Goal: Task Accomplishment & Management: Manage account settings

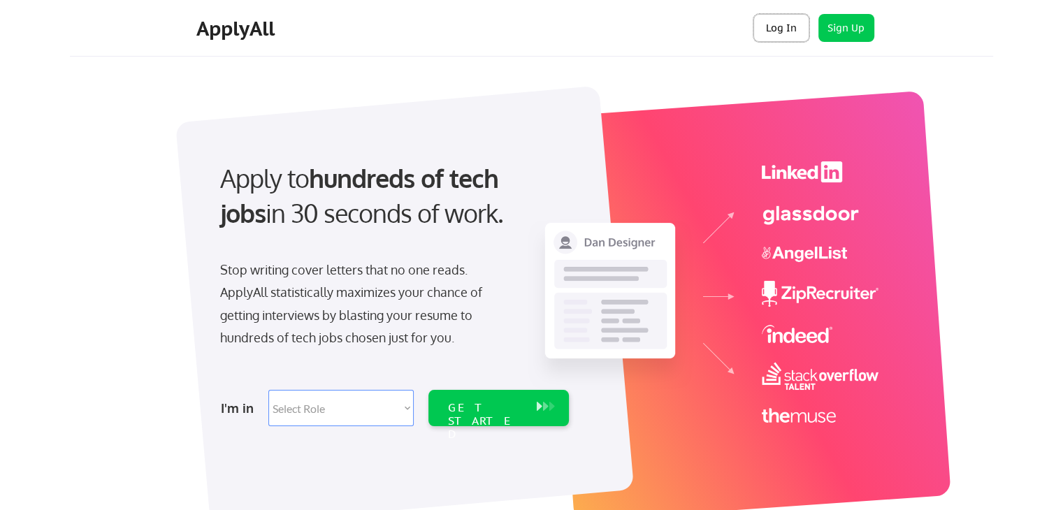
click at [780, 27] on button "Log In" at bounding box center [781, 28] width 56 height 28
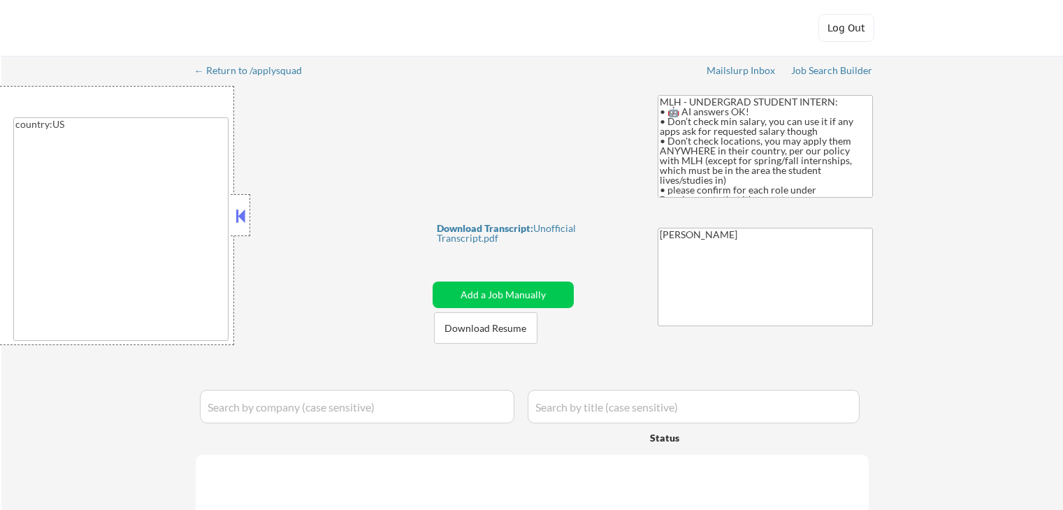
type textarea "country:US"
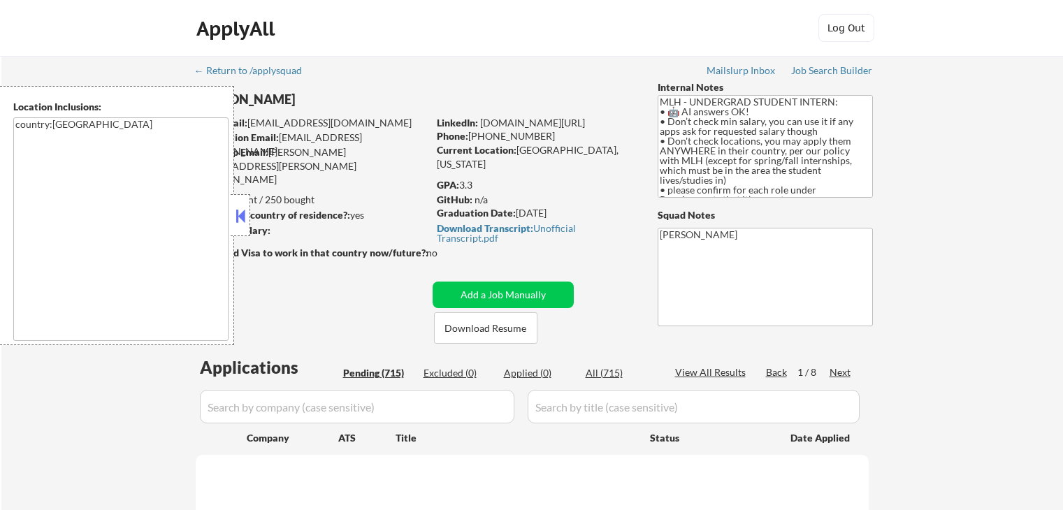
select select ""pending""
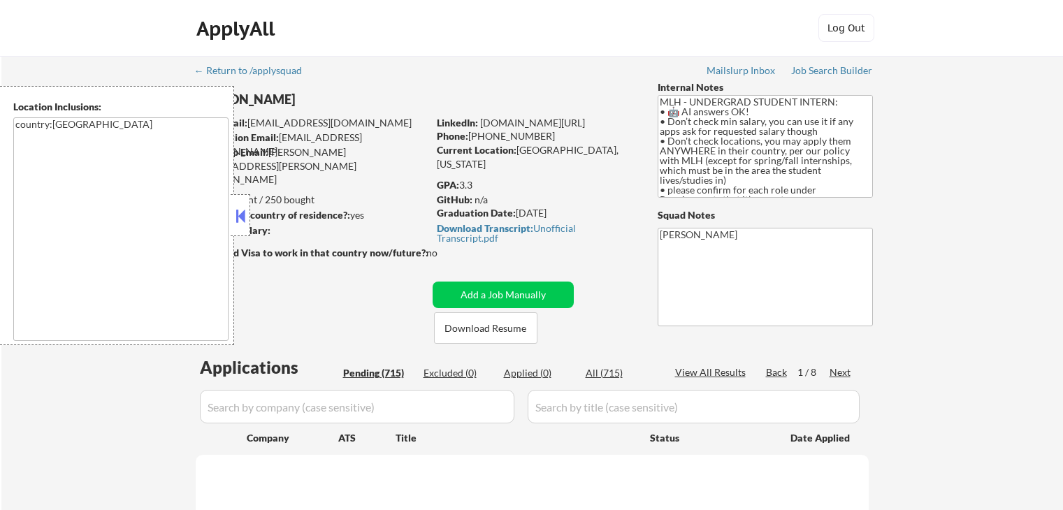
select select ""pending""
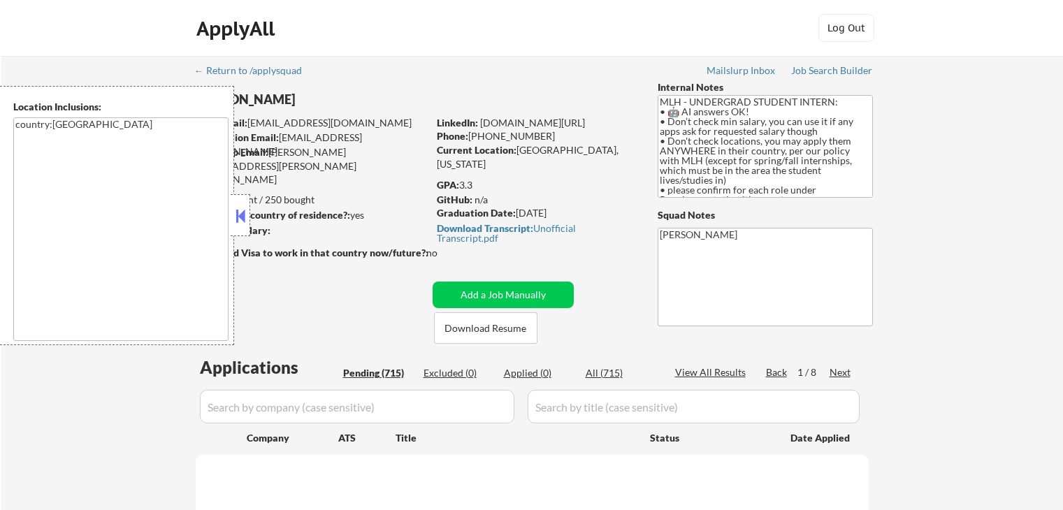
select select ""pending""
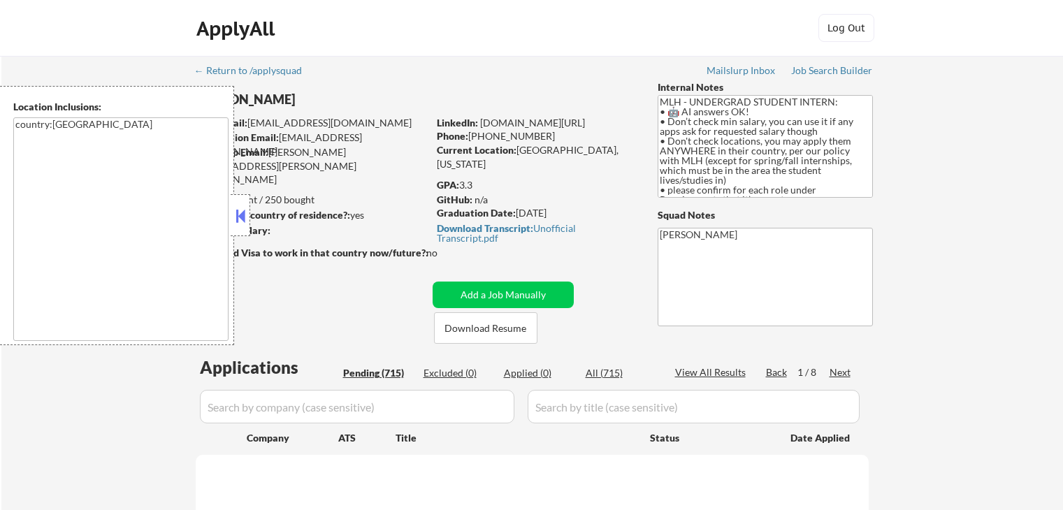
select select ""pending""
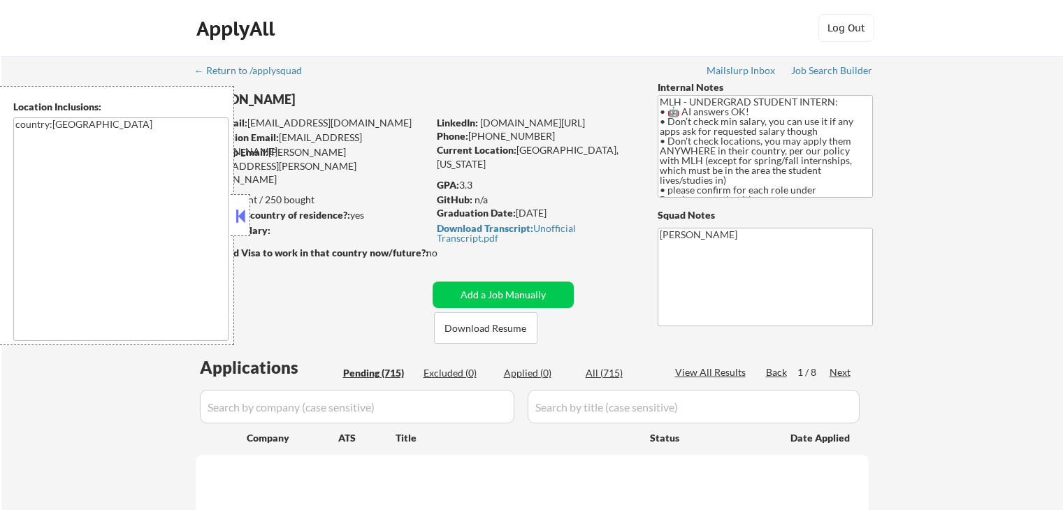
select select ""pending""
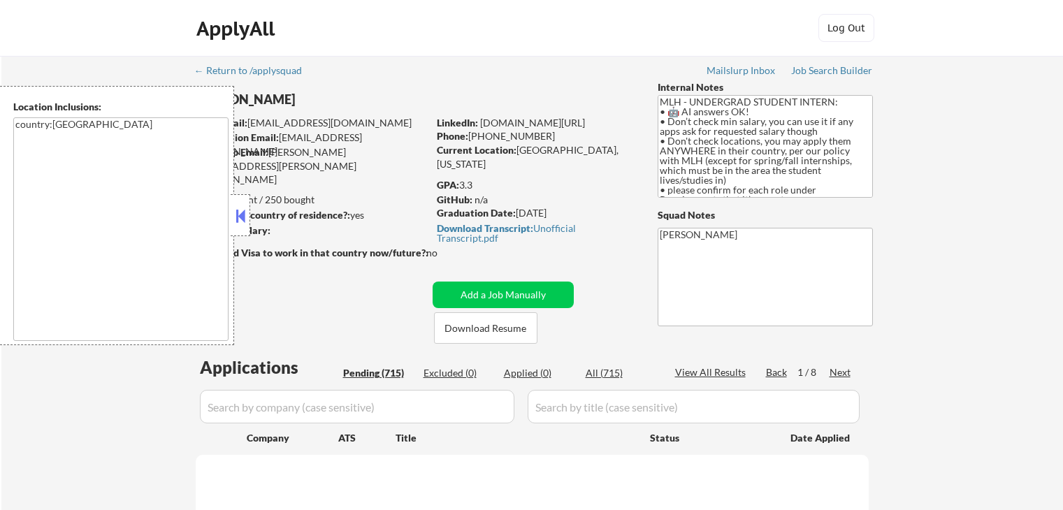
select select ""pending""
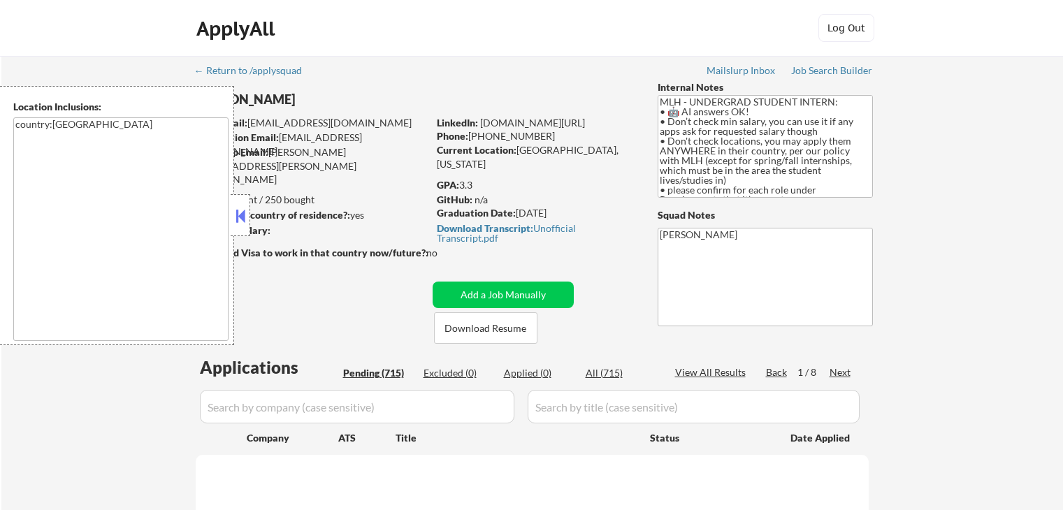
select select ""pending""
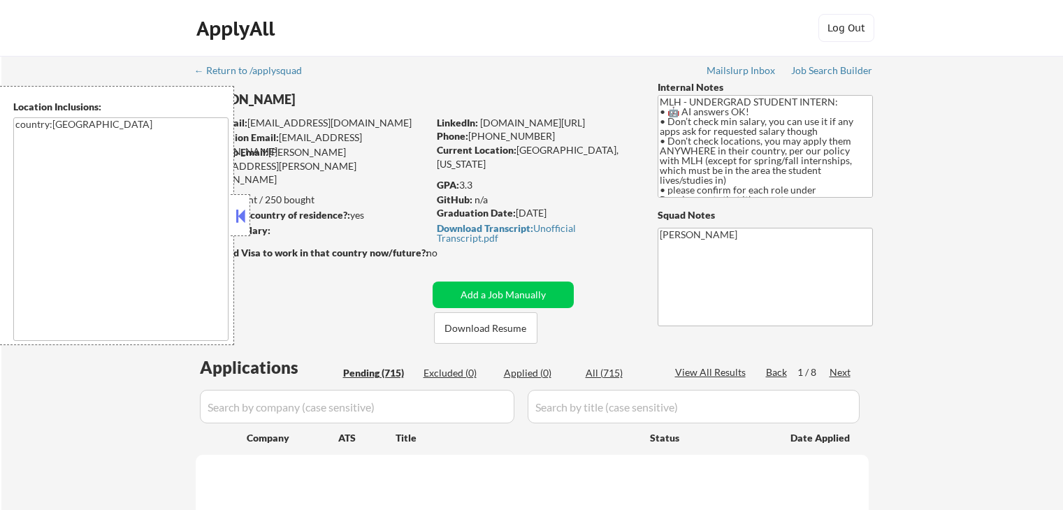
select select ""pending""
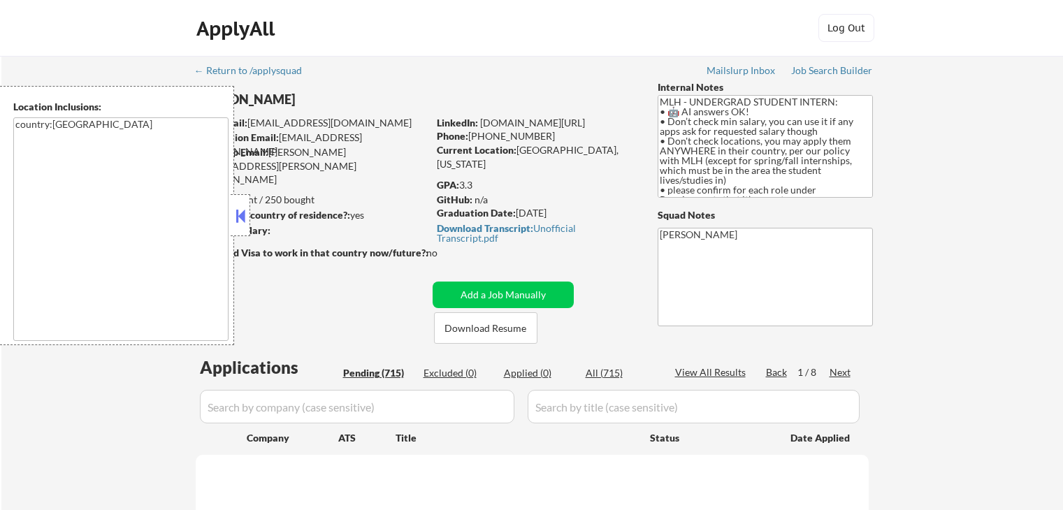
select select ""pending""
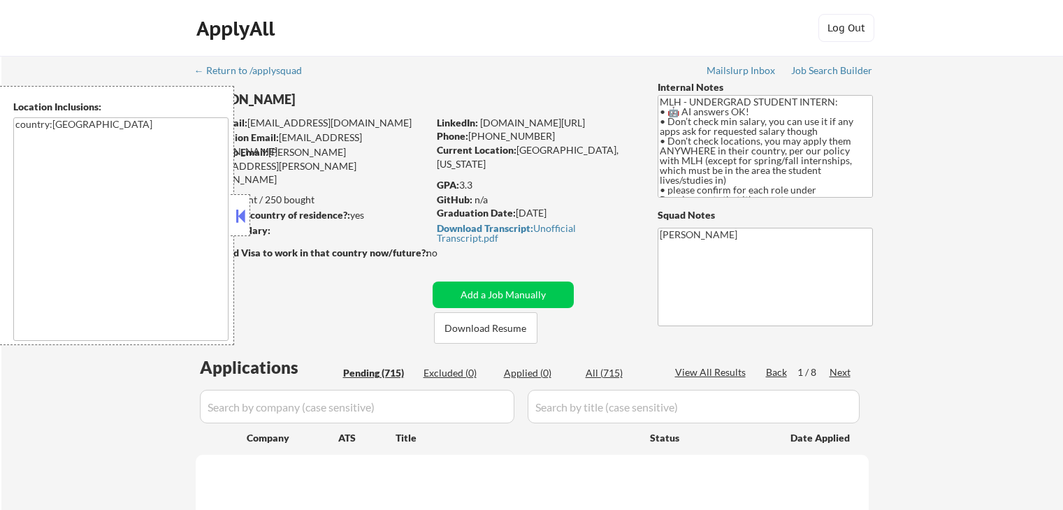
select select ""pending""
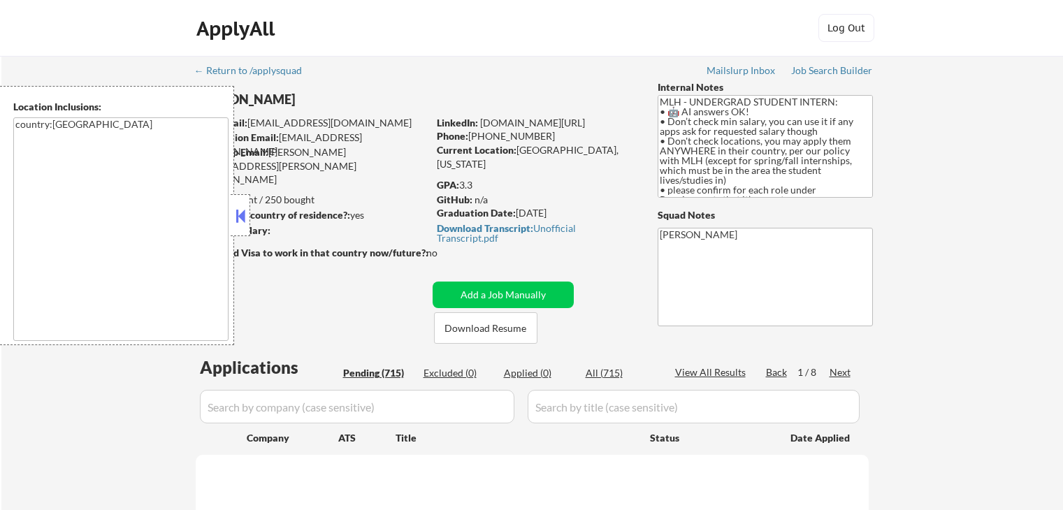
select select ""pending""
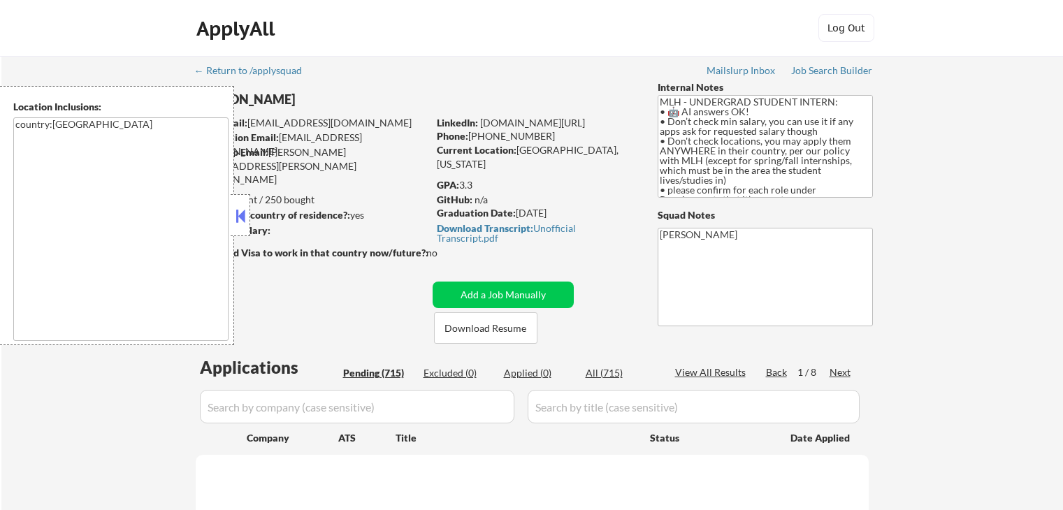
select select ""pending""
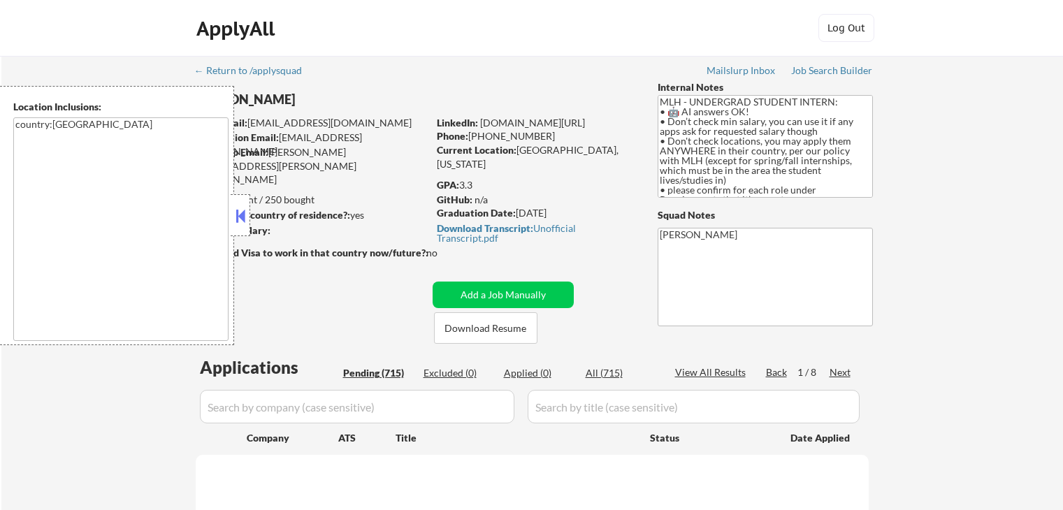
select select ""pending""
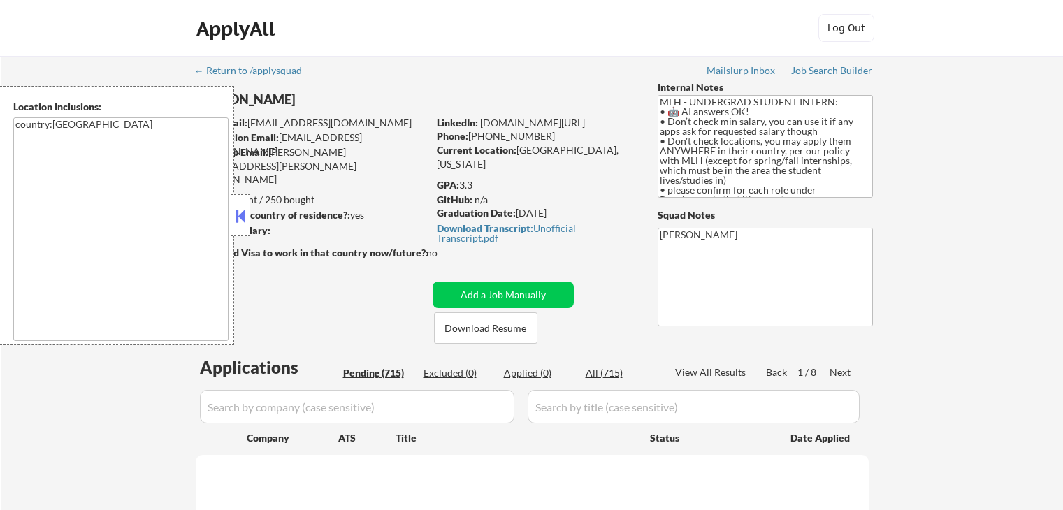
select select ""pending""
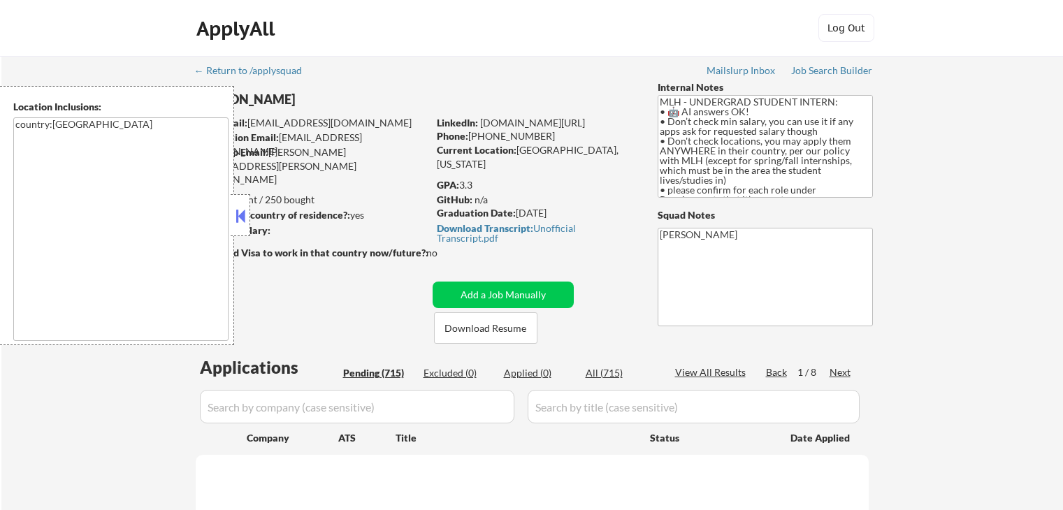
select select ""pending""
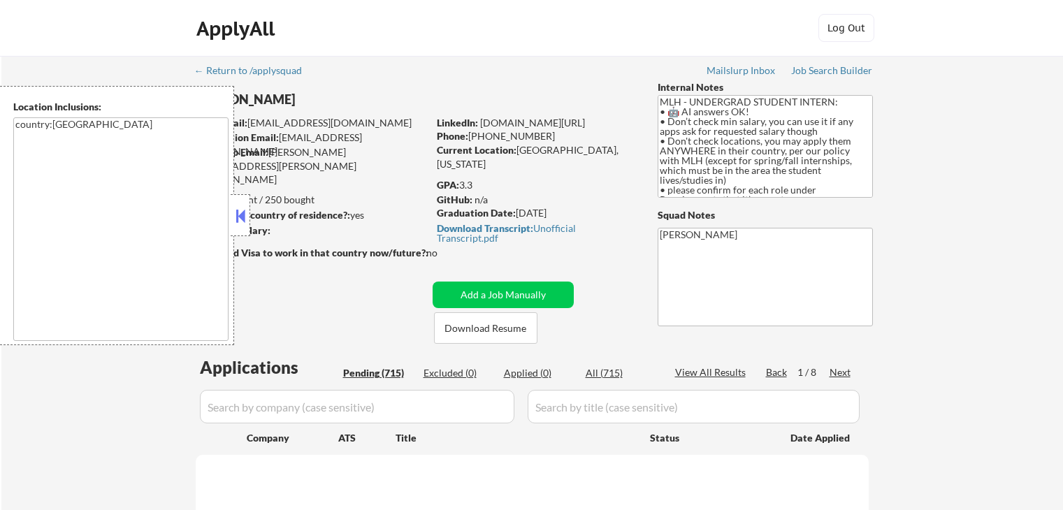
select select ""pending""
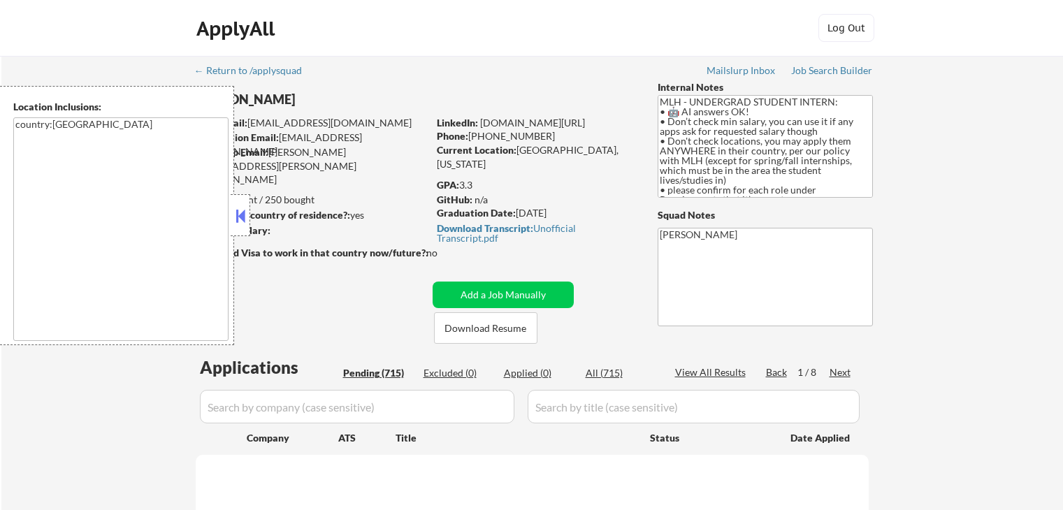
select select ""pending""
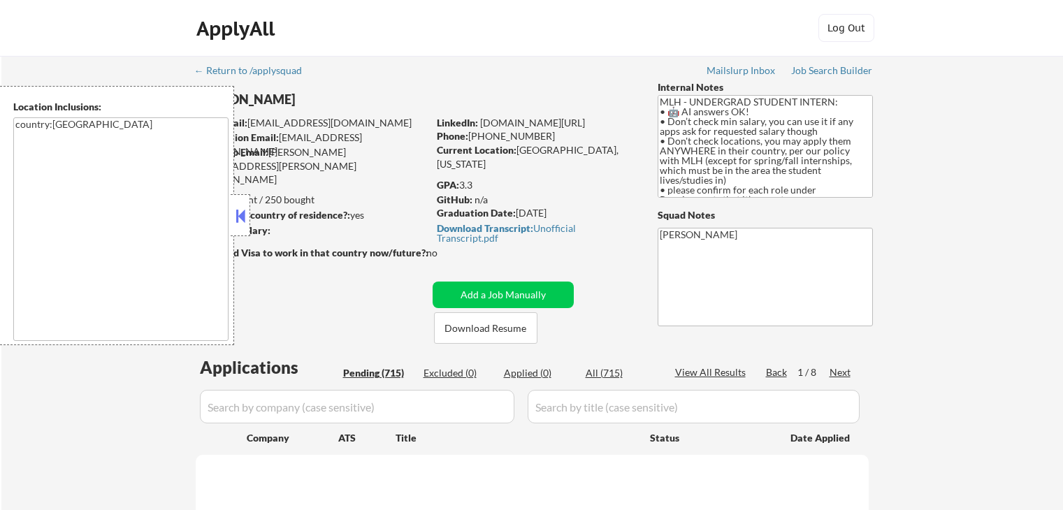
select select ""pending""
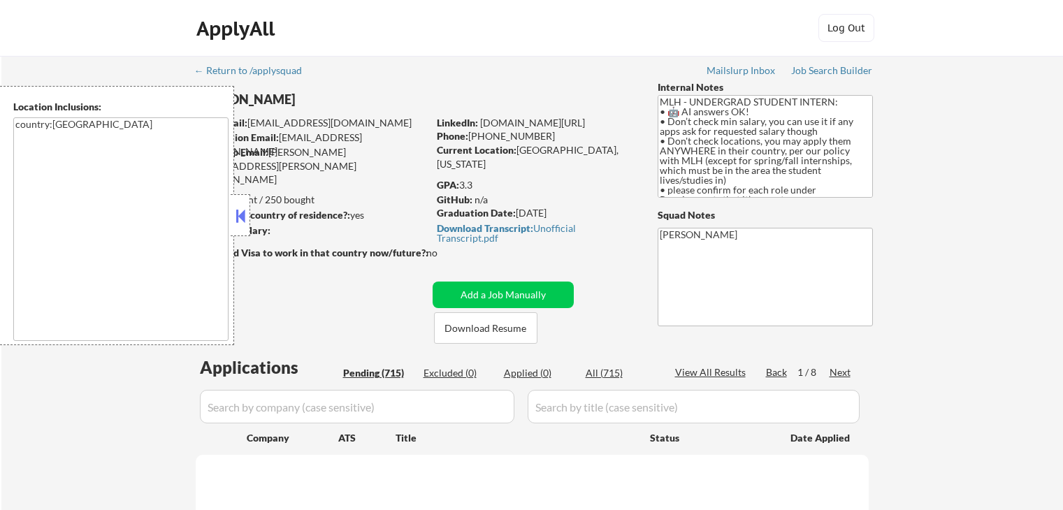
select select ""pending""
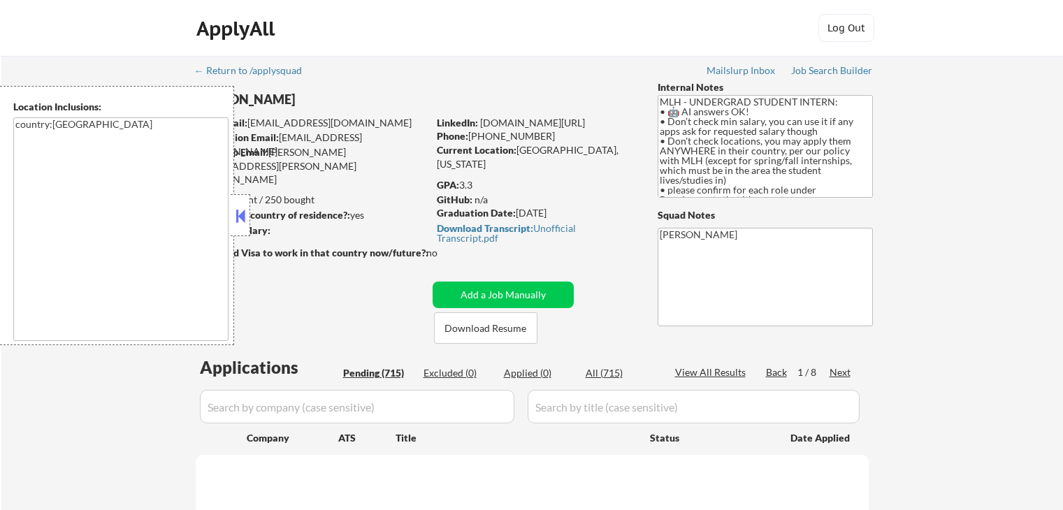
select select ""pending""
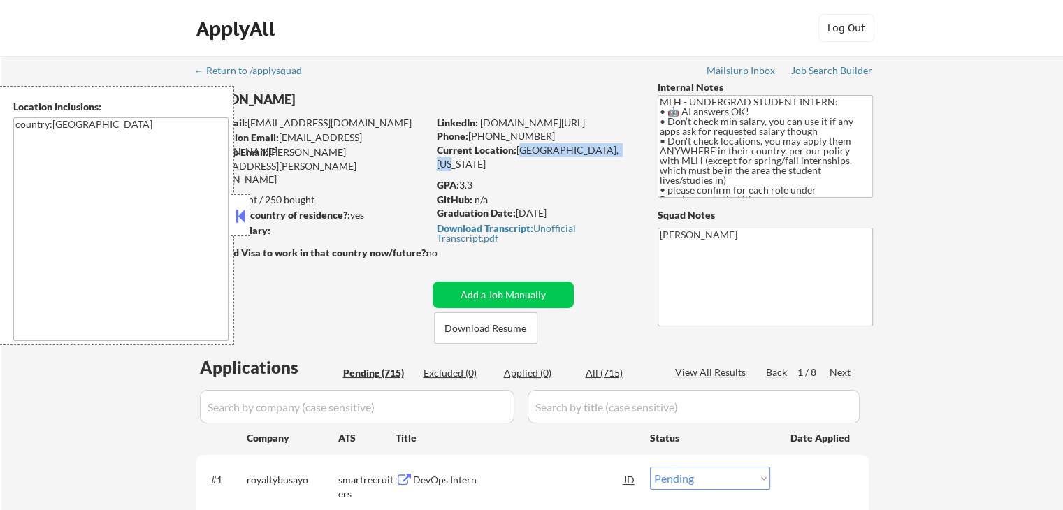
drag, startPoint x: 519, startPoint y: 149, endPoint x: 618, endPoint y: 146, distance: 99.3
click at [618, 146] on div "Current Location: San Diego, California" at bounding box center [536, 156] width 198 height 27
drag, startPoint x: 552, startPoint y: 135, endPoint x: 484, endPoint y: 132, distance: 67.8
click at [484, 132] on div "Phone: +1 (858) 280-5775" at bounding box center [536, 136] width 198 height 14
copy div "858) 280-5775"
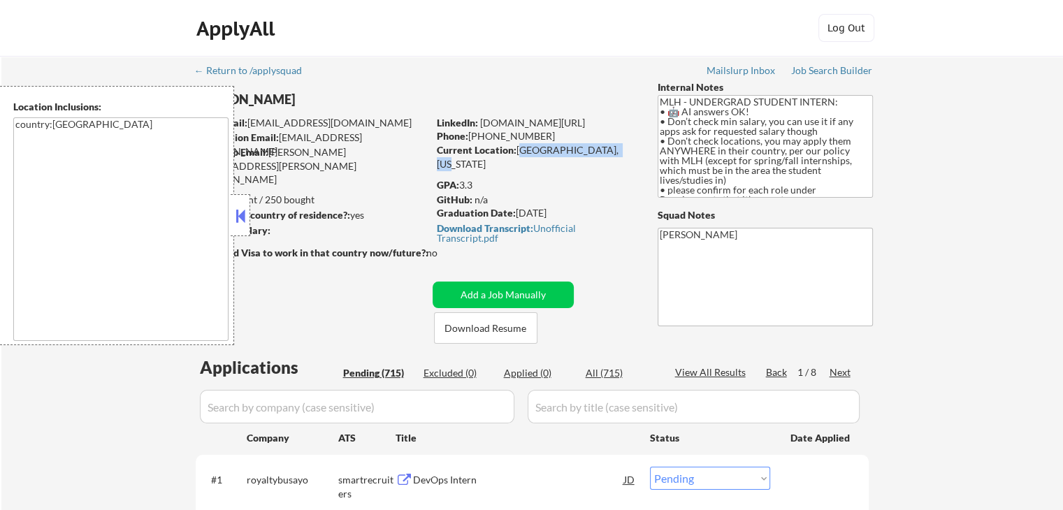
drag, startPoint x: 560, startPoint y: 213, endPoint x: 437, endPoint y: 213, distance: 122.3
click at [437, 213] on div "Graduation Date: 2027 May" at bounding box center [536, 213] width 198 height 14
copy div "Graduation Date: 2027 May"
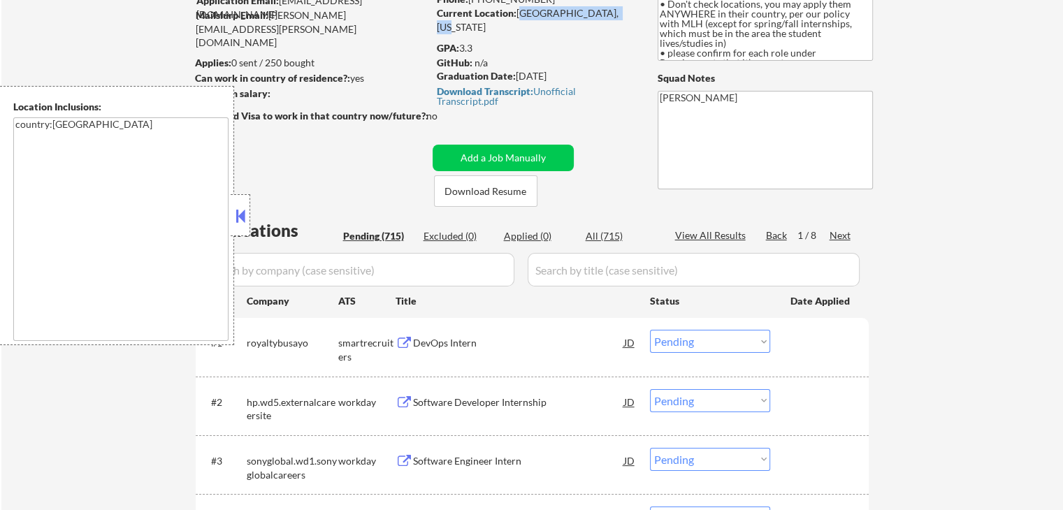
scroll to position [140, 0]
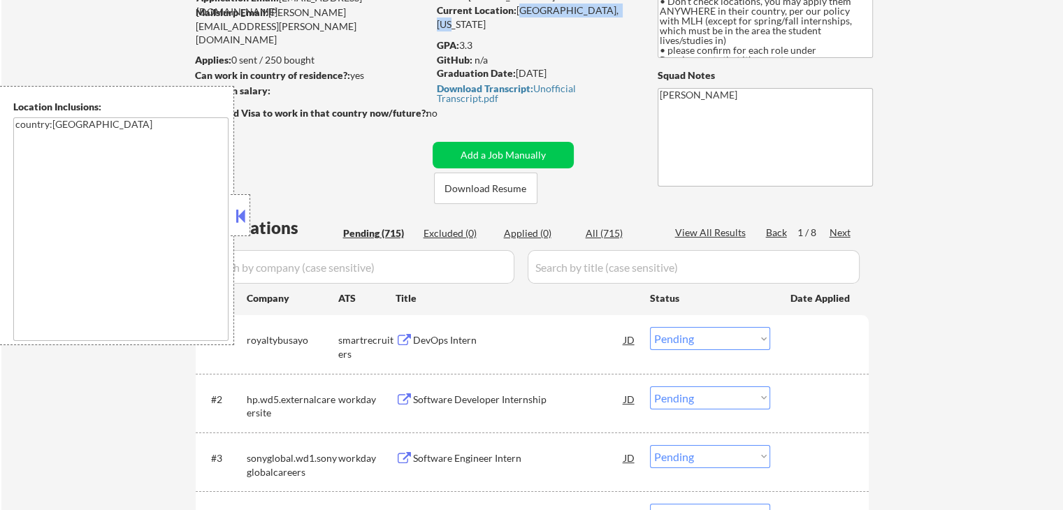
click at [242, 210] on button at bounding box center [240, 215] width 15 height 21
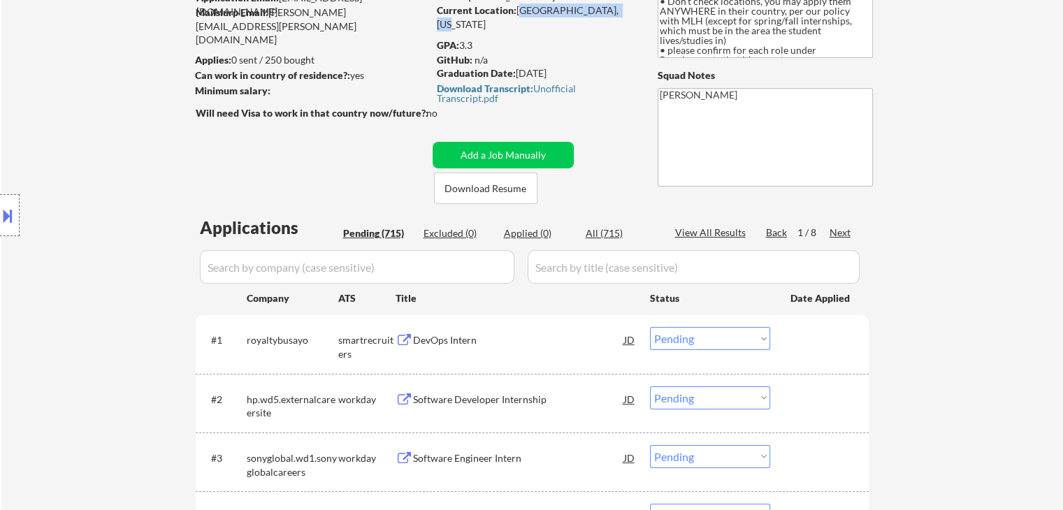
click at [7, 218] on button at bounding box center [7, 215] width 15 height 23
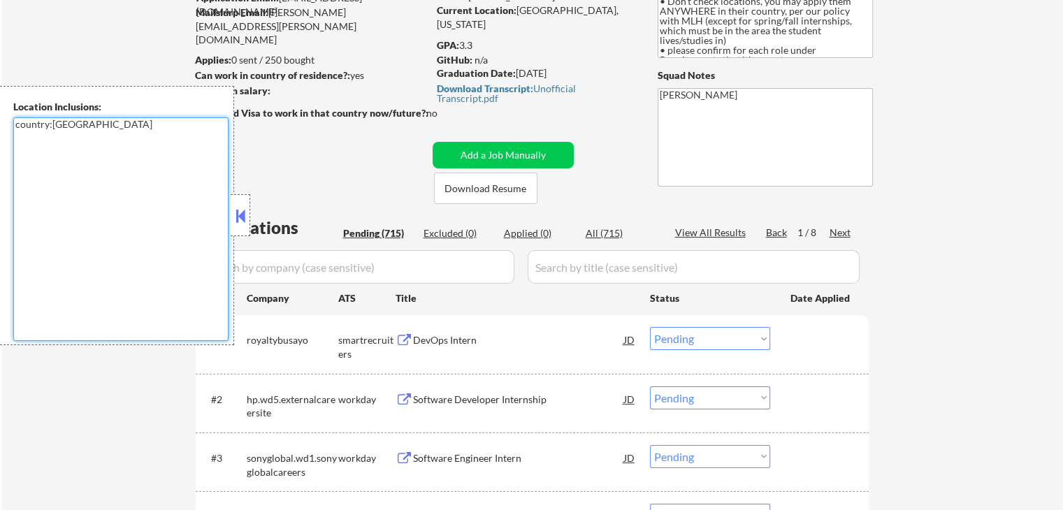
drag, startPoint x: 95, startPoint y: 131, endPoint x: 0, endPoint y: 126, distance: 95.2
click at [0, 126] on div "Location Inclusions: country:US" at bounding box center [117, 215] width 234 height 259
click at [235, 217] on button at bounding box center [240, 215] width 15 height 21
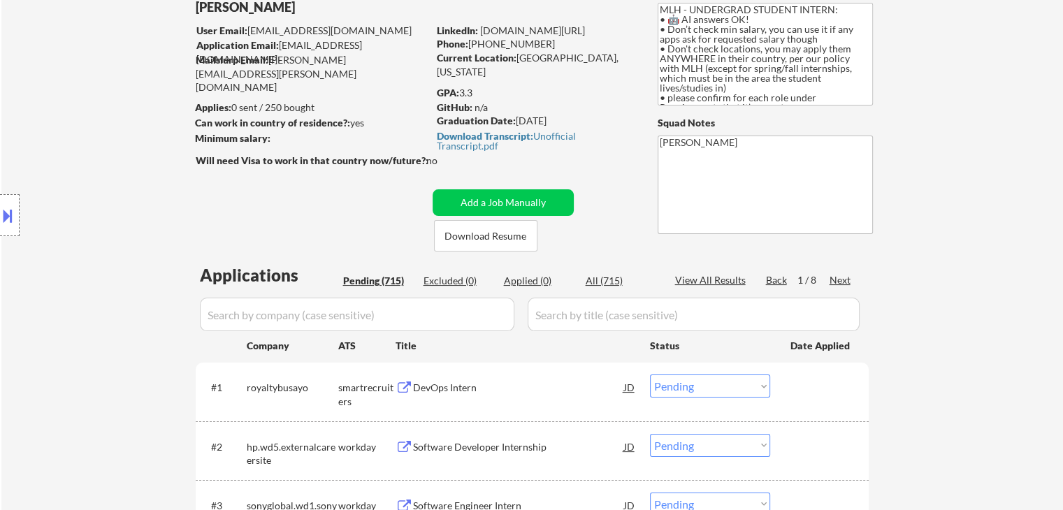
scroll to position [0, 0]
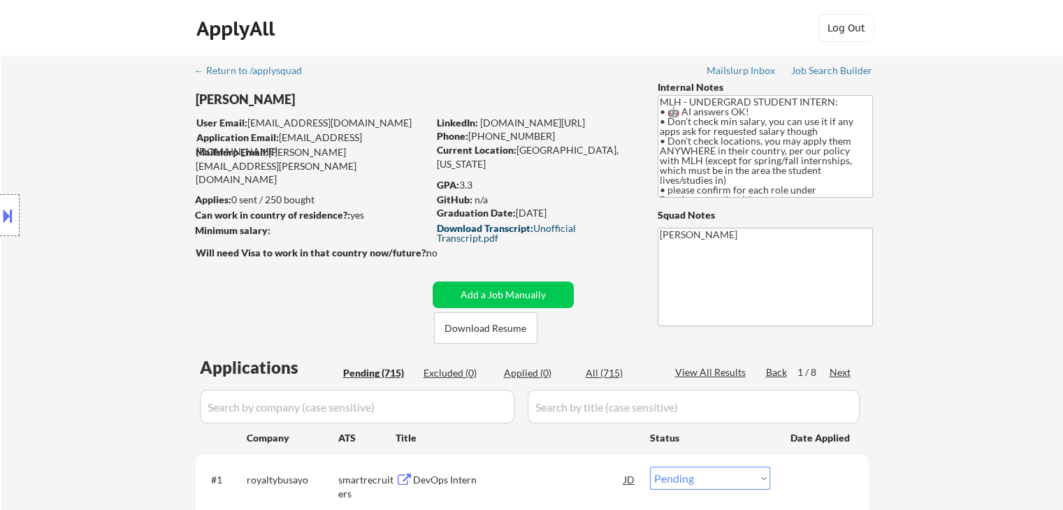
click at [562, 224] on div "Download Transcript: Unofficial Transcript.pdf" at bounding box center [534, 234] width 194 height 20
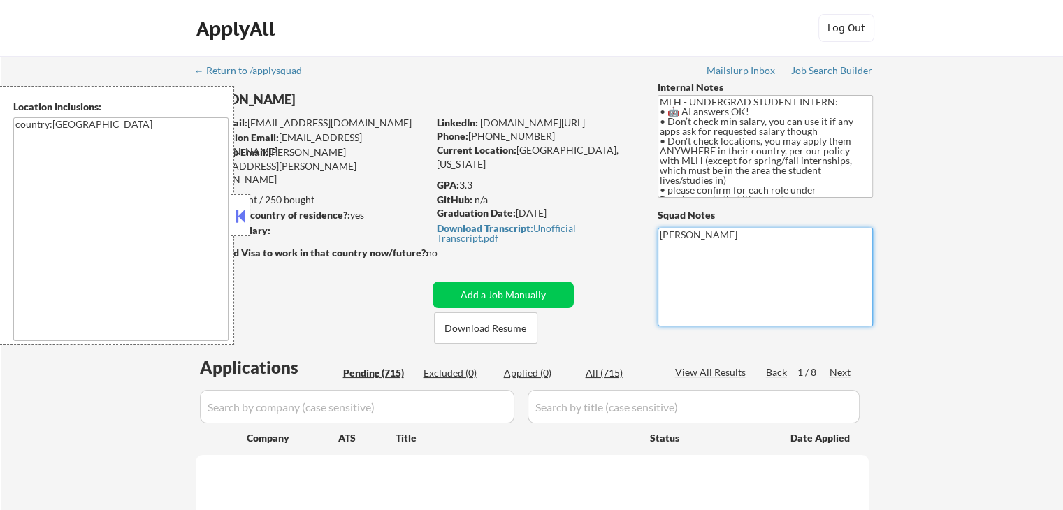
click at [673, 252] on textarea "[PERSON_NAME]" at bounding box center [765, 277] width 215 height 99
select select ""pending""
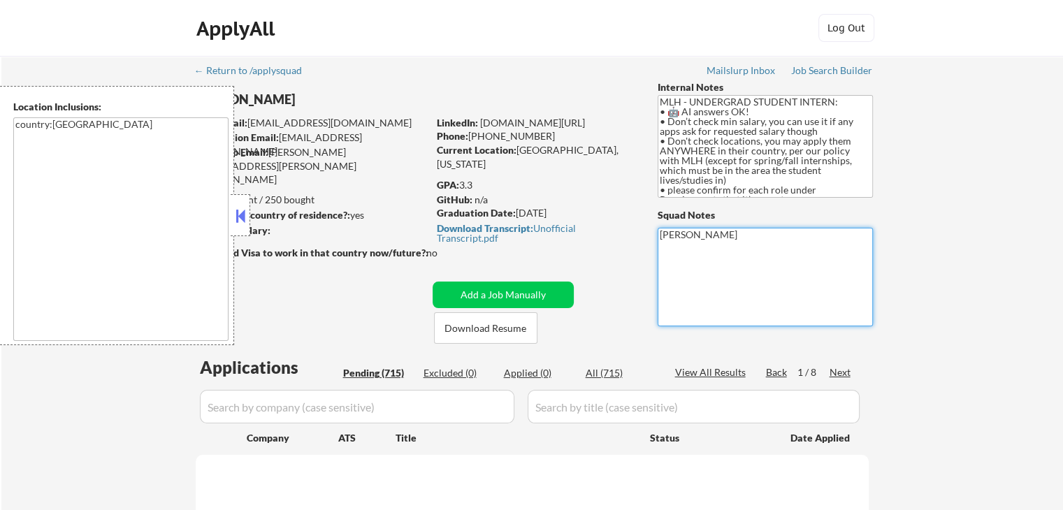
select select ""pending""
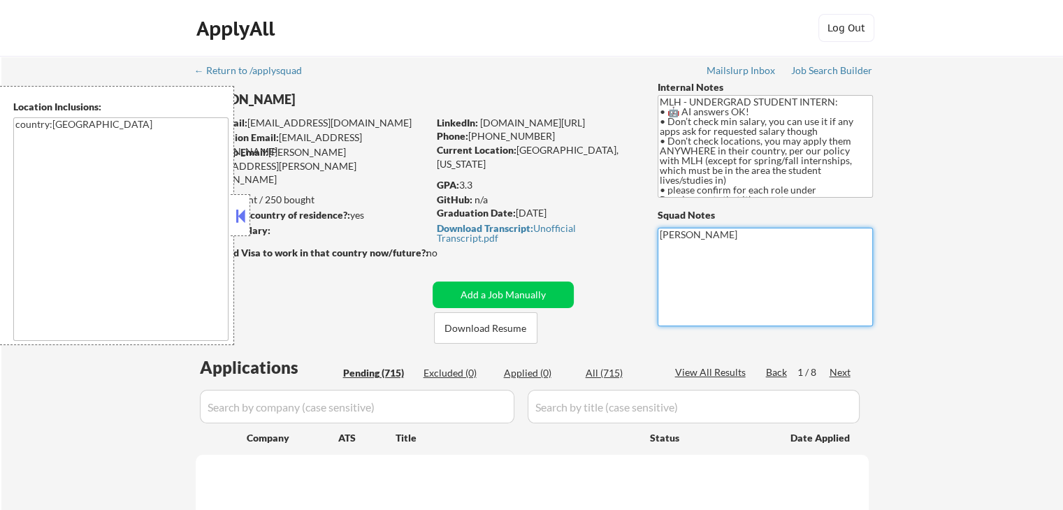
select select ""pending""
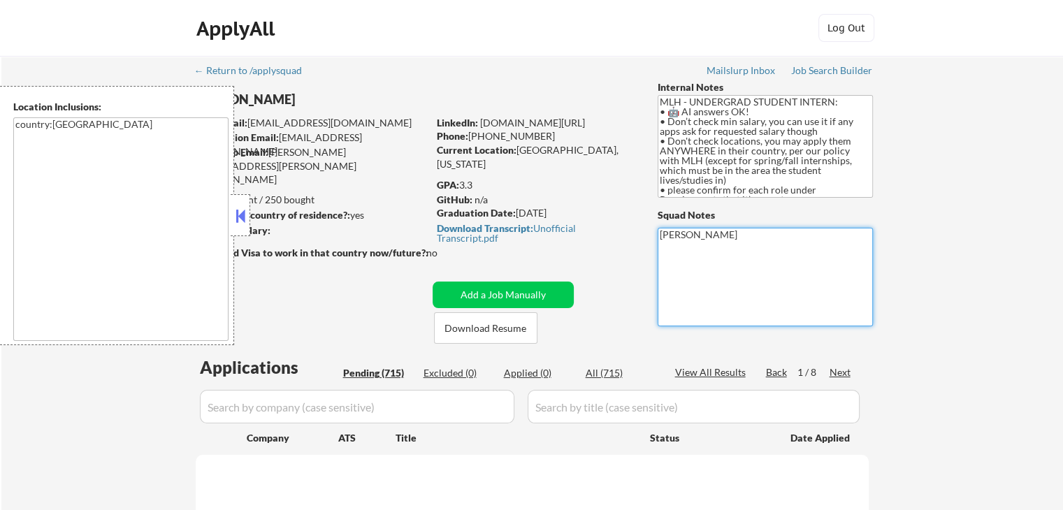
select select ""pending""
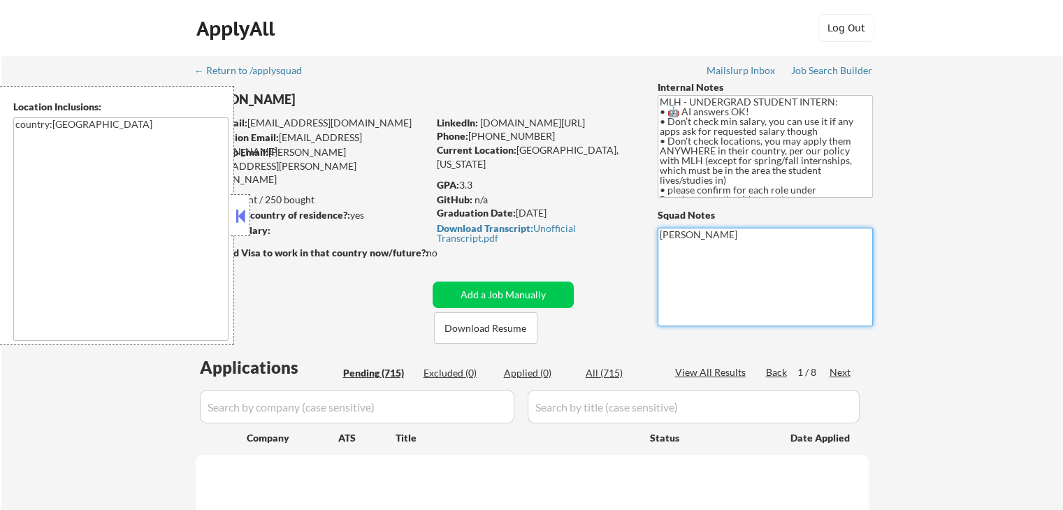
select select ""pending""
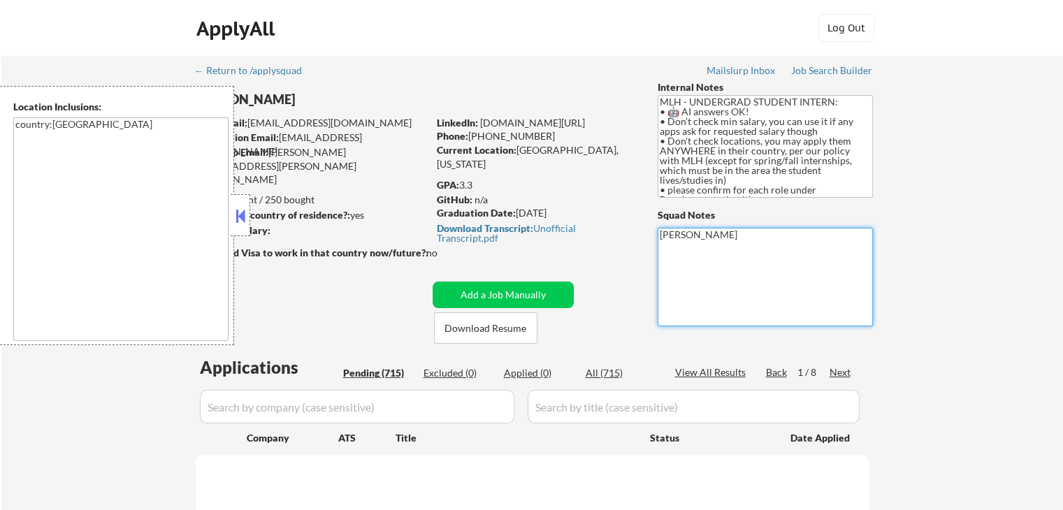
select select ""pending""
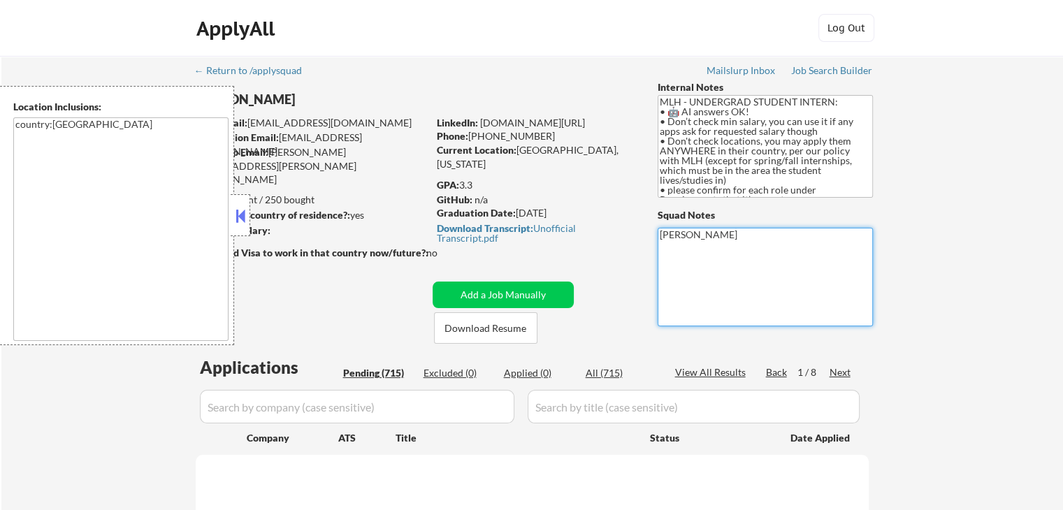
select select ""pending""
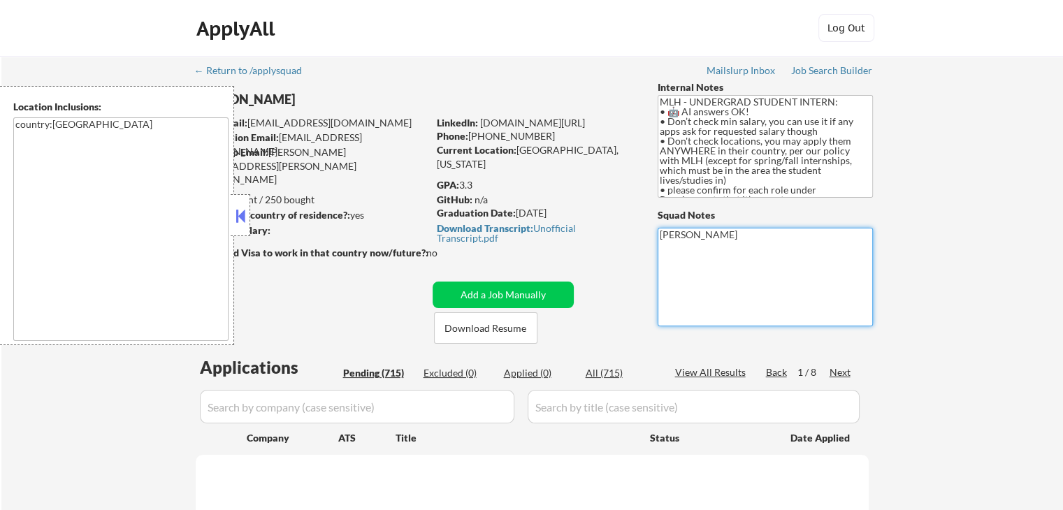
select select ""pending""
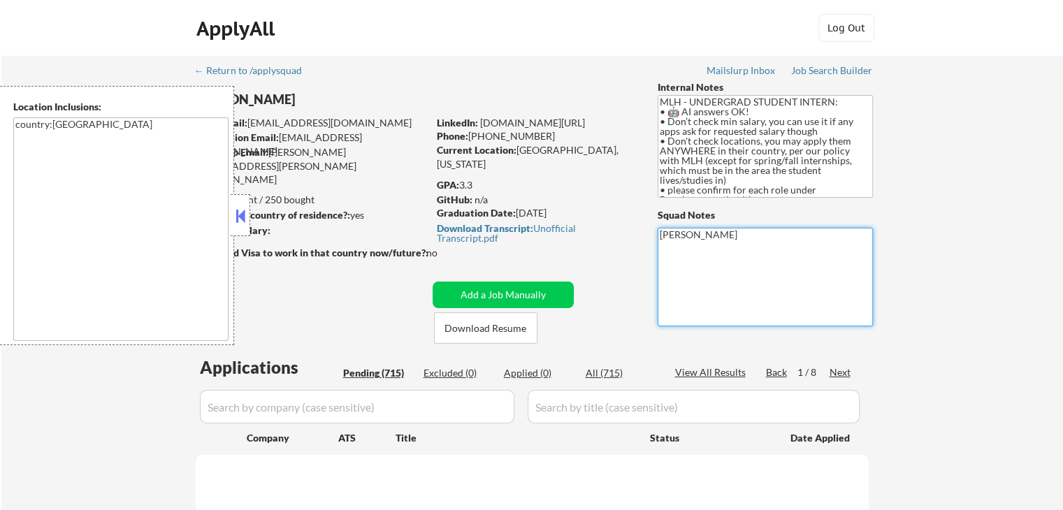
select select ""pending""
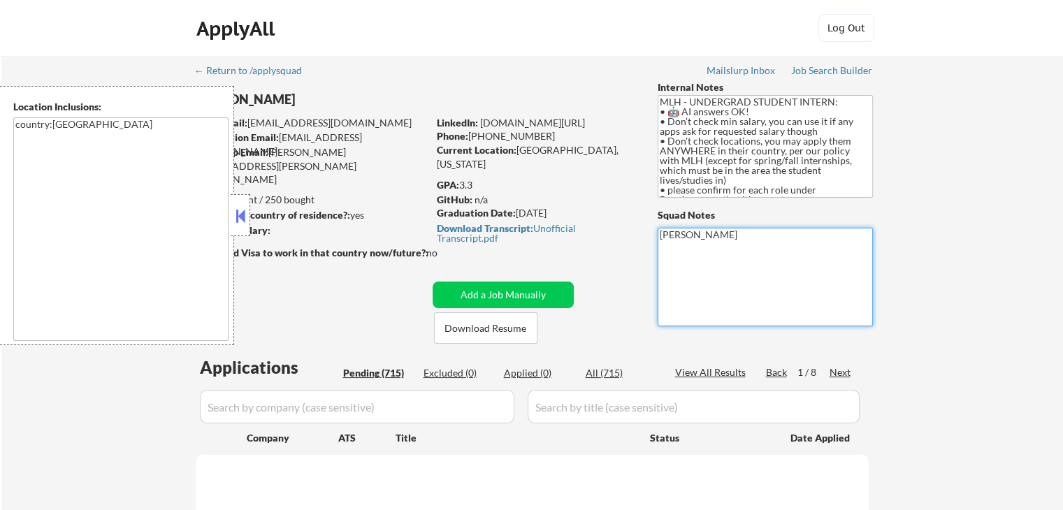
select select ""pending""
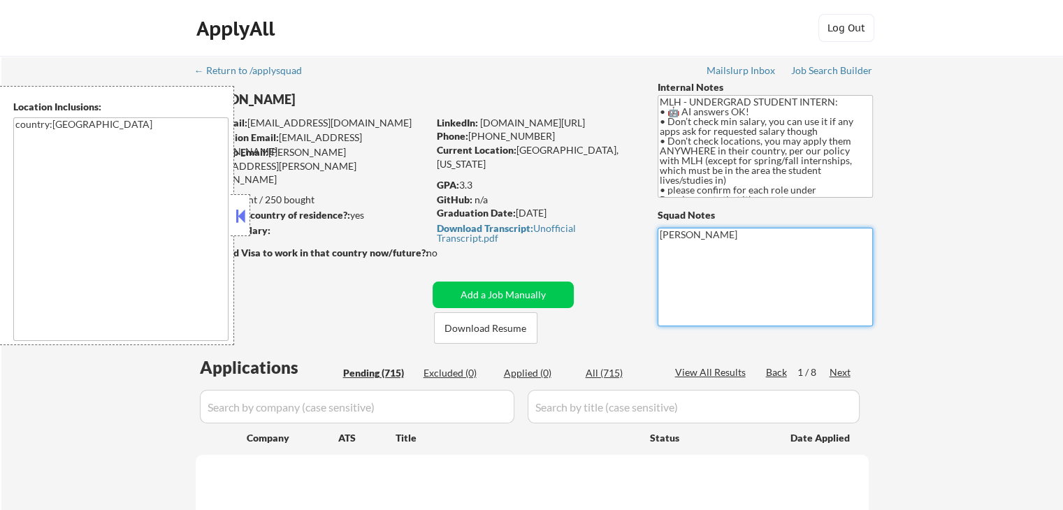
select select ""pending""
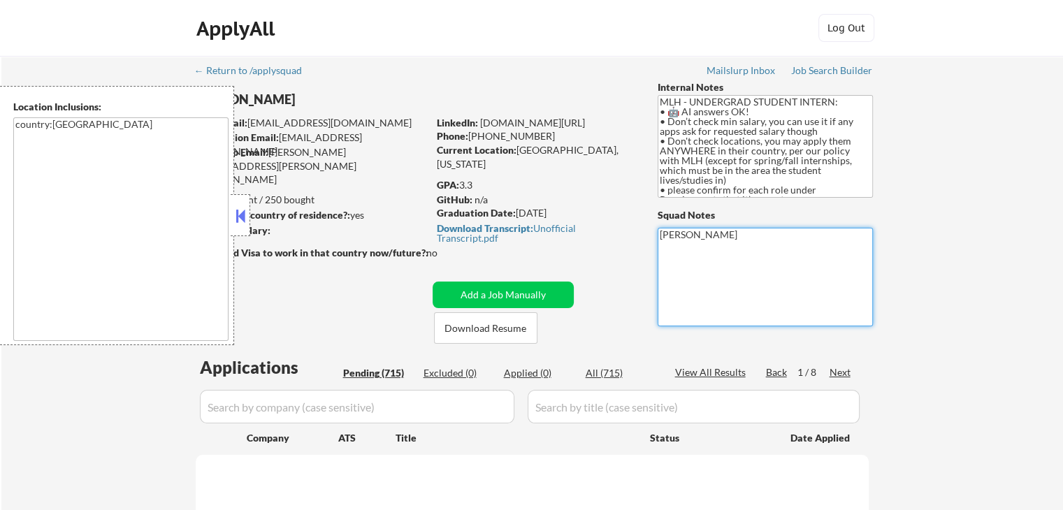
select select ""pending""
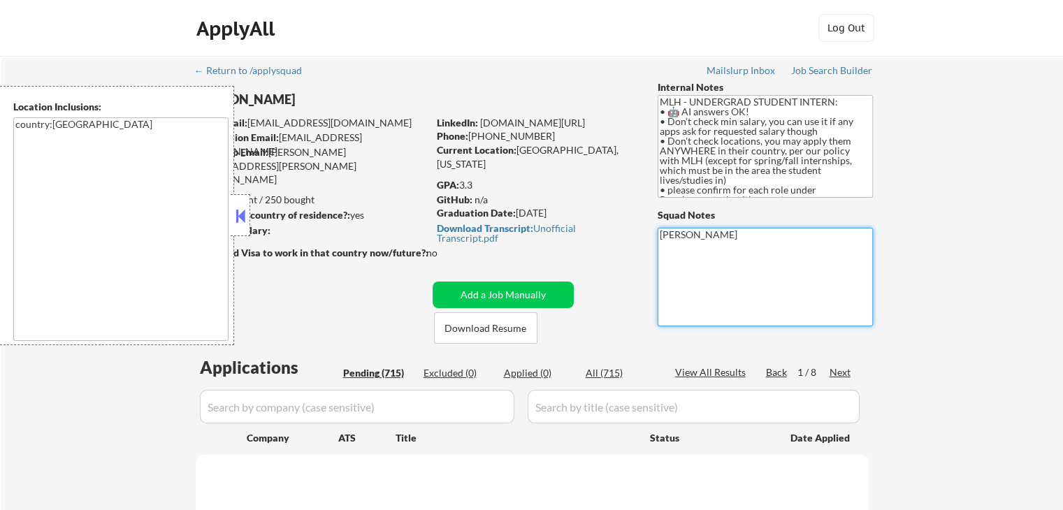
select select ""pending""
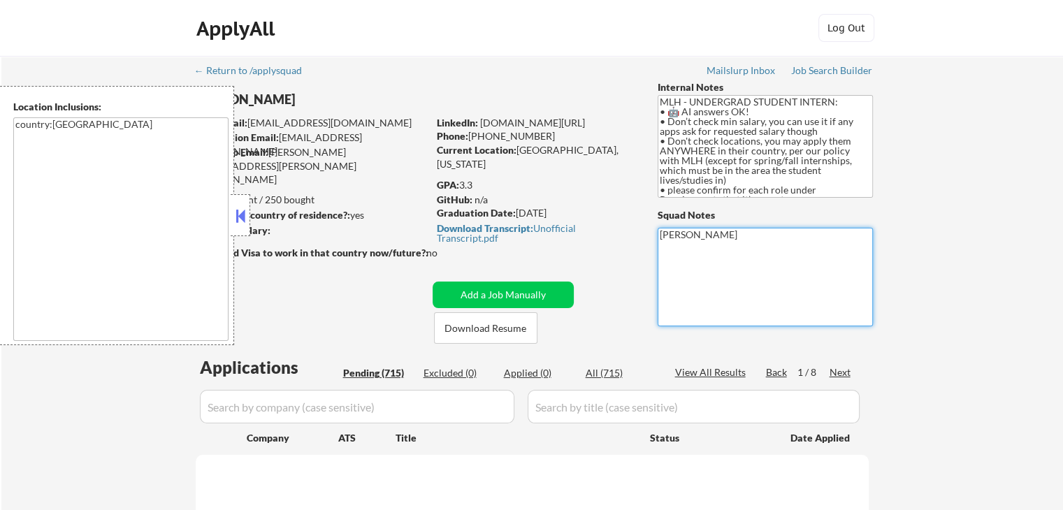
select select ""pending""
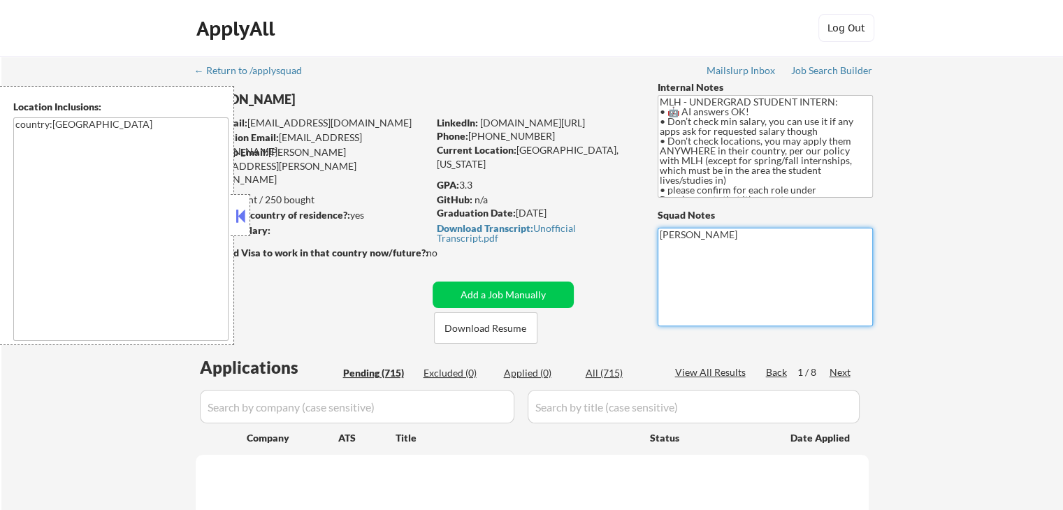
select select ""pending""
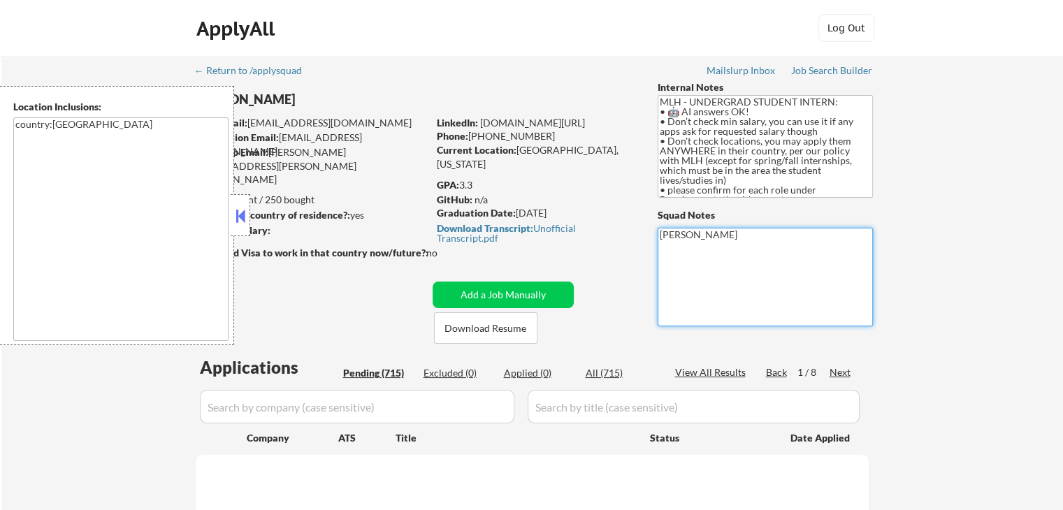
select select ""pending""
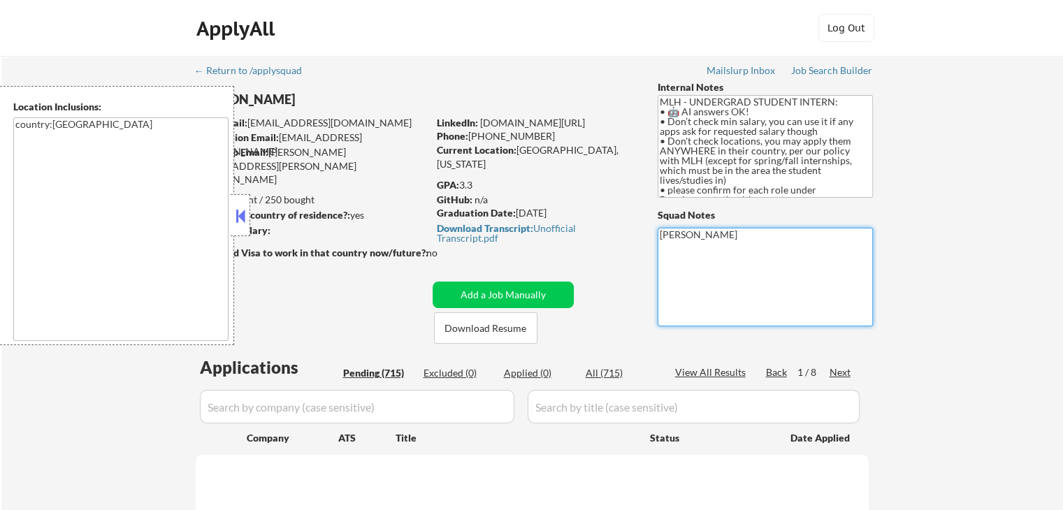
select select ""pending""
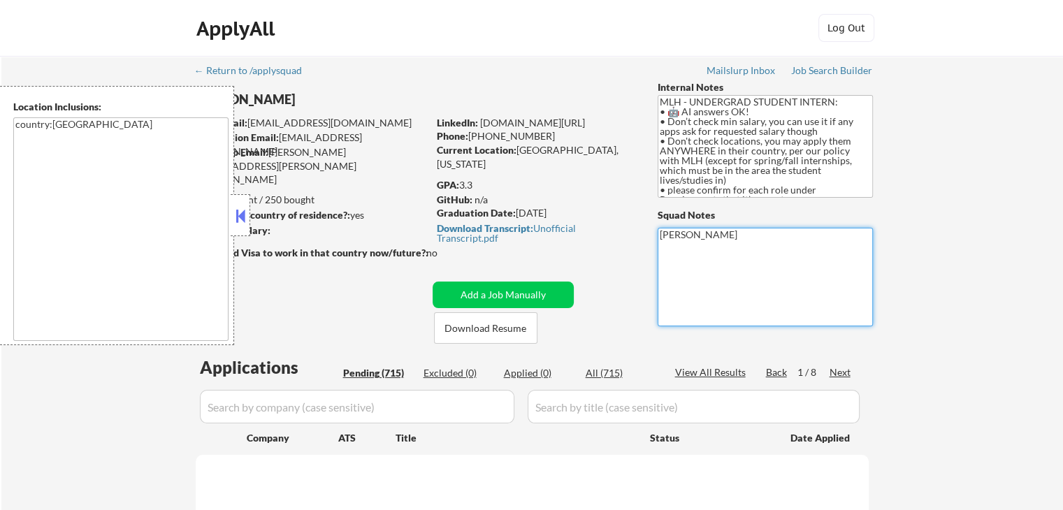
select select ""pending""
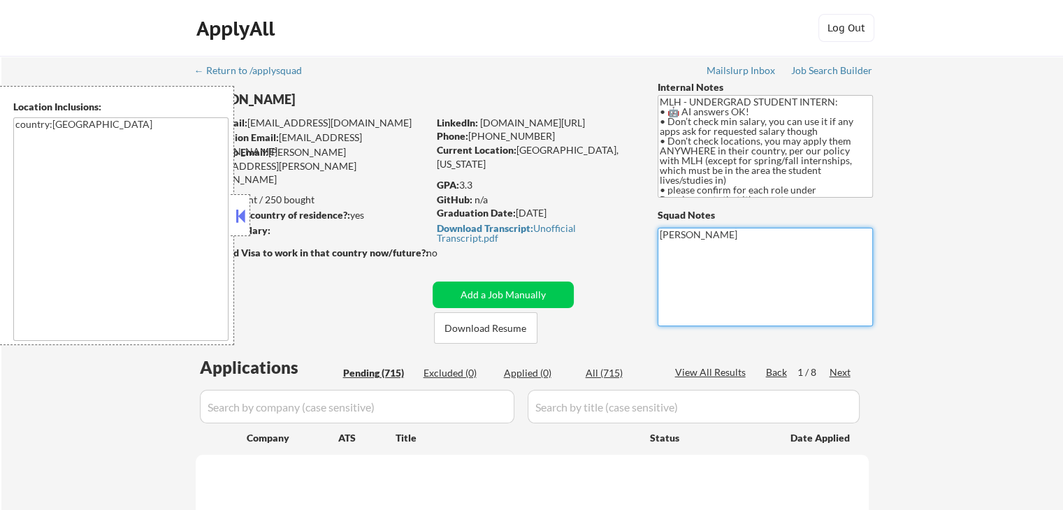
select select ""pending""
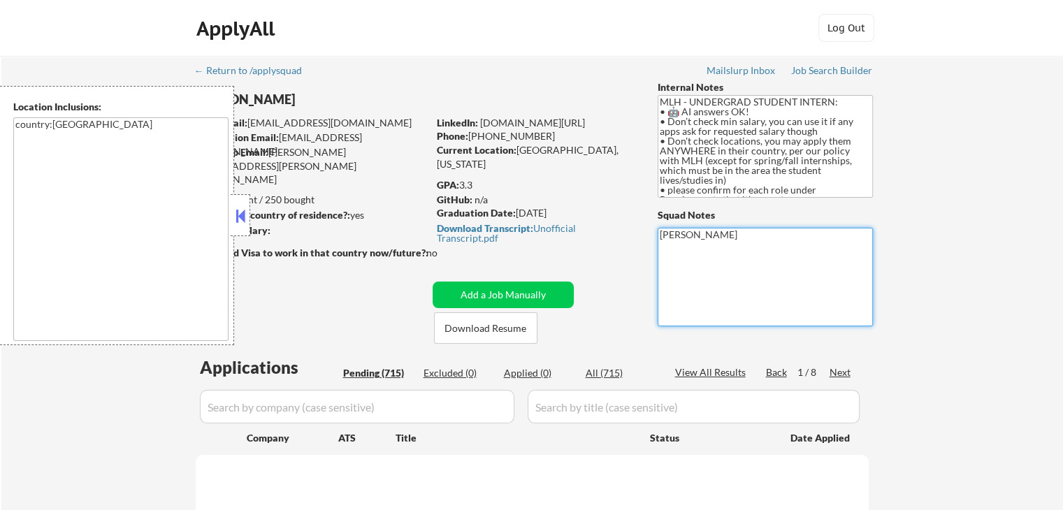
select select ""pending""
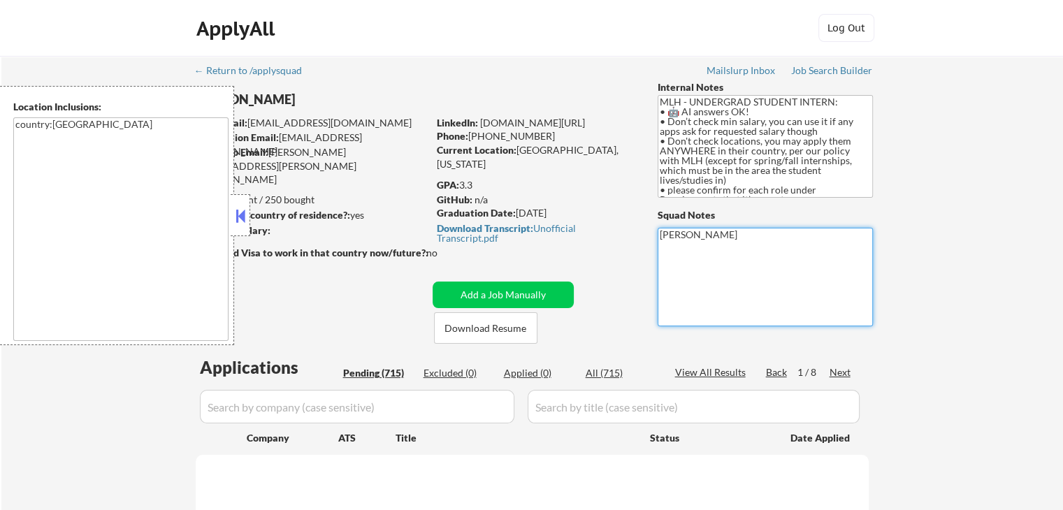
select select ""pending""
click at [713, 243] on textarea "[PERSON_NAME]" at bounding box center [765, 277] width 215 height 99
paste textarea "please confirm for each role under Requirements that it’s open to college/under…"
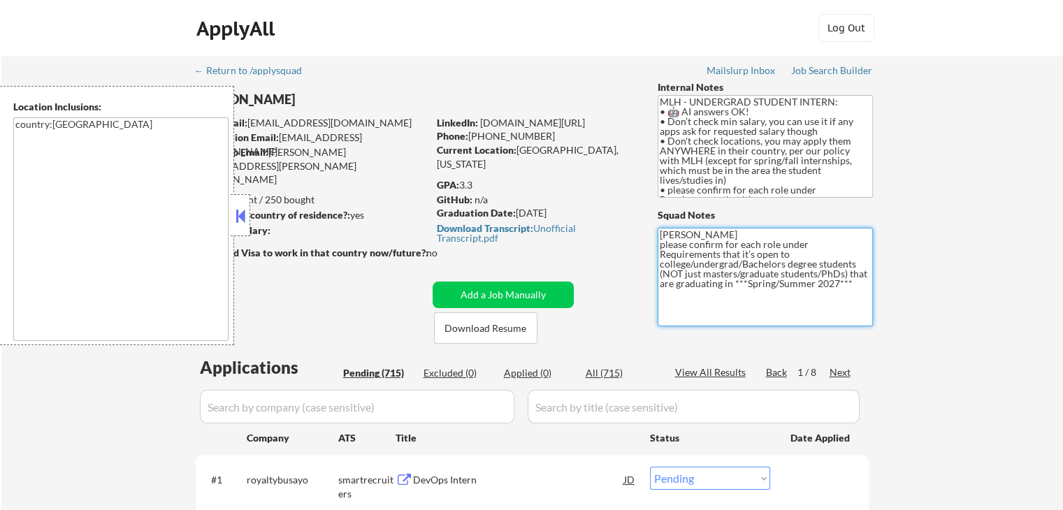
drag, startPoint x: 785, startPoint y: 281, endPoint x: 634, endPoint y: 245, distance: 155.3
click at [789, 283] on textarea "Shah please confirm for each role under Requirements that it’s open to college/…" at bounding box center [765, 277] width 215 height 99
type textarea "Shah please confirm for each role under Requirements that it’s open to college/…"
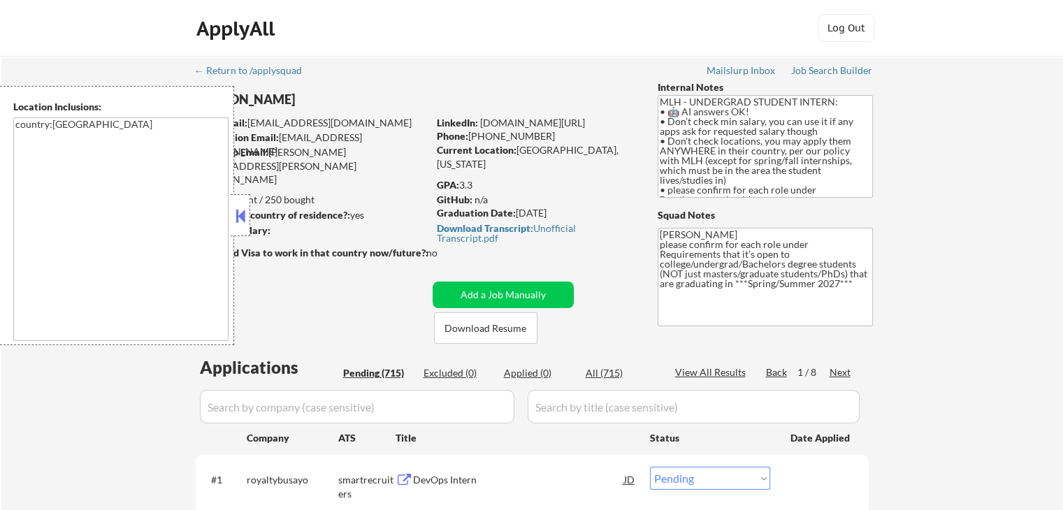
click at [238, 214] on button at bounding box center [240, 215] width 15 height 21
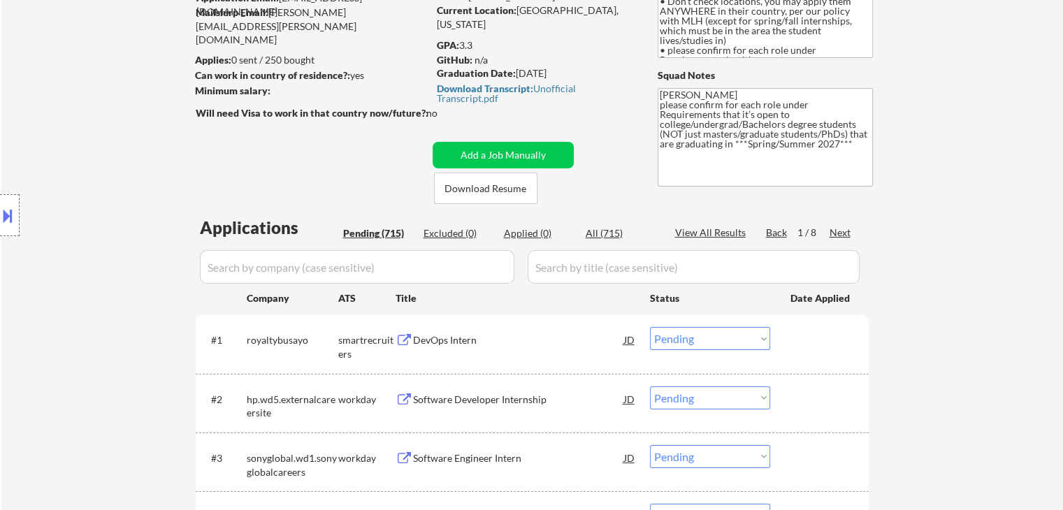
scroll to position [210, 0]
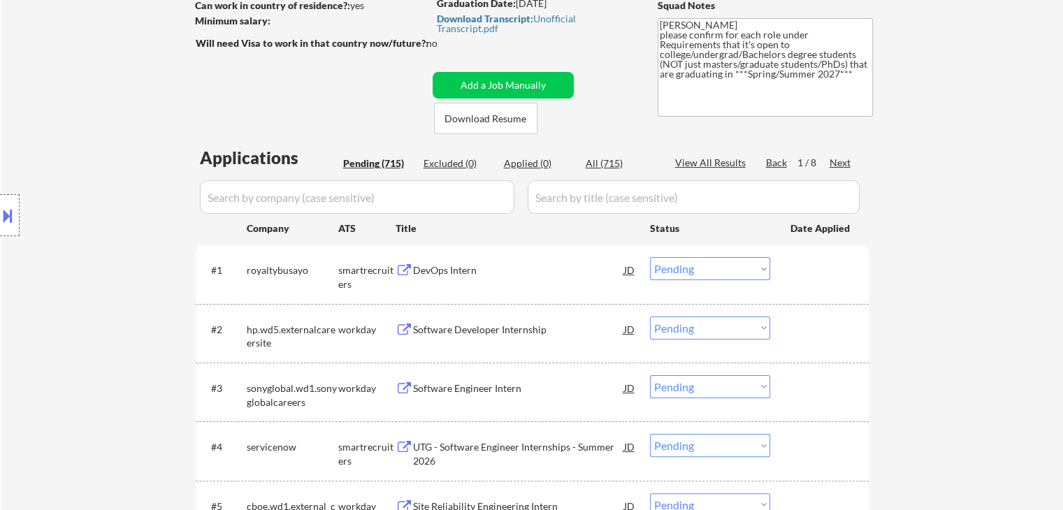
click at [422, 271] on div "DevOps Intern" at bounding box center [518, 270] width 211 height 14
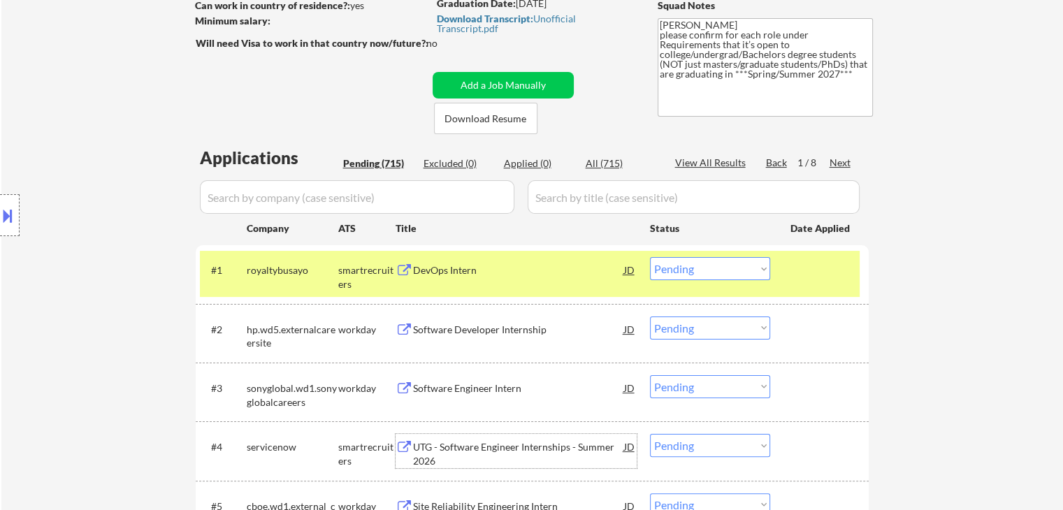
click at [447, 450] on div "UTG - Software Engineer Internships - Summer 2026" at bounding box center [518, 453] width 211 height 27
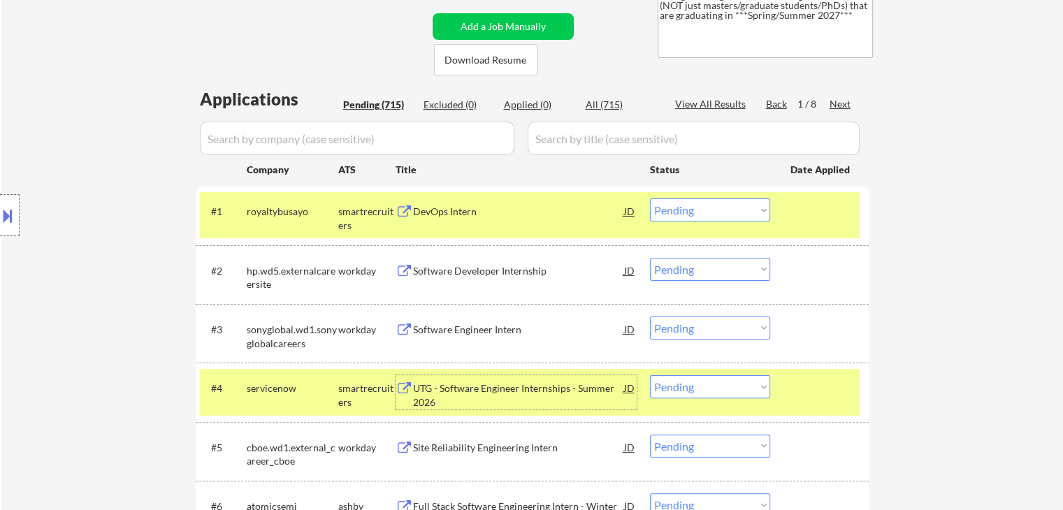
scroll to position [419, 0]
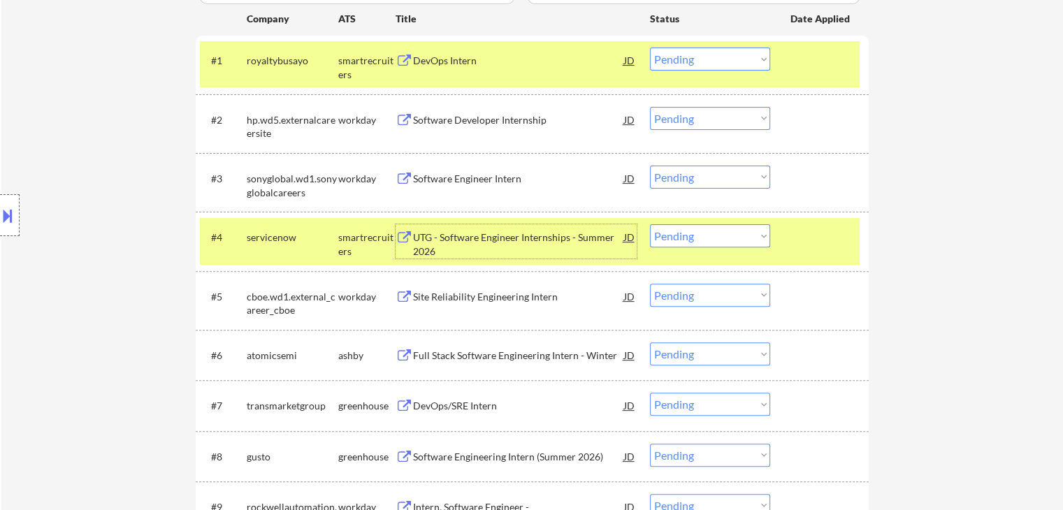
click at [432, 357] on div "Full Stack Software Engineering Intern - Winter" at bounding box center [518, 356] width 211 height 14
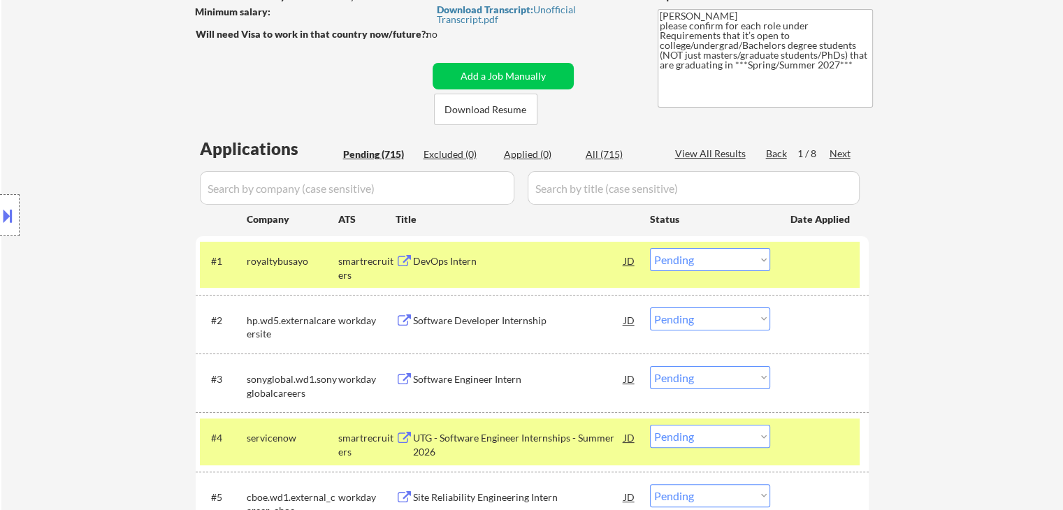
scroll to position [280, 0]
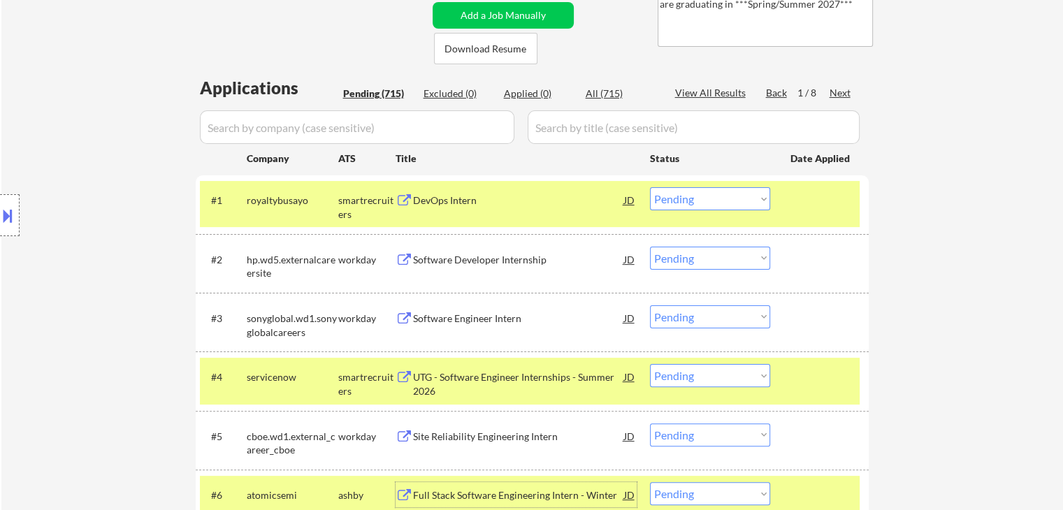
click at [688, 202] on select "Choose an option... Pending Applied Excluded (Questions) Excluded (Expired) Exc…" at bounding box center [710, 198] width 120 height 23
click at [650, 187] on select "Choose an option... Pending Applied Excluded (Questions) Excluded (Expired) Exc…" at bounding box center [710, 198] width 120 height 23
select select ""pending""
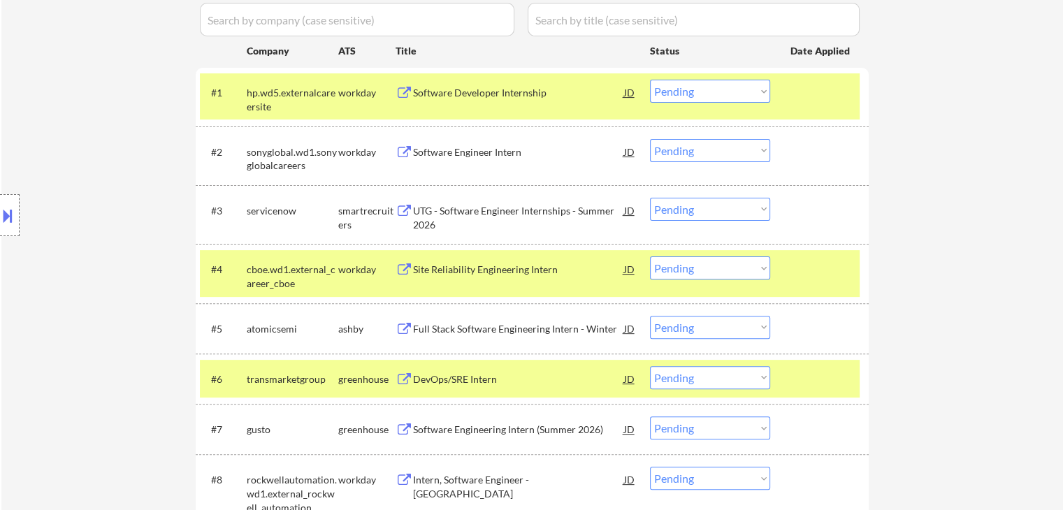
scroll to position [419, 0]
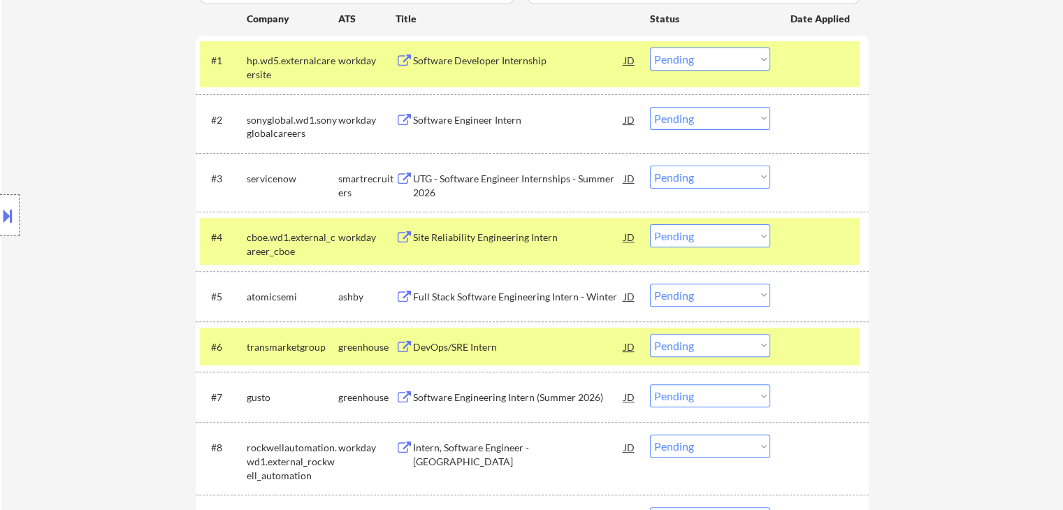
drag, startPoint x: 689, startPoint y: 294, endPoint x: 690, endPoint y: 304, distance: 9.9
click at [689, 295] on select "Choose an option... Pending Applied Excluded (Questions) Excluded (Expired) Exc…" at bounding box center [710, 295] width 120 height 23
click at [650, 284] on select "Choose an option... Pending Applied Excluded (Questions) Excluded (Expired) Exc…" at bounding box center [710, 295] width 120 height 23
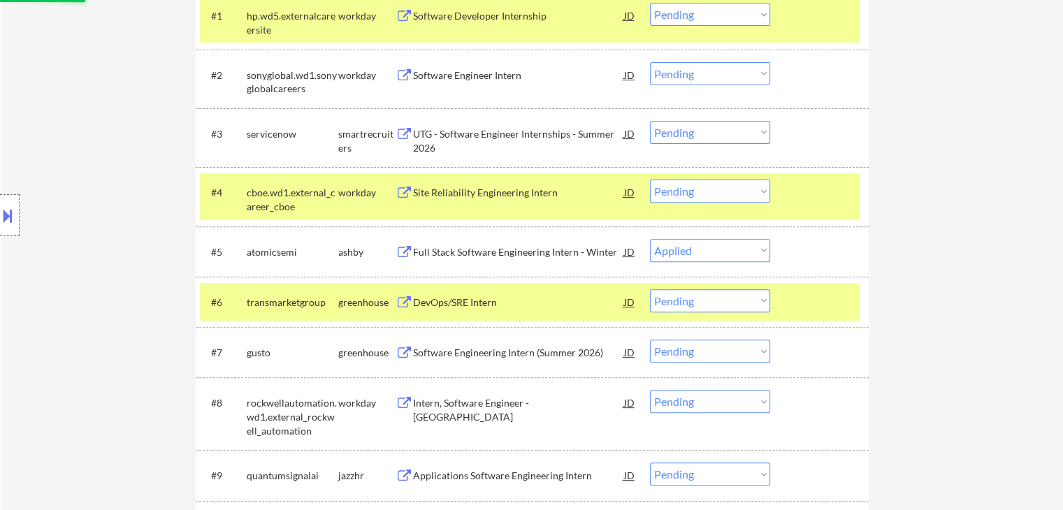
scroll to position [489, 0]
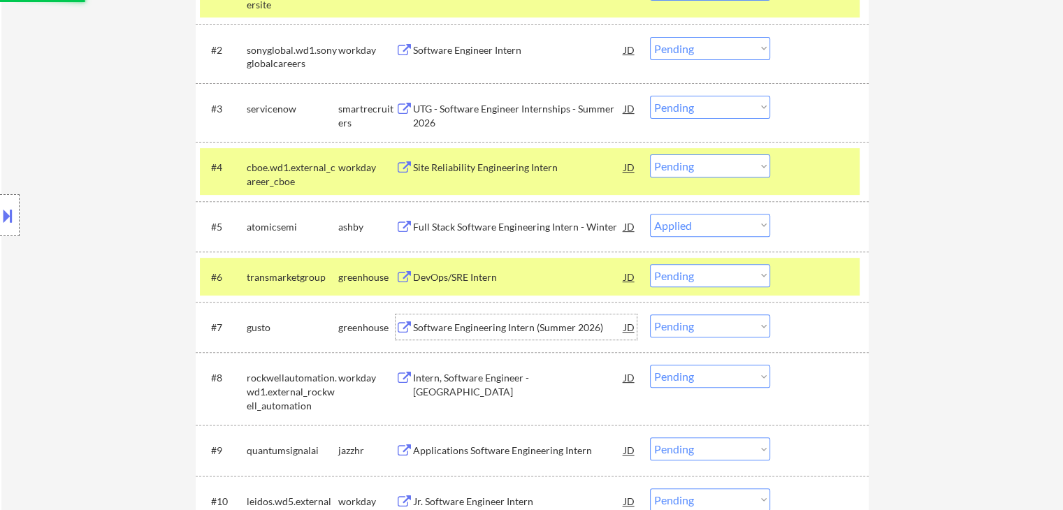
click at [419, 327] on div "Software Engineering Intern (Summer 2026)" at bounding box center [518, 328] width 211 height 14
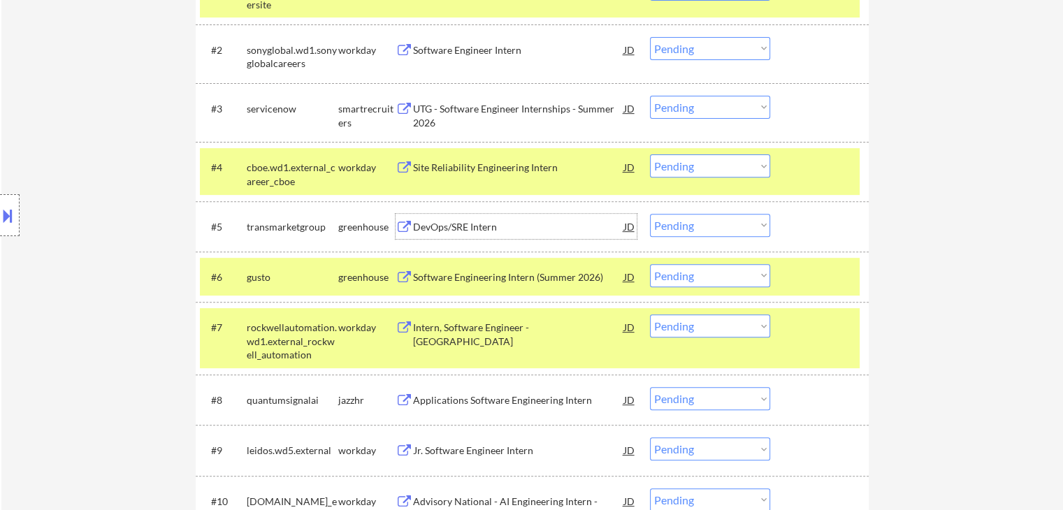
click at [425, 224] on div "DevOps/SRE Intern" at bounding box center [518, 227] width 211 height 14
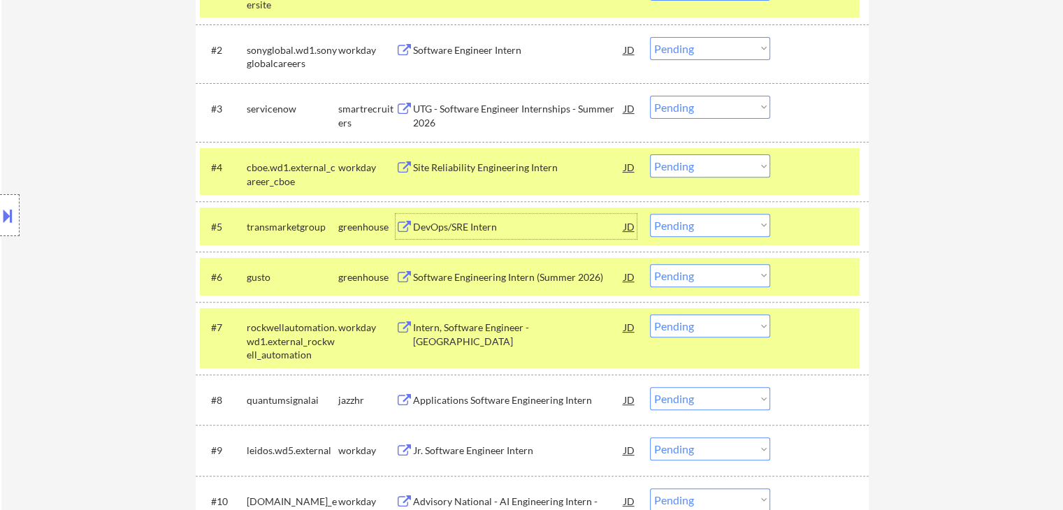
click at [724, 228] on select "Choose an option... Pending Applied Excluded (Questions) Excluded (Expired) Exc…" at bounding box center [710, 225] width 120 height 23
click at [650, 214] on select "Choose an option... Pending Applied Excluded (Questions) Excluded (Expired) Exc…" at bounding box center [710, 225] width 120 height 23
select select ""pending""
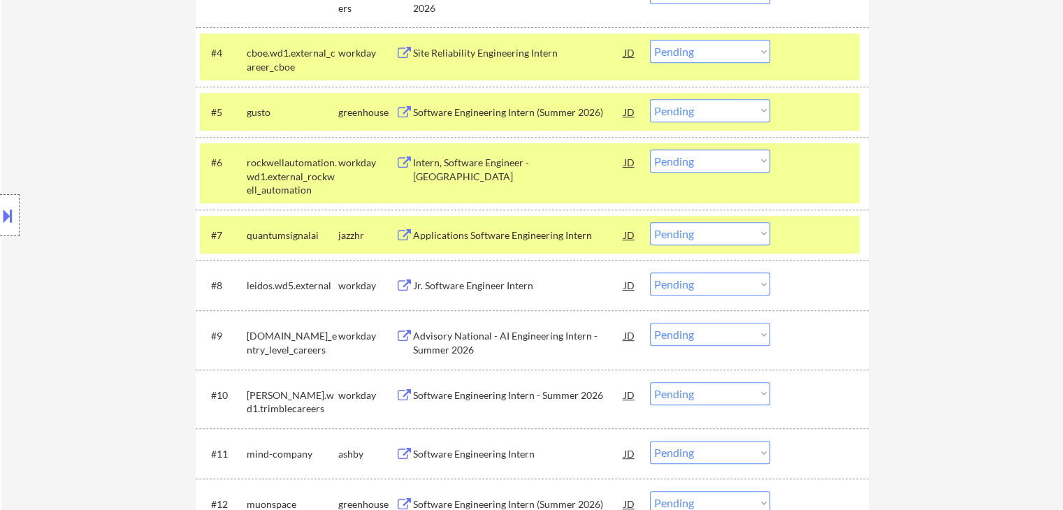
scroll to position [629, 0]
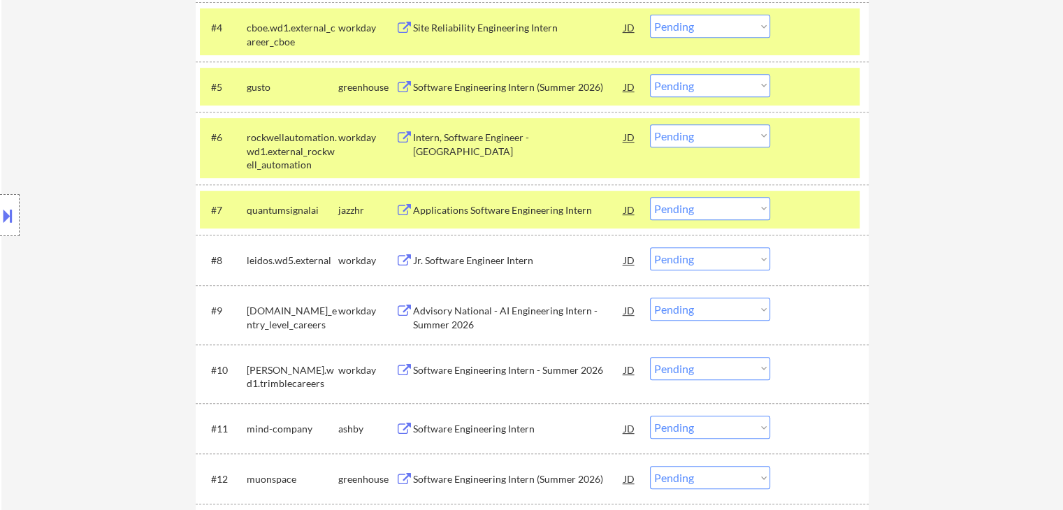
click at [419, 213] on div "Applications Software Engineering Intern" at bounding box center [518, 210] width 211 height 14
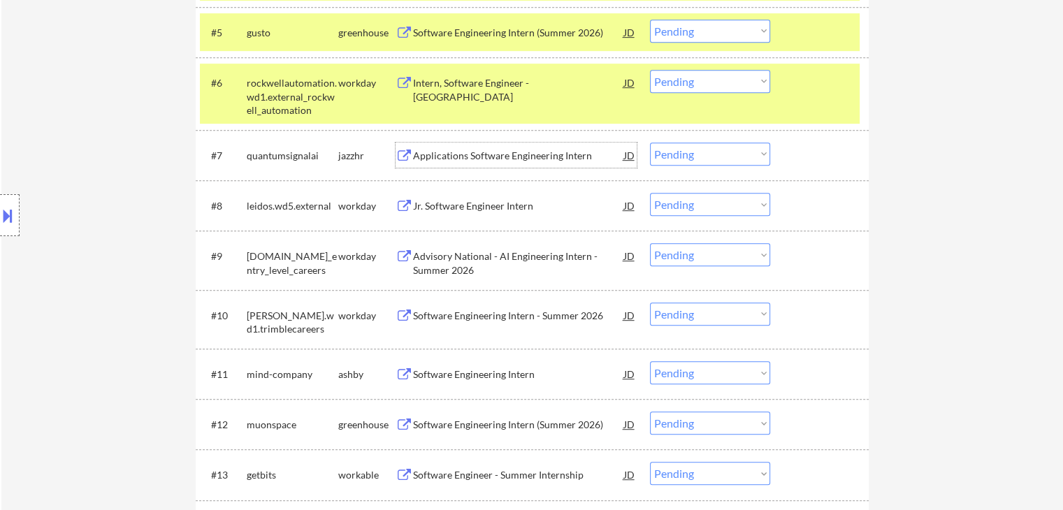
scroll to position [769, 0]
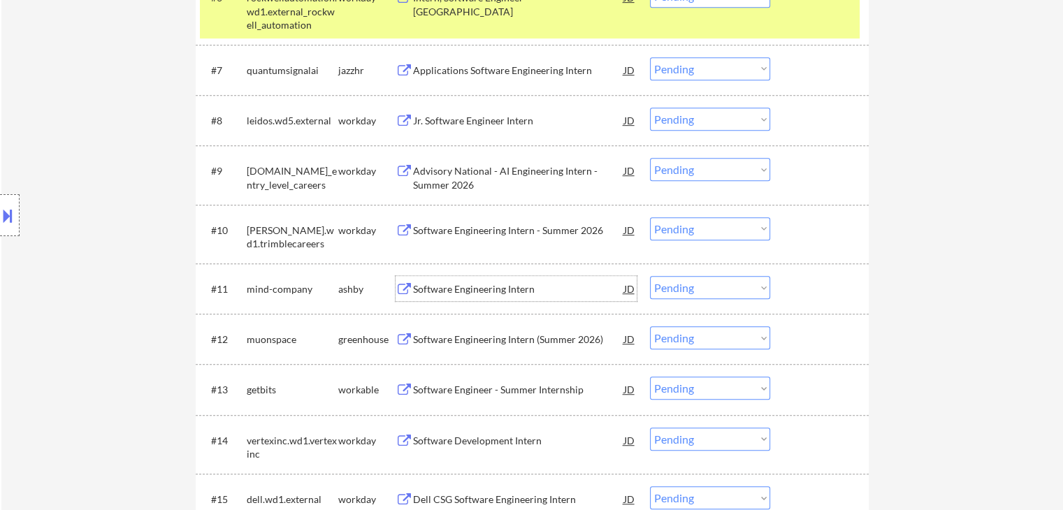
click at [419, 293] on div "Software Engineering Intern" at bounding box center [518, 289] width 211 height 14
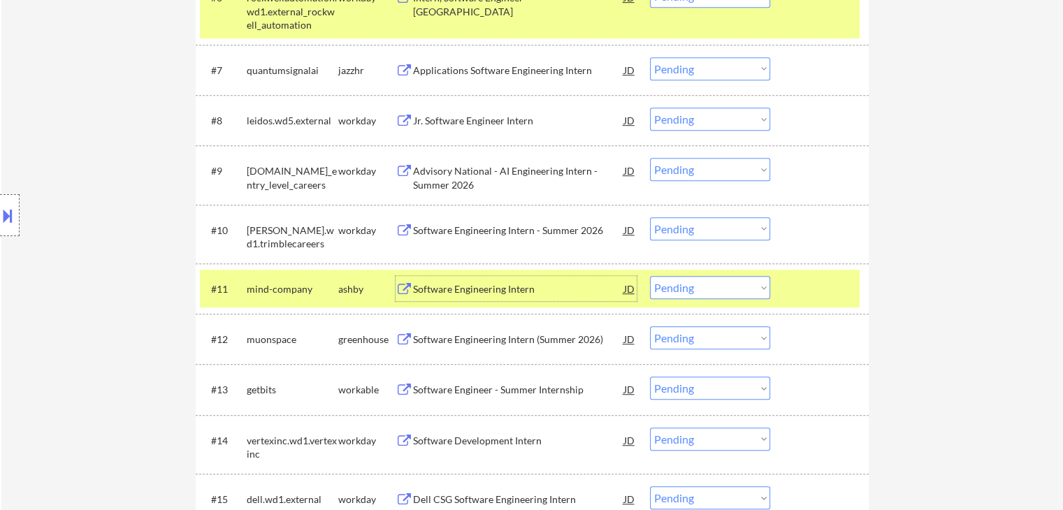
click at [433, 346] on div "Software Engineering Intern (Summer 2026)" at bounding box center [518, 340] width 211 height 14
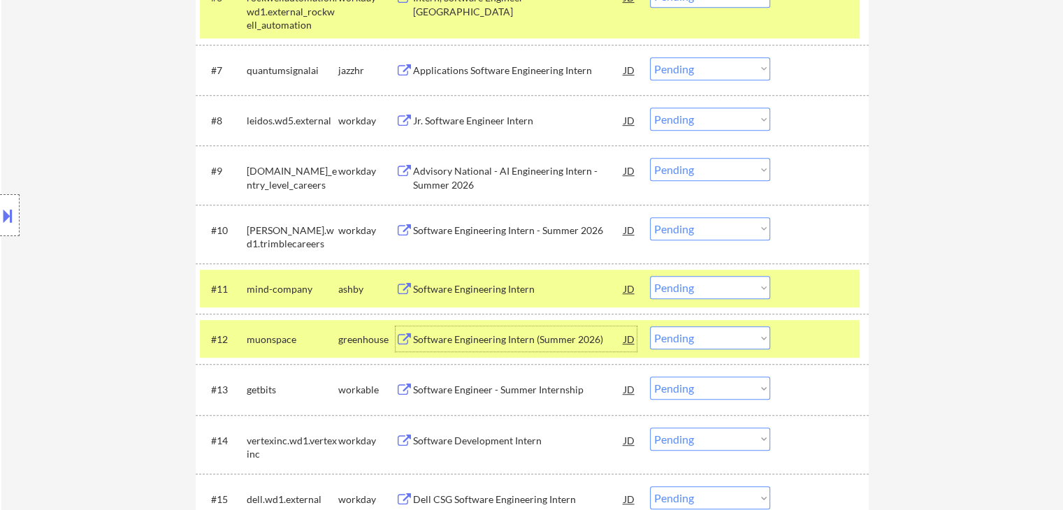
click at [450, 392] on div "Software Engineer - Summer Internship" at bounding box center [518, 390] width 211 height 14
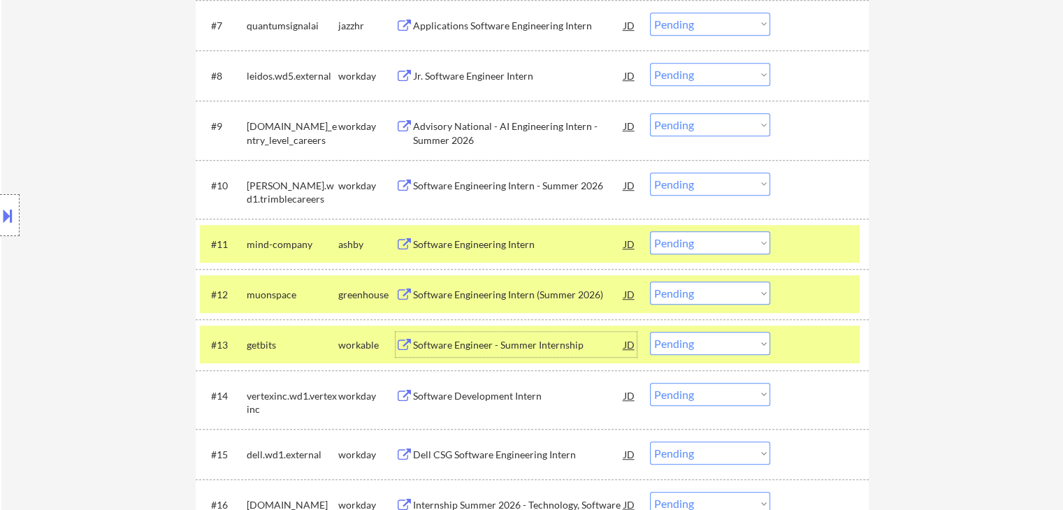
scroll to position [839, 0]
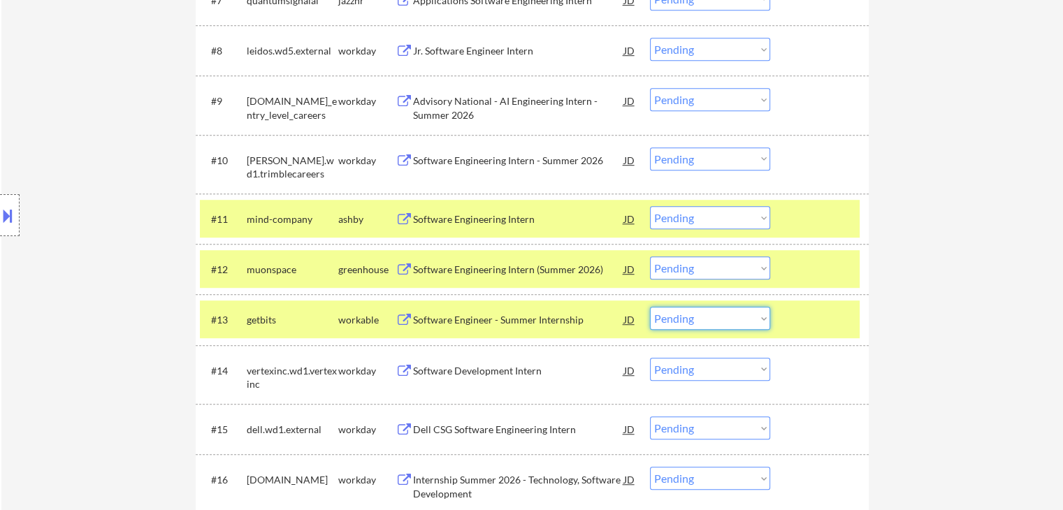
drag, startPoint x: 680, startPoint y: 317, endPoint x: 685, endPoint y: 328, distance: 12.2
click at [681, 317] on select "Choose an option... Pending Applied Excluded (Questions) Excluded (Expired) Exc…" at bounding box center [710, 318] width 120 height 23
click at [650, 307] on select "Choose an option... Pending Applied Excluded (Questions) Excluded (Expired) Exc…" at bounding box center [710, 318] width 120 height 23
select select ""pending""
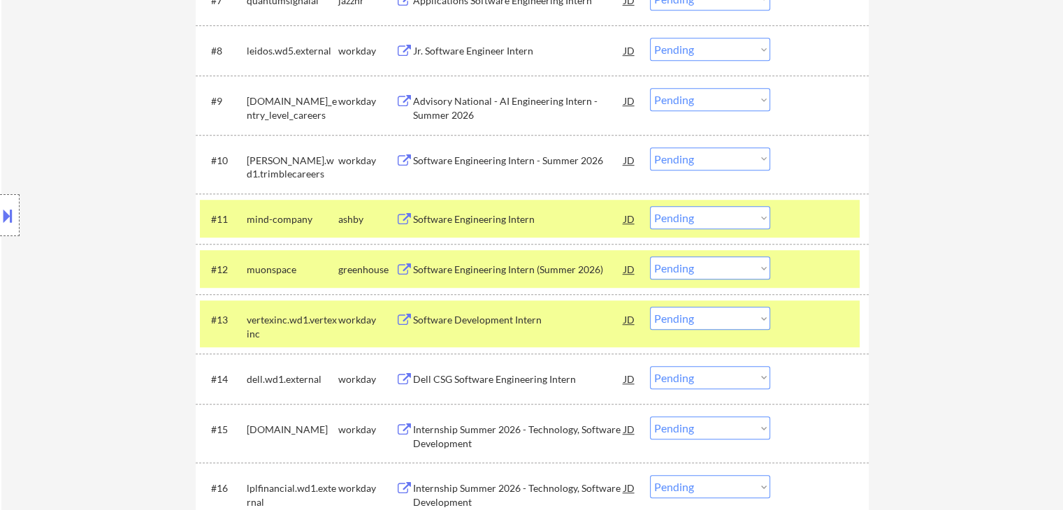
click at [698, 269] on select "Choose an option... Pending Applied Excluded (Questions) Excluded (Expired) Exc…" at bounding box center [710, 267] width 120 height 23
click at [650, 256] on select "Choose an option... Pending Applied Excluded (Questions) Excluded (Expired) Exc…" at bounding box center [710, 267] width 120 height 23
select select ""pending""
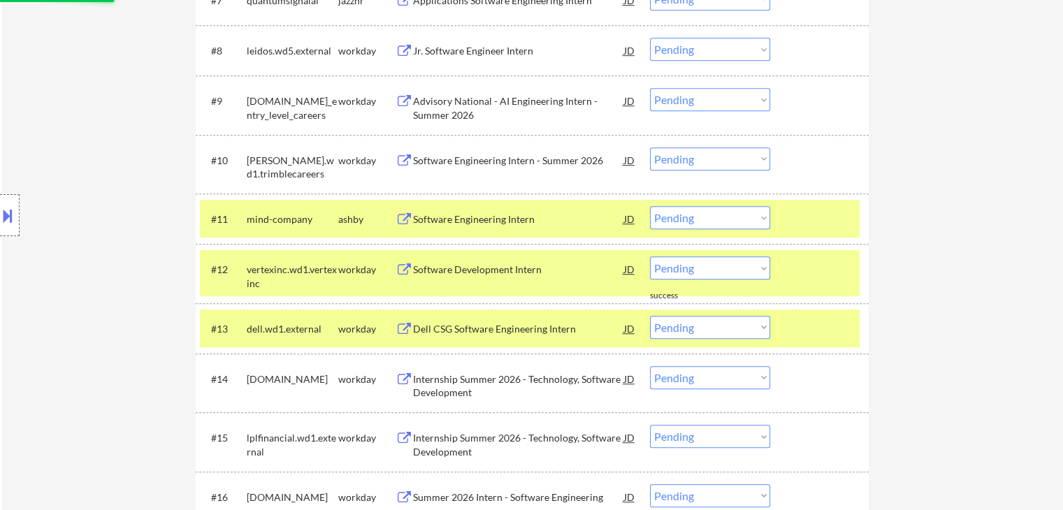
click at [718, 216] on select "Choose an option... Pending Applied Excluded (Questions) Excluded (Expired) Exc…" at bounding box center [710, 217] width 120 height 23
click at [650, 206] on select "Choose an option... Pending Applied Excluded (Questions) Excluded (Expired) Exc…" at bounding box center [710, 217] width 120 height 23
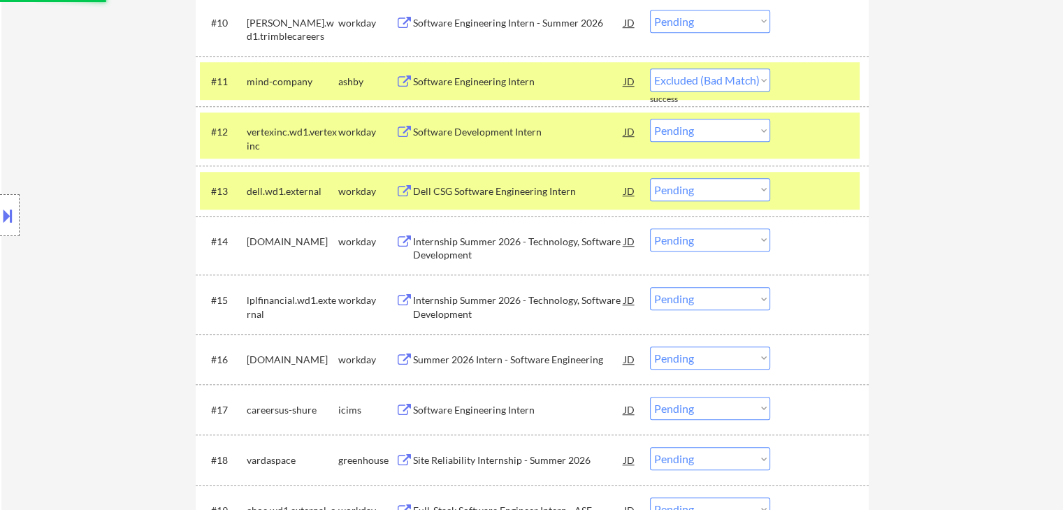
scroll to position [978, 0]
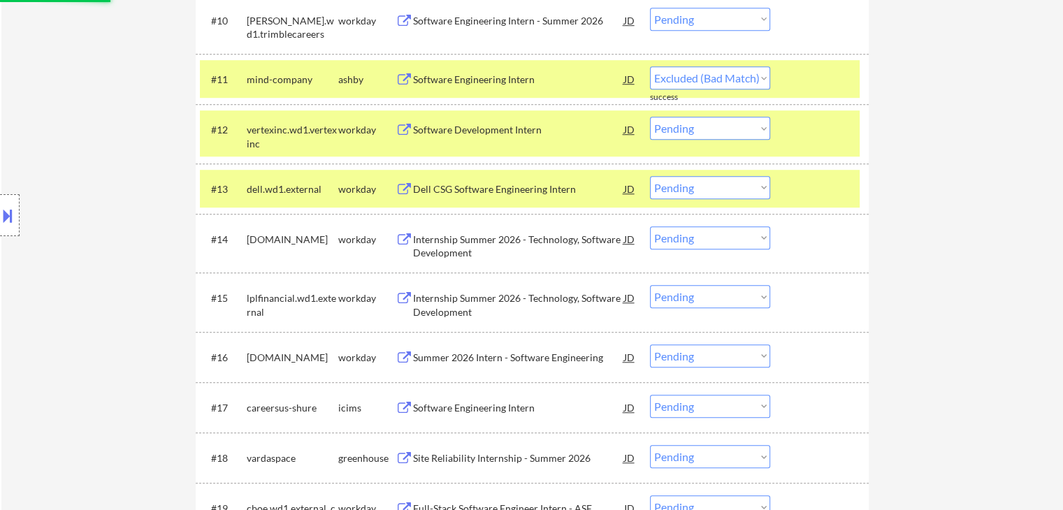
select select ""pending""
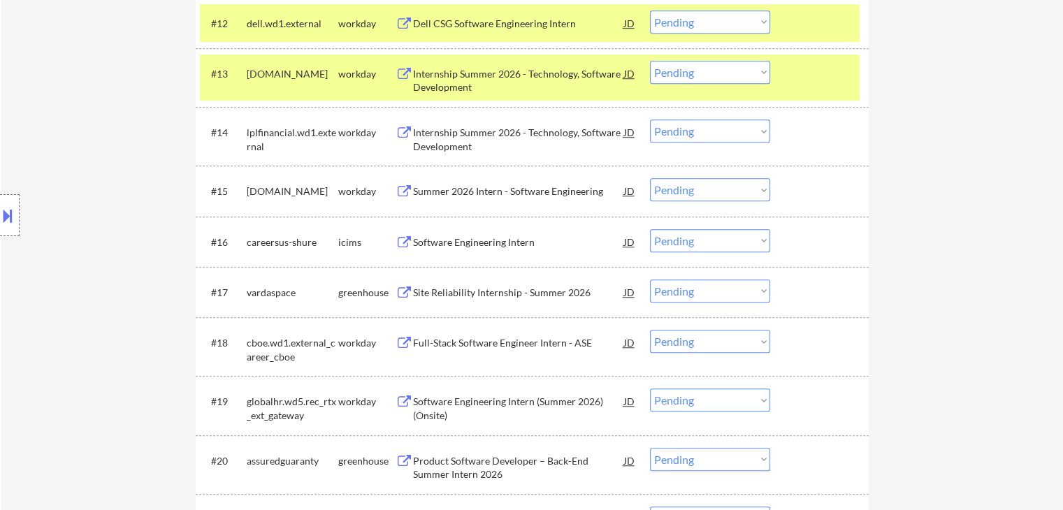
scroll to position [1118, 0]
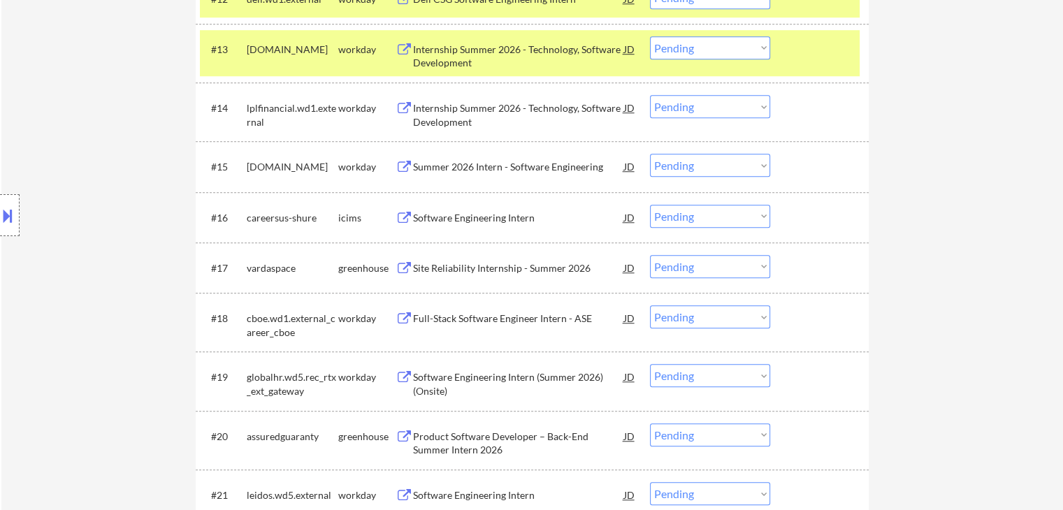
click at [428, 267] on div "Site Reliability Internship - Summer 2026" at bounding box center [518, 268] width 211 height 14
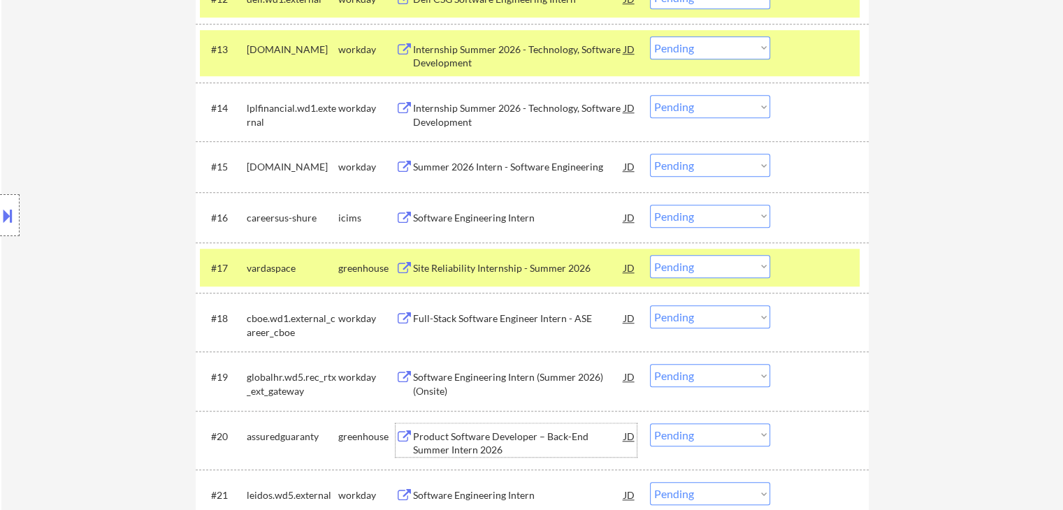
click at [428, 435] on div "Product Software Developer – Back-End Summer Intern 2026" at bounding box center [518, 443] width 211 height 27
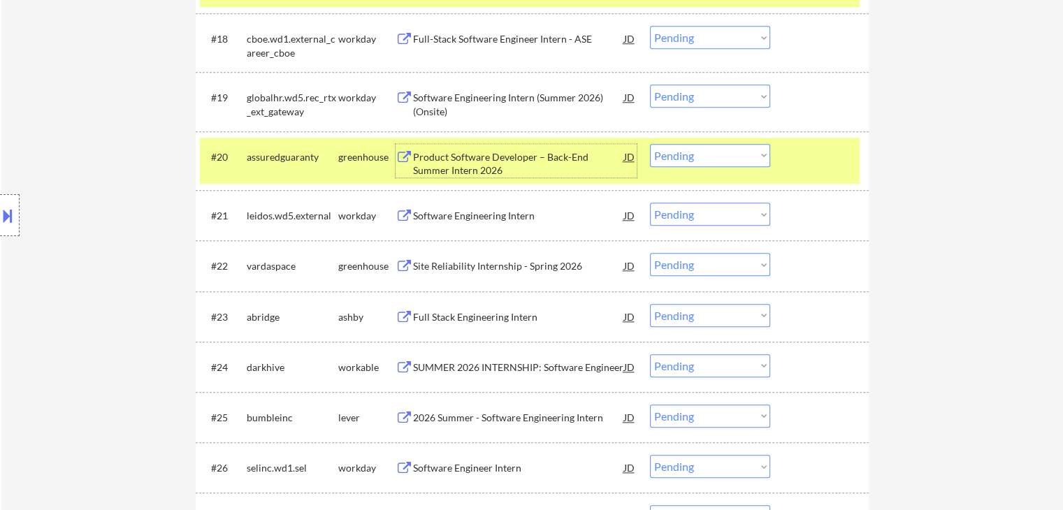
scroll to position [1467, 0]
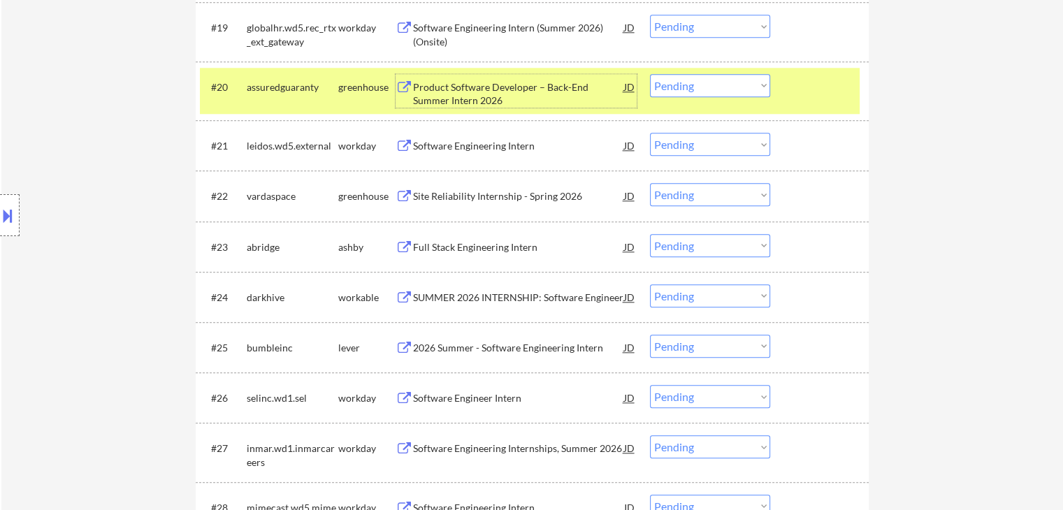
click at [791, 80] on div at bounding box center [820, 86] width 61 height 25
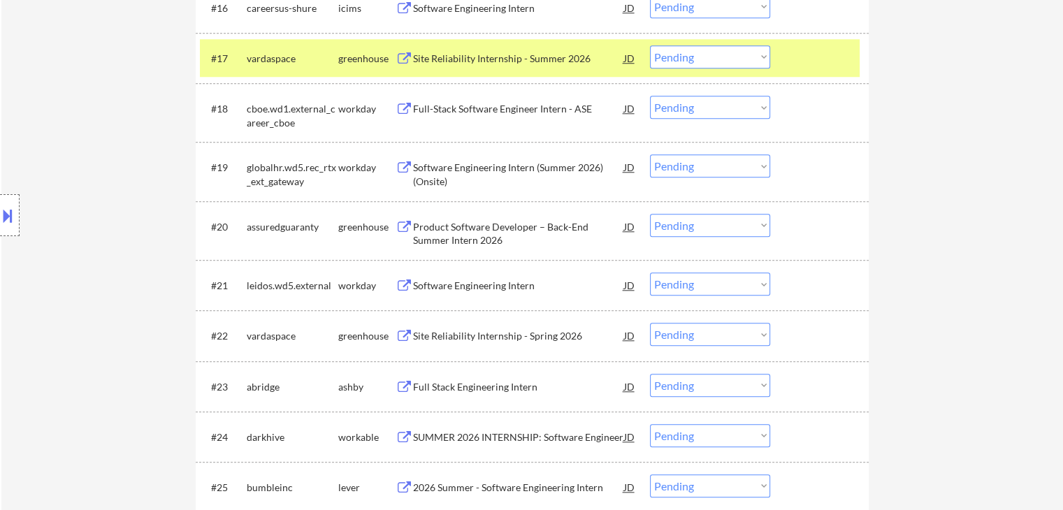
click at [795, 61] on div at bounding box center [820, 57] width 61 height 25
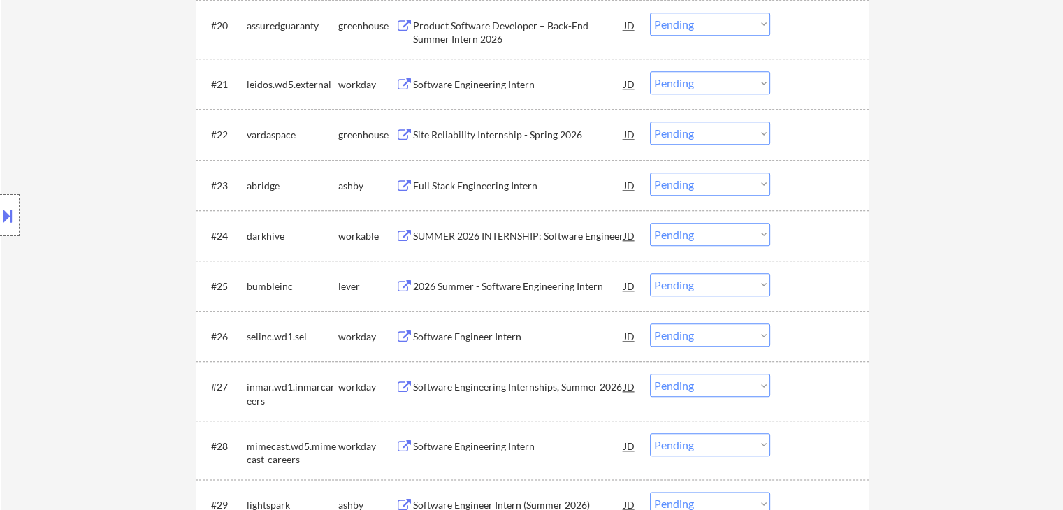
scroll to position [1537, 0]
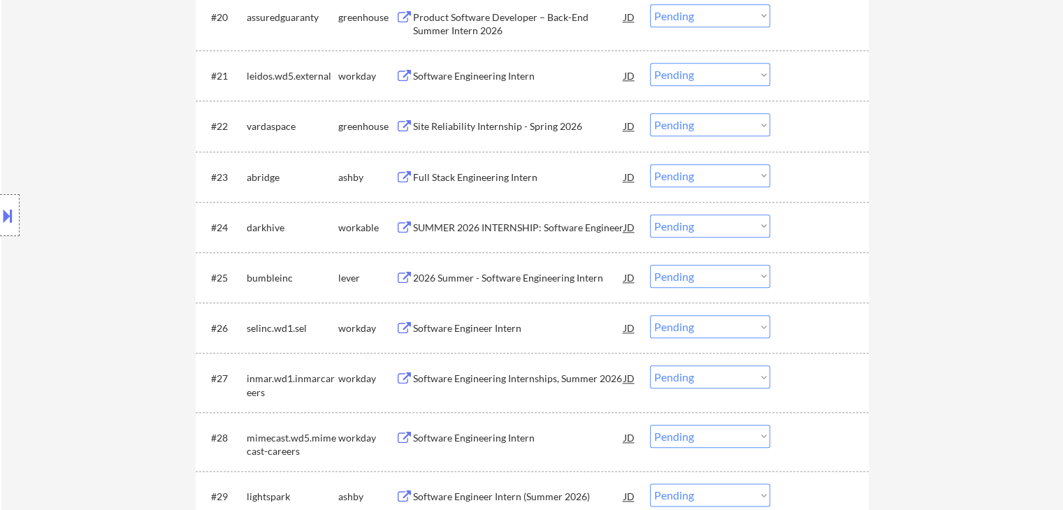
click at [428, 126] on div "Site Reliability Internship - Spring 2026" at bounding box center [518, 126] width 211 height 14
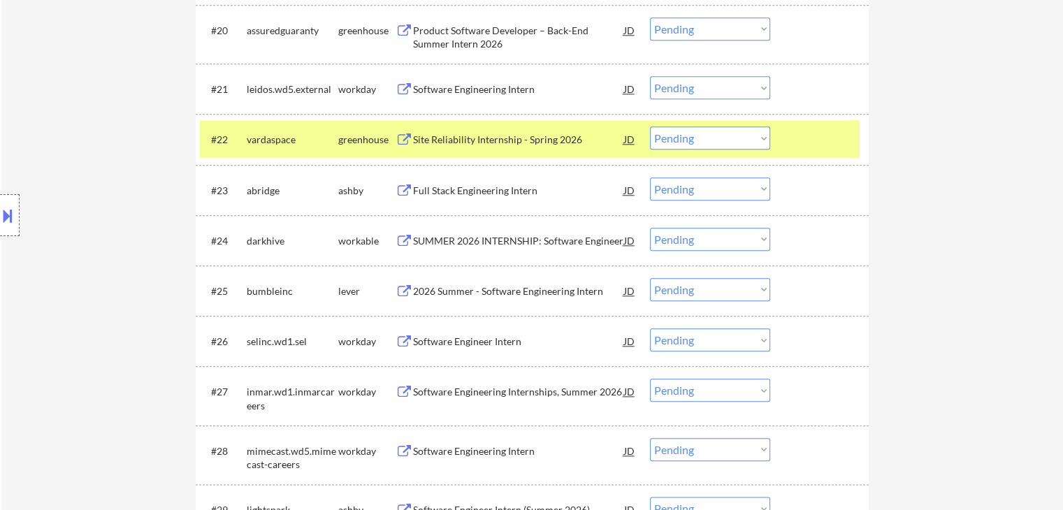
scroll to position [1549, 0]
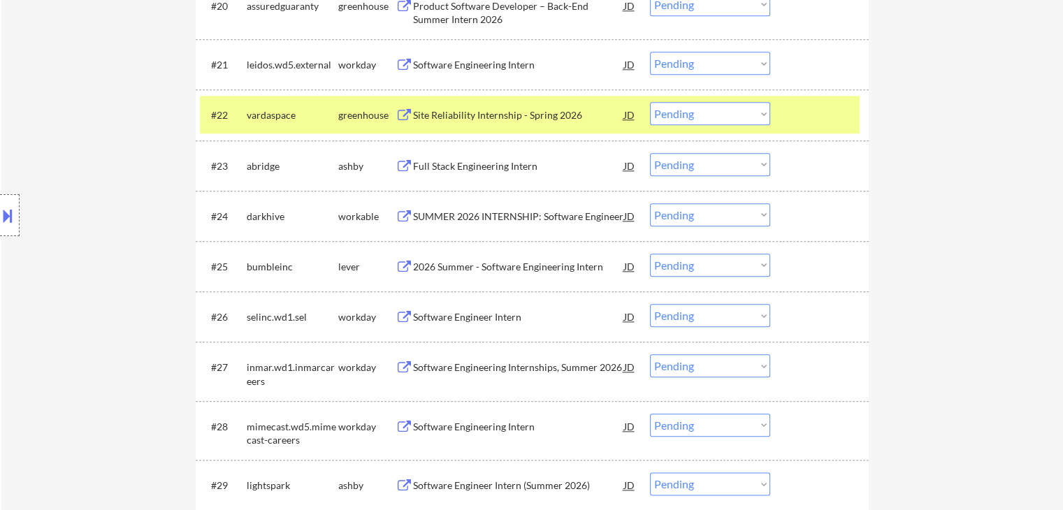
click at [432, 163] on div "Full Stack Engineering Intern" at bounding box center [518, 166] width 211 height 14
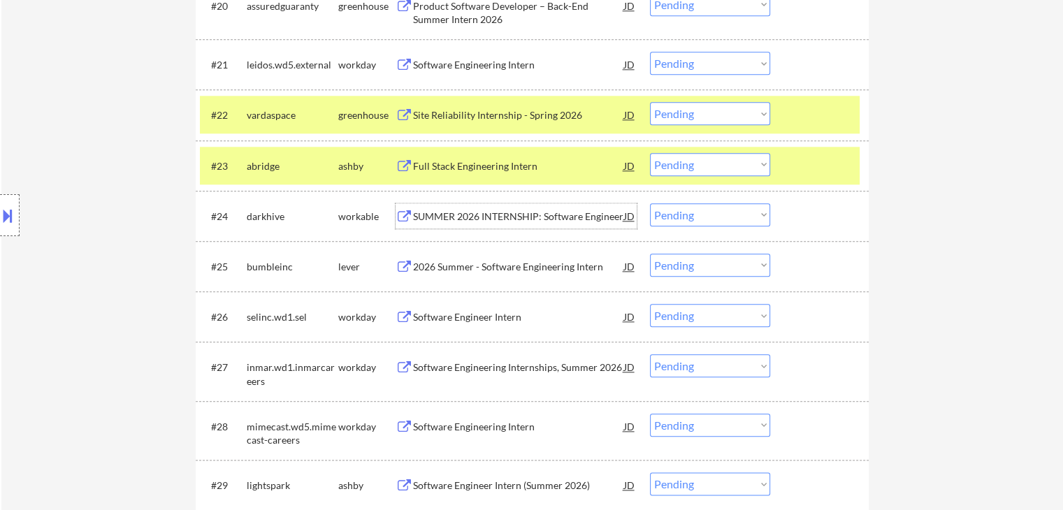
click at [434, 208] on div "SUMMER 2026 INTERNSHIP: Software Engineer" at bounding box center [518, 215] width 211 height 25
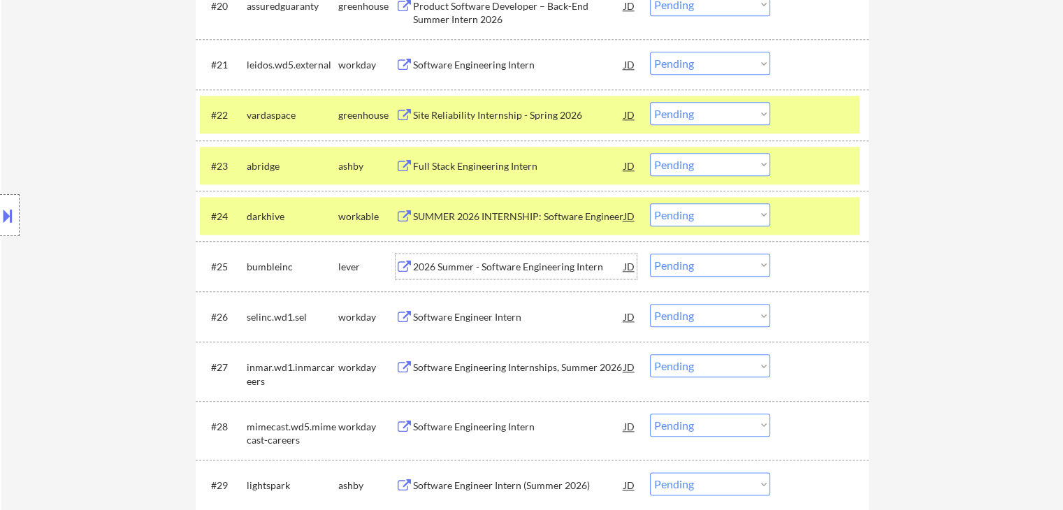
click at [426, 266] on div "2026 Summer - Software Engineering Intern" at bounding box center [518, 267] width 211 height 14
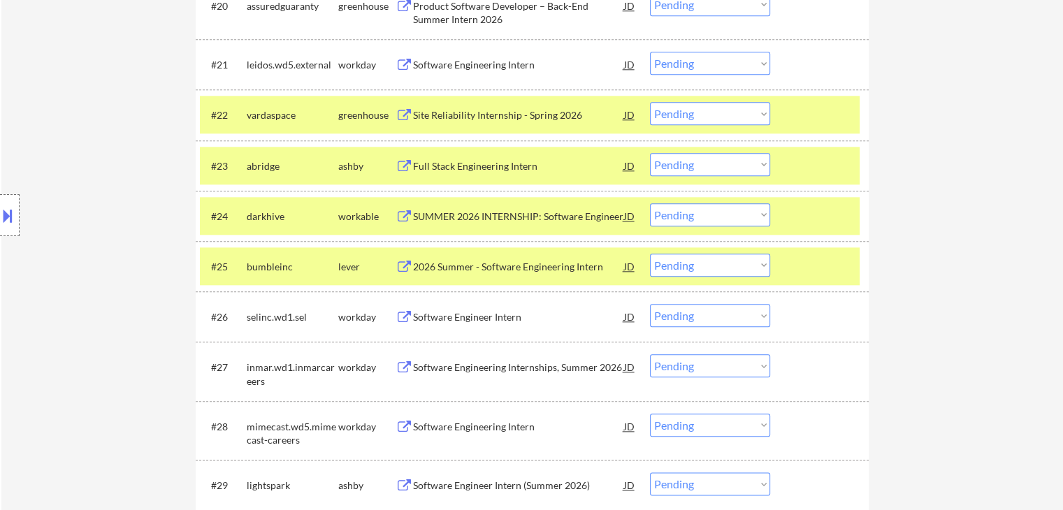
click at [427, 481] on div "Software Engineer Intern (Summer 2026)" at bounding box center [518, 486] width 211 height 14
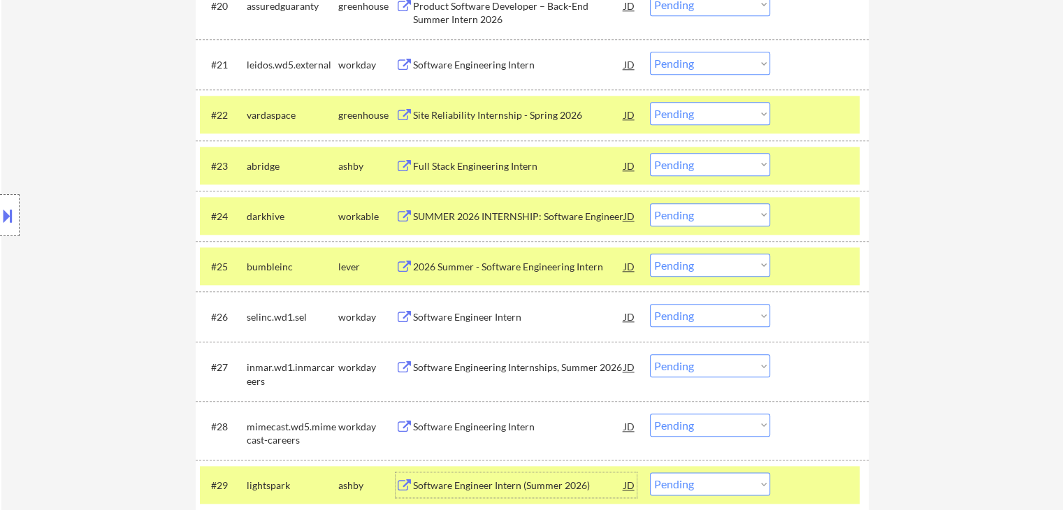
click at [690, 213] on select "Choose an option... Pending Applied Excluded (Questions) Excluded (Expired) Exc…" at bounding box center [710, 214] width 120 height 23
click at [650, 203] on select "Choose an option... Pending Applied Excluded (Questions) Excluded (Expired) Exc…" at bounding box center [710, 214] width 120 height 23
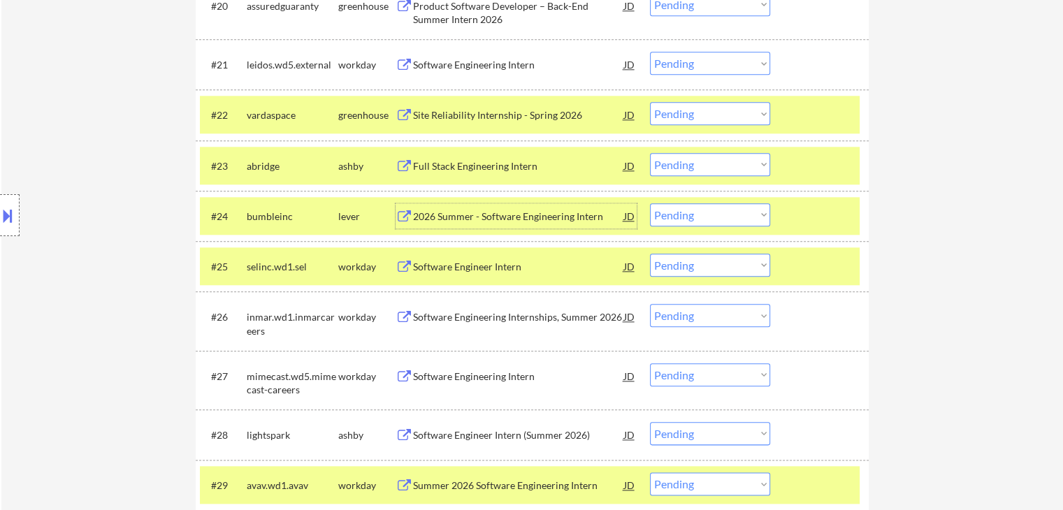
click at [430, 217] on div "2026 Summer - Software Engineering Intern" at bounding box center [518, 217] width 211 height 14
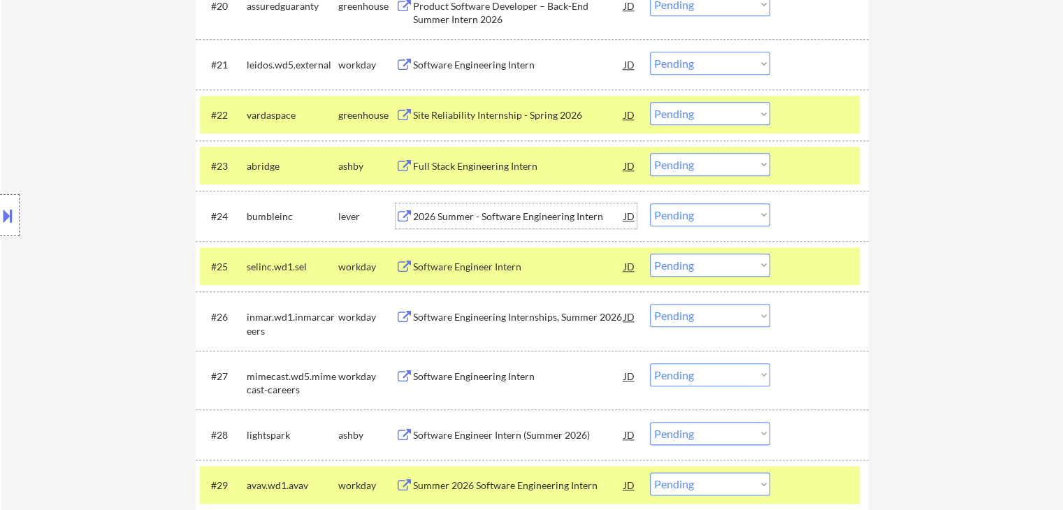
click at [677, 217] on select "Choose an option... Pending Applied Excluded (Questions) Excluded (Expired) Exc…" at bounding box center [710, 214] width 120 height 23
click at [650, 203] on select "Choose an option... Pending Applied Excluded (Questions) Excluded (Expired) Exc…" at bounding box center [710, 214] width 120 height 23
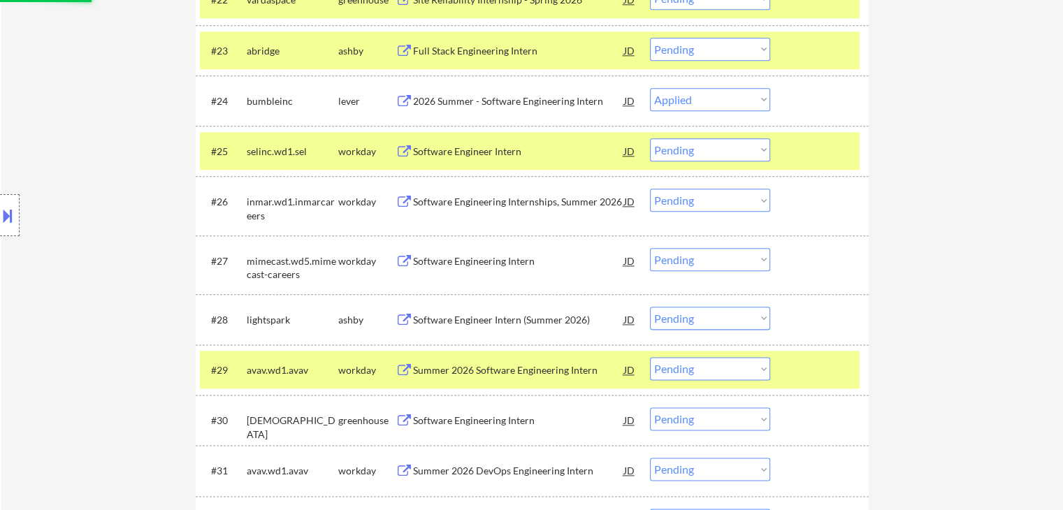
scroll to position [1688, 0]
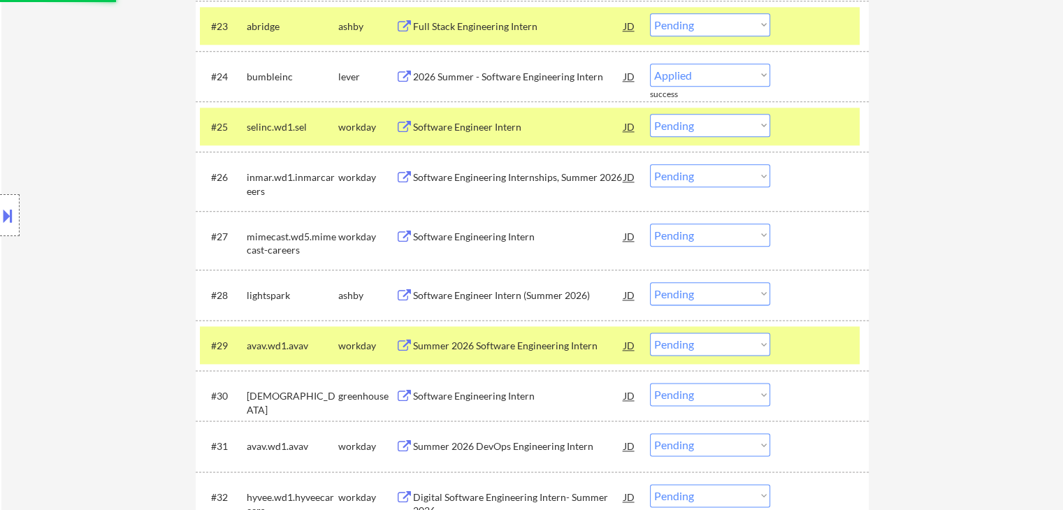
click at [435, 293] on div "Software Engineer Intern (Summer 2026)" at bounding box center [518, 296] width 211 height 14
select select ""pending""
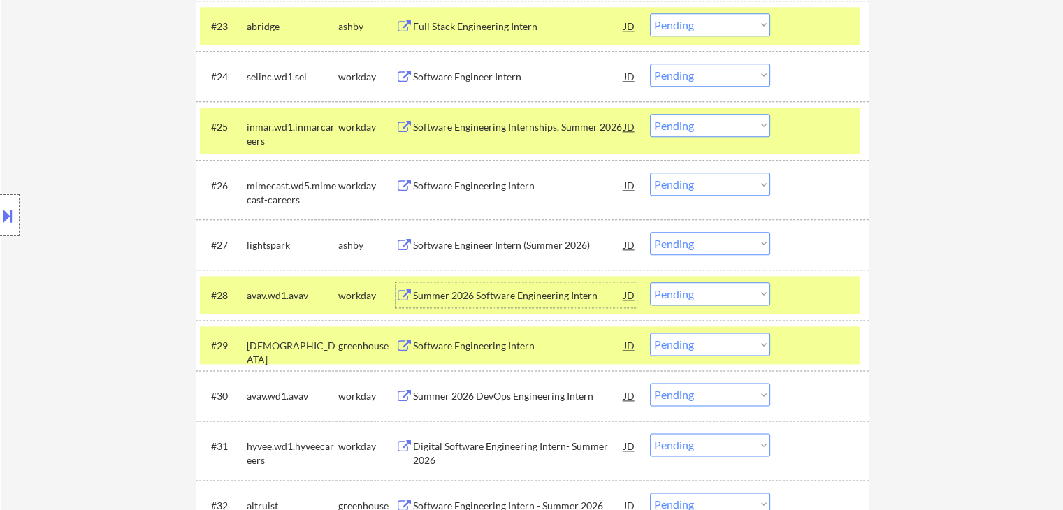
click at [450, 242] on div "Software Engineer Intern (Summer 2026)" at bounding box center [518, 245] width 211 height 14
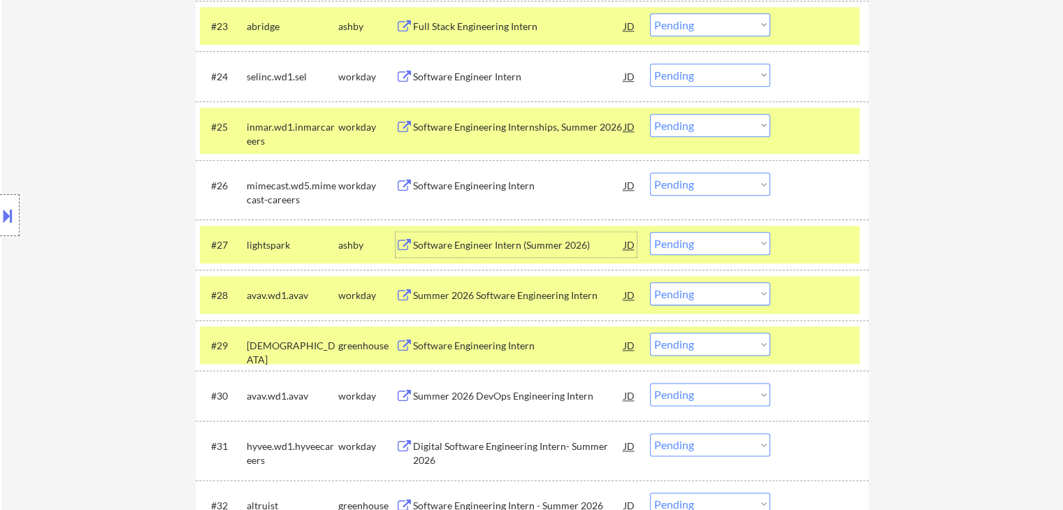
click at [421, 342] on div "Software Engineering Intern" at bounding box center [518, 346] width 211 height 14
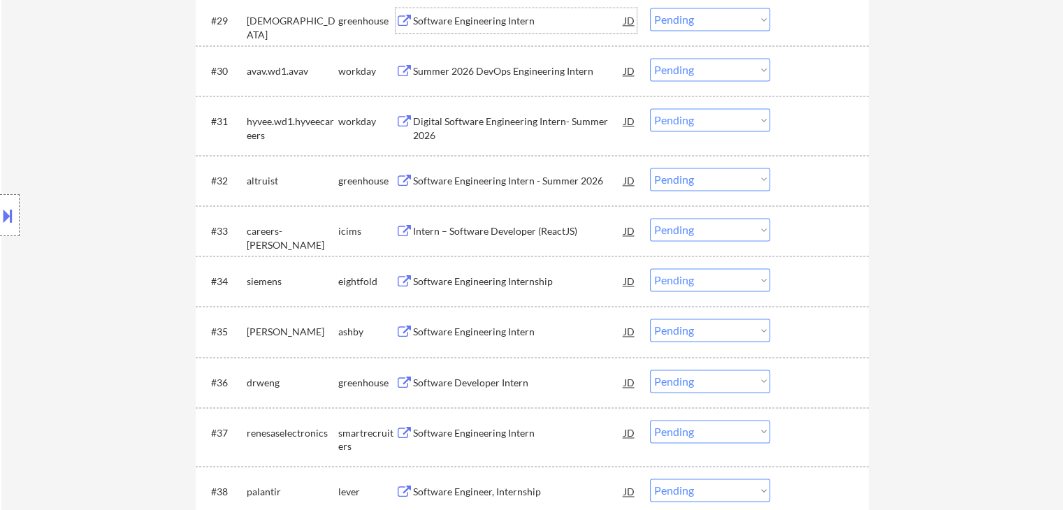
scroll to position [2038, 0]
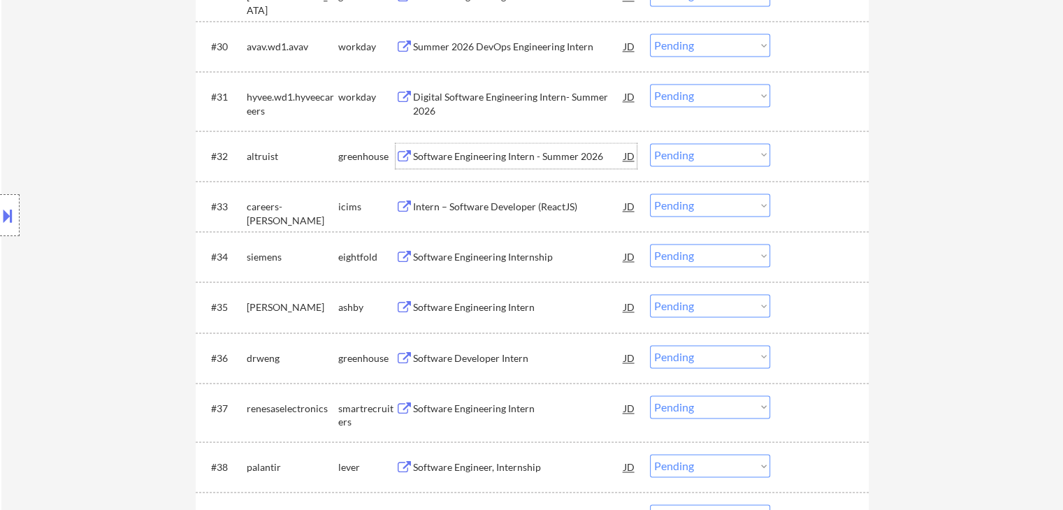
click at [418, 155] on div "Software Engineering Intern - Summer 2026" at bounding box center [518, 157] width 211 height 14
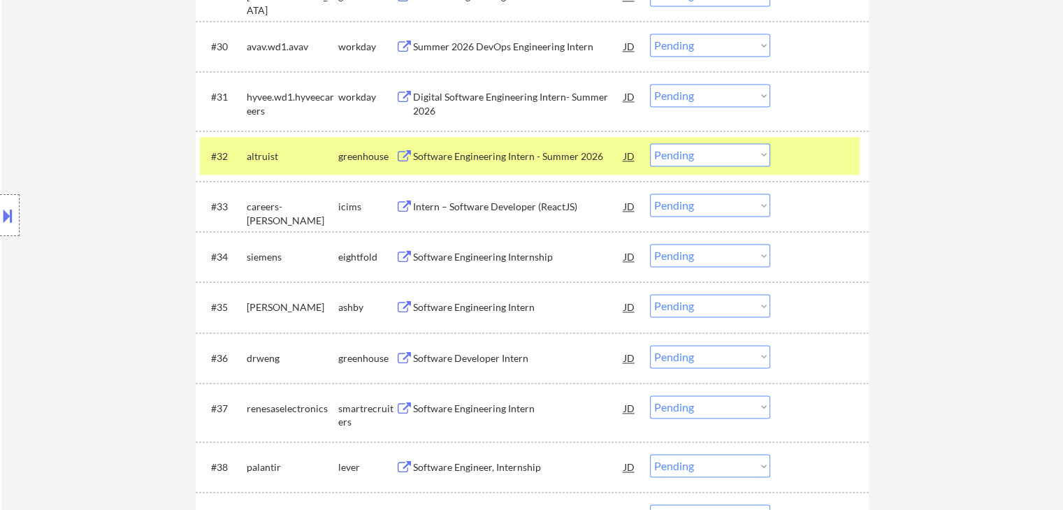
click at [426, 308] on div "Software Engineering Intern" at bounding box center [518, 307] width 211 height 14
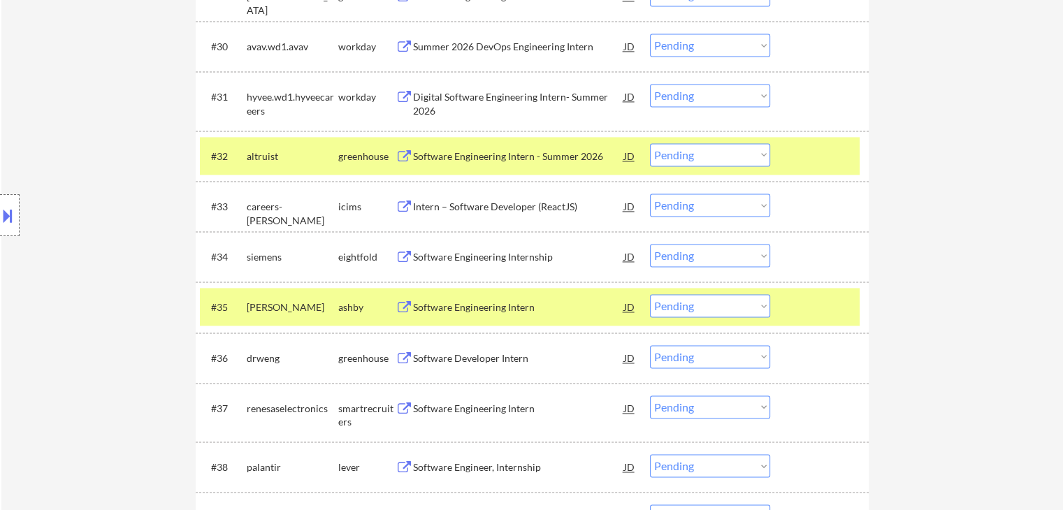
click at [419, 361] on div "Software Developer Intern" at bounding box center [518, 358] width 211 height 14
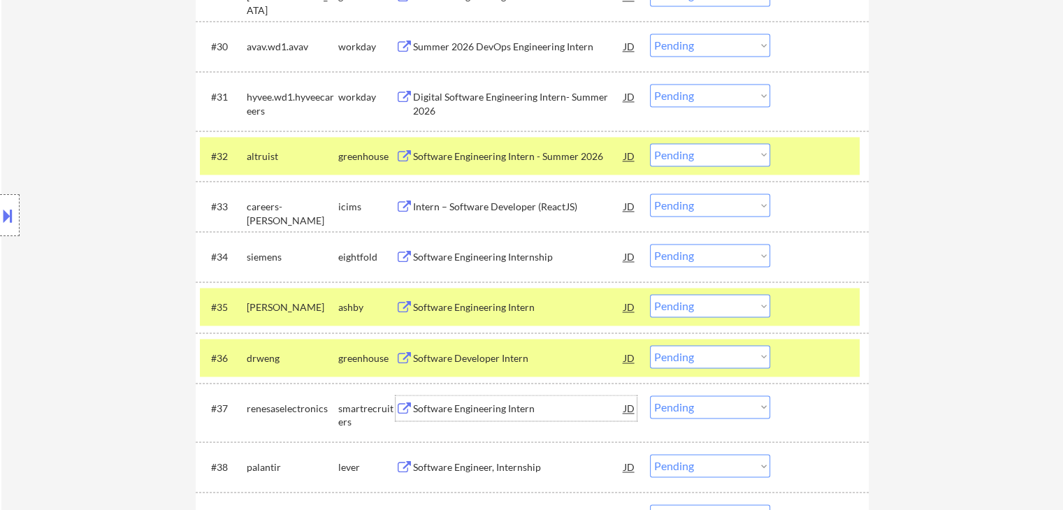
click at [416, 398] on div "Software Engineering Intern" at bounding box center [518, 408] width 211 height 25
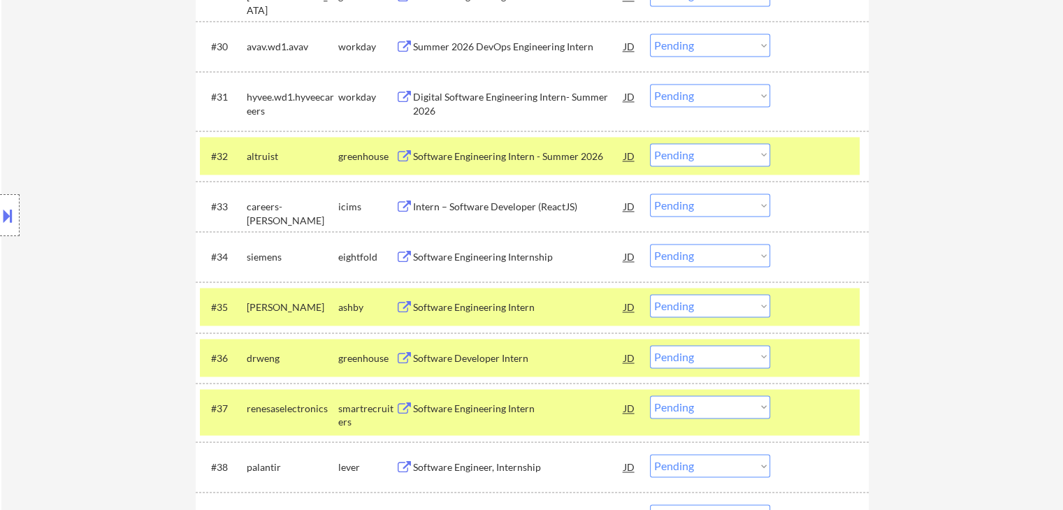
click at [419, 458] on div "Software Engineer, Internship" at bounding box center [518, 466] width 211 height 25
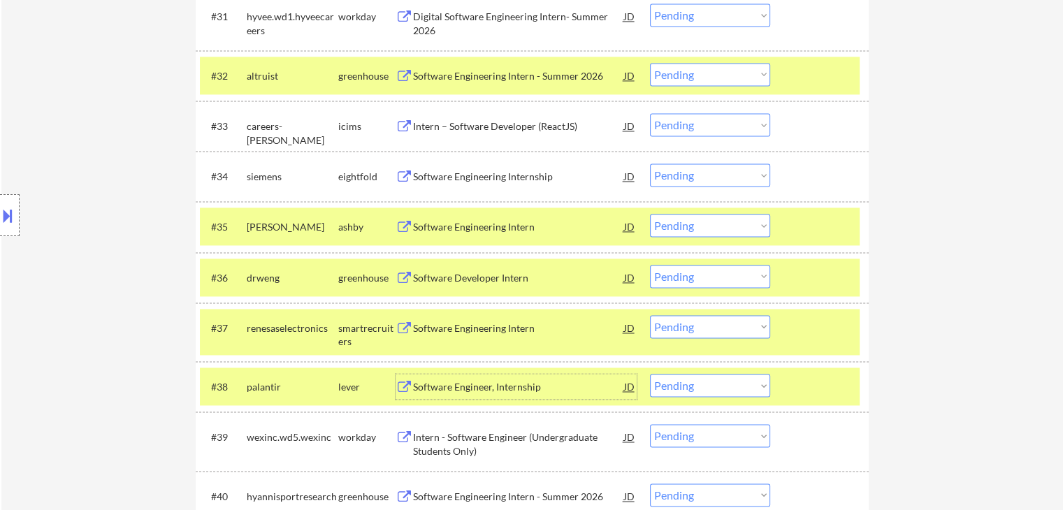
scroll to position [2177, 0]
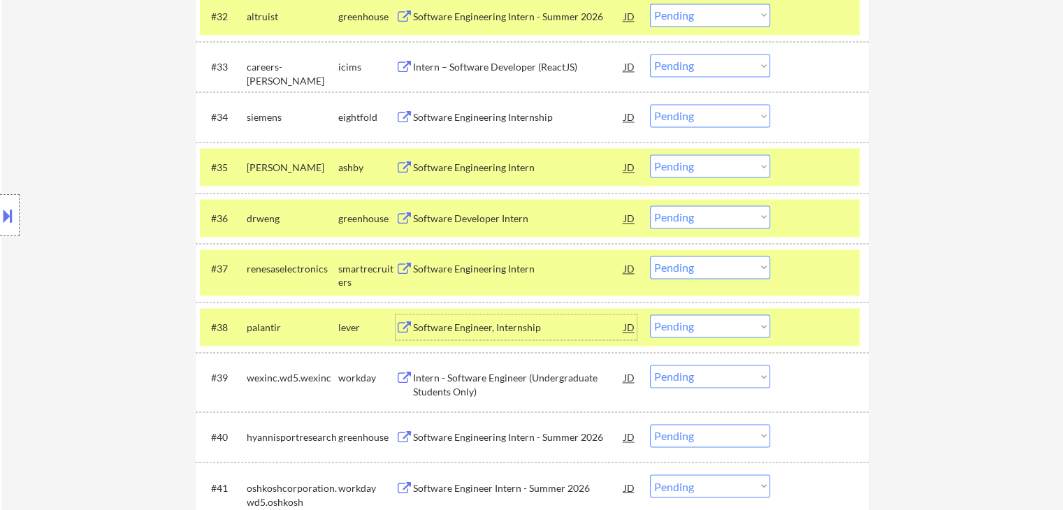
click at [693, 166] on select "Choose an option... Pending Applied Excluded (Questions) Excluded (Expired) Exc…" at bounding box center [710, 165] width 120 height 23
click at [650, 154] on select "Choose an option... Pending Applied Excluded (Questions) Excluded (Expired) Exc…" at bounding box center [710, 165] width 120 height 23
select select ""pending""
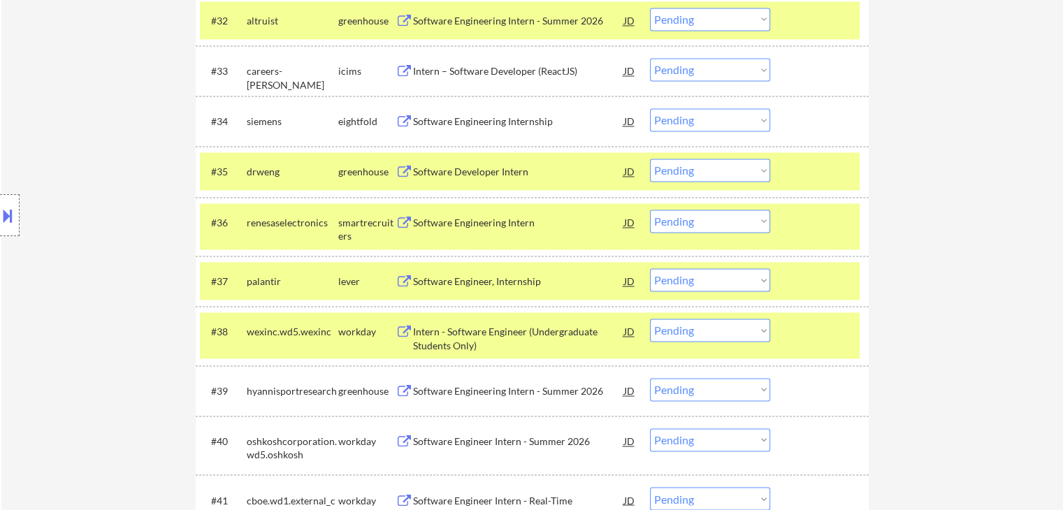
scroll to position [2108, 0]
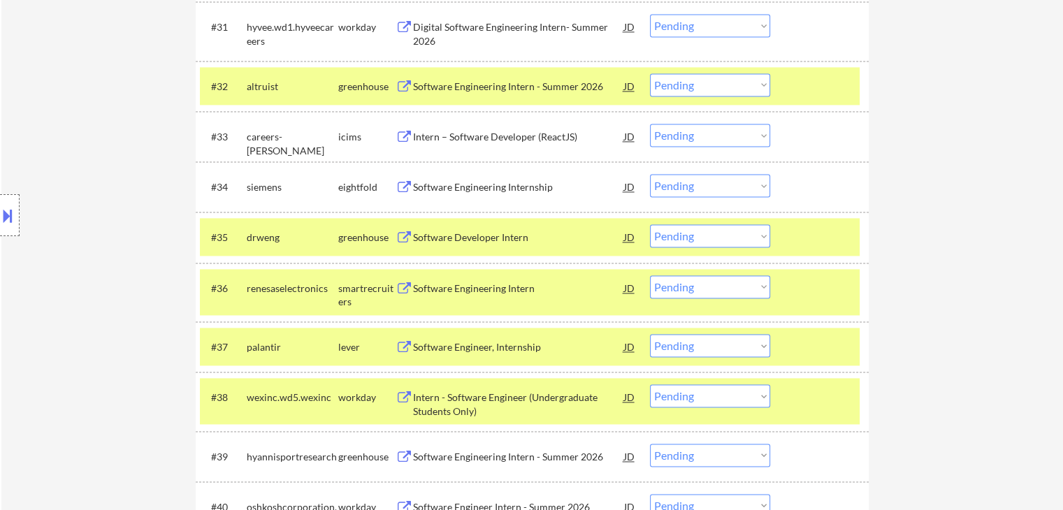
click at [693, 86] on select "Choose an option... Pending Applied Excluded (Questions) Excluded (Expired) Exc…" at bounding box center [710, 84] width 120 height 23
click at [650, 73] on select "Choose an option... Pending Applied Excluded (Questions) Excluded (Expired) Exc…" at bounding box center [710, 84] width 120 height 23
select select ""pending""
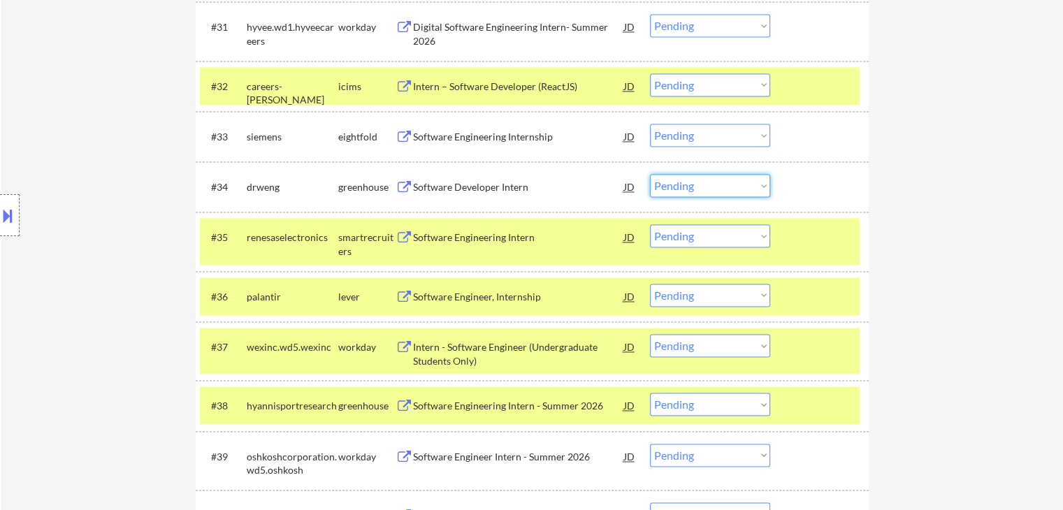
drag, startPoint x: 694, startPoint y: 184, endPoint x: 696, endPoint y: 195, distance: 10.7
click at [695, 184] on select "Choose an option... Pending Applied Excluded (Questions) Excluded (Expired) Exc…" at bounding box center [710, 185] width 120 height 23
click at [650, 174] on select "Choose an option... Pending Applied Excluded (Questions) Excluded (Expired) Exc…" at bounding box center [710, 185] width 120 height 23
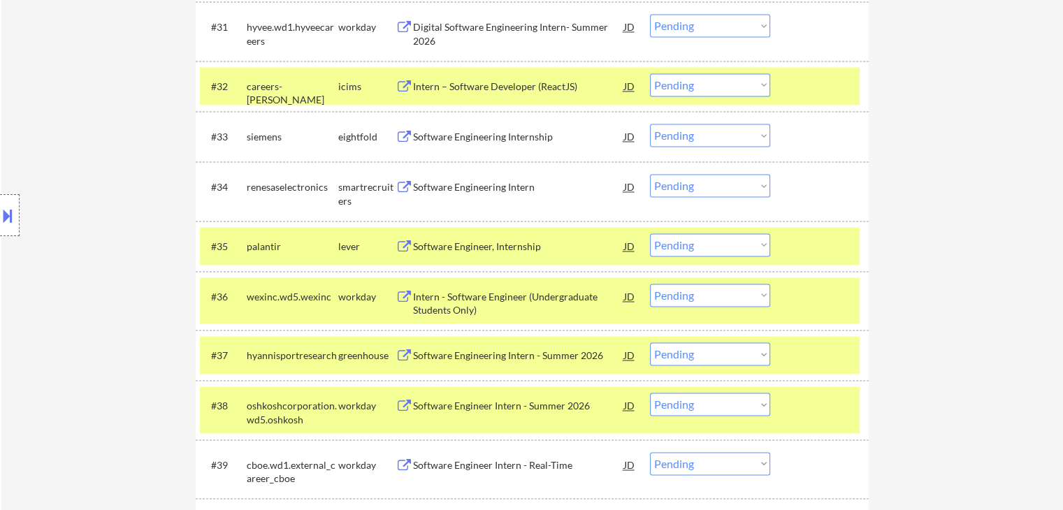
drag, startPoint x: 688, startPoint y: 182, endPoint x: 696, endPoint y: 194, distance: 13.6
click at [690, 182] on select "Choose an option... Pending Applied Excluded (Questions) Excluded (Expired) Exc…" at bounding box center [710, 185] width 120 height 23
click at [650, 174] on select "Choose an option... Pending Applied Excluded (Questions) Excluded (Expired) Exc…" at bounding box center [710, 185] width 120 height 23
select select ""pending""
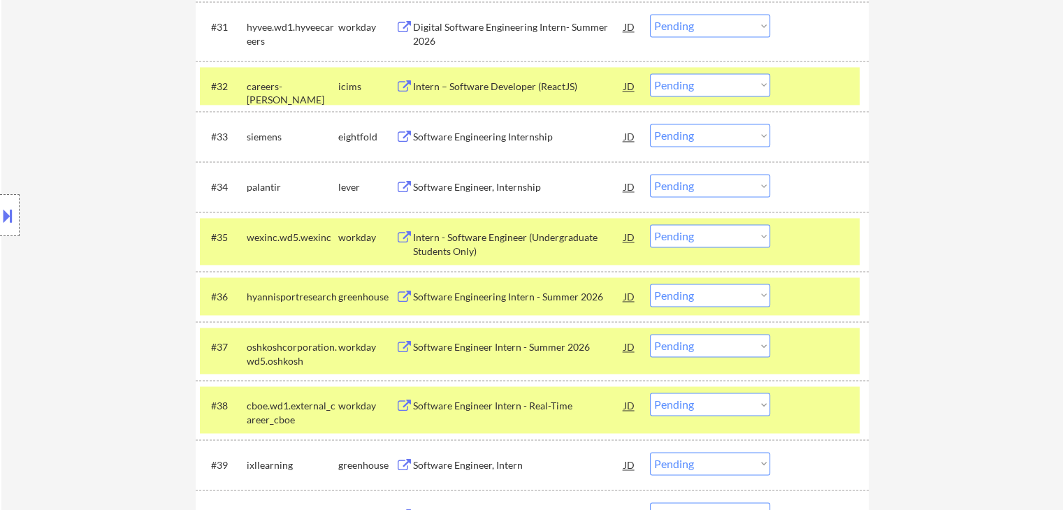
click at [420, 298] on div "Software Engineering Intern - Summer 2026" at bounding box center [518, 297] width 211 height 14
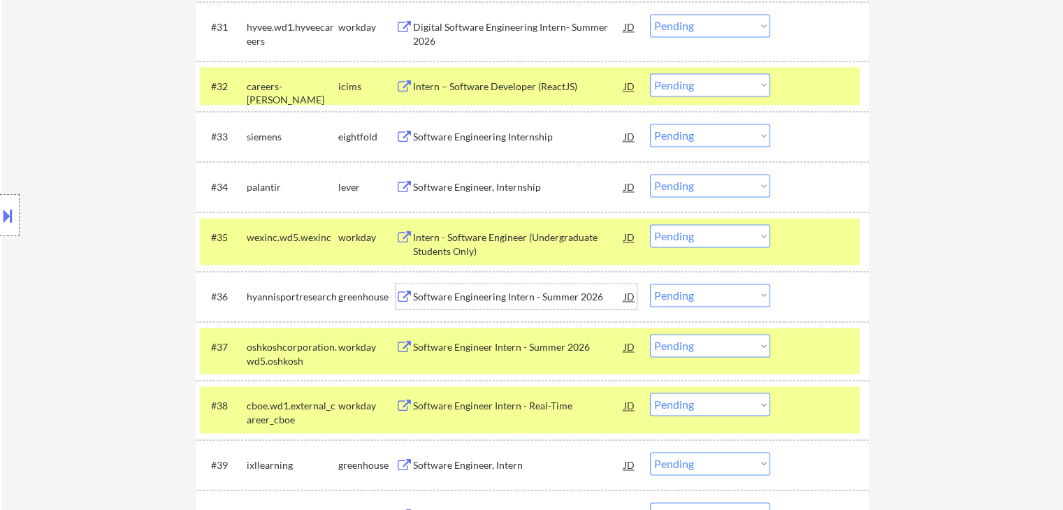
click at [690, 296] on select "Choose an option... Pending Applied Excluded (Questions) Excluded (Expired) Exc…" at bounding box center [710, 295] width 120 height 23
click at [650, 284] on select "Choose an option... Pending Applied Excluded (Questions) Excluded (Expired) Exc…" at bounding box center [710, 295] width 120 height 23
select select ""pending""
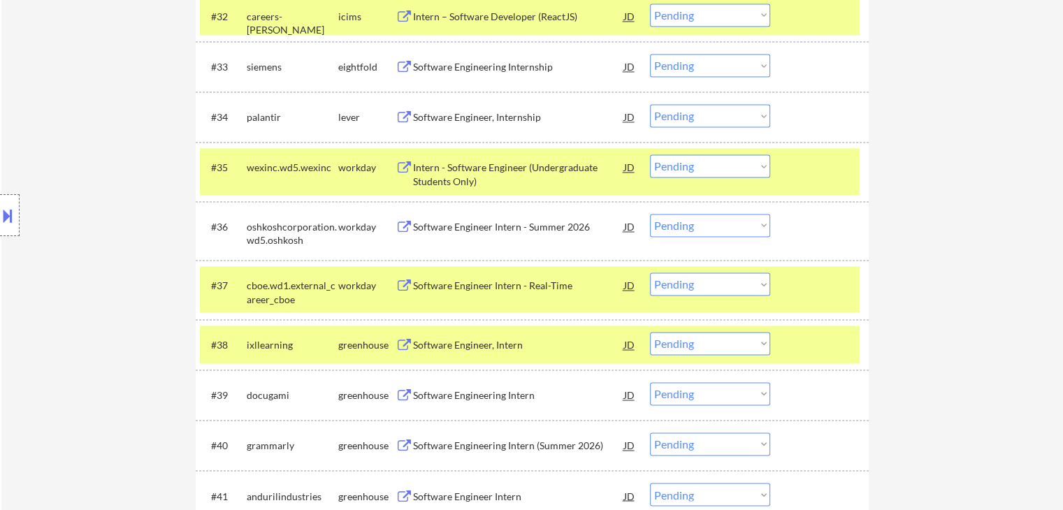
scroll to position [2317, 0]
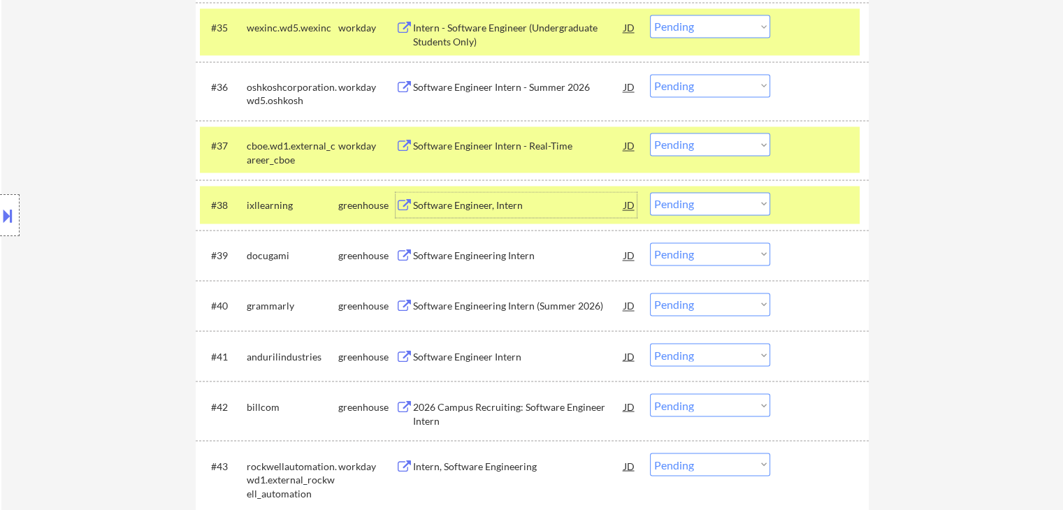
click at [422, 202] on div "Software Engineer, Intern" at bounding box center [518, 205] width 211 height 14
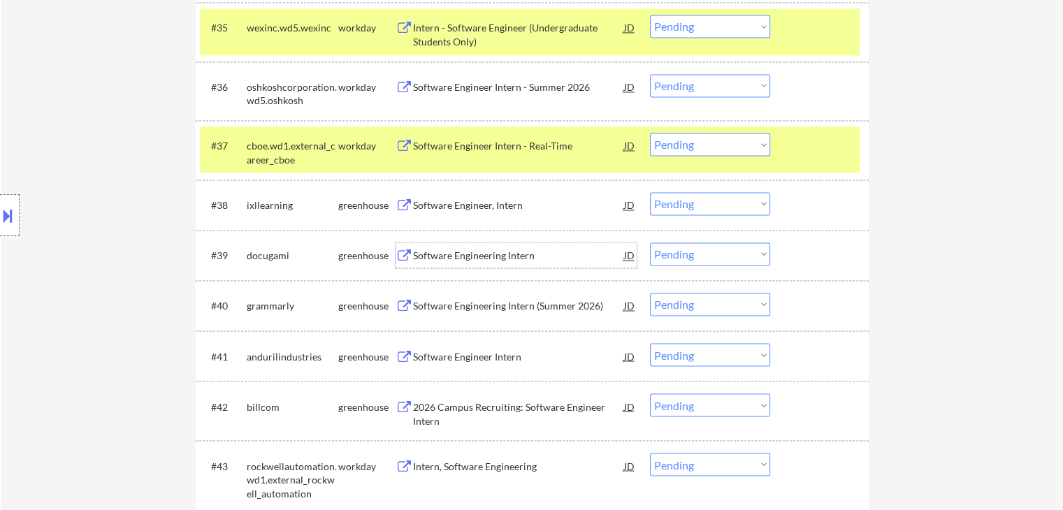
click at [439, 254] on div "Software Engineering Intern" at bounding box center [518, 256] width 211 height 14
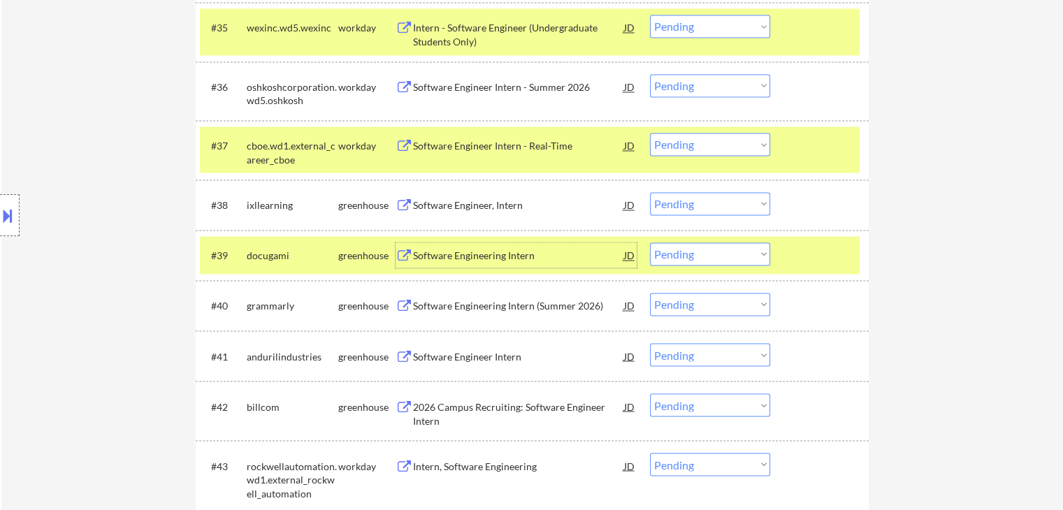
click at [434, 301] on div "Software Engineering Intern (Summer 2026)" at bounding box center [518, 306] width 211 height 14
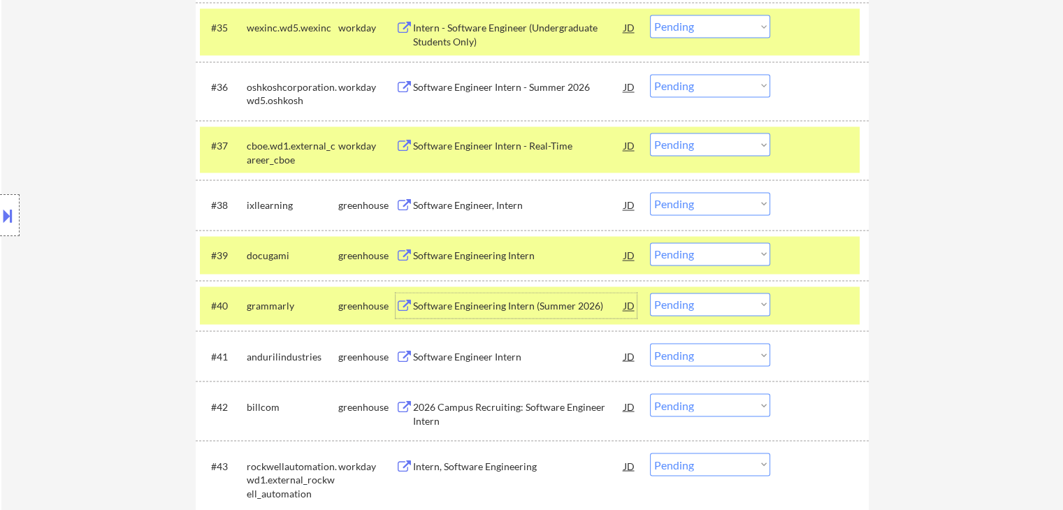
click at [423, 353] on div "Software Engineer Intern" at bounding box center [518, 356] width 211 height 14
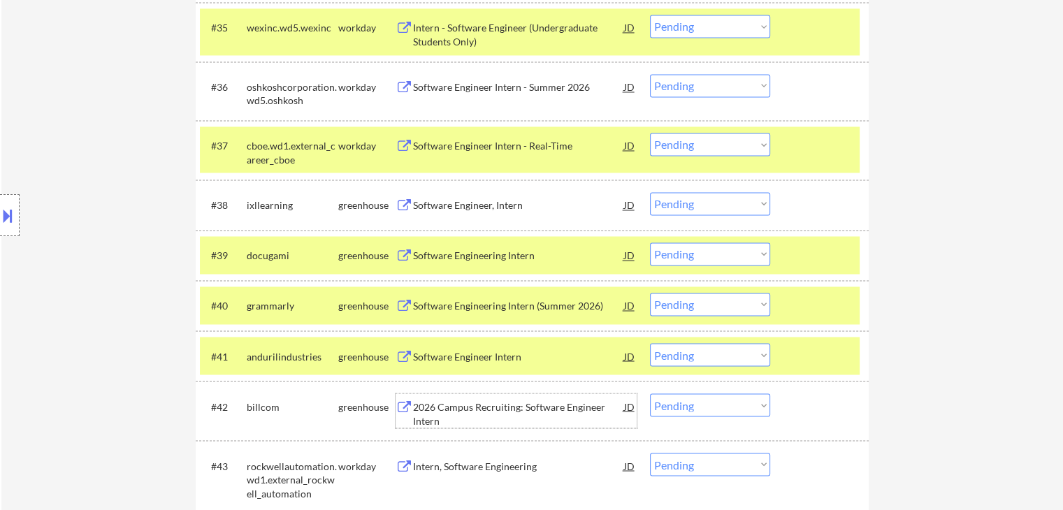
click at [426, 403] on div "2026 Campus Recruiting: Software Engineer Intern" at bounding box center [518, 413] width 211 height 27
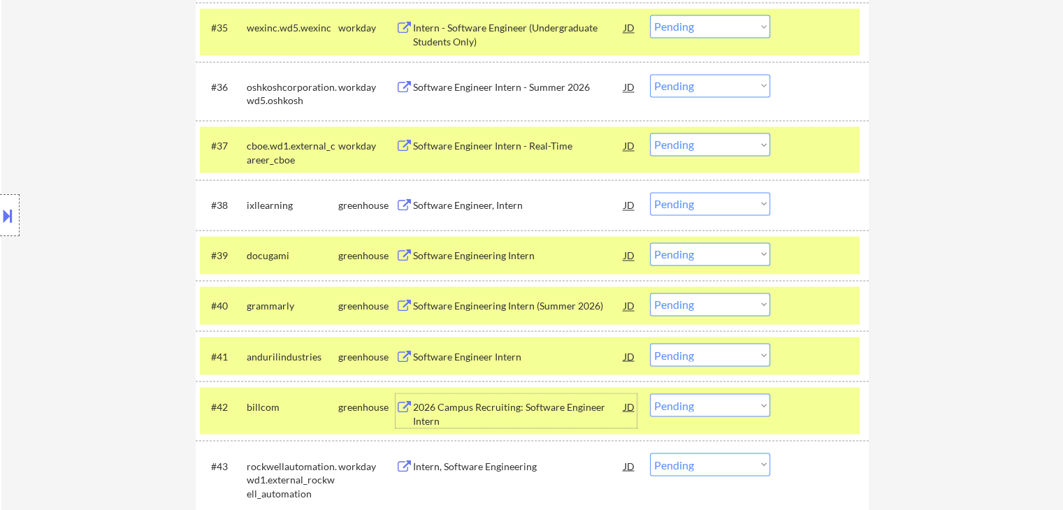
click at [706, 203] on select "Choose an option... Pending Applied Excluded (Questions) Excluded (Expired) Exc…" at bounding box center [710, 203] width 120 height 23
click at [650, 192] on select "Choose an option... Pending Applied Excluded (Questions) Excluded (Expired) Exc…" at bounding box center [710, 203] width 120 height 23
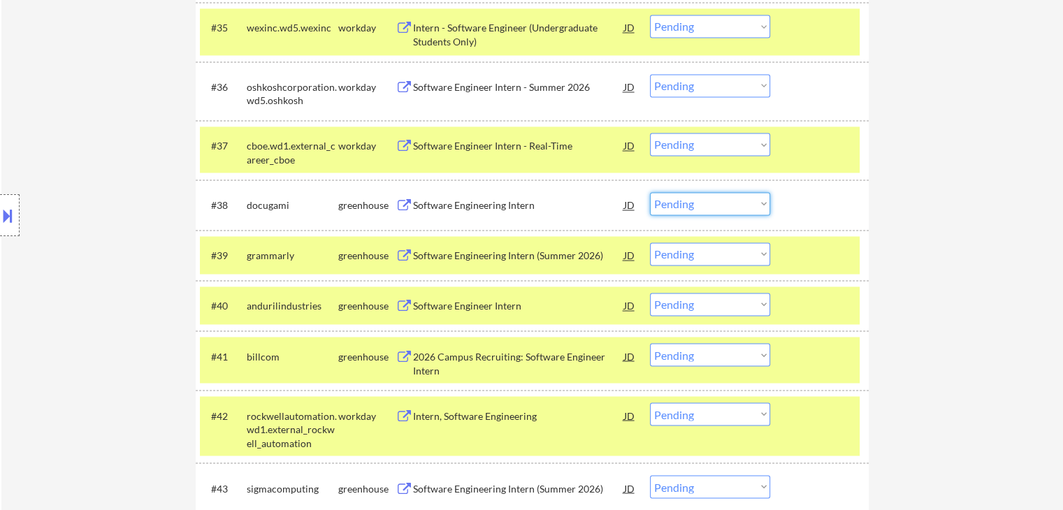
click at [692, 203] on select "Choose an option... Pending Applied Excluded (Questions) Excluded (Expired) Exc…" at bounding box center [710, 203] width 120 height 23
click at [650, 192] on select "Choose an option... Pending Applied Excluded (Questions) Excluded (Expired) Exc…" at bounding box center [710, 203] width 120 height 23
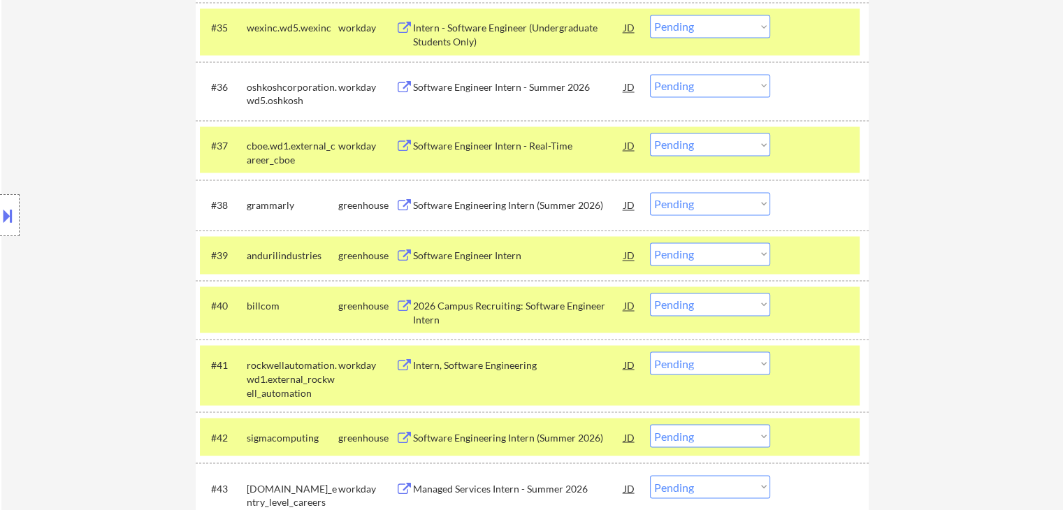
click at [714, 208] on select "Choose an option... Pending Applied Excluded (Questions) Excluded (Expired) Exc…" at bounding box center [710, 203] width 120 height 23
click at [650, 192] on select "Choose an option... Pending Applied Excluded (Questions) Excluded (Expired) Exc…" at bounding box center [710, 203] width 120 height 23
select select ""pending""
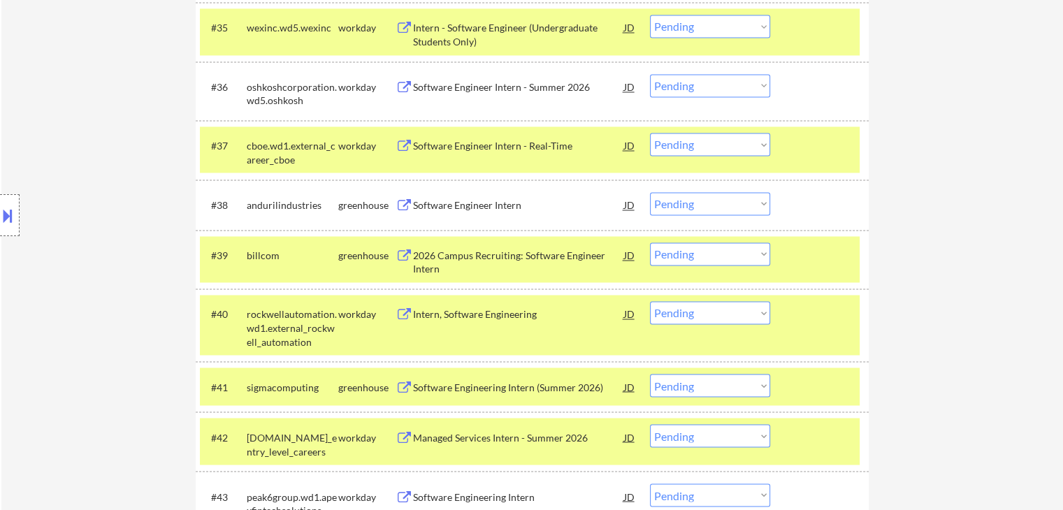
click at [723, 252] on select "Choose an option... Pending Applied Excluded (Questions) Excluded (Expired) Exc…" at bounding box center [710, 253] width 120 height 23
click at [650, 242] on select "Choose an option... Pending Applied Excluded (Questions) Excluded (Expired) Exc…" at bounding box center [710, 253] width 120 height 23
select select ""pending""
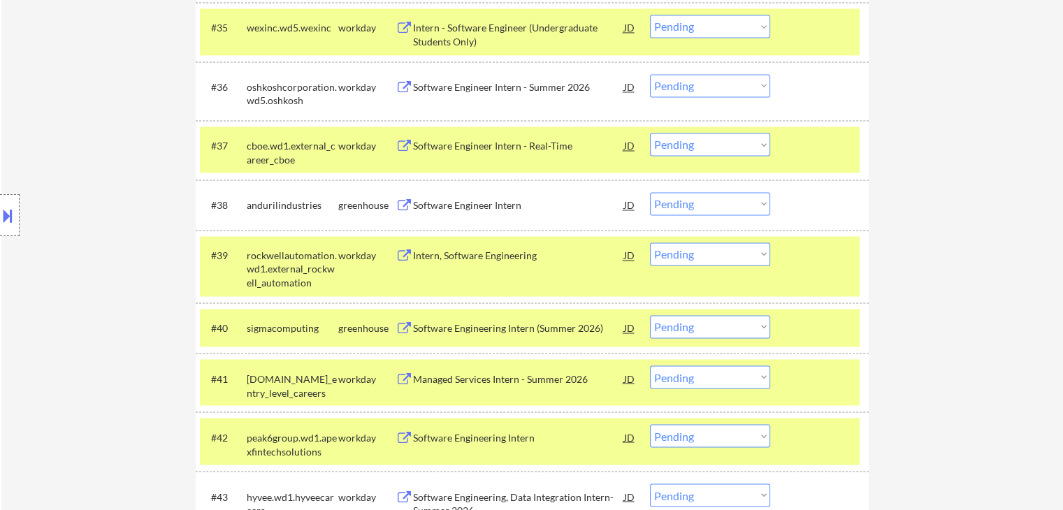
click at [676, 209] on select "Choose an option... Pending Applied Excluded (Questions) Excluded (Expired) Exc…" at bounding box center [710, 203] width 120 height 23
click at [650, 192] on select "Choose an option... Pending Applied Excluded (Questions) Excluded (Expired) Exc…" at bounding box center [710, 203] width 120 height 23
select select ""pending""
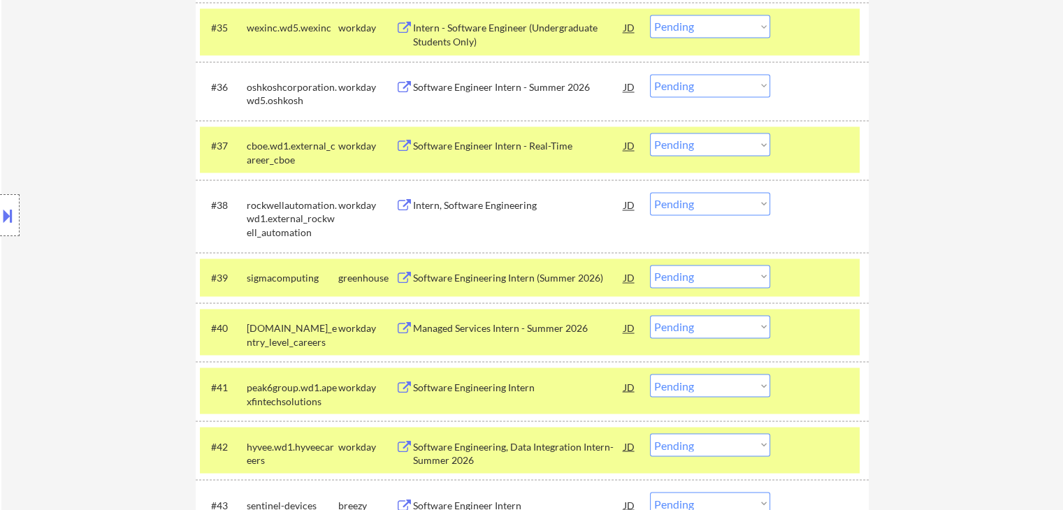
click at [462, 279] on div "Software Engineering Intern (Summer 2026)" at bounding box center [518, 278] width 211 height 14
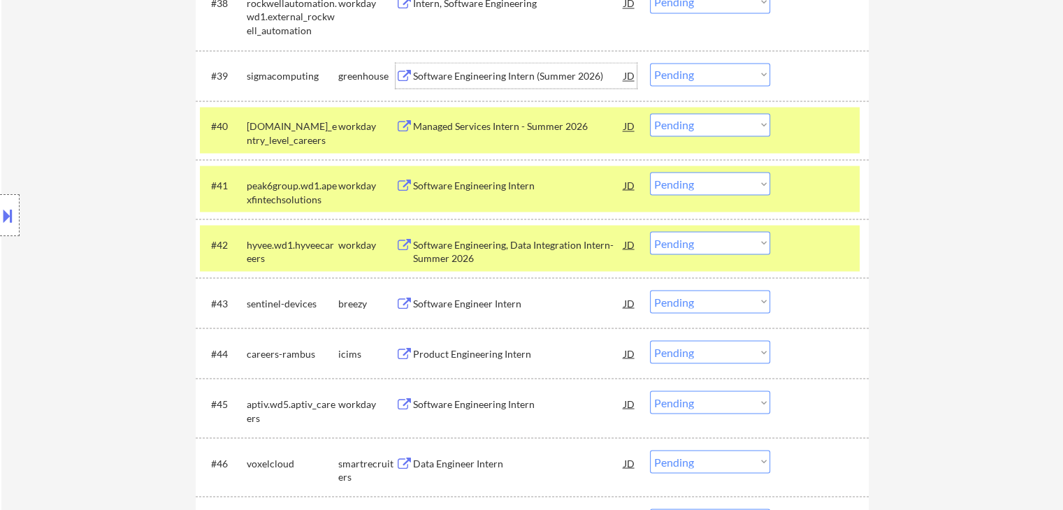
scroll to position [2527, 0]
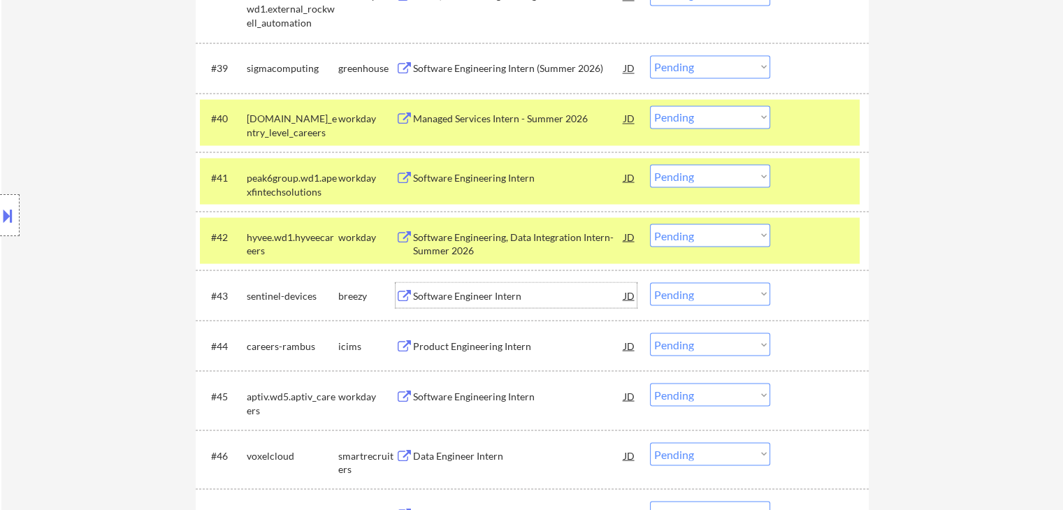
click at [428, 293] on div "Software Engineer Intern" at bounding box center [518, 296] width 211 height 14
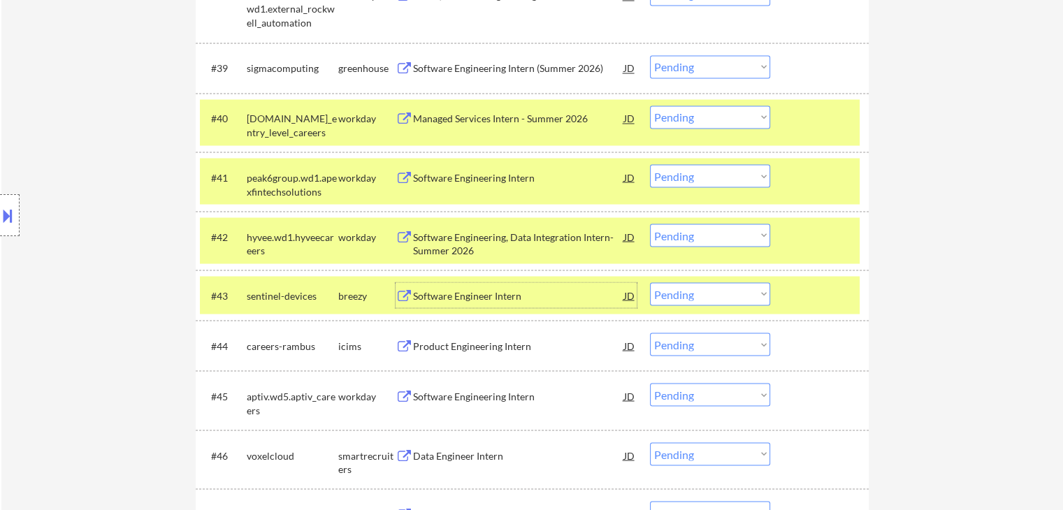
click at [424, 449] on div "Data Engineer Intern" at bounding box center [518, 456] width 211 height 14
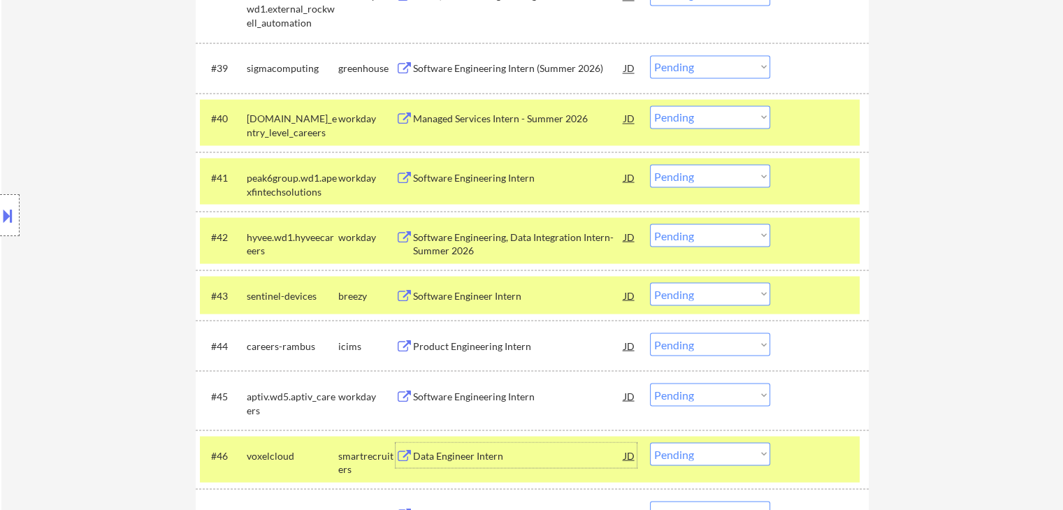
click at [813, 130] on div at bounding box center [820, 118] width 61 height 25
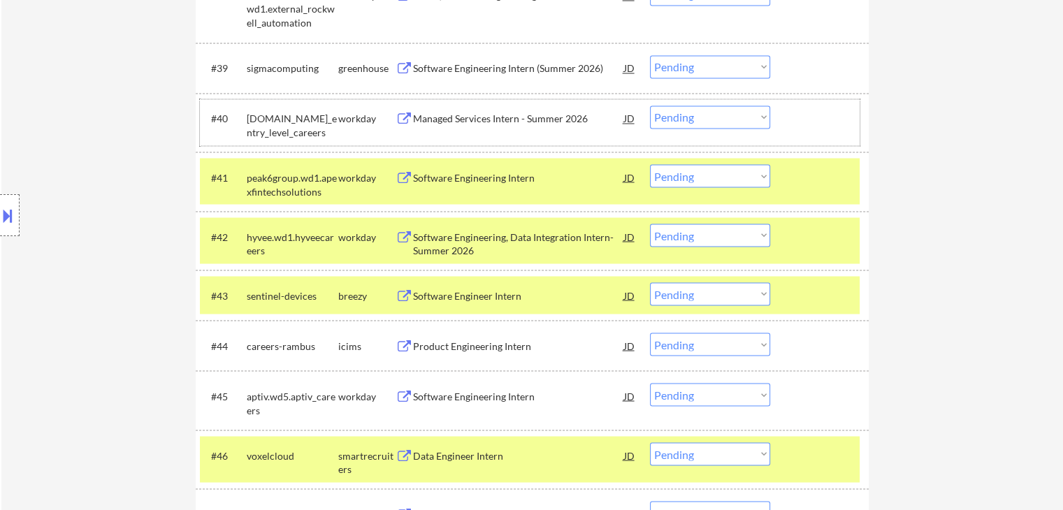
click at [457, 458] on div "Data Engineer Intern" at bounding box center [518, 456] width 211 height 14
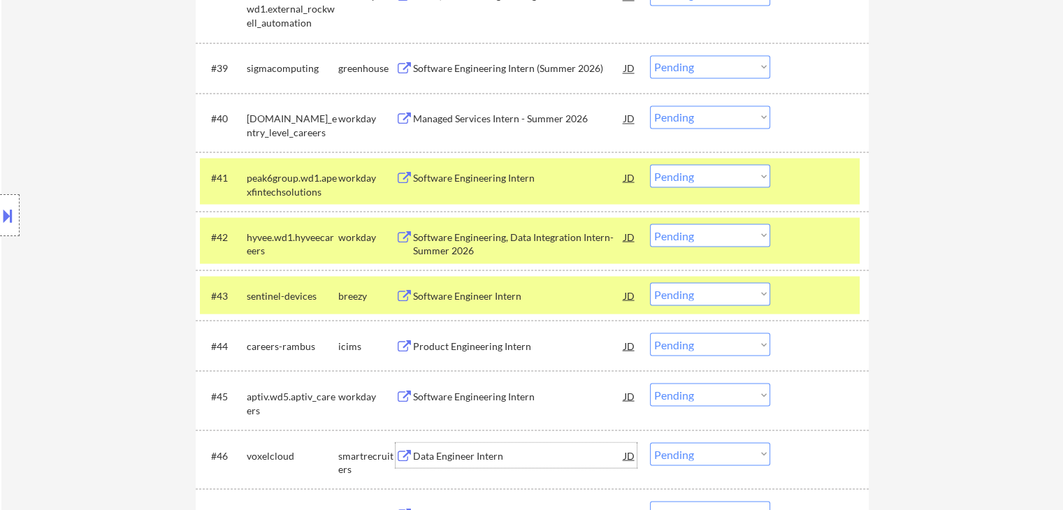
click at [696, 451] on select "Choose an option... Pending Applied Excluded (Questions) Excluded (Expired) Exc…" at bounding box center [710, 453] width 120 height 23
click at [650, 442] on select "Choose an option... Pending Applied Excluded (Questions) Excluded (Expired) Exc…" at bounding box center [710, 453] width 120 height 23
select select ""pending""
click at [733, 64] on select "Choose an option... Pending Applied Excluded (Questions) Excluded (Expired) Exc…" at bounding box center [710, 66] width 120 height 23
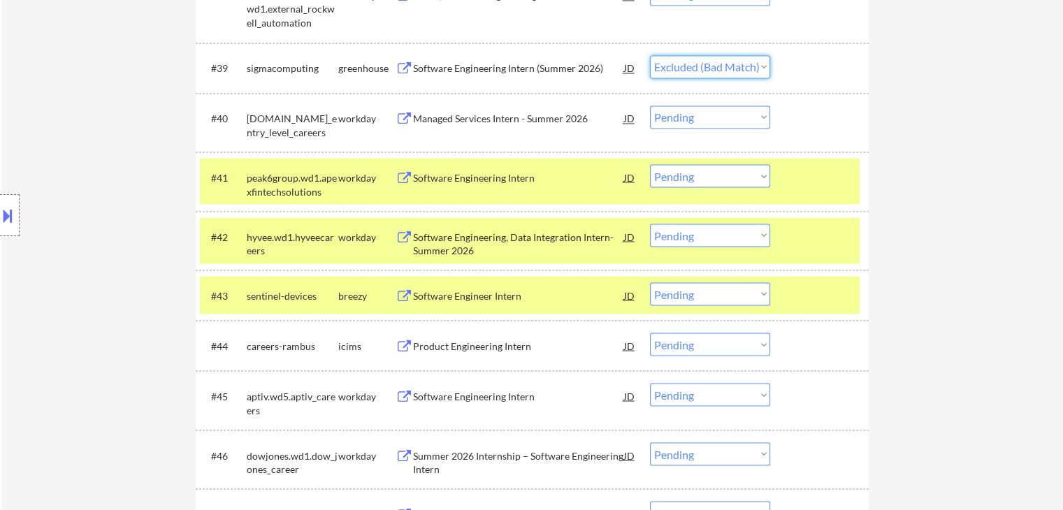
click at [650, 55] on select "Choose an option... Pending Applied Excluded (Questions) Excluded (Expired) Exc…" at bounding box center [710, 66] width 120 height 23
click at [447, 297] on div "Software Engineer Intern" at bounding box center [518, 296] width 211 height 14
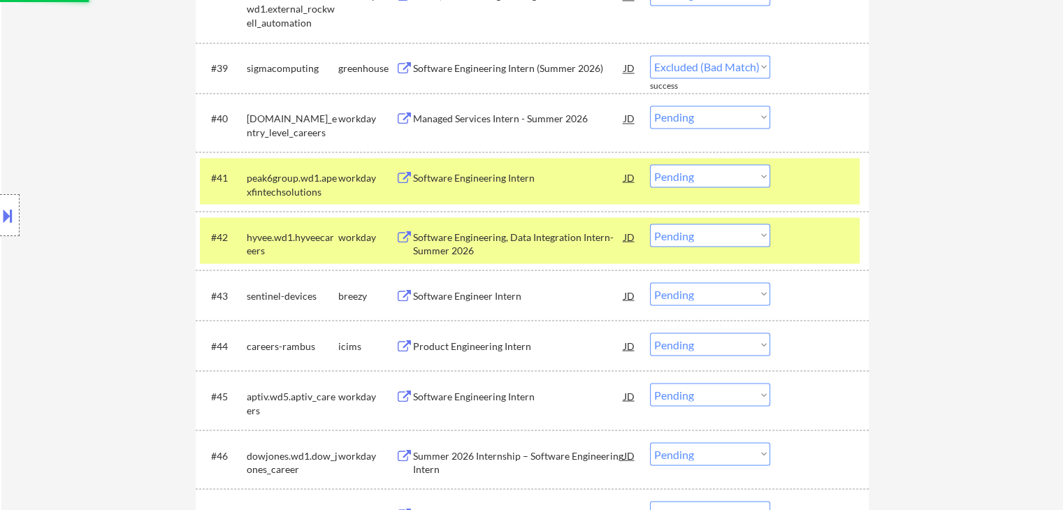
select select ""pending""
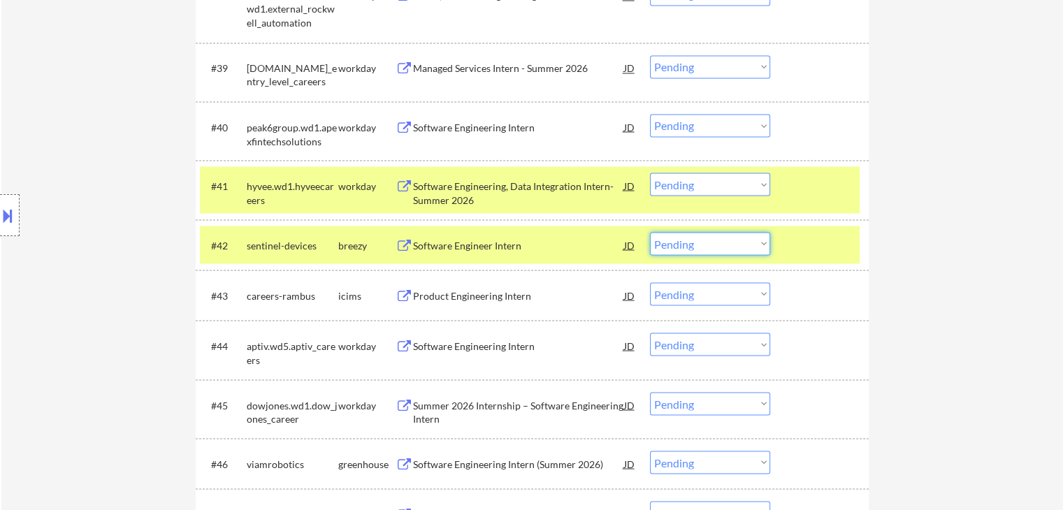
drag, startPoint x: 691, startPoint y: 246, endPoint x: 699, endPoint y: 253, distance: 10.4
click at [691, 246] on select "Choose an option... Pending Applied Excluded (Questions) Excluded (Expired) Exc…" at bounding box center [710, 243] width 120 height 23
click at [650, 232] on select "Choose an option... Pending Applied Excluded (Questions) Excluded (Expired) Exc…" at bounding box center [710, 243] width 120 height 23
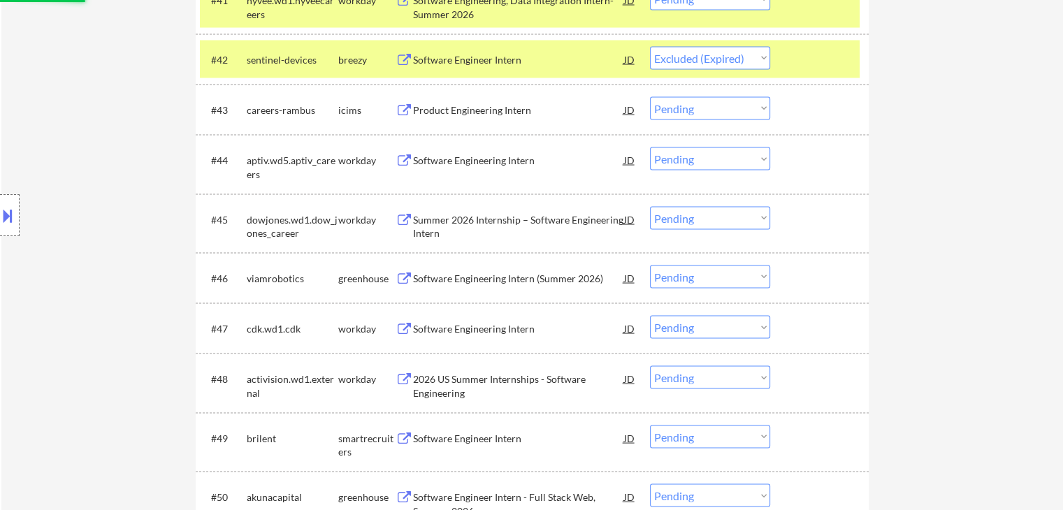
scroll to position [2736, 0]
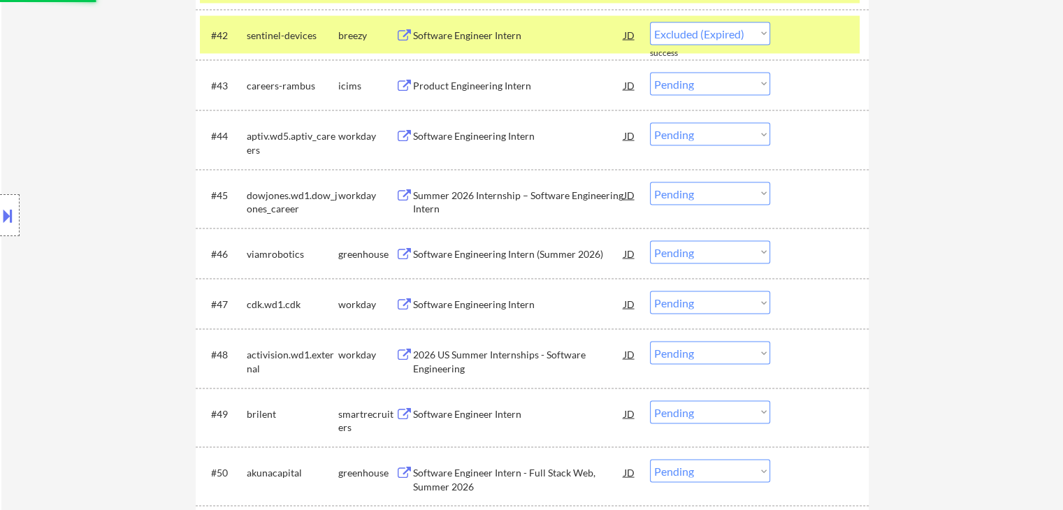
select select ""pending""
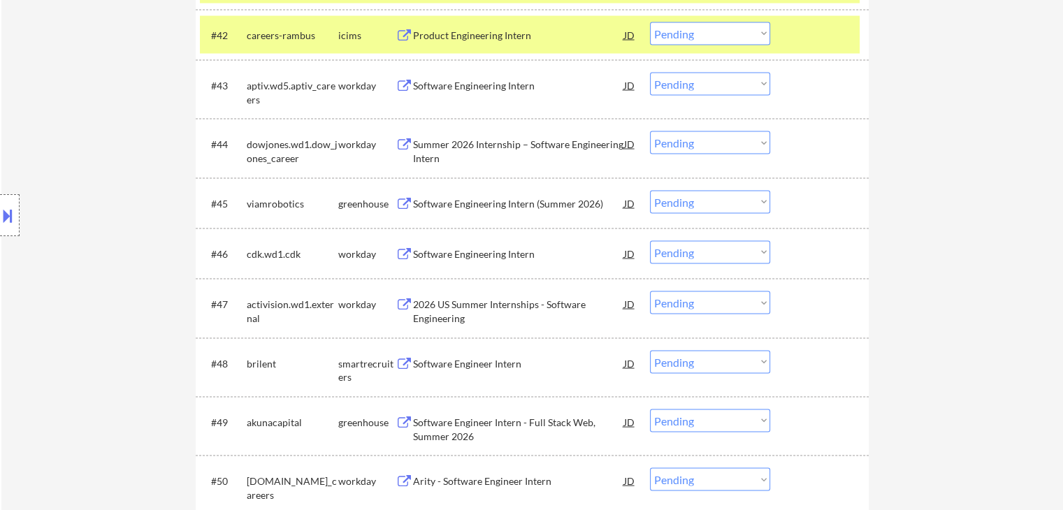
click at [409, 201] on button at bounding box center [404, 204] width 17 height 13
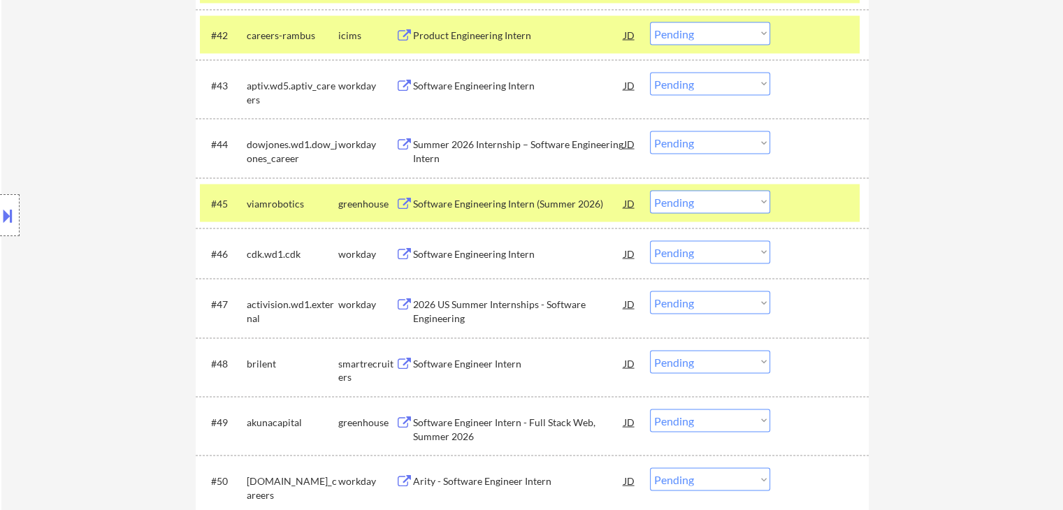
click at [712, 199] on select "Choose an option... Pending Applied Excluded (Questions) Excluded (Expired) Exc…" at bounding box center [710, 202] width 120 height 23
click at [650, 191] on select "Choose an option... Pending Applied Excluded (Questions) Excluded (Expired) Exc…" at bounding box center [710, 202] width 120 height 23
select select ""pending""
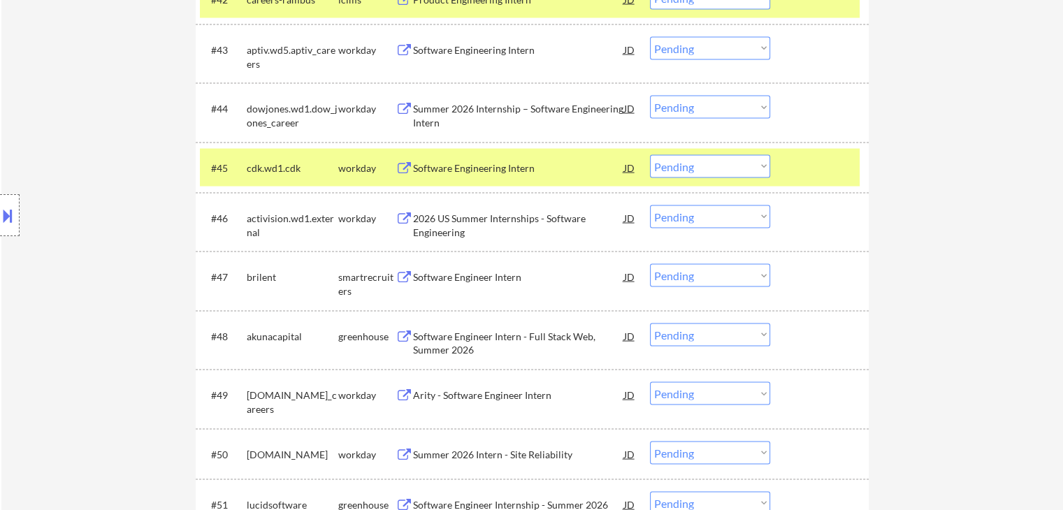
scroll to position [2806, 0]
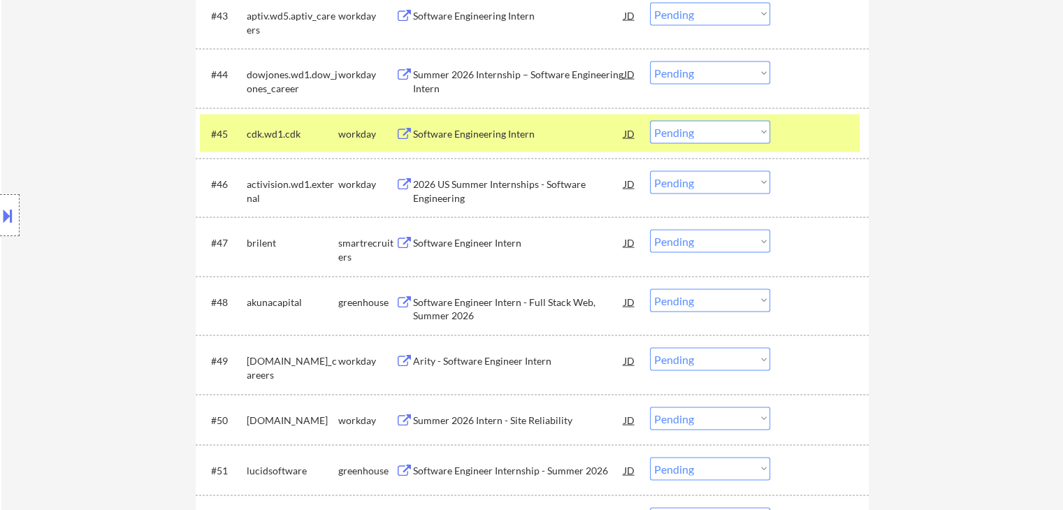
click at [437, 247] on div "Software Engineer Intern" at bounding box center [518, 243] width 211 height 14
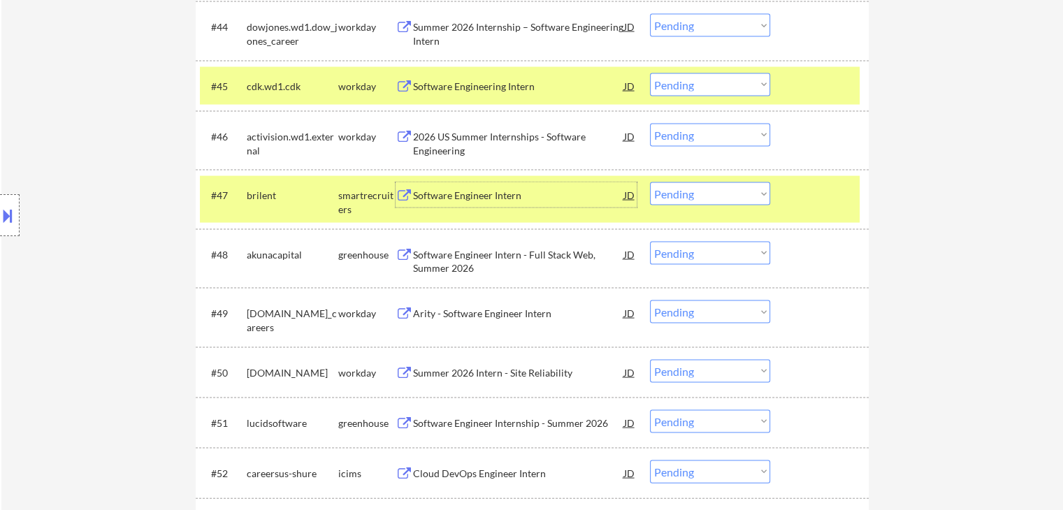
scroll to position [2946, 0]
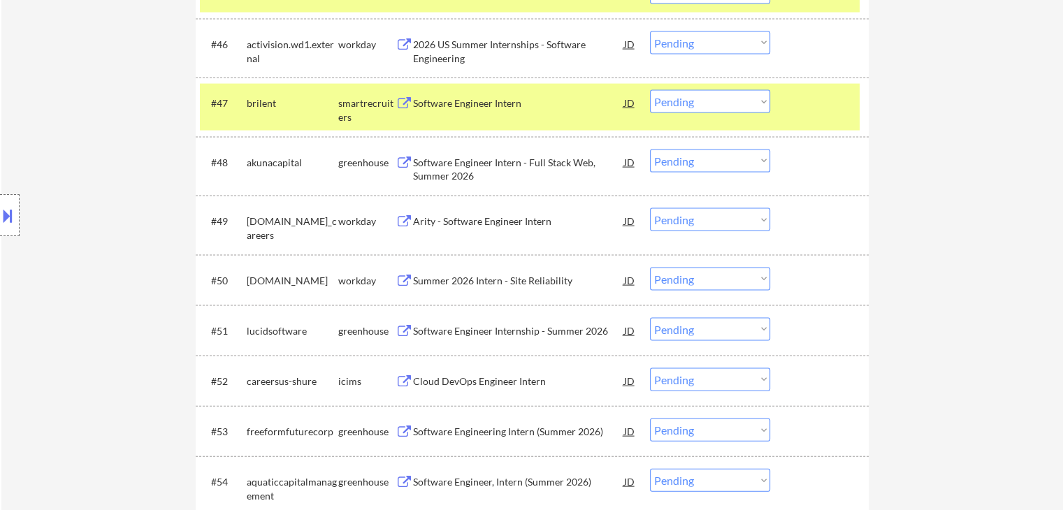
click at [412, 166] on button at bounding box center [404, 163] width 17 height 13
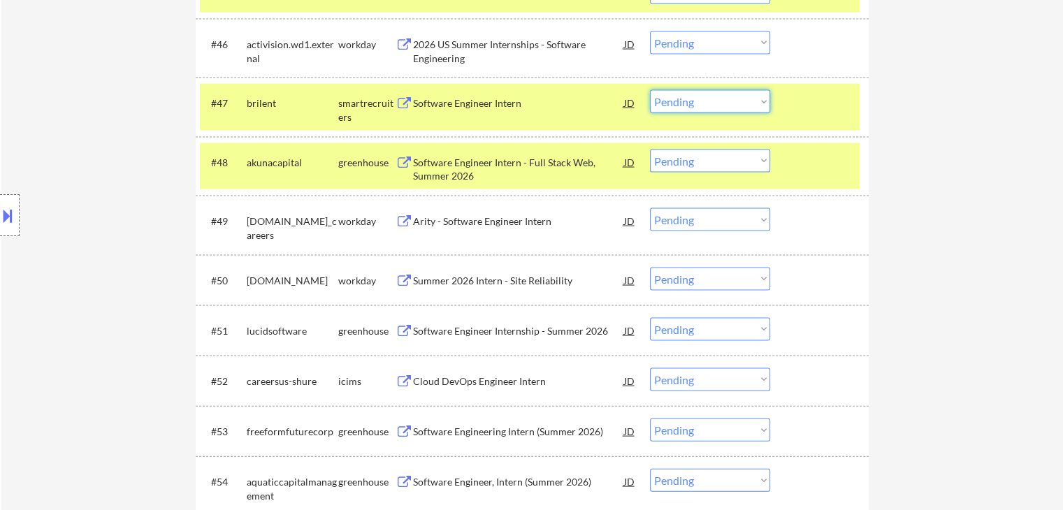
drag, startPoint x: 711, startPoint y: 103, endPoint x: 712, endPoint y: 110, distance: 7.0
click at [711, 103] on select "Choose an option... Pending Applied Excluded (Questions) Excluded (Expired) Exc…" at bounding box center [710, 101] width 120 height 23
click at [650, 90] on select "Choose an option... Pending Applied Excluded (Questions) Excluded (Expired) Exc…" at bounding box center [710, 101] width 120 height 23
select select ""pending""
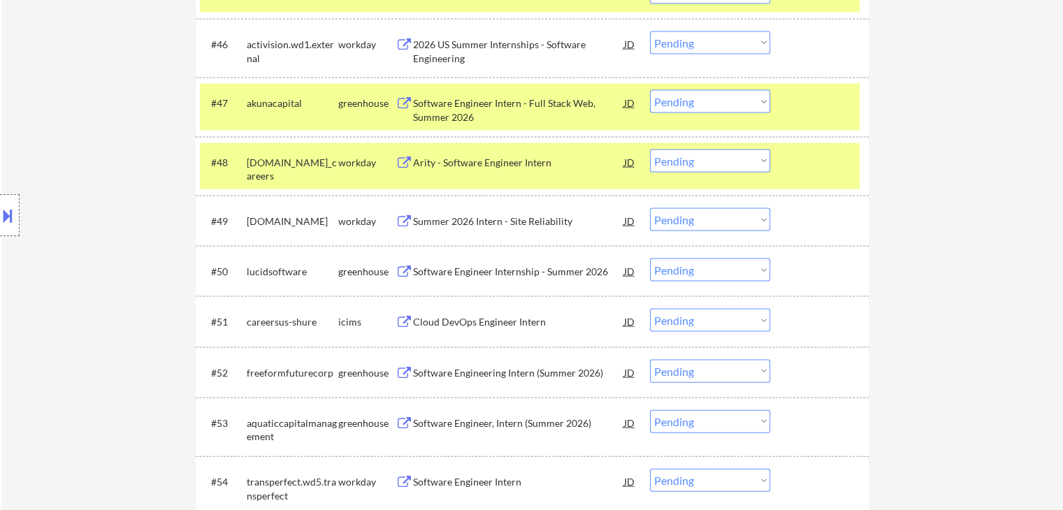
click at [437, 271] on div "Software Engineer Internship - Summer 2026" at bounding box center [518, 272] width 211 height 14
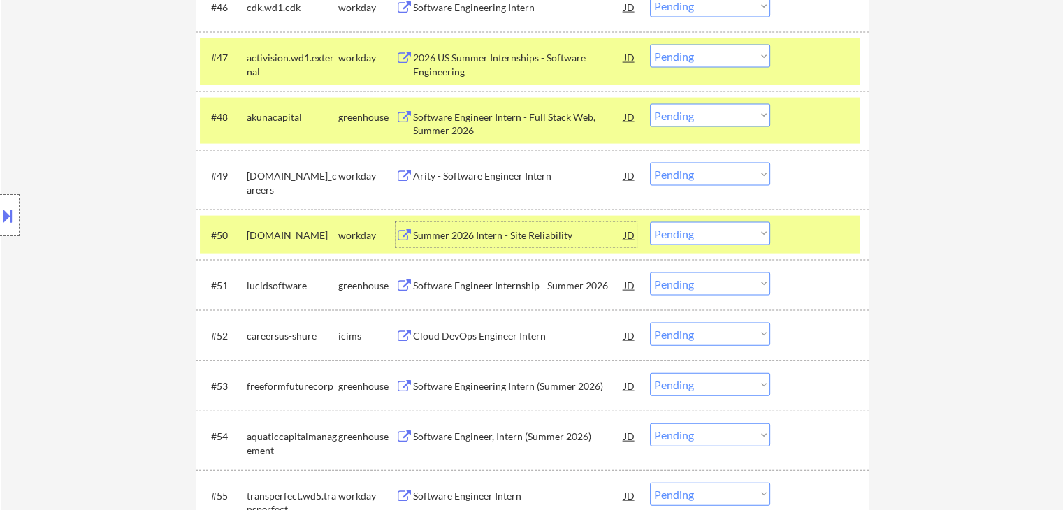
scroll to position [3016, 0]
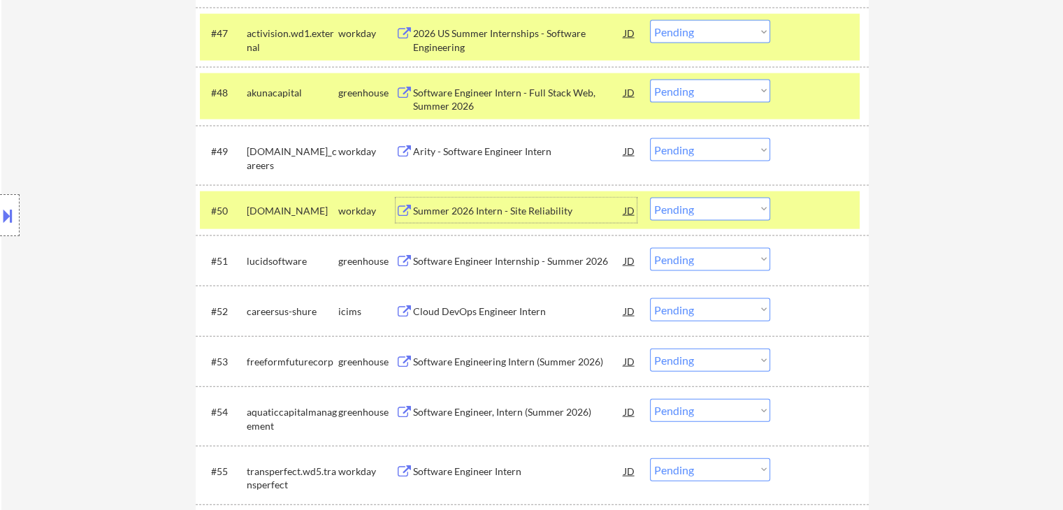
drag, startPoint x: 708, startPoint y: 261, endPoint x: 713, endPoint y: 269, distance: 9.7
click at [708, 261] on select "Choose an option... Pending Applied Excluded (Questions) Excluded (Expired) Exc…" at bounding box center [710, 259] width 120 height 23
click at [650, 248] on select "Choose an option... Pending Applied Excluded (Questions) Excluded (Expired) Exc…" at bounding box center [710, 259] width 120 height 23
select select ""pending""
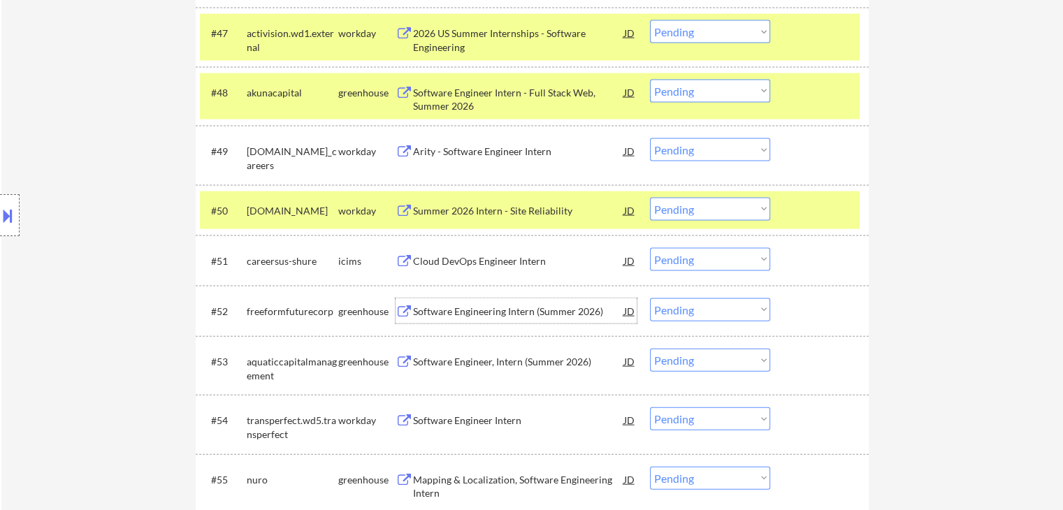
click at [411, 305] on div "Software Engineering Intern (Summer 2026) JD" at bounding box center [516, 310] width 241 height 25
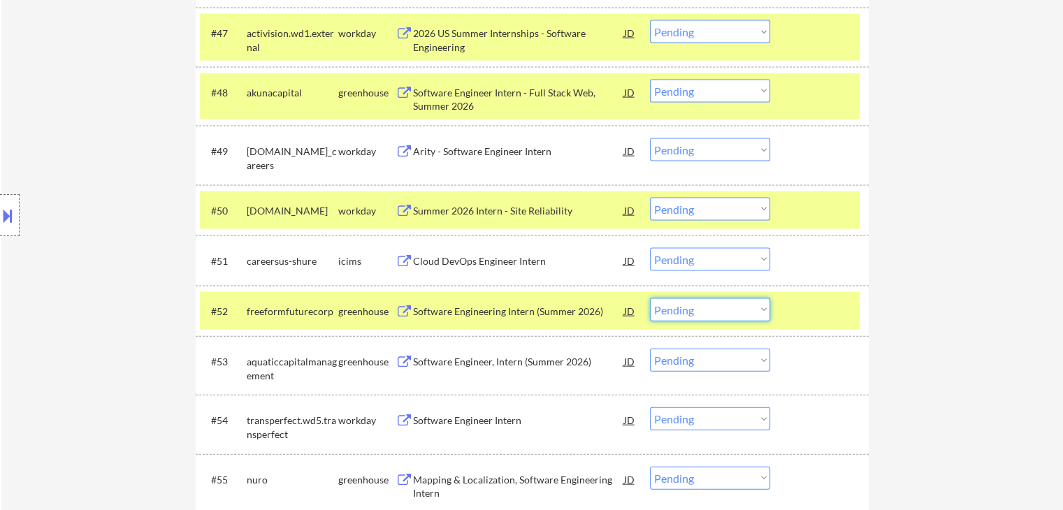
drag, startPoint x: 688, startPoint y: 308, endPoint x: 696, endPoint y: 320, distance: 14.5
click at [688, 308] on select "Choose an option... Pending Applied Excluded (Questions) Excluded (Expired) Exc…" at bounding box center [710, 309] width 120 height 23
click at [650, 298] on select "Choose an option... Pending Applied Excluded (Questions) Excluded (Expired) Exc…" at bounding box center [710, 309] width 120 height 23
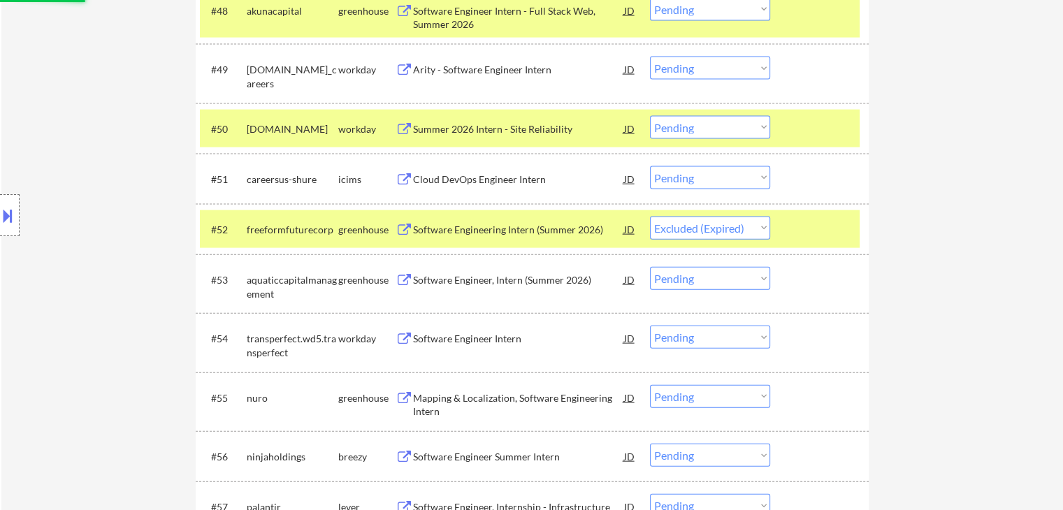
scroll to position [3156, 0]
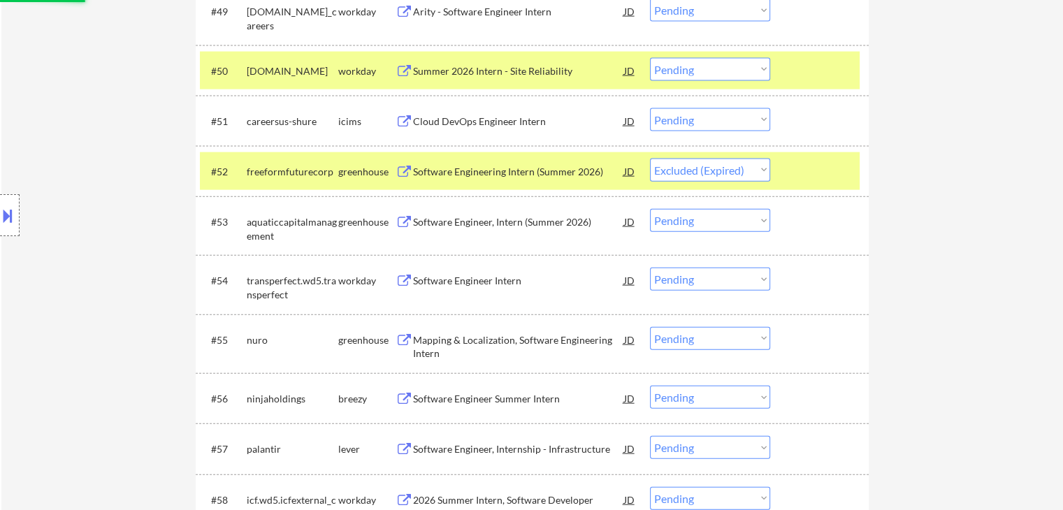
click at [404, 223] on button at bounding box center [404, 222] width 17 height 13
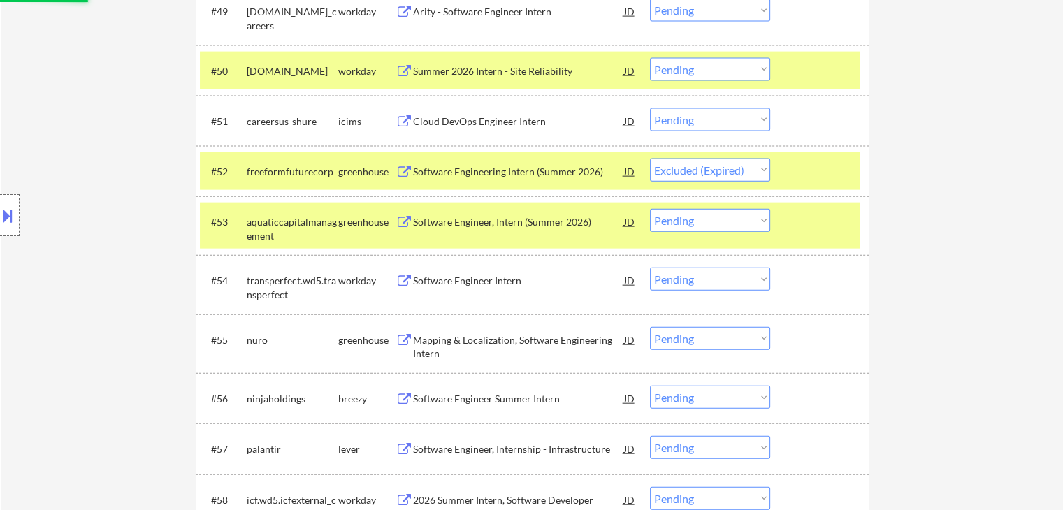
select select ""pending""
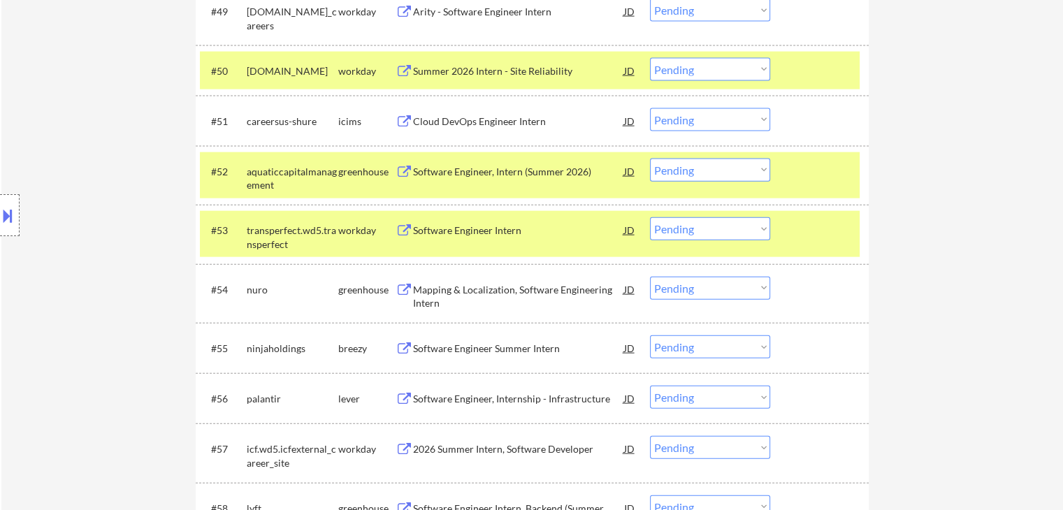
click at [439, 294] on div "Mapping & Localization, Software Engineering Intern" at bounding box center [518, 296] width 211 height 27
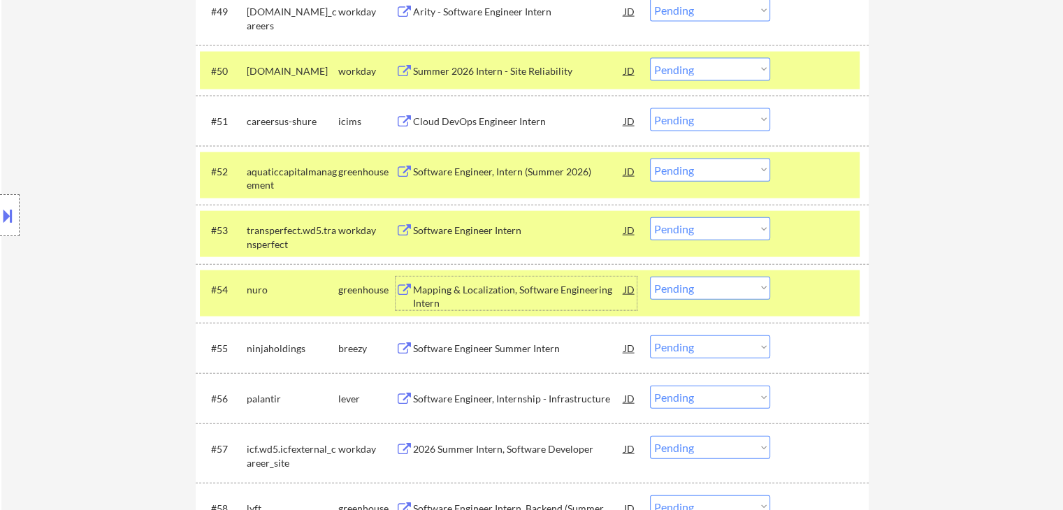
click at [699, 283] on select "Choose an option... Pending Applied Excluded (Questions) Excluded (Expired) Exc…" at bounding box center [710, 288] width 120 height 23
click at [650, 277] on select "Choose an option... Pending Applied Excluded (Questions) Excluded (Expired) Exc…" at bounding box center [710, 288] width 120 height 23
select select ""pending""
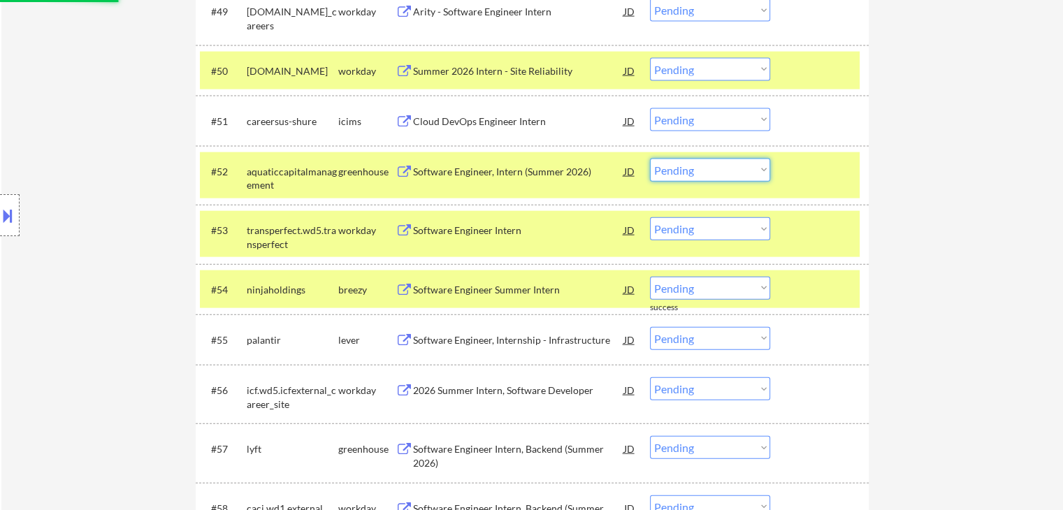
click at [684, 169] on select "Choose an option... Pending Applied Excluded (Questions) Excluded (Expired) Exc…" at bounding box center [710, 170] width 120 height 23
click at [650, 159] on select "Choose an option... Pending Applied Excluded (Questions) Excluded (Expired) Exc…" at bounding box center [710, 170] width 120 height 23
click at [441, 296] on div "Software Engineer Summer Intern" at bounding box center [518, 290] width 211 height 14
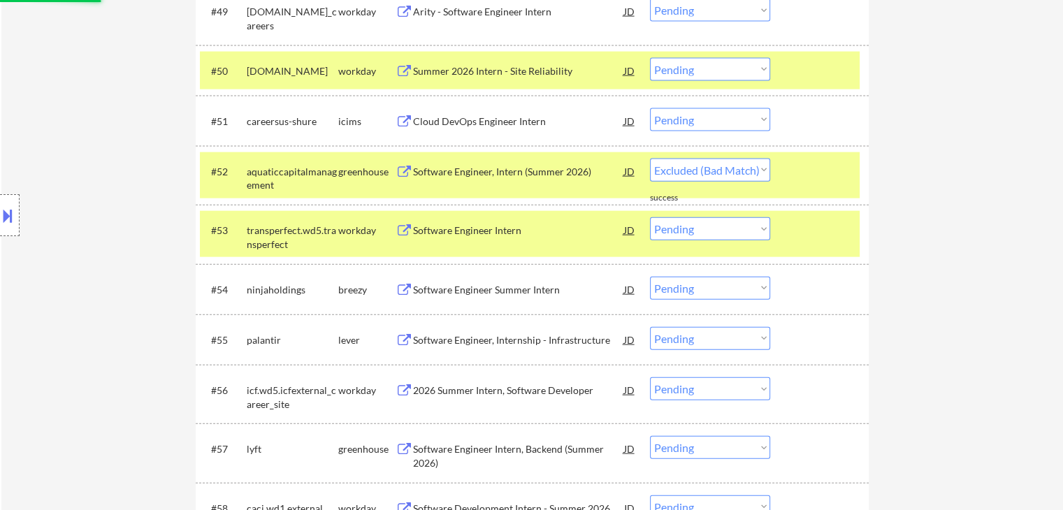
select select ""pending""
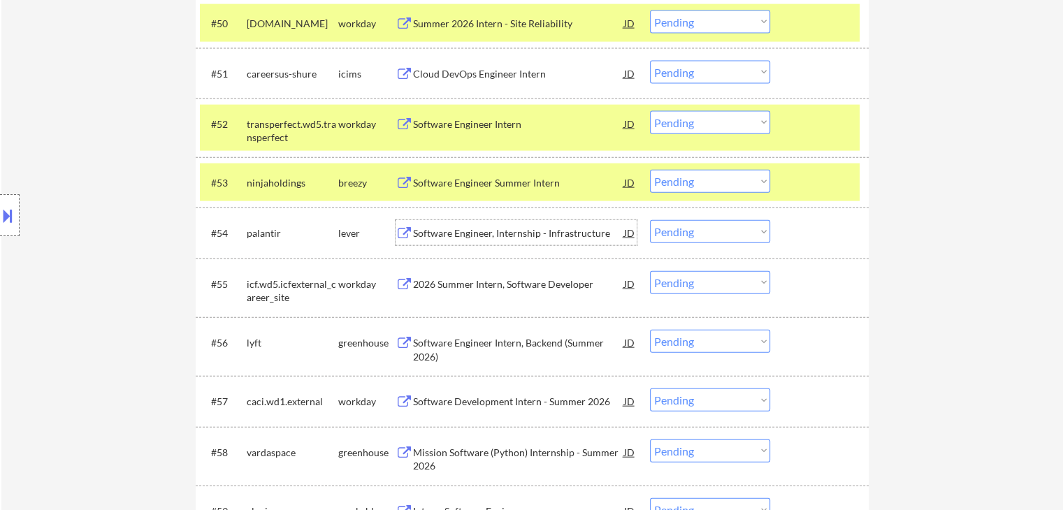
scroll to position [3226, 0]
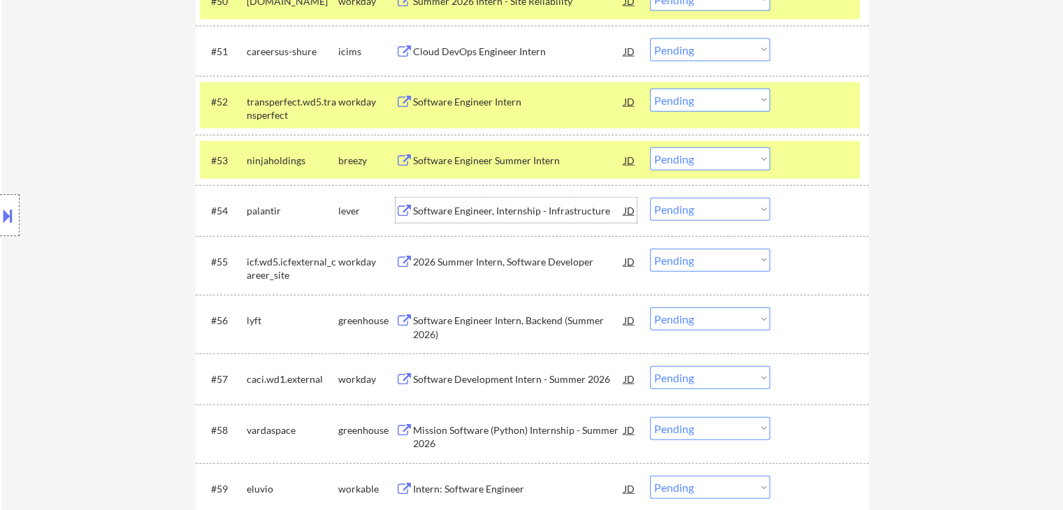
click at [428, 212] on div "Software Engineer, Internship - Infrastructure" at bounding box center [518, 211] width 211 height 14
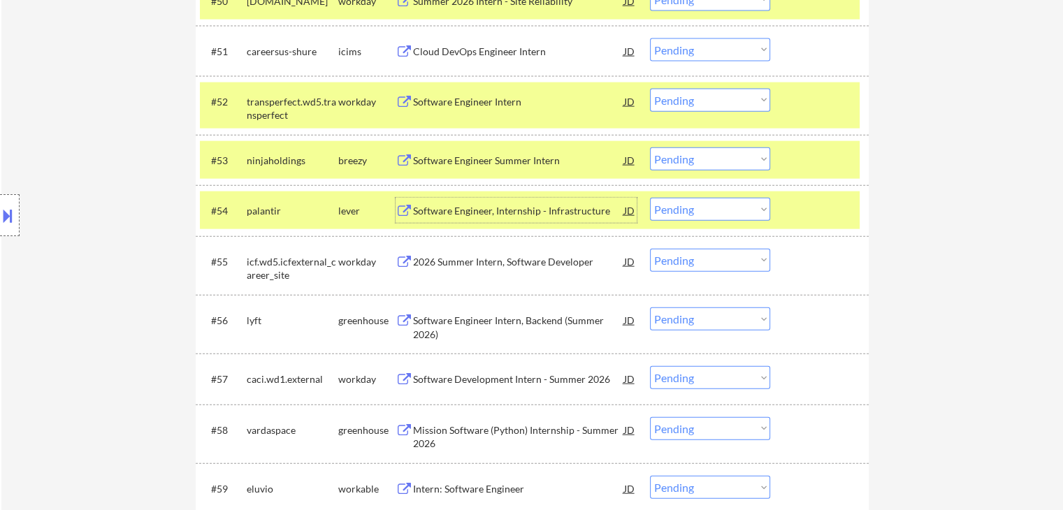
click at [412, 325] on button at bounding box center [404, 320] width 17 height 13
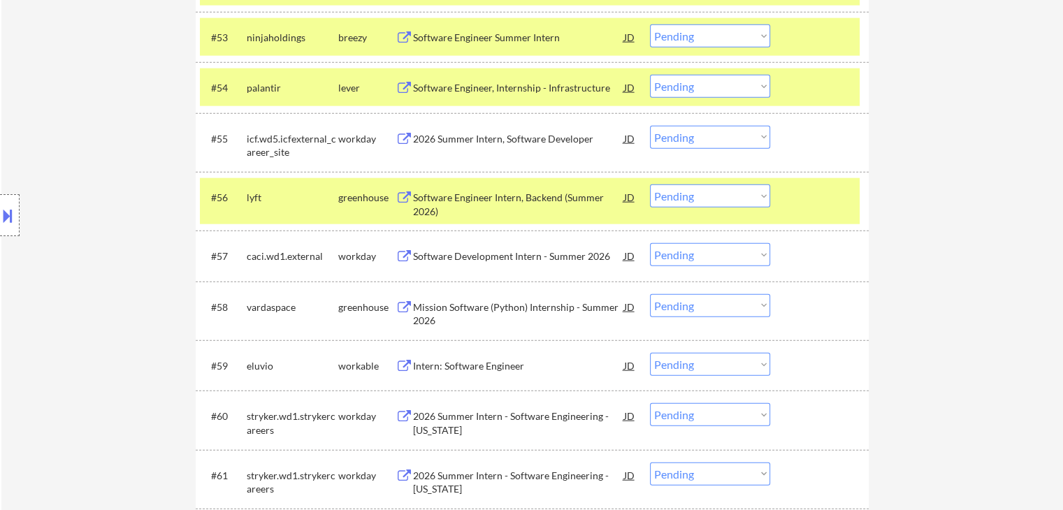
scroll to position [3435, 0]
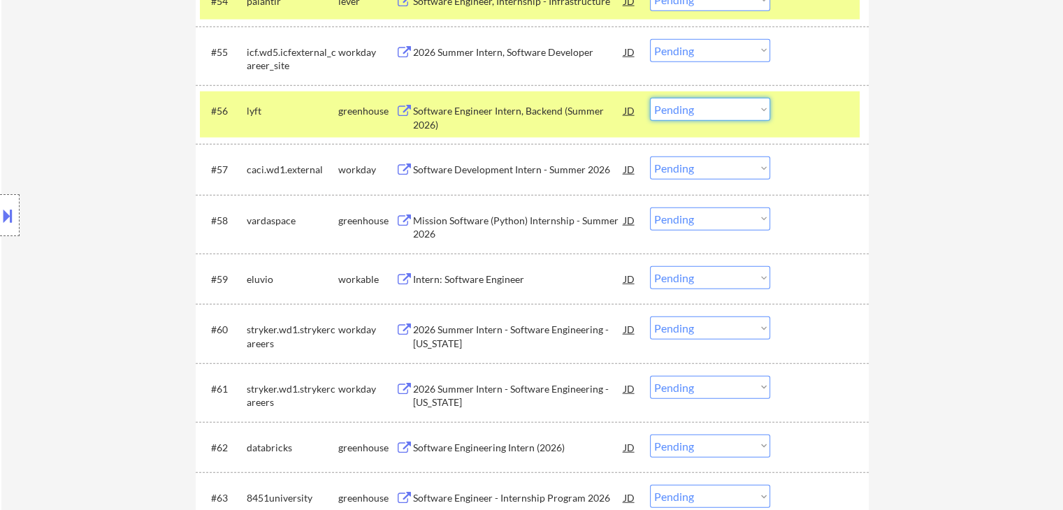
click at [702, 115] on select "Choose an option... Pending Applied Excluded (Questions) Excluded (Expired) Exc…" at bounding box center [710, 109] width 120 height 23
click at [650, 98] on select "Choose an option... Pending Applied Excluded (Questions) Excluded (Expired) Exc…" at bounding box center [710, 109] width 120 height 23
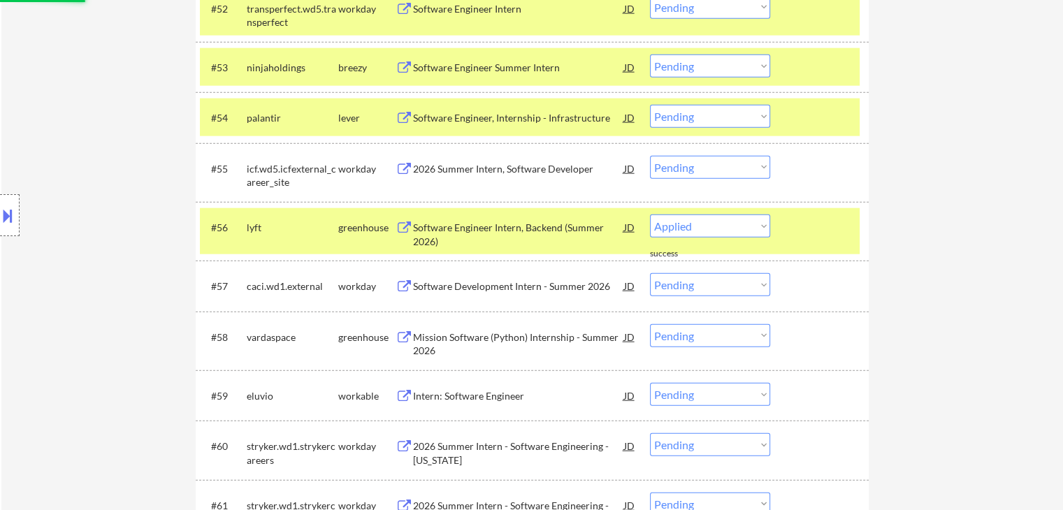
scroll to position [3295, 0]
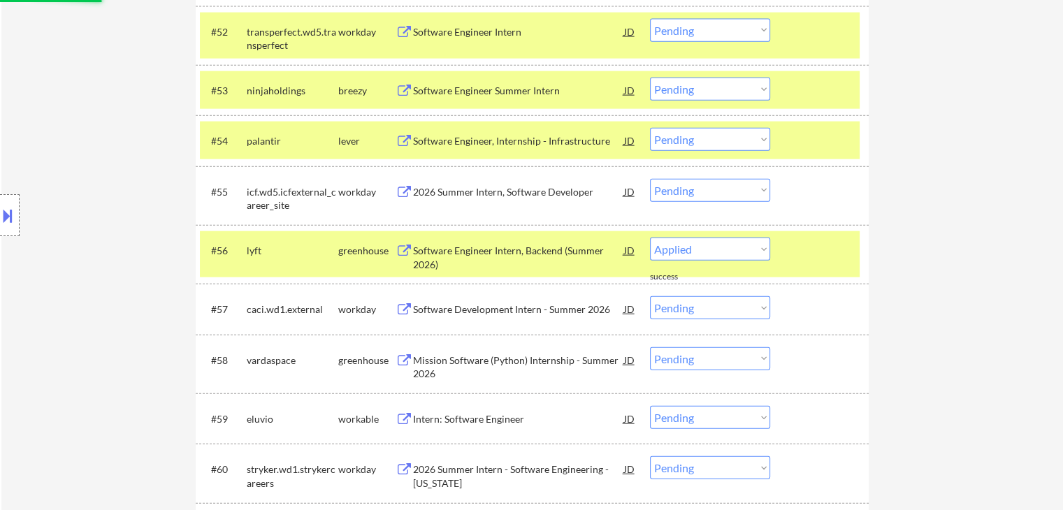
select select ""pending""
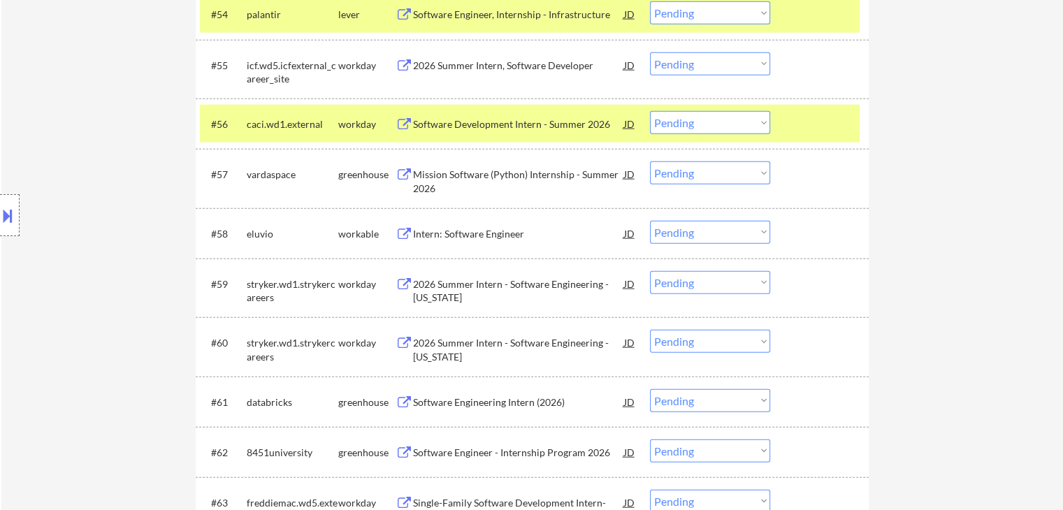
scroll to position [3435, 0]
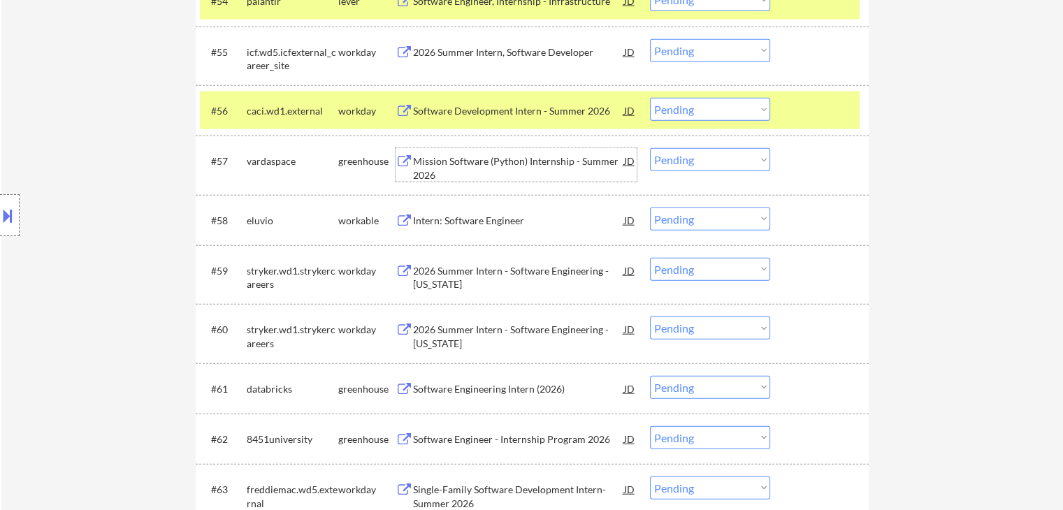
click at [430, 162] on div "Mission Software (Python) Internship - Summer 2026" at bounding box center [518, 167] width 211 height 27
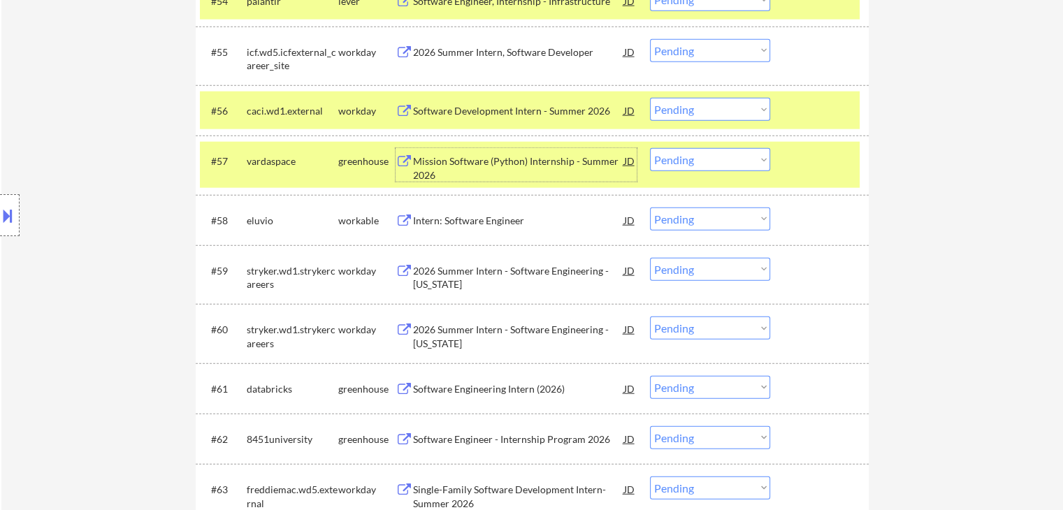
click at [433, 223] on div "Intern: Software Engineer" at bounding box center [518, 221] width 211 height 14
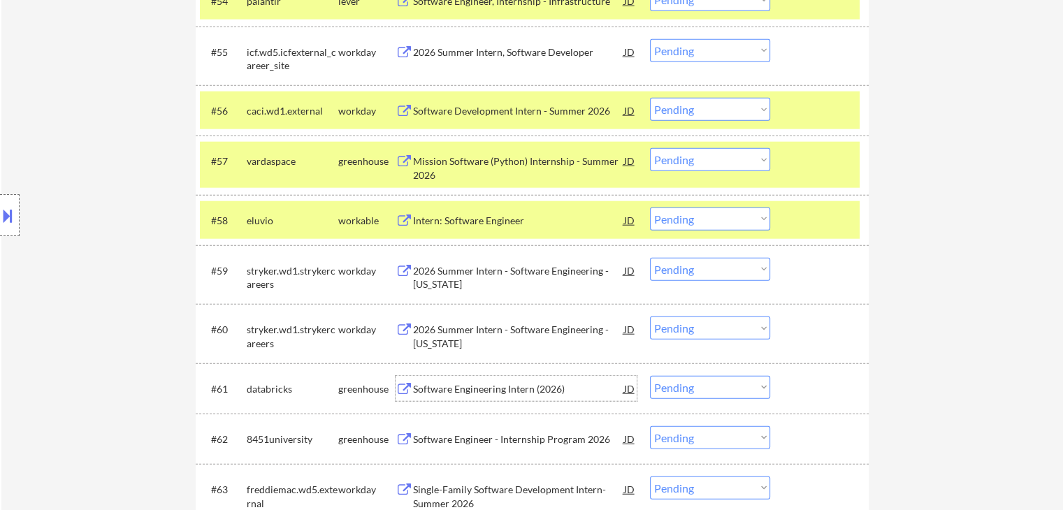
click at [435, 389] on div "Software Engineering Intern (2026)" at bounding box center [518, 389] width 211 height 14
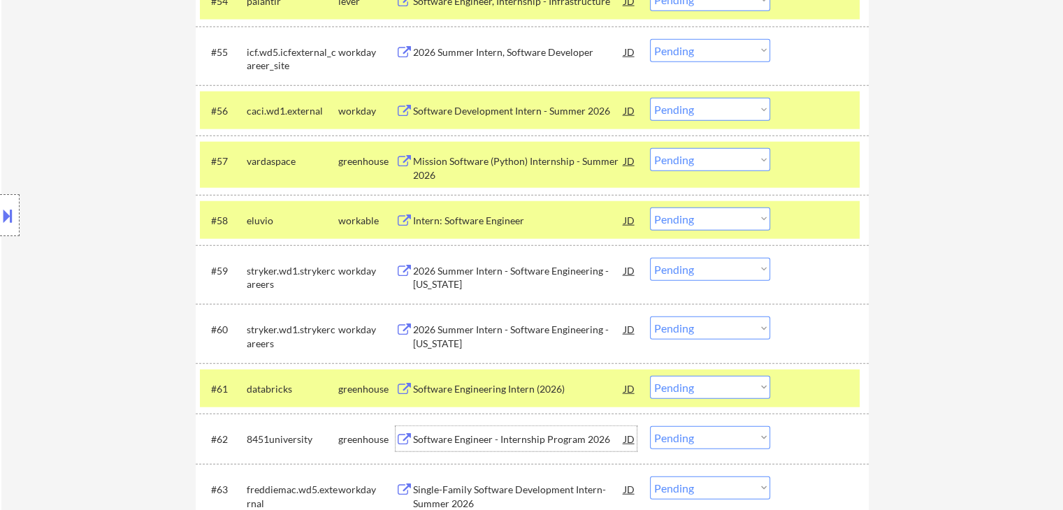
click at [421, 436] on div "Software Engineer - Internship Program 2026" at bounding box center [518, 440] width 211 height 14
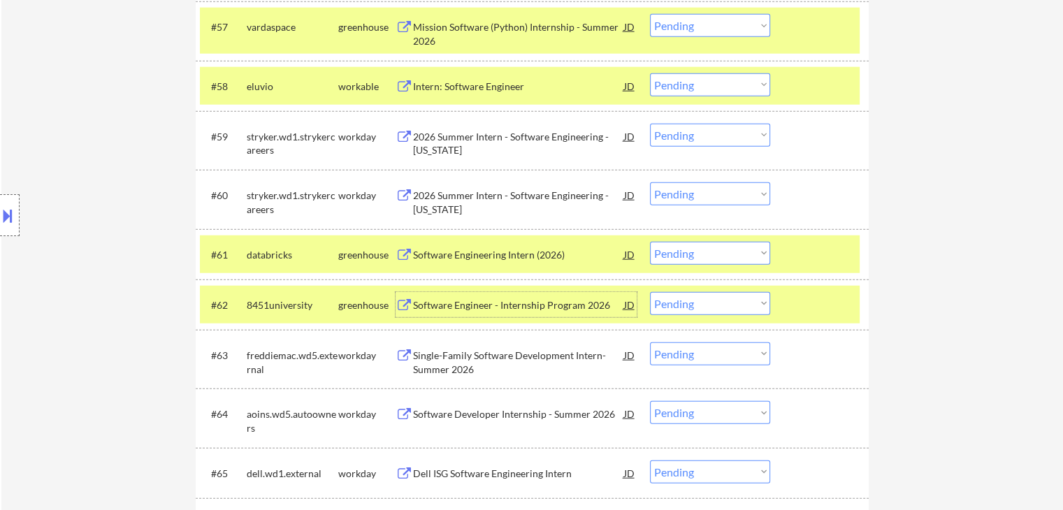
scroll to position [3645, 0]
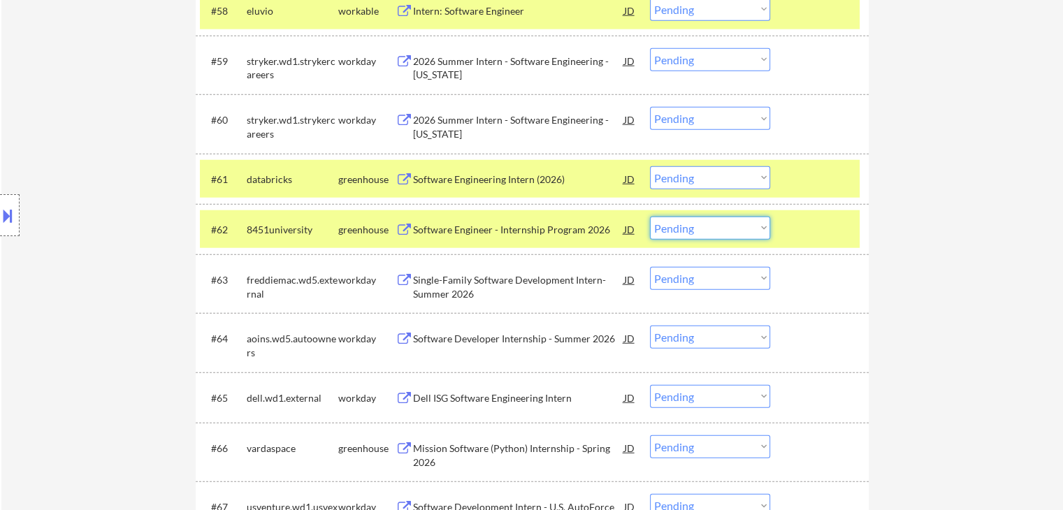
click at [704, 222] on select "Choose an option... Pending Applied Excluded (Questions) Excluded (Expired) Exc…" at bounding box center [710, 228] width 120 height 23
click at [650, 217] on select "Choose an option... Pending Applied Excluded (Questions) Excluded (Expired) Exc…" at bounding box center [710, 228] width 120 height 23
select select ""pending""
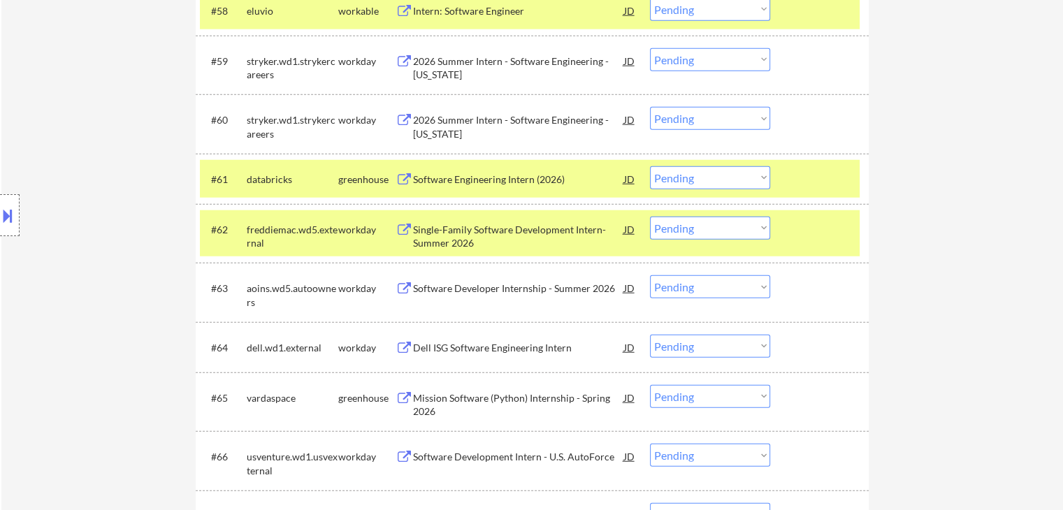
scroll to position [3575, 0]
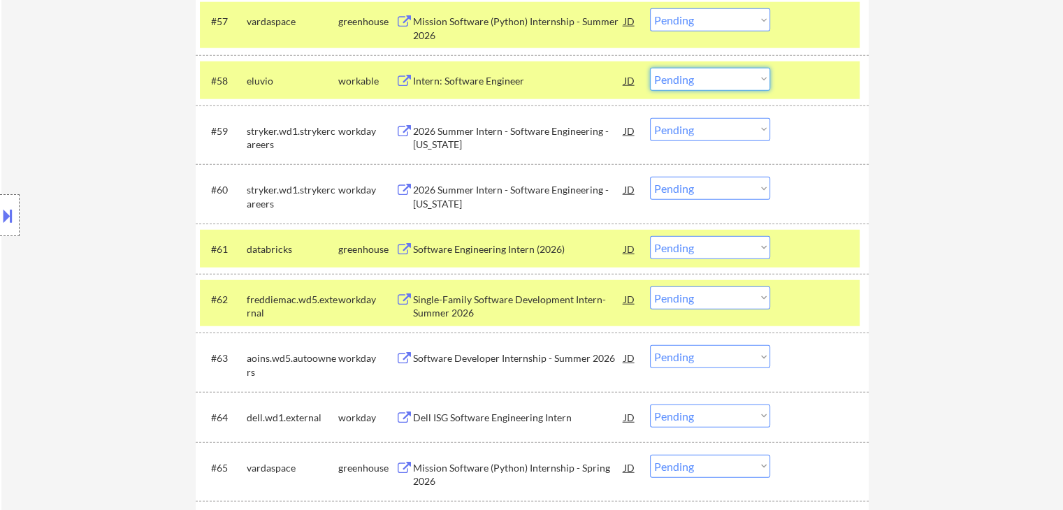
drag, startPoint x: 736, startPoint y: 76, endPoint x: 724, endPoint y: 87, distance: 16.3
click at [736, 76] on select "Choose an option... Pending Applied Excluded (Questions) Excluded (Expired) Exc…" at bounding box center [710, 79] width 120 height 23
click at [650, 68] on select "Choose an option... Pending Applied Excluded (Questions) Excluded (Expired) Exc…" at bounding box center [710, 79] width 120 height 23
select select ""pending""
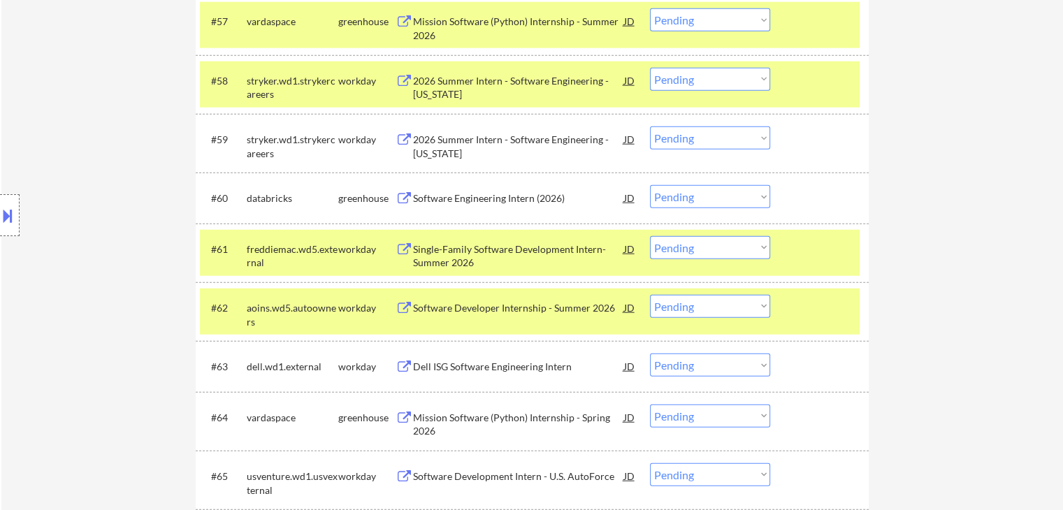
drag, startPoint x: 718, startPoint y: 190, endPoint x: 720, endPoint y: 208, distance: 17.5
click at [718, 190] on select "Choose an option... Pending Applied Excluded (Questions) Excluded (Expired) Exc…" at bounding box center [710, 196] width 120 height 23
click at [650, 185] on select "Choose an option... Pending Applied Excluded (Questions) Excluded (Expired) Exc…" at bounding box center [710, 196] width 120 height 23
select select ""pending""
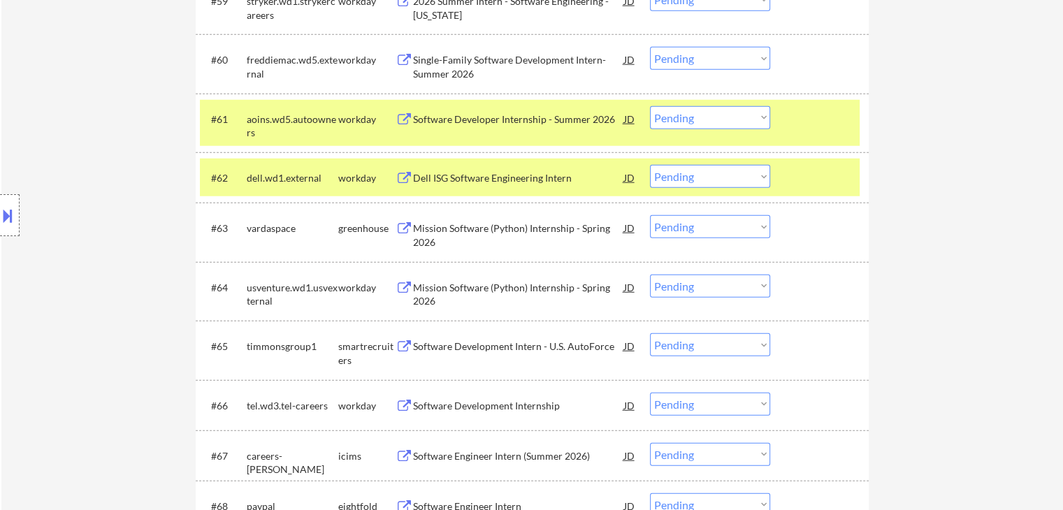
scroll to position [3715, 0]
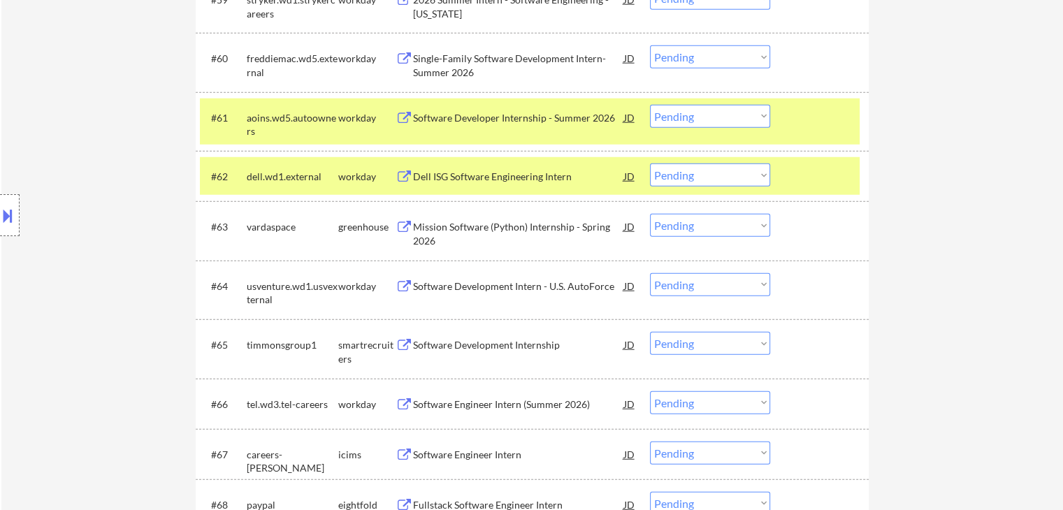
click at [435, 230] on div "Mission Software (Python) Internship - Spring 2026" at bounding box center [518, 233] width 211 height 27
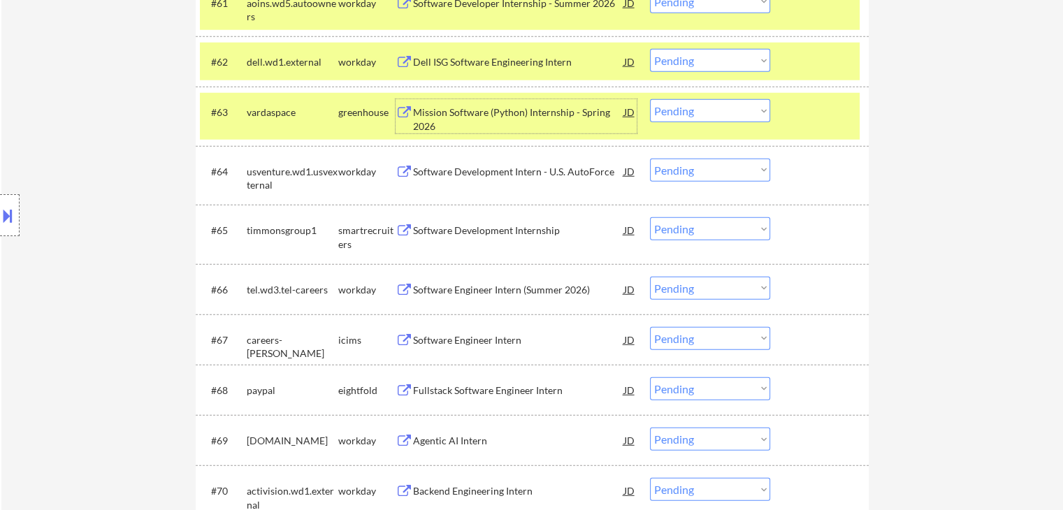
scroll to position [3855, 0]
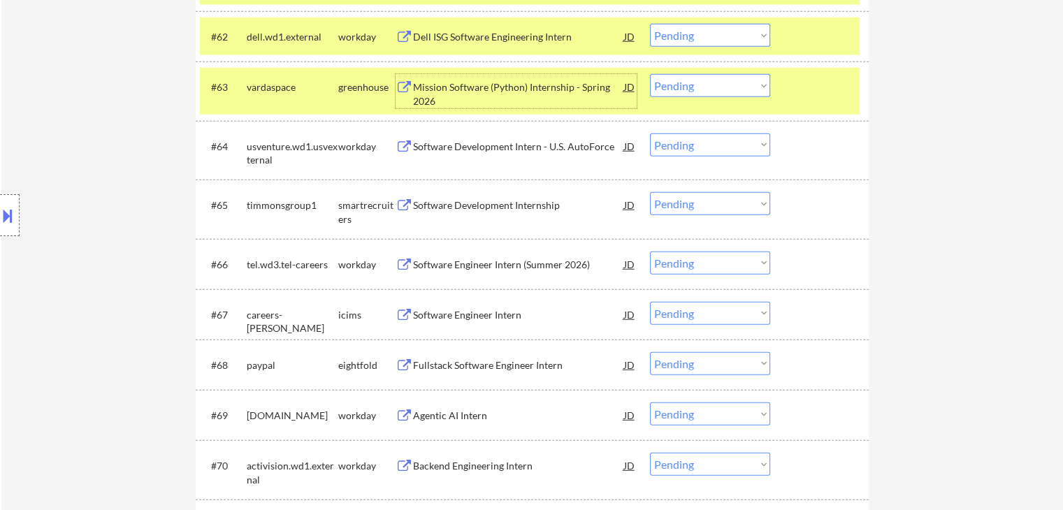
click at [447, 207] on div "Software Development Internship" at bounding box center [518, 205] width 211 height 14
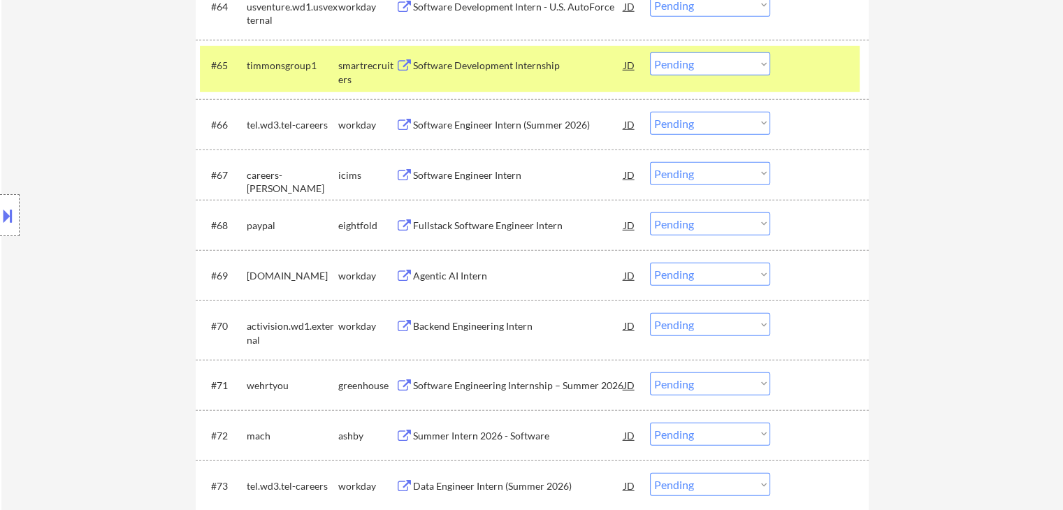
scroll to position [4064, 0]
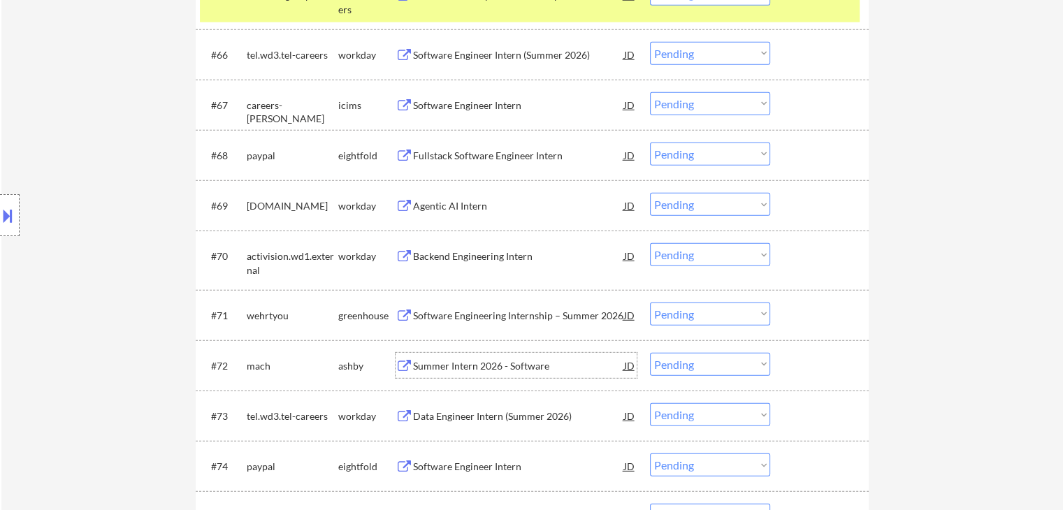
click at [446, 361] on div "Summer Intern 2026 - Software" at bounding box center [518, 366] width 211 height 14
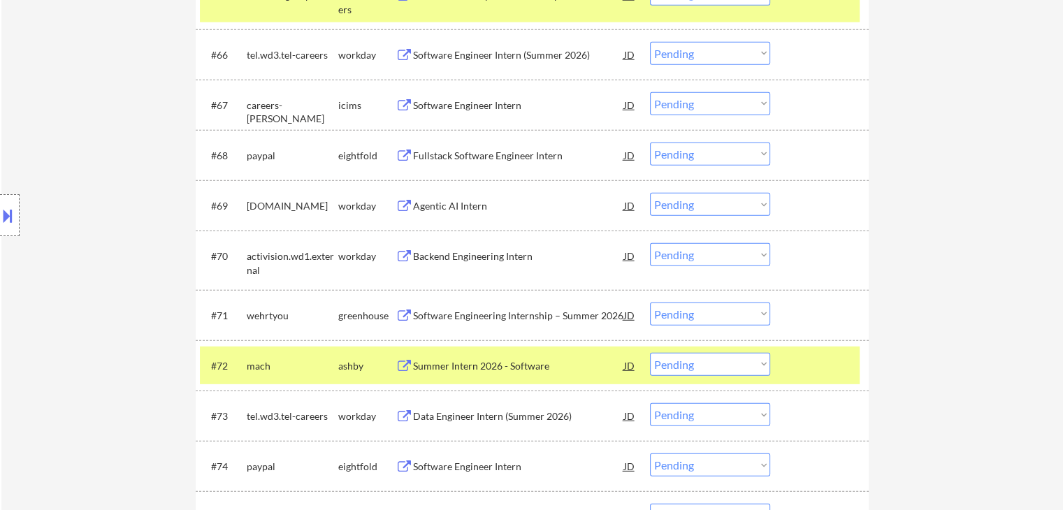
click at [440, 321] on div "Software Engineering Internship – Summer 2026" at bounding box center [518, 316] width 211 height 14
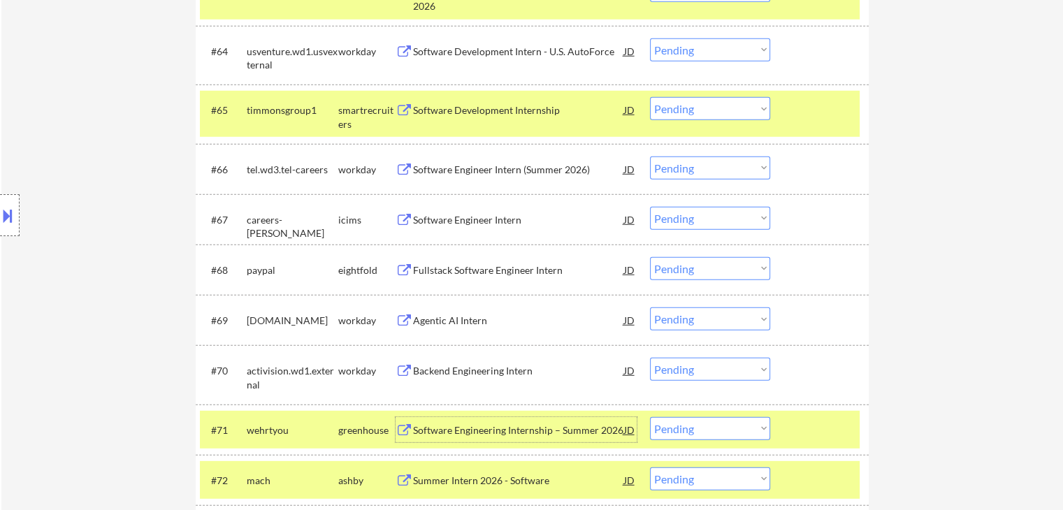
scroll to position [3924, 0]
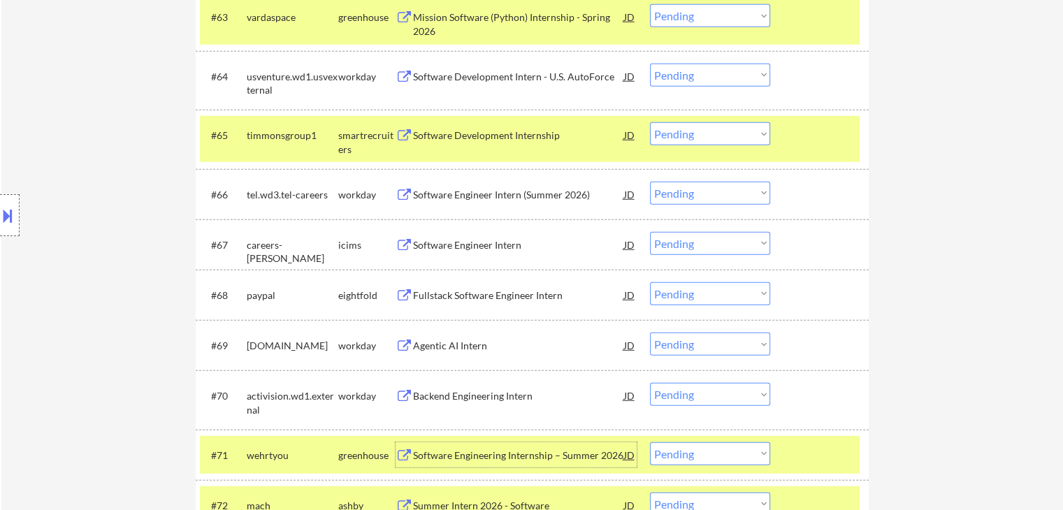
click at [691, 132] on select "Choose an option... Pending Applied Excluded (Questions) Excluded (Expired) Exc…" at bounding box center [710, 133] width 120 height 23
click at [650, 122] on select "Choose an option... Pending Applied Excluded (Questions) Excluded (Expired) Exc…" at bounding box center [710, 133] width 120 height 23
select select ""pending""
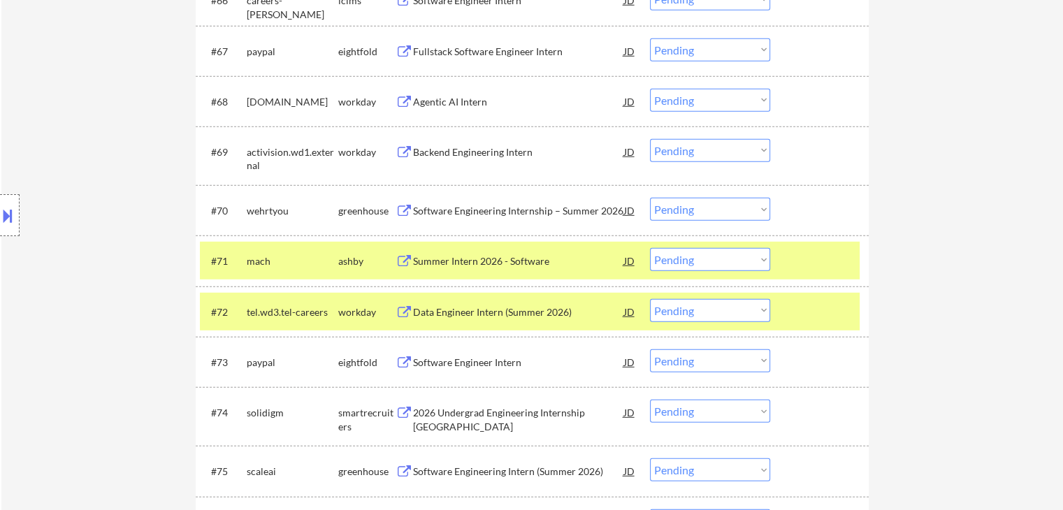
scroll to position [4134, 0]
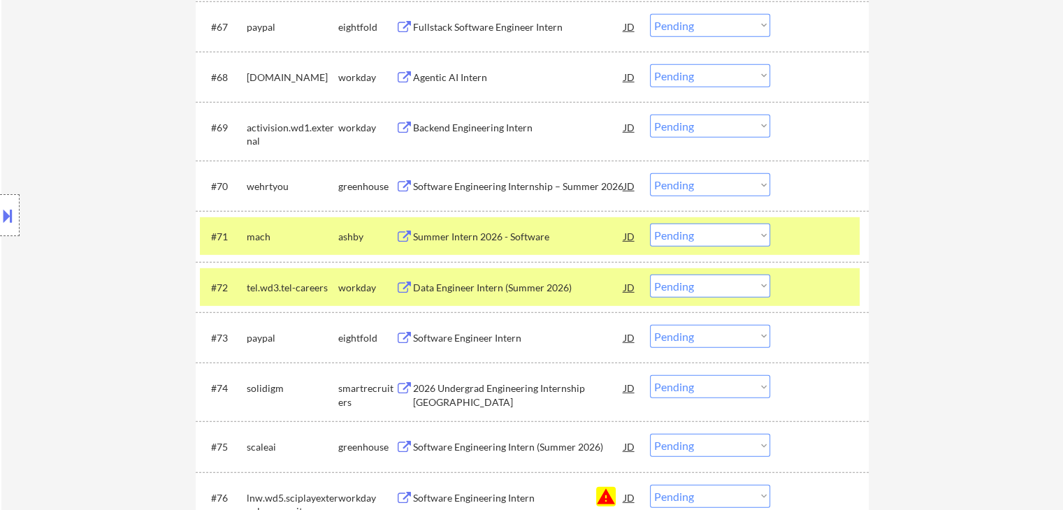
click at [431, 240] on div "Summer Intern 2026 - Software" at bounding box center [518, 237] width 211 height 14
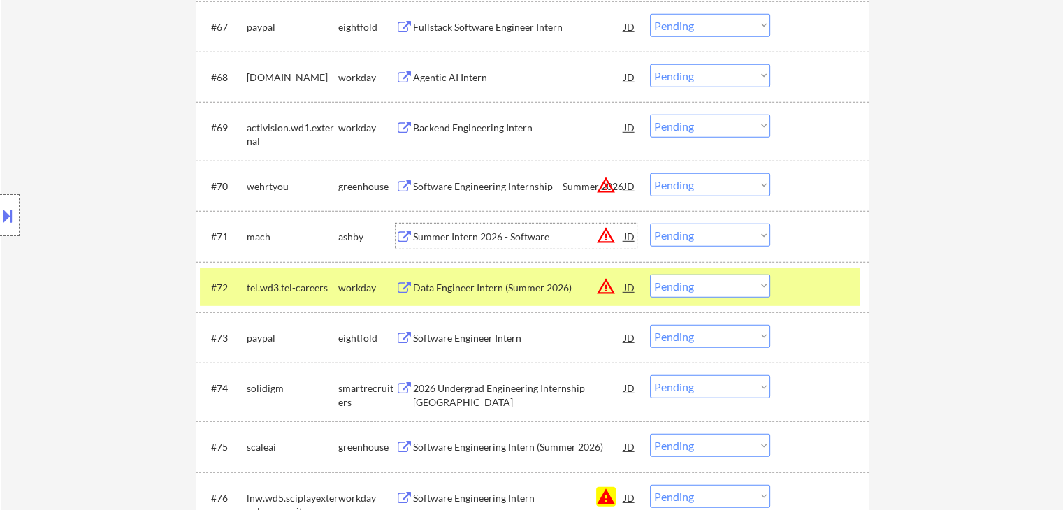
click at [447, 393] on div "2026 Undergrad Engineering Internship [GEOGRAPHIC_DATA]" at bounding box center [518, 395] width 211 height 27
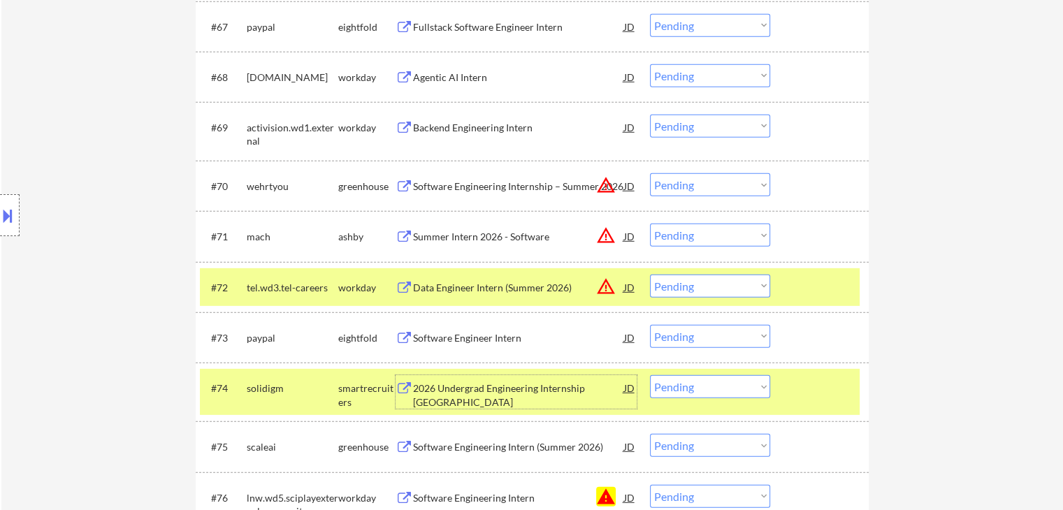
click at [433, 451] on div "Software Engineering Intern (Summer 2026)" at bounding box center [518, 447] width 211 height 14
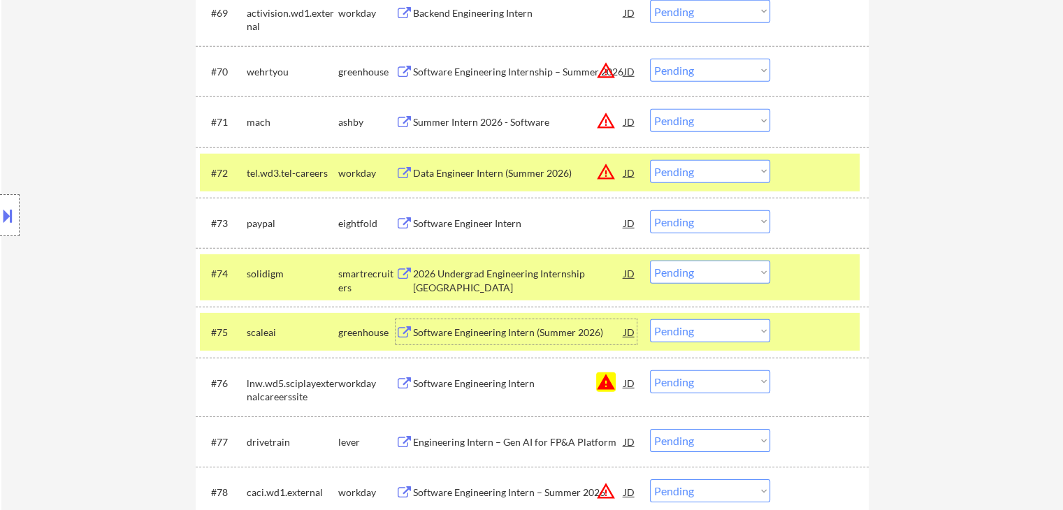
scroll to position [4274, 0]
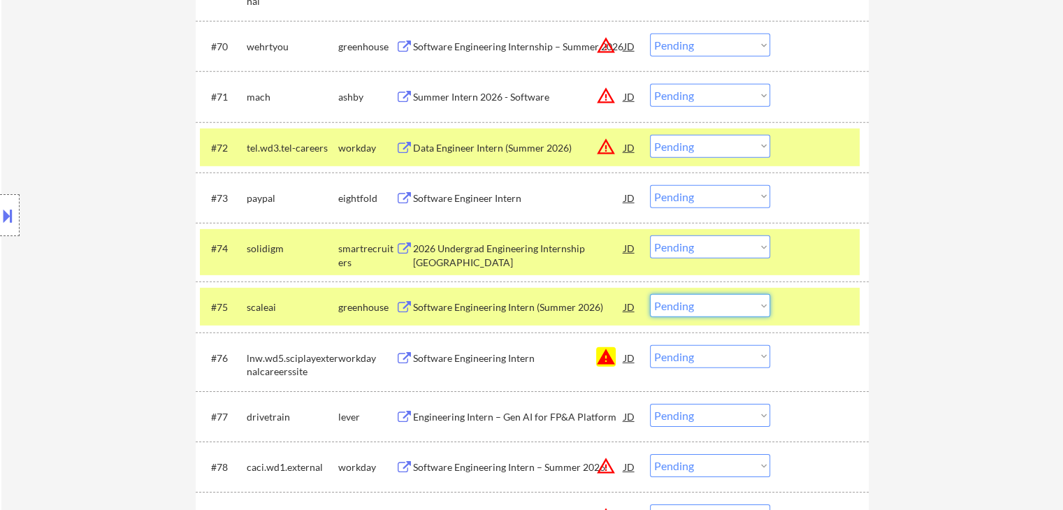
click at [691, 304] on select "Choose an option... Pending Applied Excluded (Questions) Excluded (Expired) Exc…" at bounding box center [710, 305] width 120 height 23
select select ""applied""
click at [650, 295] on select "Choose an option... Pending Applied Excluded (Questions) Excluded (Expired) Exc…" at bounding box center [710, 305] width 120 height 23
click at [702, 358] on select "Choose an option... Pending Applied Excluded (Questions) Excluded (Expired) Exc…" at bounding box center [710, 356] width 120 height 23
select select ""excluded__other_""
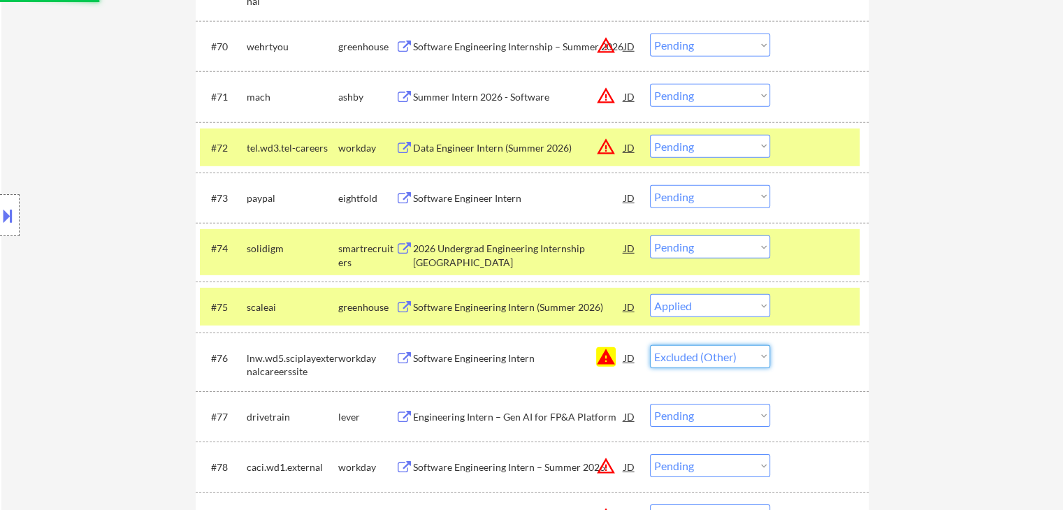
click at [650, 345] on select "Choose an option... Pending Applied Excluded (Questions) Excluded (Expired) Exc…" at bounding box center [710, 356] width 120 height 23
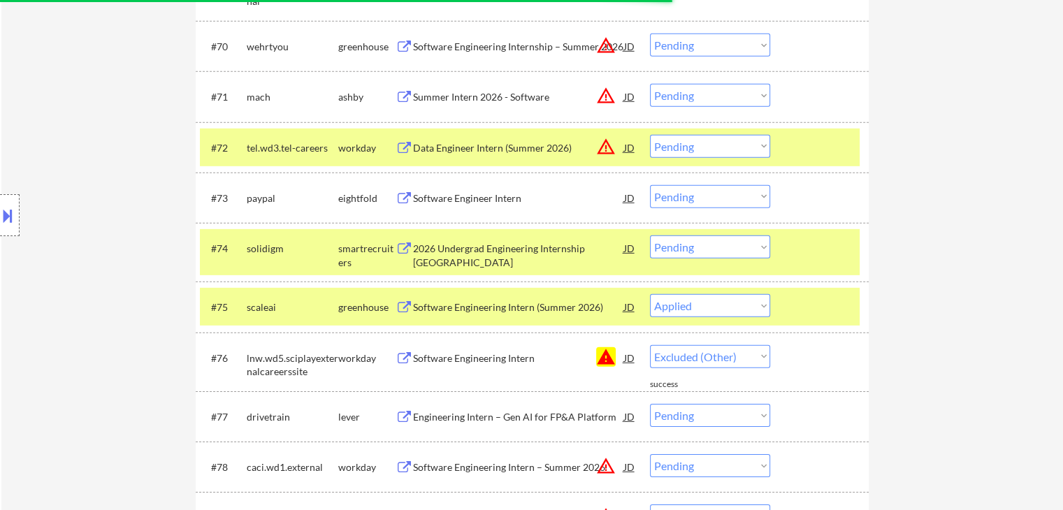
select select ""pending""
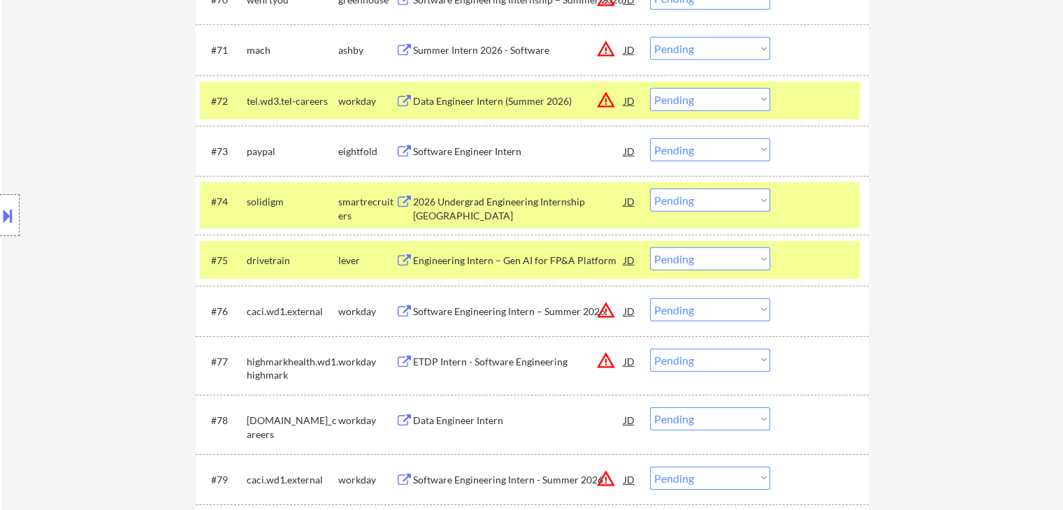
scroll to position [4344, 0]
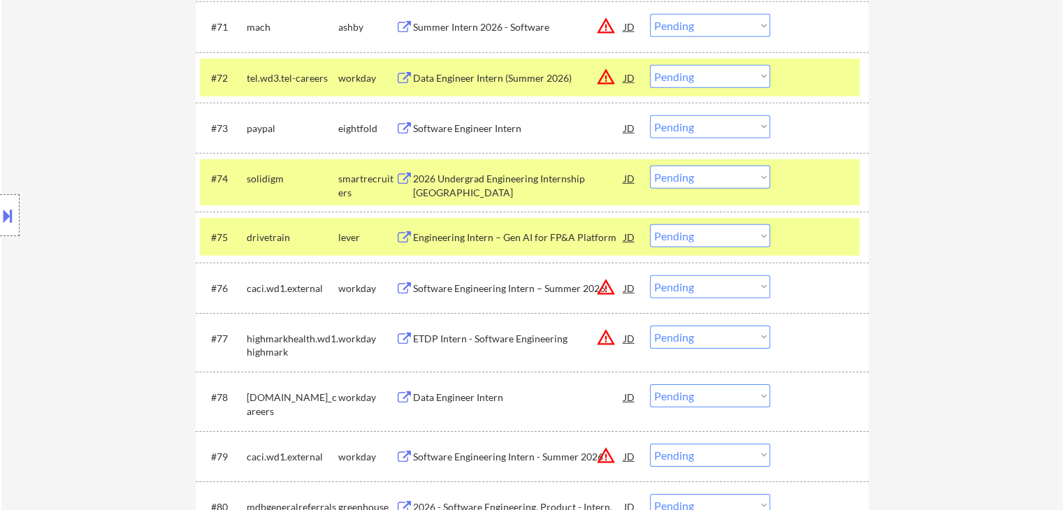
click at [432, 238] on div "Engineering Intern – Gen AI for FP&A Platform" at bounding box center [518, 238] width 211 height 14
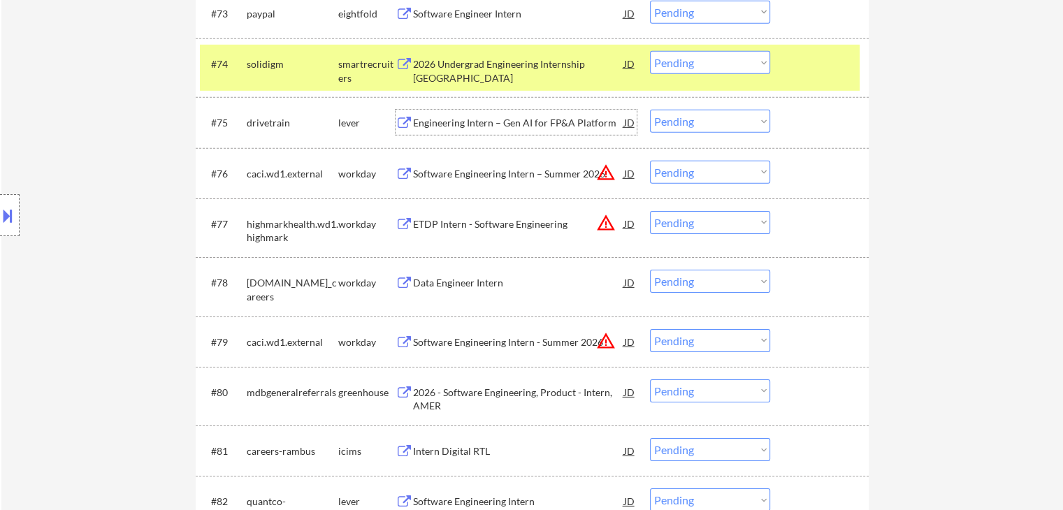
scroll to position [4553, 0]
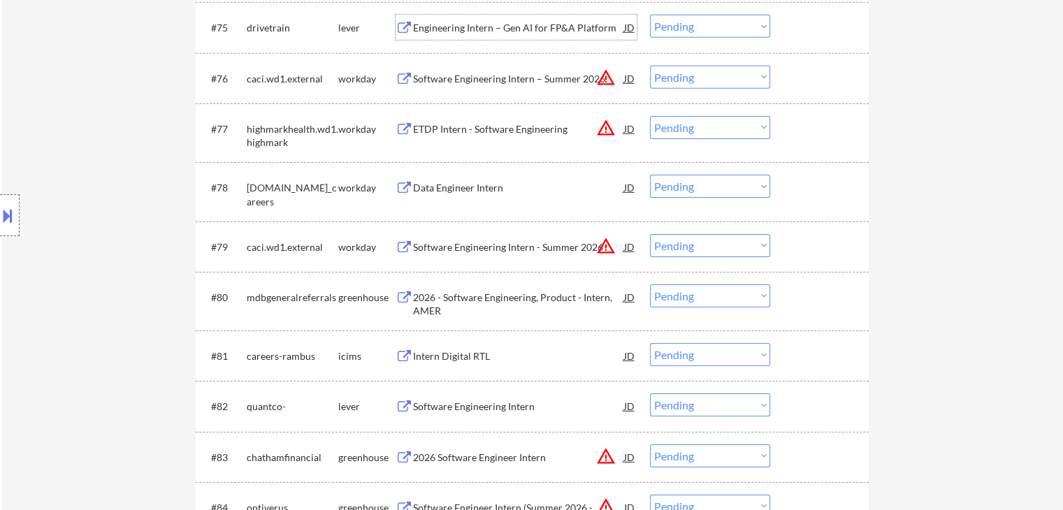
click at [429, 403] on div "Software Engineering Intern" at bounding box center [518, 407] width 211 height 14
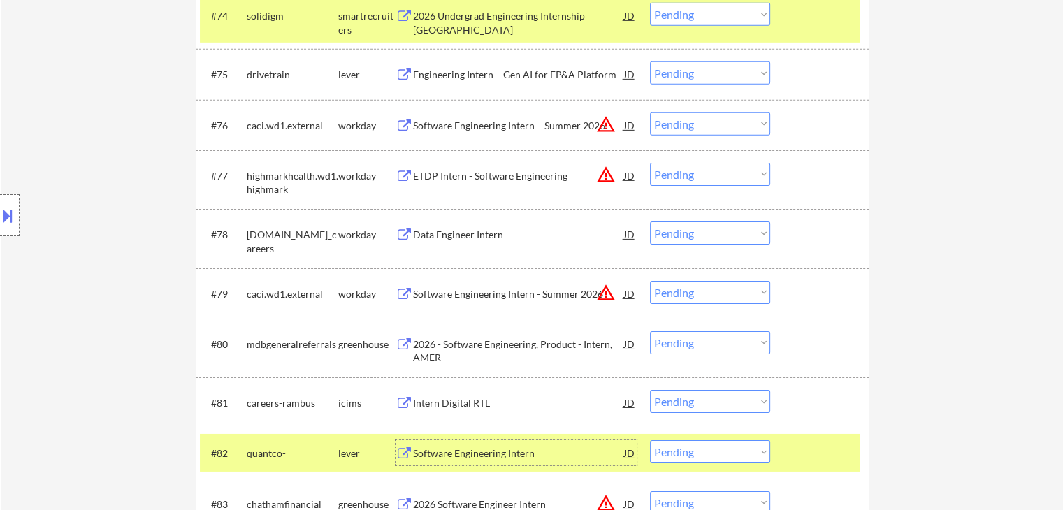
scroll to position [4483, 0]
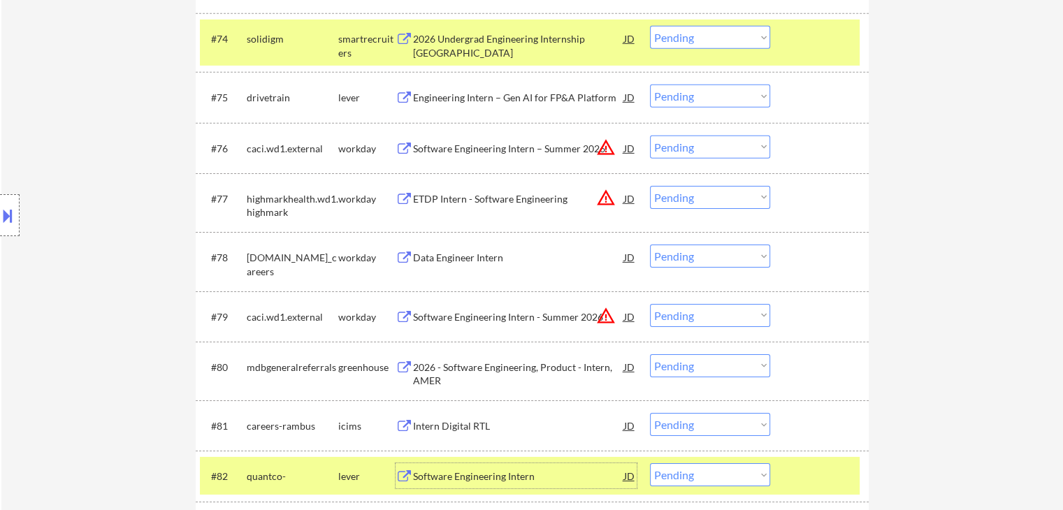
click at [676, 101] on select "Choose an option... Pending Applied Excluded (Questions) Excluded (Expired) Exc…" at bounding box center [710, 96] width 120 height 23
select select ""applied""
click at [650, 85] on select "Choose an option... Pending Applied Excluded (Questions) Excluded (Expired) Exc…" at bounding box center [710, 96] width 120 height 23
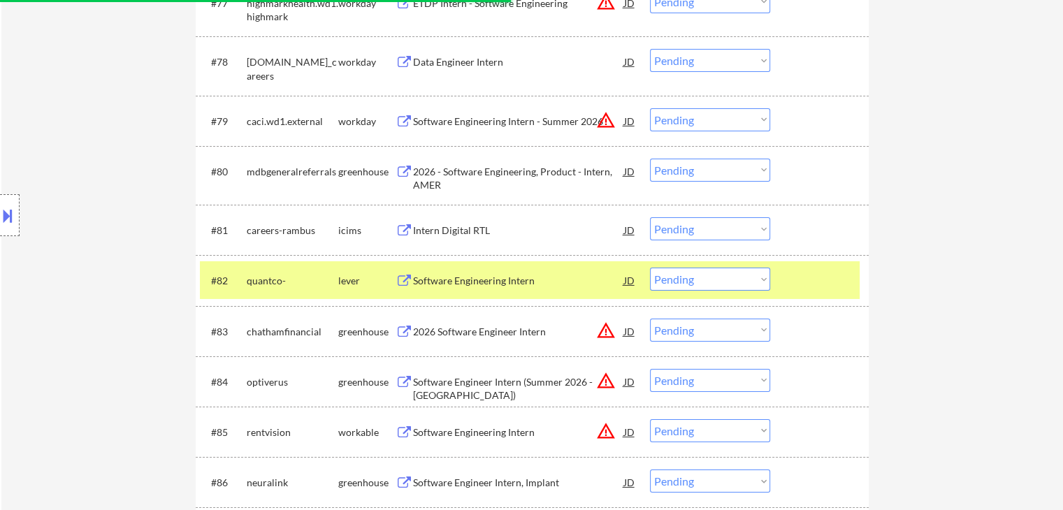
scroll to position [4763, 0]
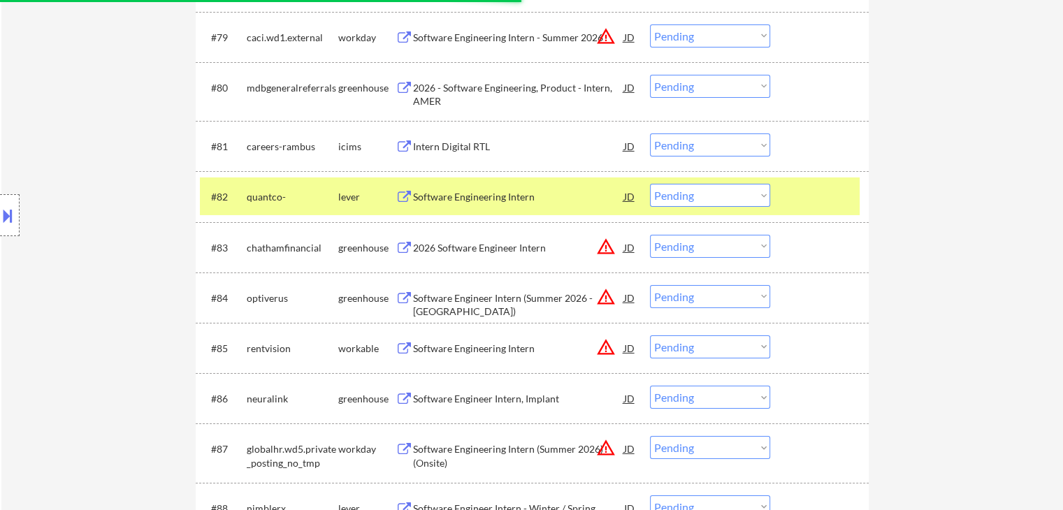
click at [685, 196] on select "Choose an option... Pending Applied Excluded (Questions) Excluded (Expired) Exc…" at bounding box center [710, 195] width 120 height 23
select select ""applied""
click at [650, 184] on select "Choose an option... Pending Applied Excluded (Questions) Excluded (Expired) Exc…" at bounding box center [710, 195] width 120 height 23
select select ""pending""
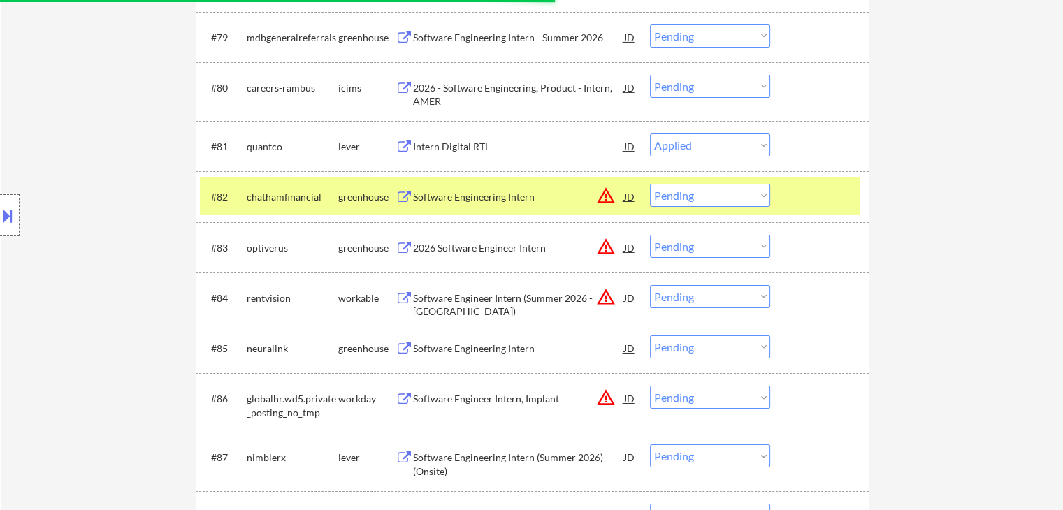
select select ""pending""
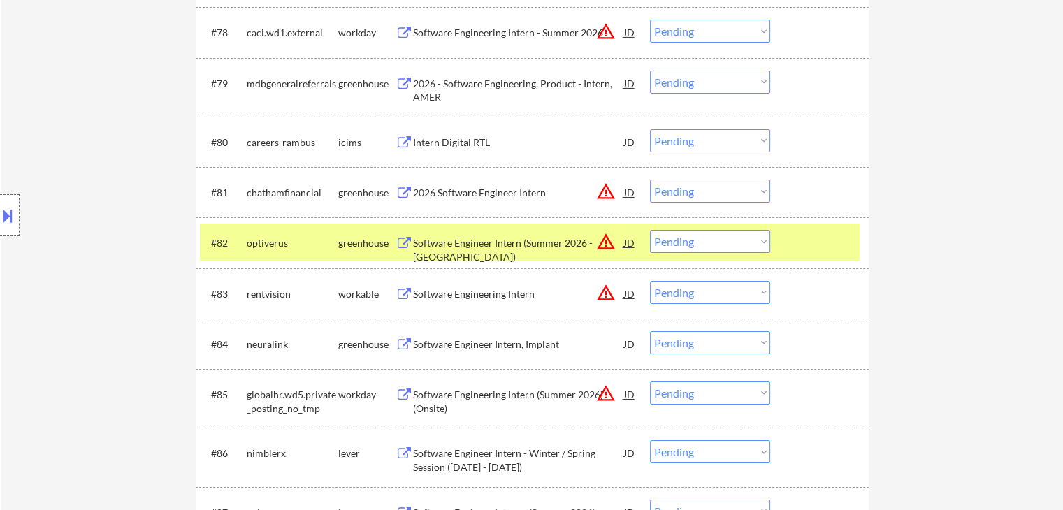
scroll to position [4693, 0]
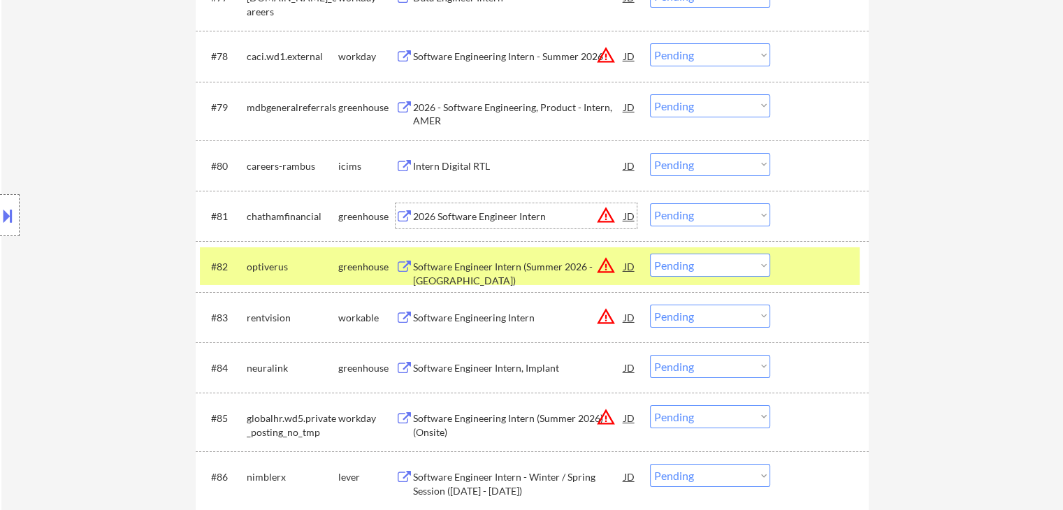
click at [456, 215] on div "2026 Software Engineer Intern" at bounding box center [518, 217] width 211 height 14
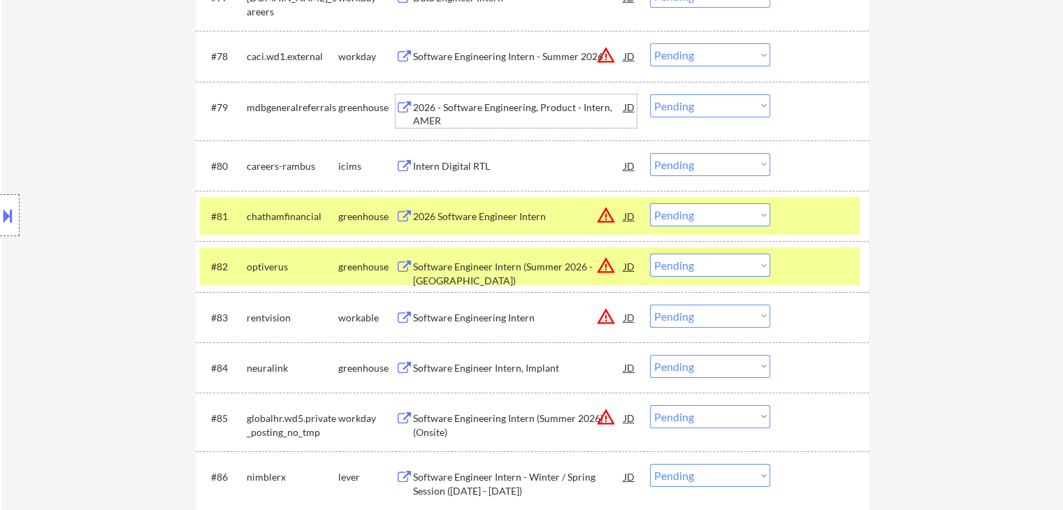
click at [436, 106] on div "2026 - Software Engineering, Product - Intern, AMER" at bounding box center [518, 114] width 211 height 27
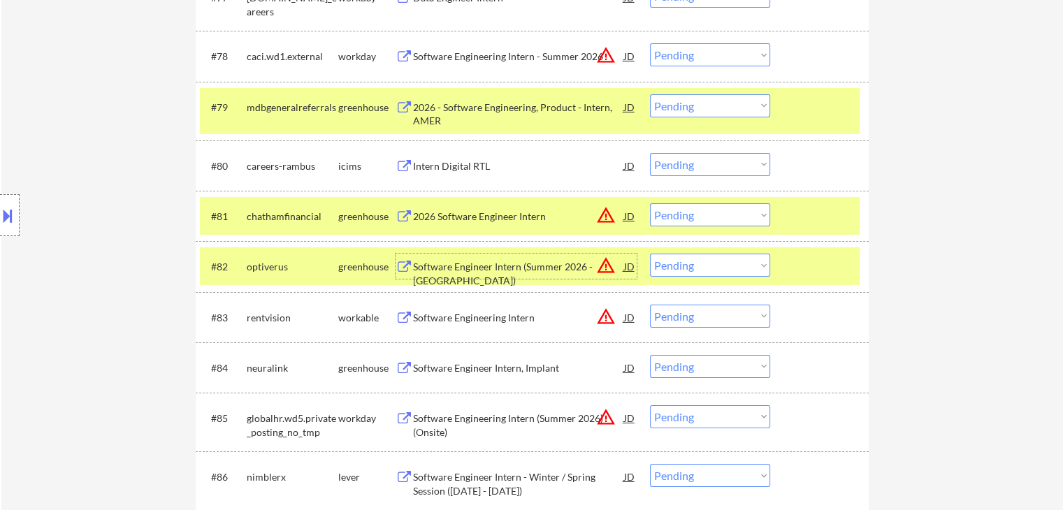
click at [437, 261] on div "Software Engineer Intern (Summer 2026 - [GEOGRAPHIC_DATA])" at bounding box center [518, 273] width 211 height 27
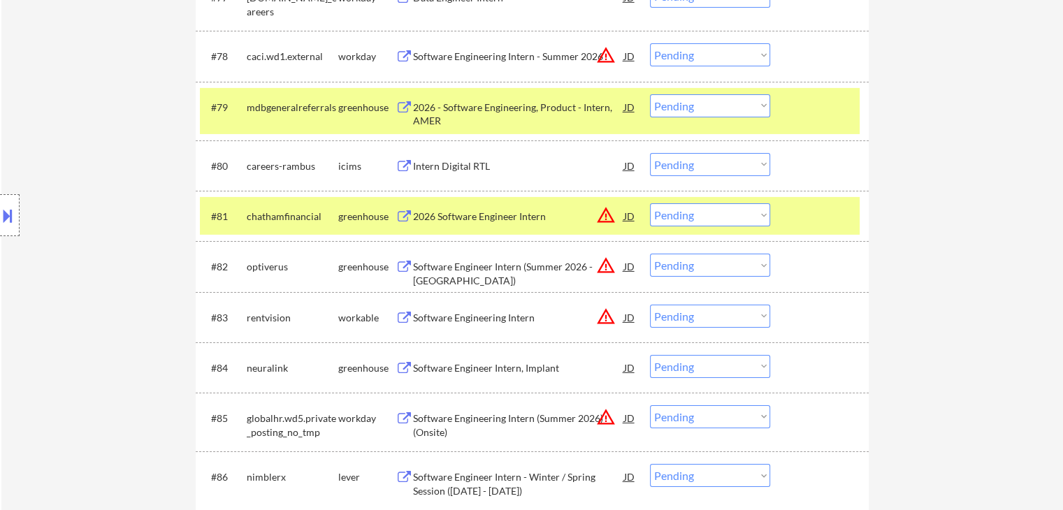
click at [422, 321] on div "Software Engineering Intern" at bounding box center [518, 318] width 211 height 14
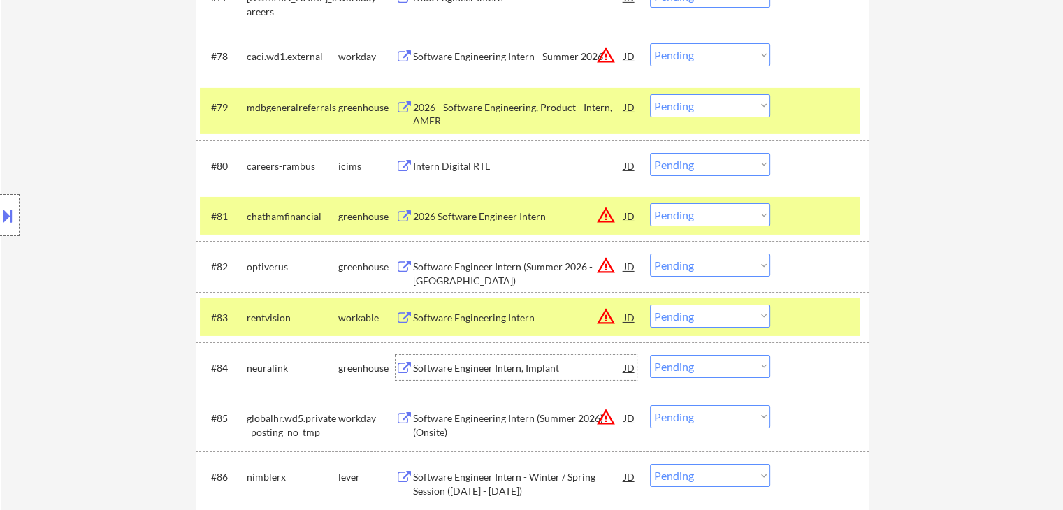
click at [416, 372] on div "Software Engineer Intern, Implant" at bounding box center [518, 368] width 211 height 14
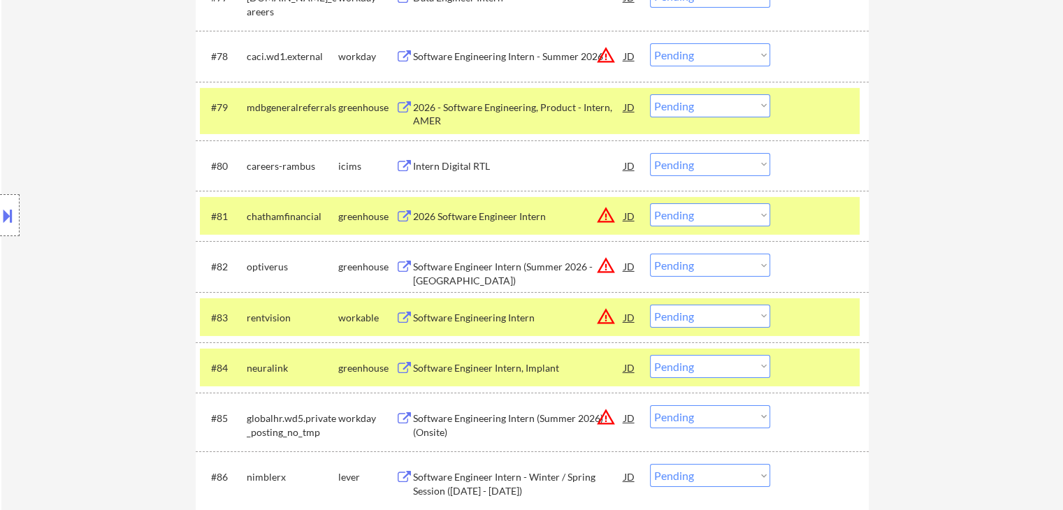
click at [450, 486] on div "Software Engineer Intern - Winter / Spring Session (January - April 2026)" at bounding box center [518, 483] width 211 height 27
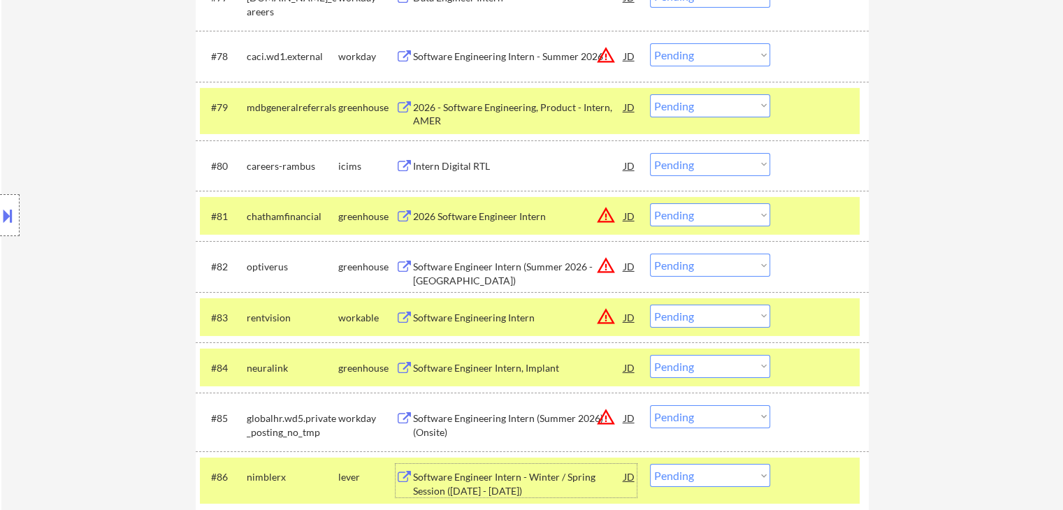
click at [707, 319] on select "Choose an option... Pending Applied Excluded (Questions) Excluded (Expired) Exc…" at bounding box center [710, 316] width 120 height 23
click at [650, 305] on select "Choose an option... Pending Applied Excluded (Questions) Excluded (Expired) Exc…" at bounding box center [710, 316] width 120 height 23
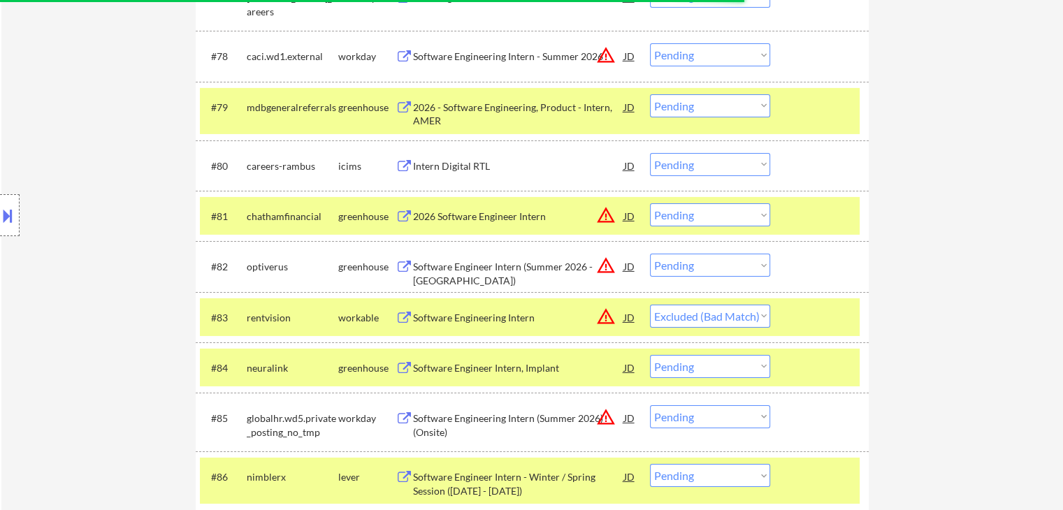
select select ""pending""
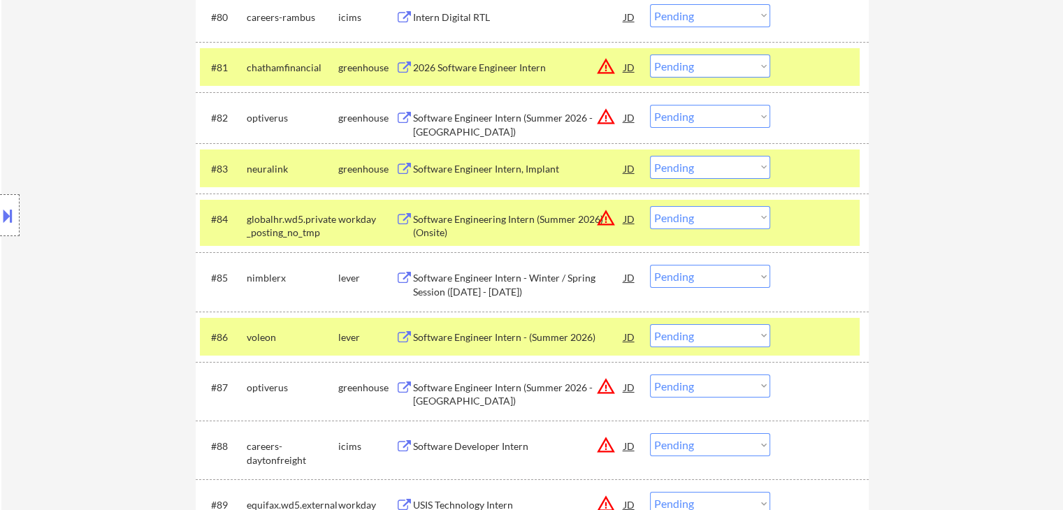
scroll to position [4903, 0]
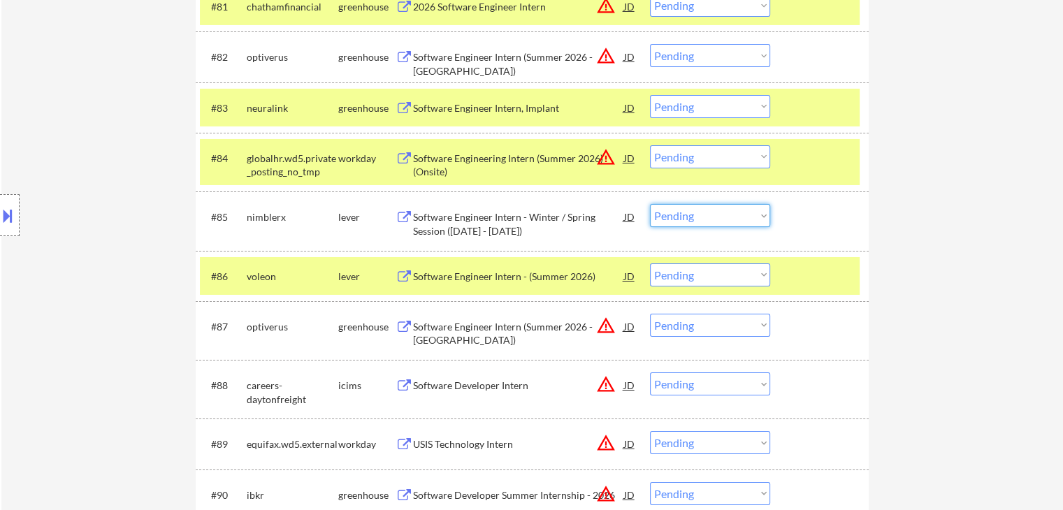
drag, startPoint x: 693, startPoint y: 219, endPoint x: 697, endPoint y: 226, distance: 7.6
click at [693, 219] on select "Choose an option... Pending Applied Excluded (Questions) Excluded (Expired) Exc…" at bounding box center [710, 215] width 120 height 23
click at [650, 204] on select "Choose an option... Pending Applied Excluded (Questions) Excluded (Expired) Exc…" at bounding box center [710, 215] width 120 height 23
select select ""pending""
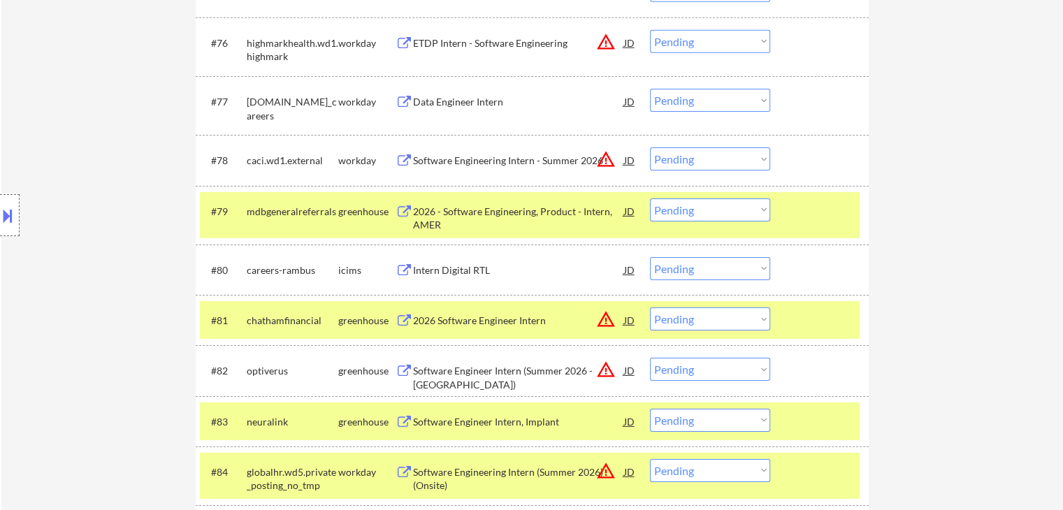
scroll to position [4553, 0]
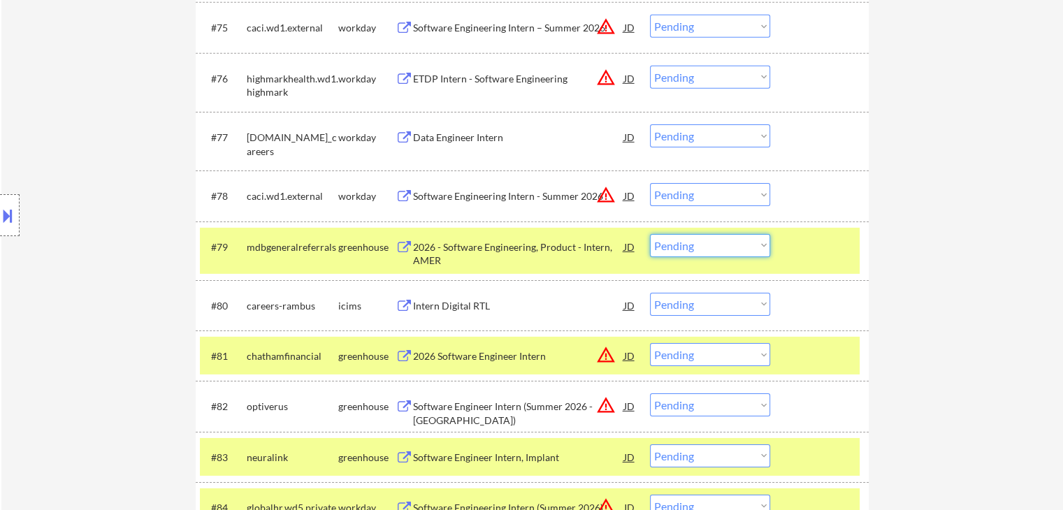
click at [710, 256] on select "Choose an option... Pending Applied Excluded (Questions) Excluded (Expired) Exc…" at bounding box center [710, 245] width 120 height 23
click at [650, 234] on select "Choose an option... Pending Applied Excluded (Questions) Excluded (Expired) Exc…" at bounding box center [710, 245] width 120 height 23
select select ""pending""
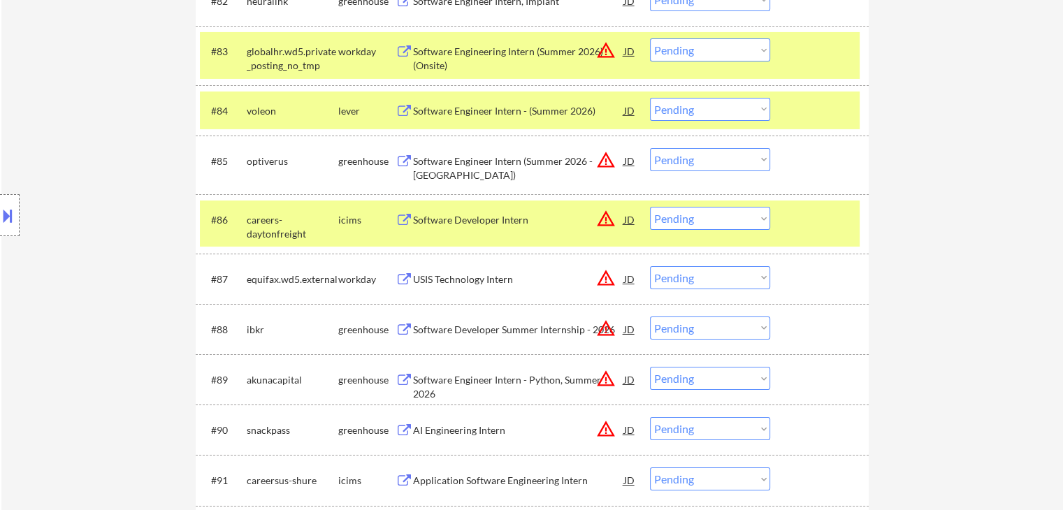
scroll to position [4973, 0]
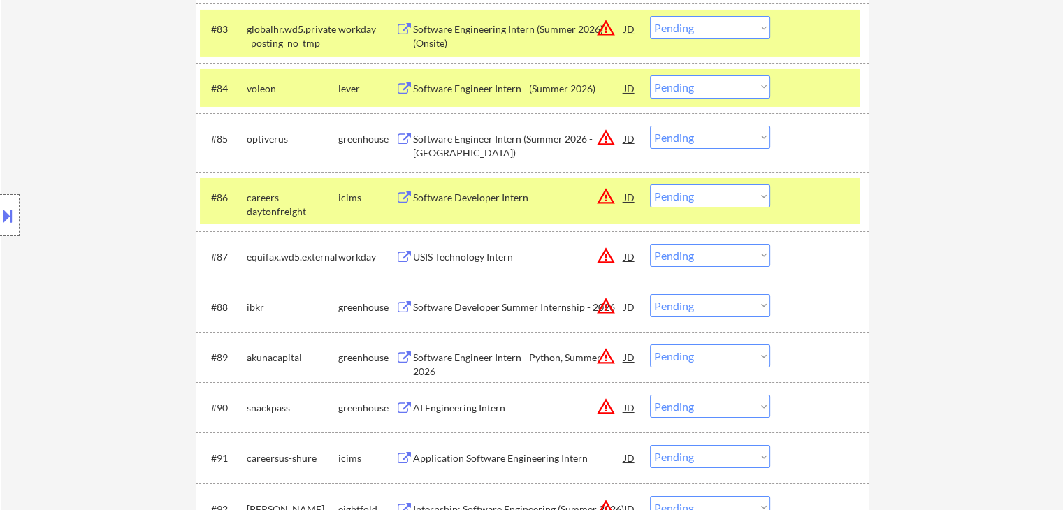
click at [428, 85] on div "Software Engineer Intern - (Summer 2026)" at bounding box center [518, 89] width 211 height 14
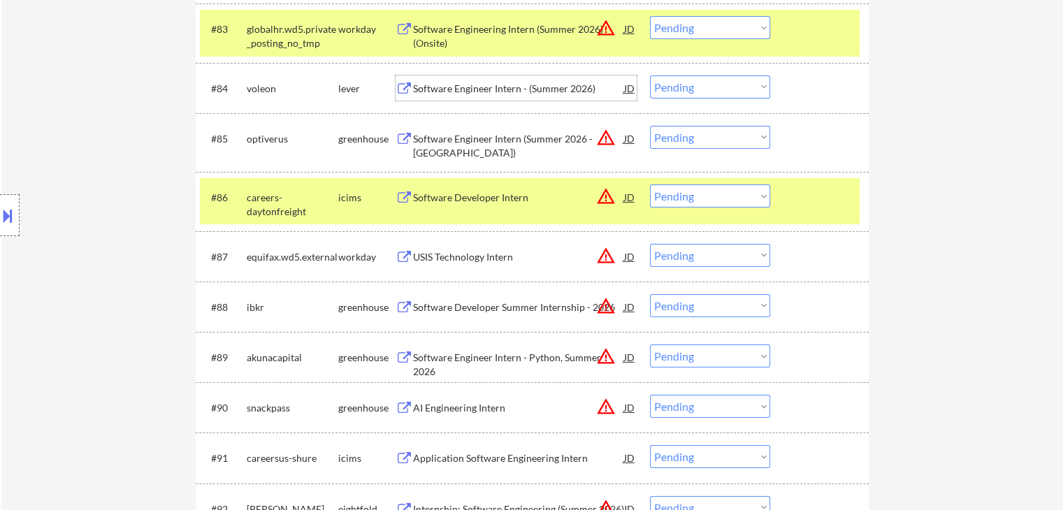
click at [444, 139] on div "Software Engineer Intern (Summer 2026 - [GEOGRAPHIC_DATA])" at bounding box center [518, 145] width 211 height 27
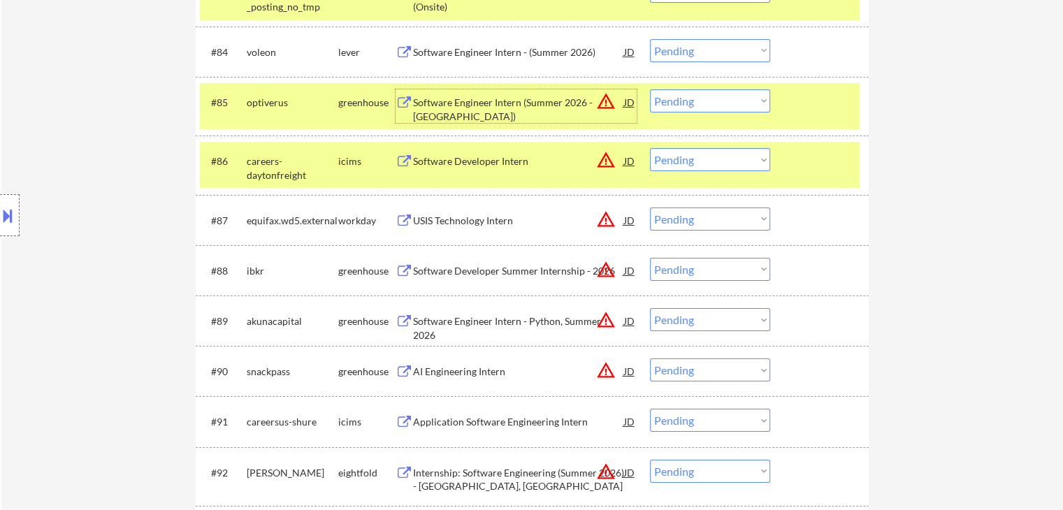
scroll to position [5042, 0]
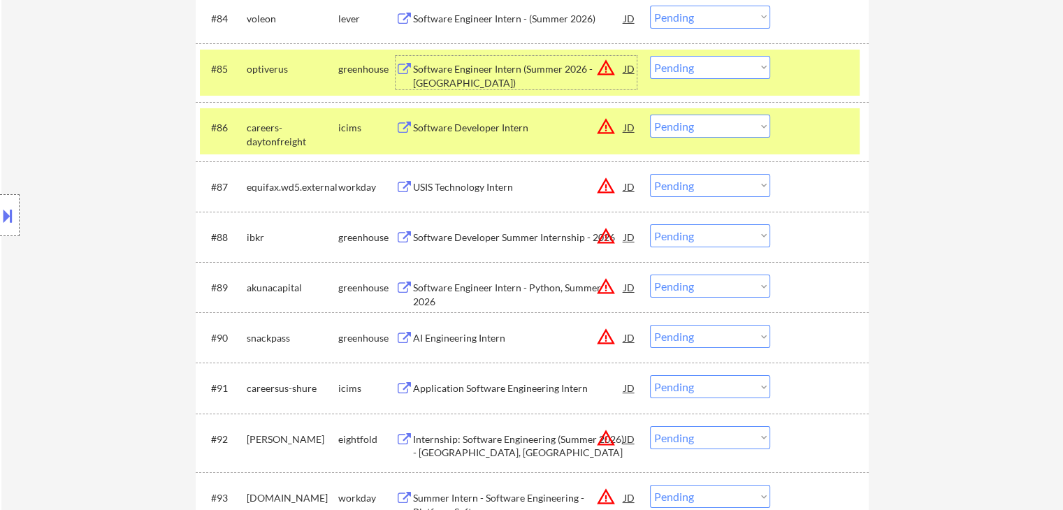
click at [411, 238] on button at bounding box center [404, 237] width 17 height 13
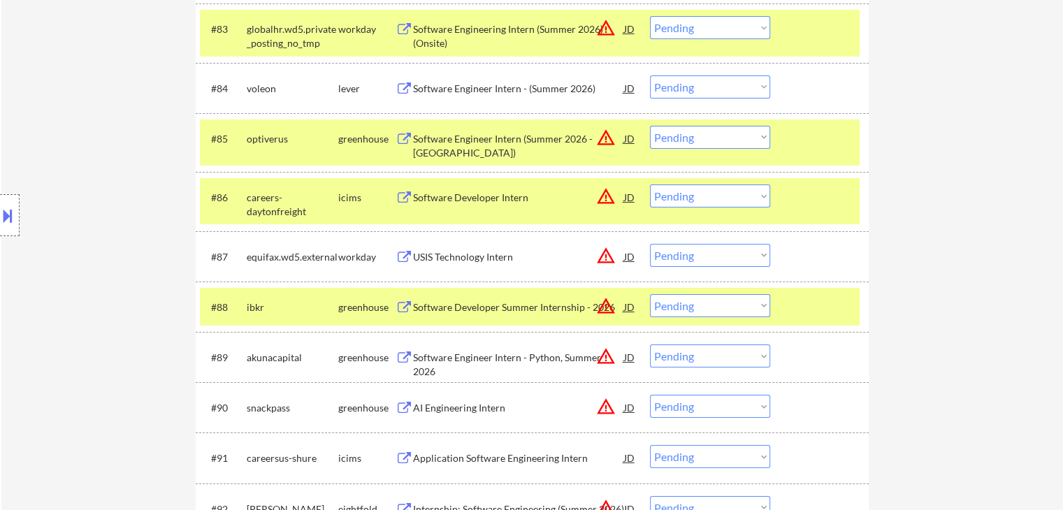
scroll to position [4973, 0]
click at [679, 89] on select "Choose an option... Pending Applied Excluded (Questions) Excluded (Expired) Exc…" at bounding box center [710, 86] width 120 height 23
click at [650, 75] on select "Choose an option... Pending Applied Excluded (Questions) Excluded (Expired) Exc…" at bounding box center [710, 86] width 120 height 23
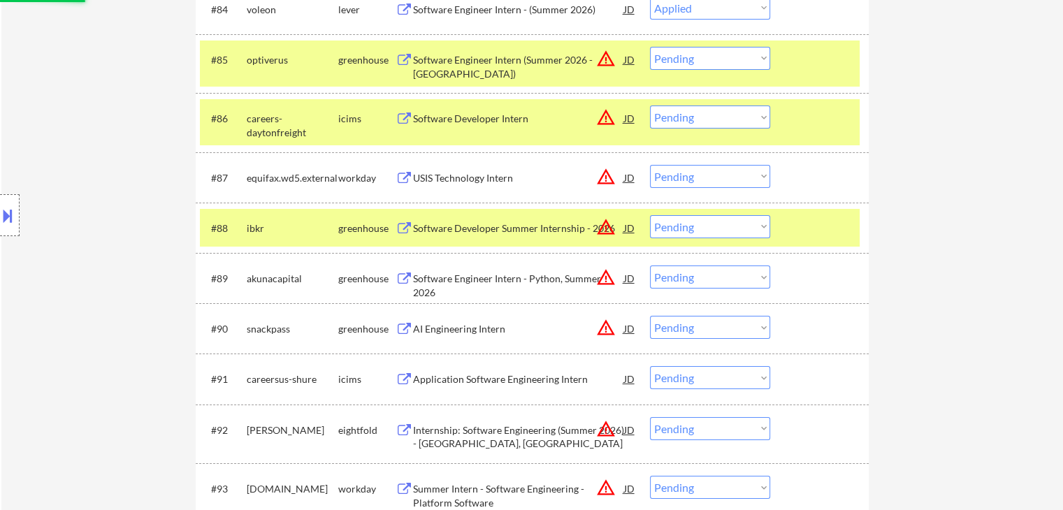
scroll to position [5112, 0]
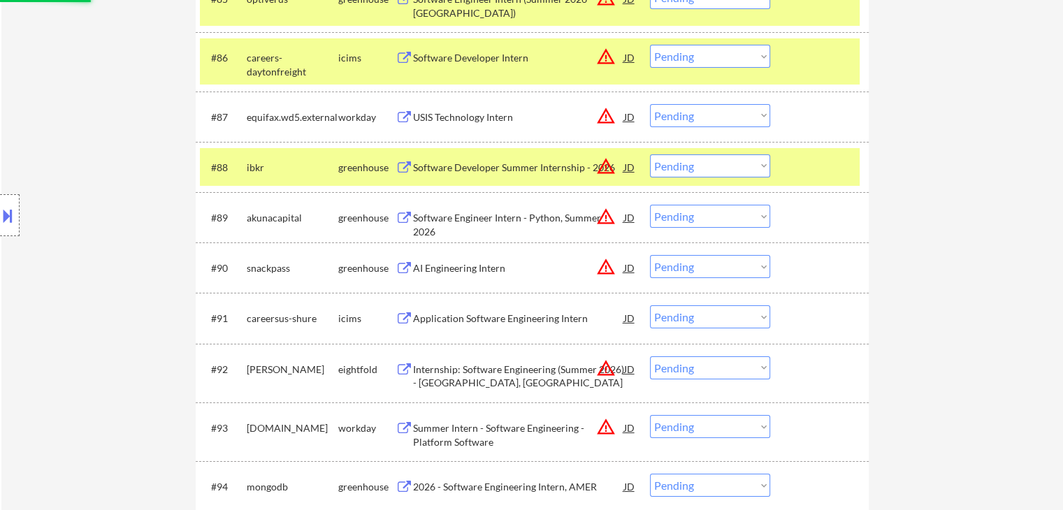
select select ""pending""
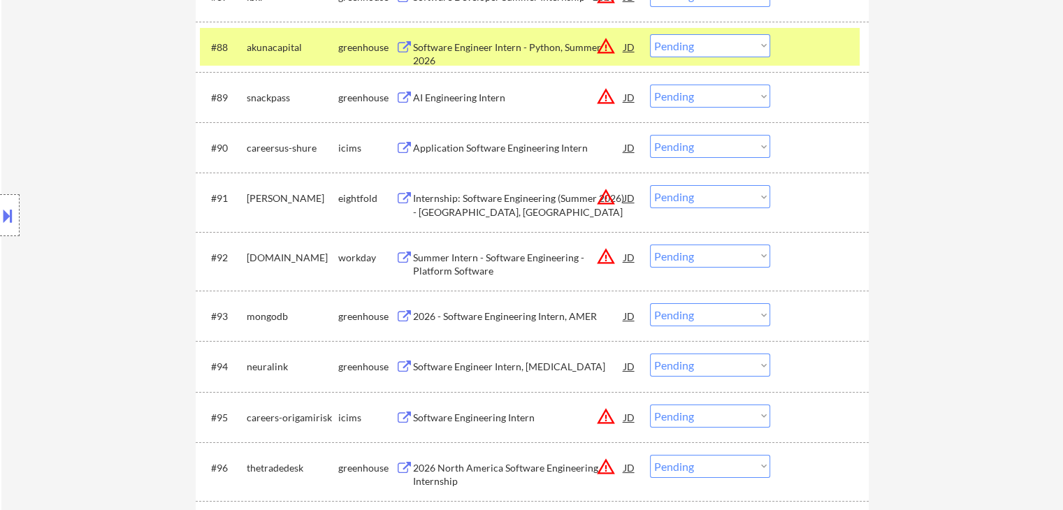
scroll to position [5322, 0]
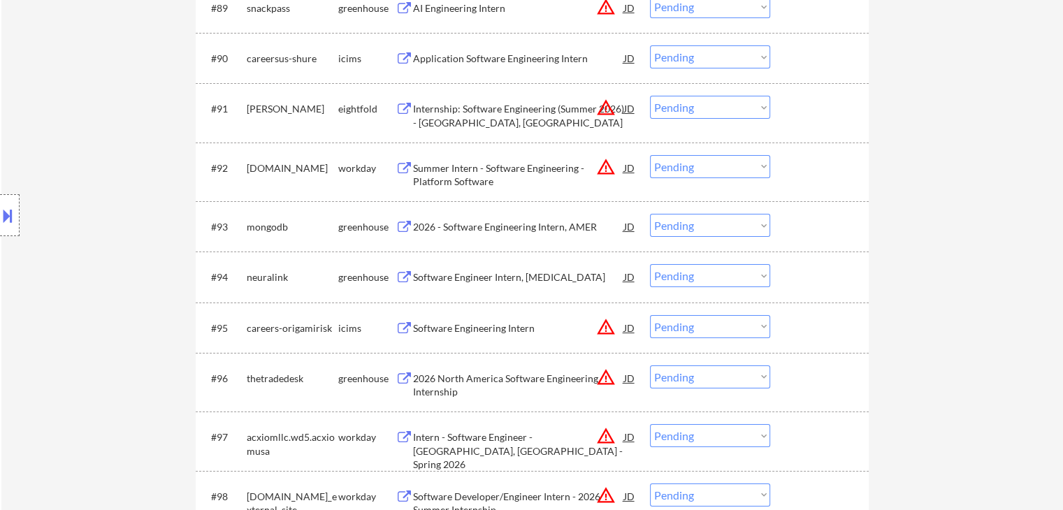
click at [425, 228] on div "2026 - Software Engineering Intern, AMER" at bounding box center [518, 227] width 211 height 14
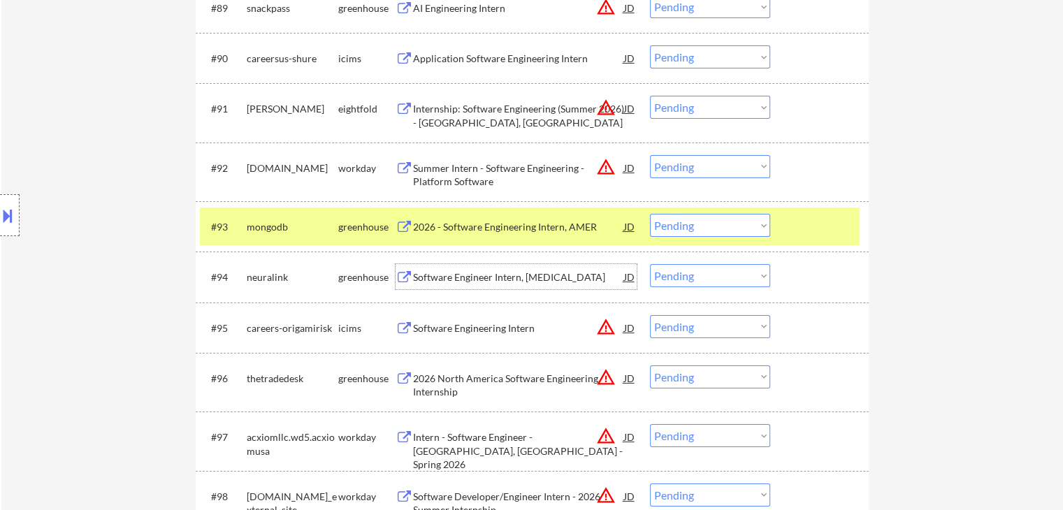
click at [426, 274] on div "Software Engineer Intern, [MEDICAL_DATA]" at bounding box center [518, 277] width 211 height 14
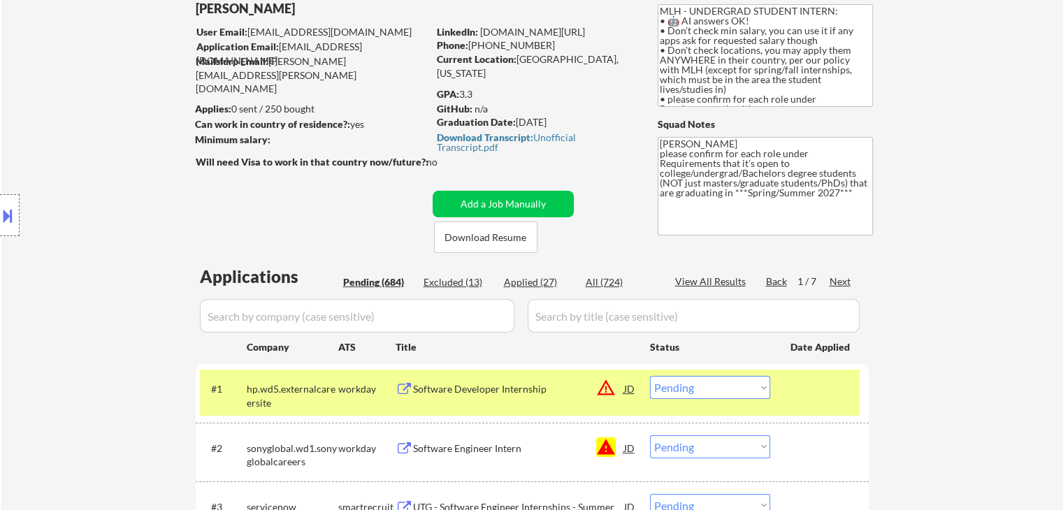
scroll to position [0, 0]
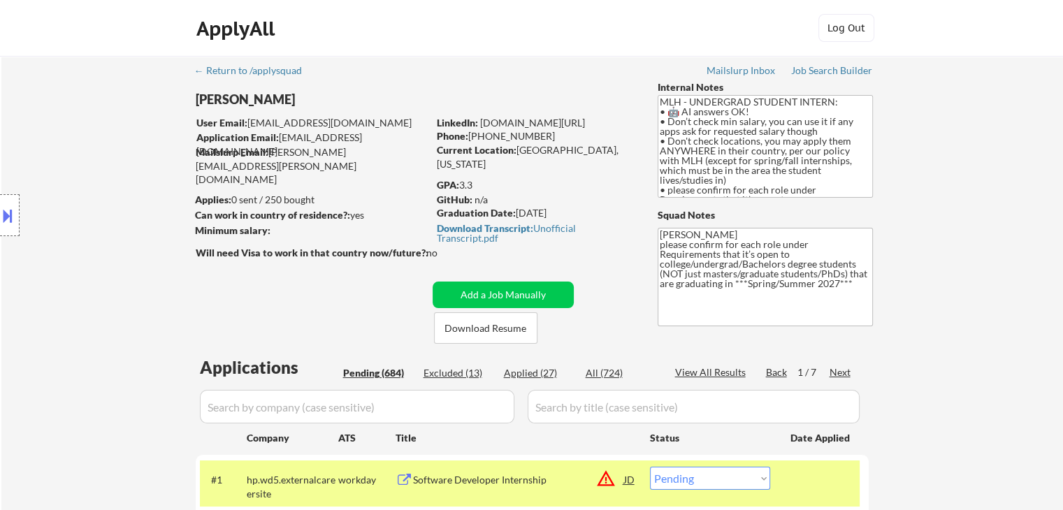
click at [836, 368] on div "Next" at bounding box center [840, 372] width 22 height 14
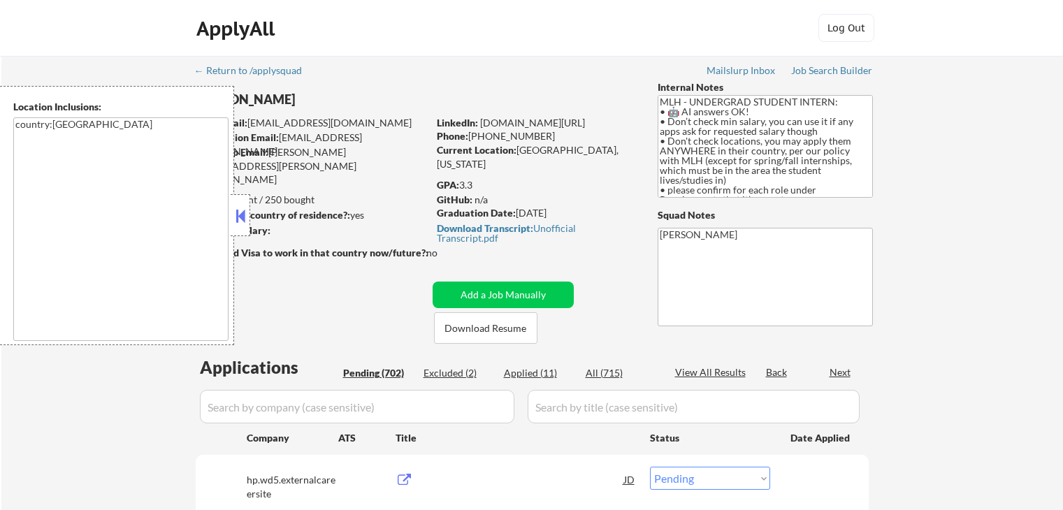
select select ""pending""
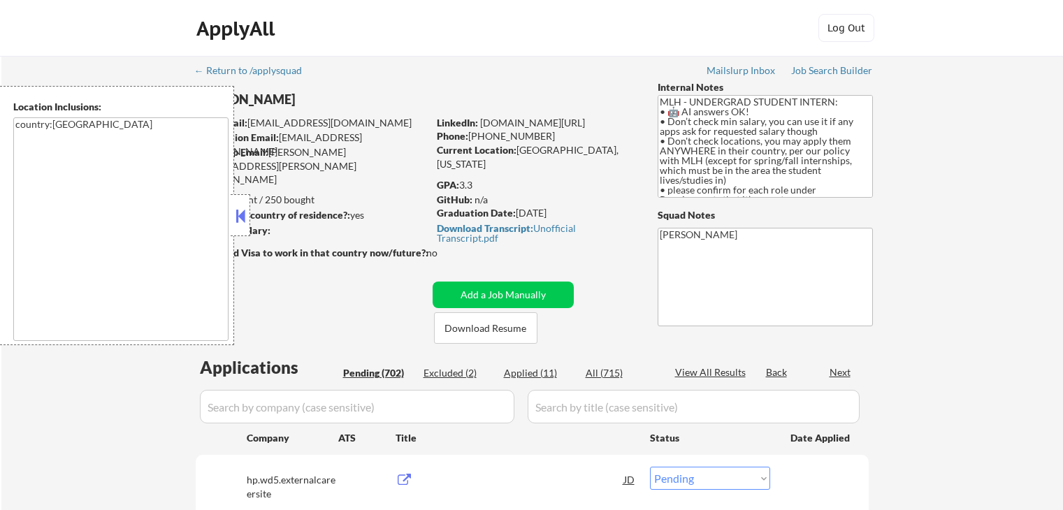
select select ""pending""
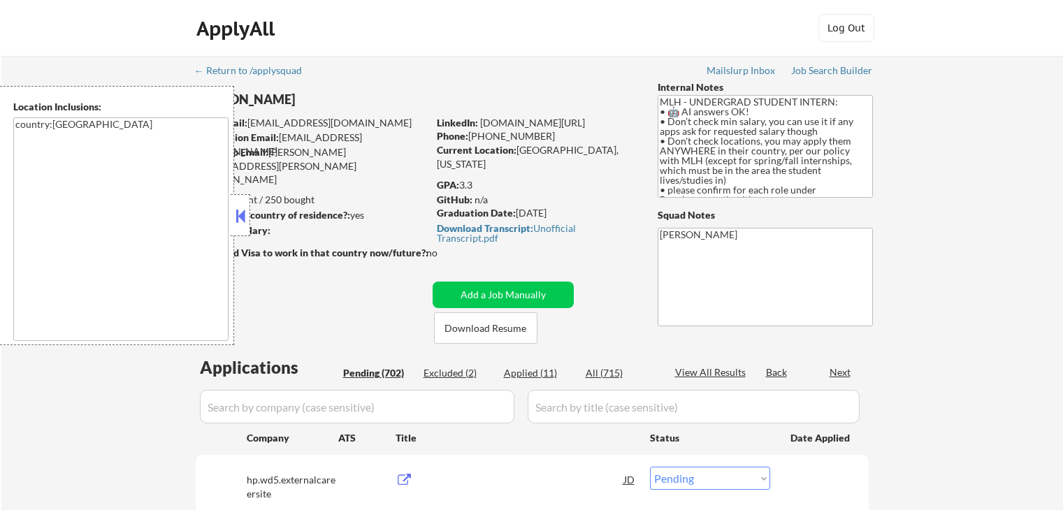
select select ""pending""
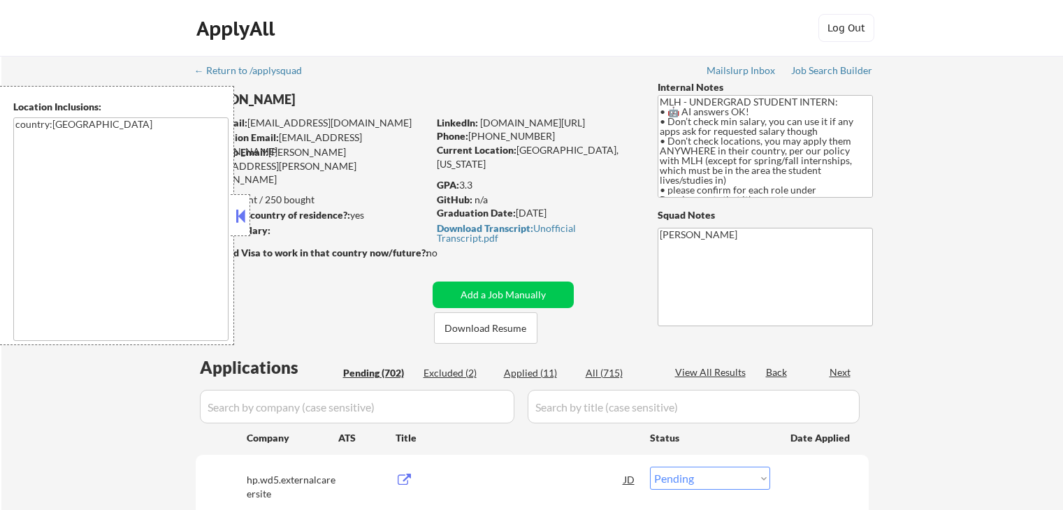
select select ""pending""
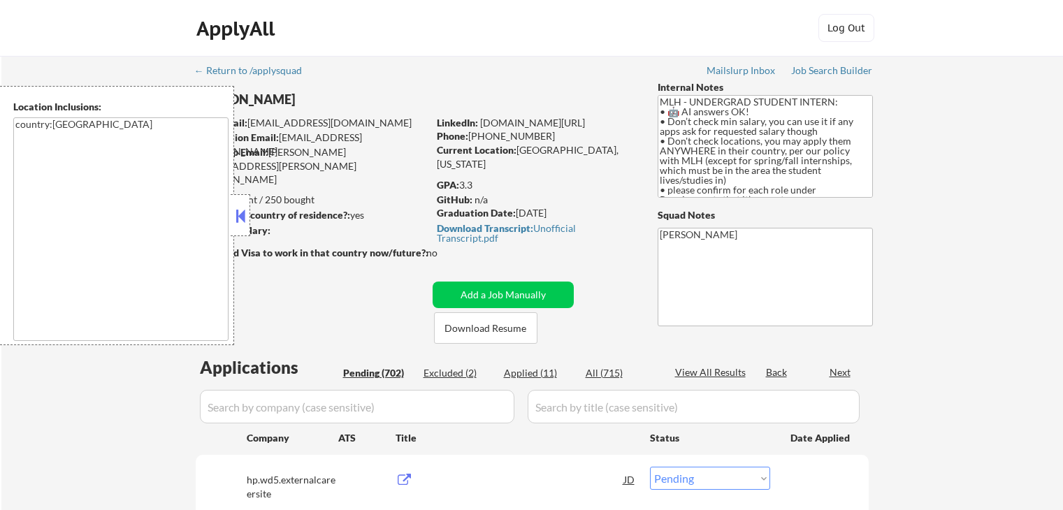
select select ""pending""
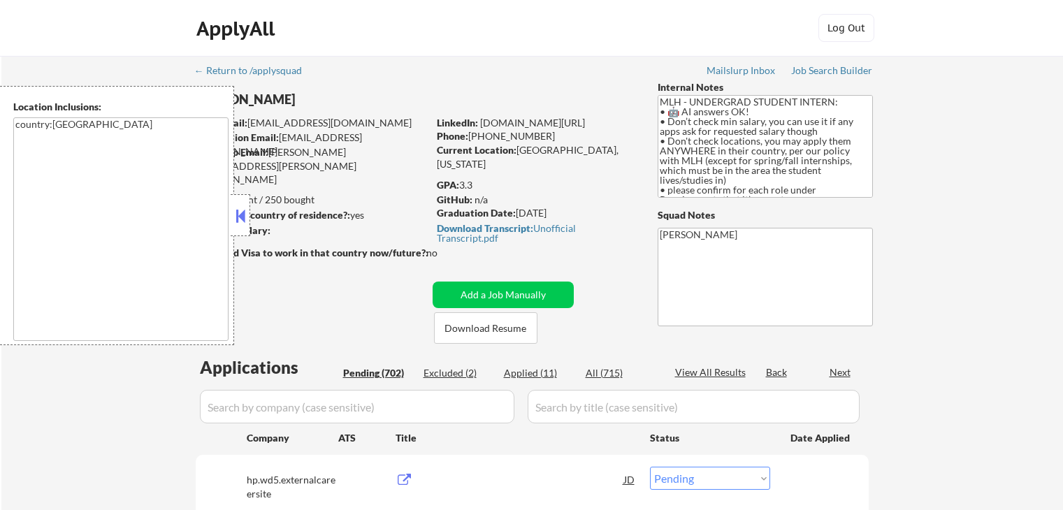
select select ""pending""
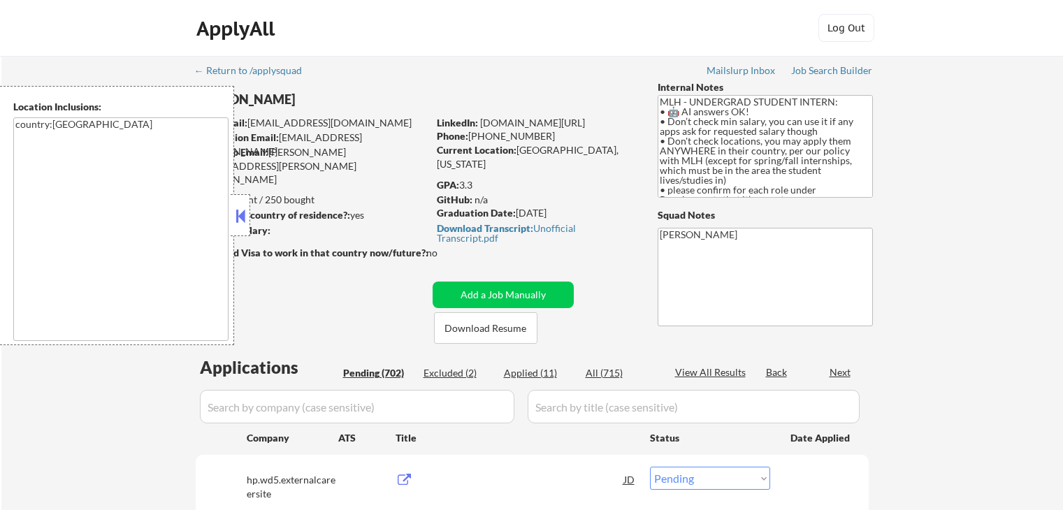
select select ""pending""
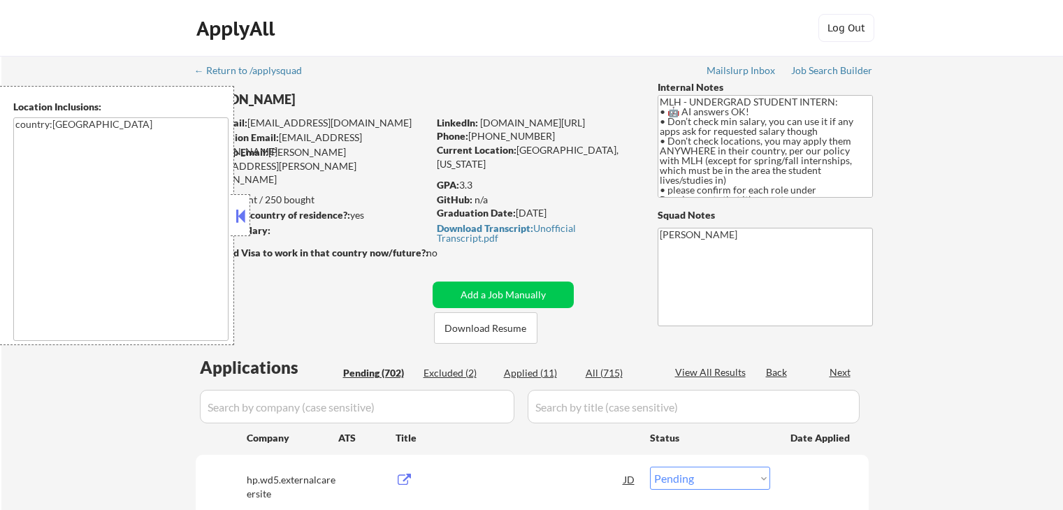
select select ""pending""
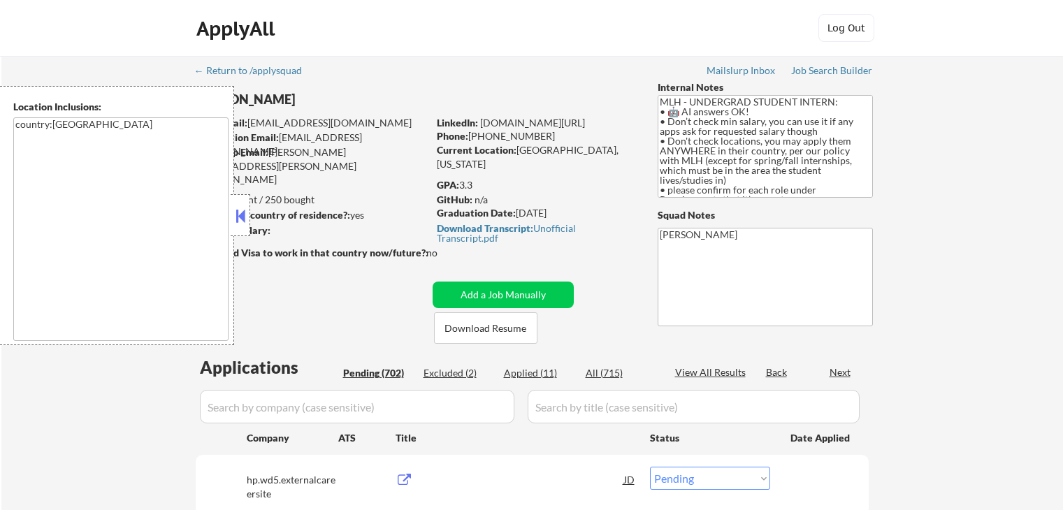
select select ""pending""
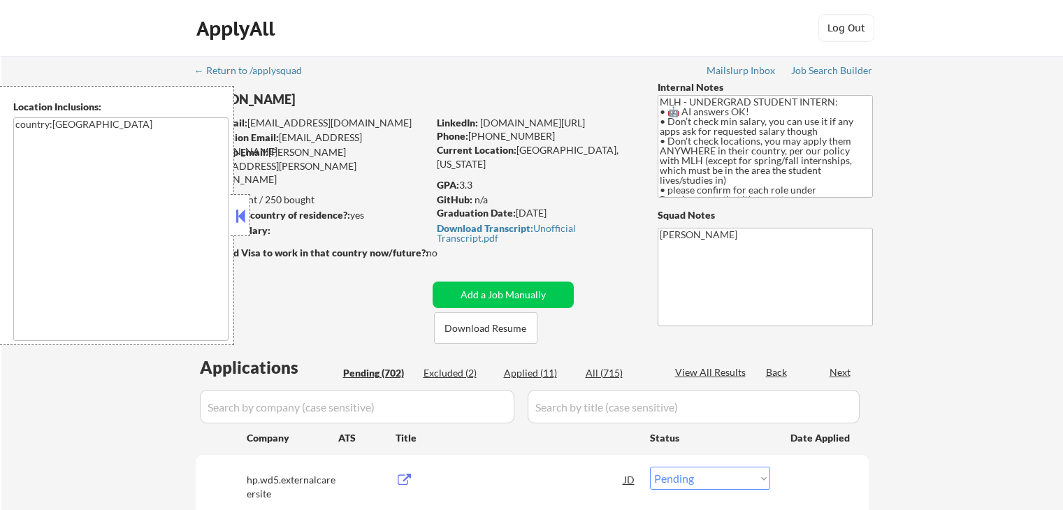
select select ""pending""
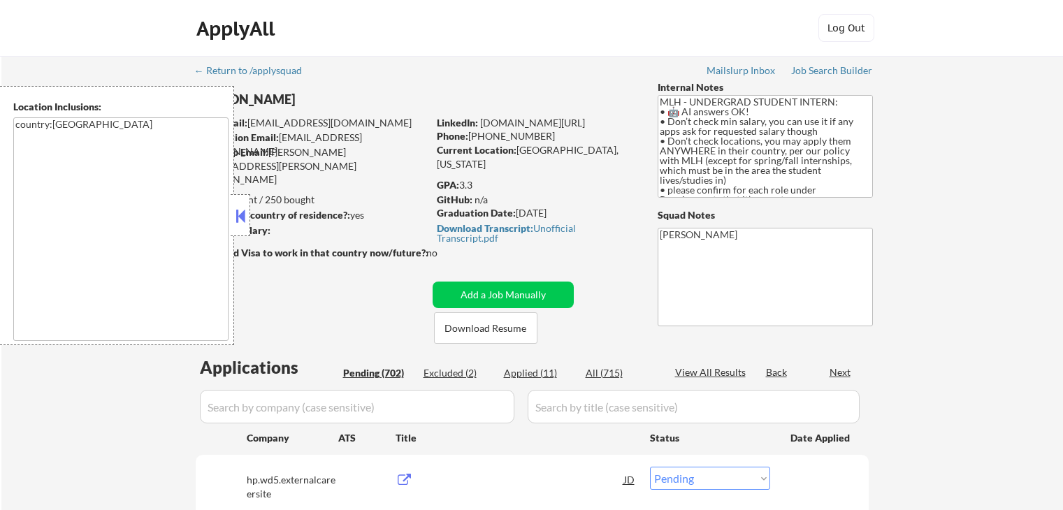
select select ""pending""
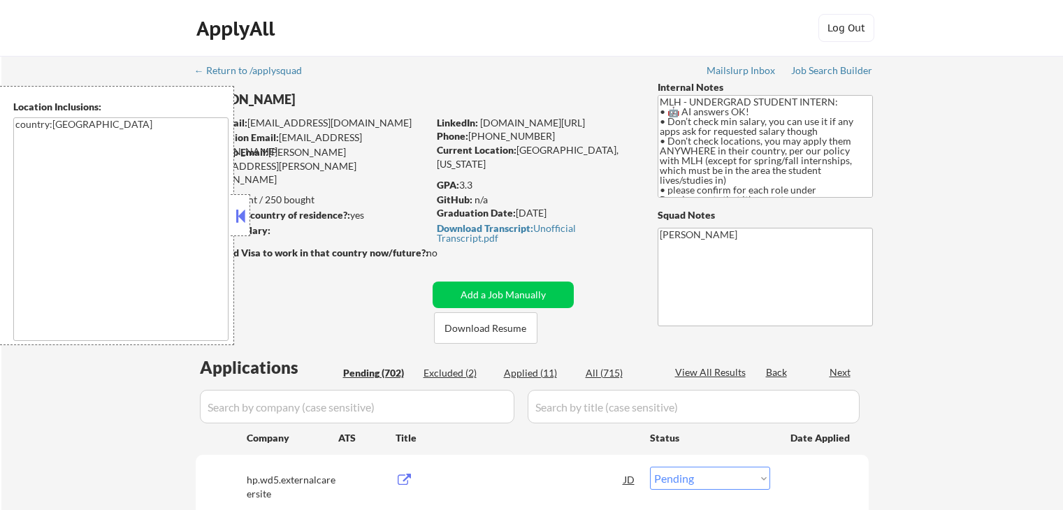
select select ""pending""
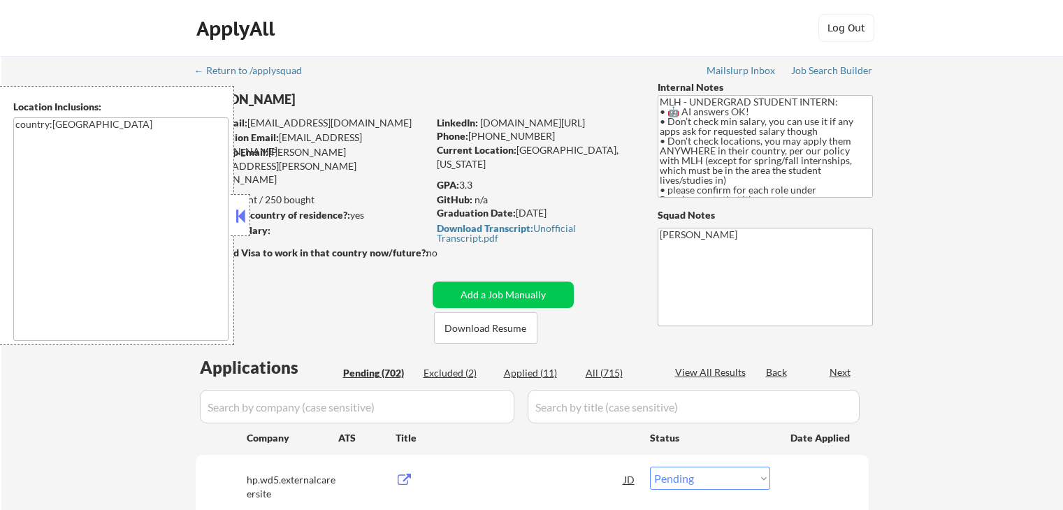
select select ""pending""
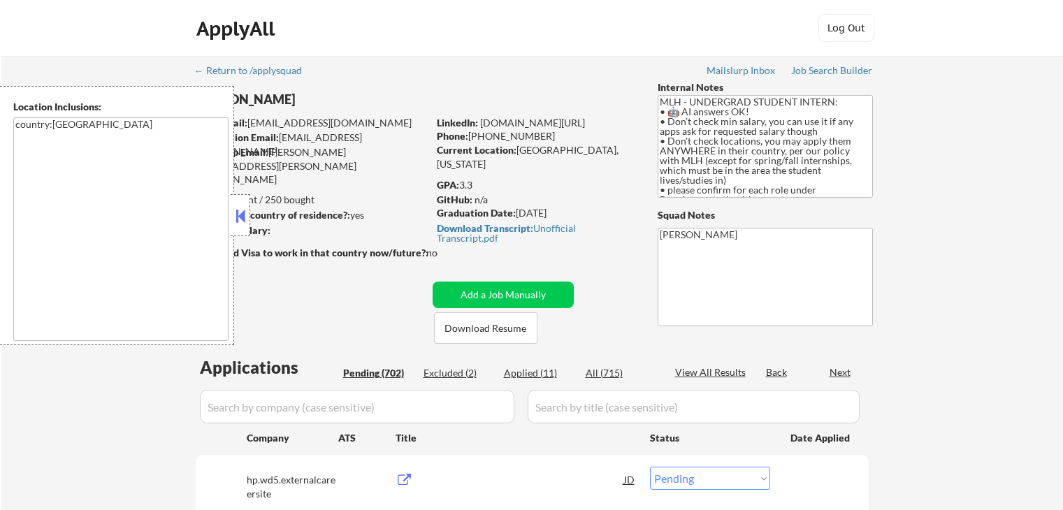
select select ""pending""
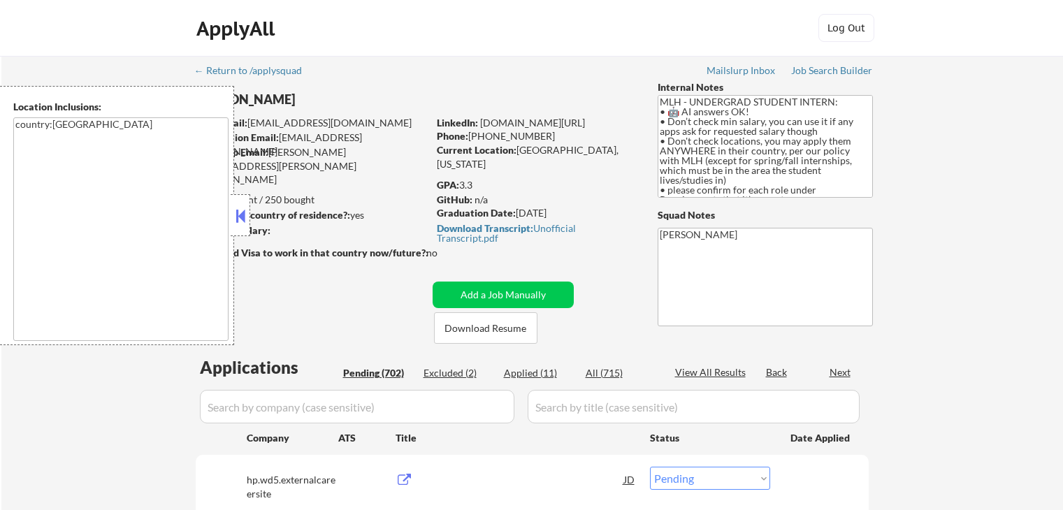
select select ""pending""
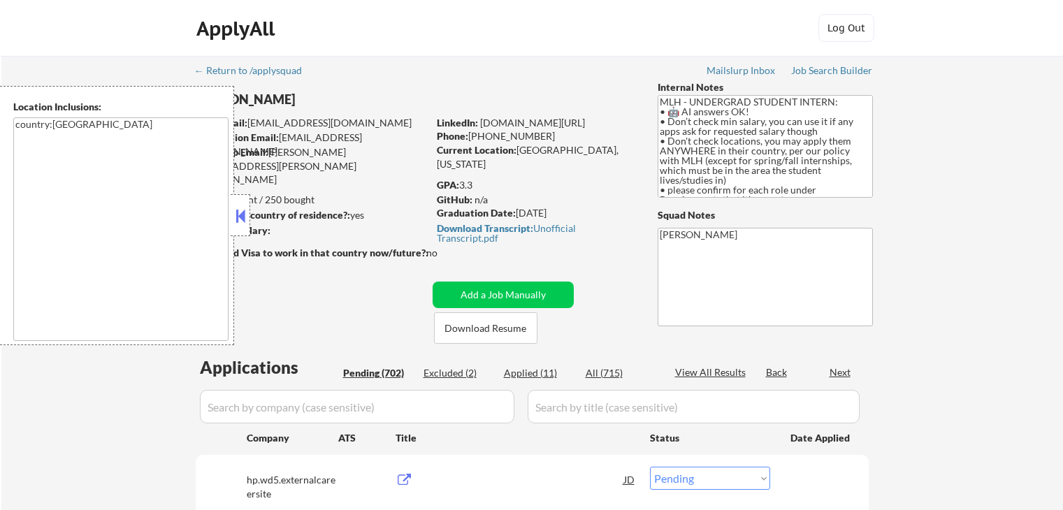
select select ""pending""
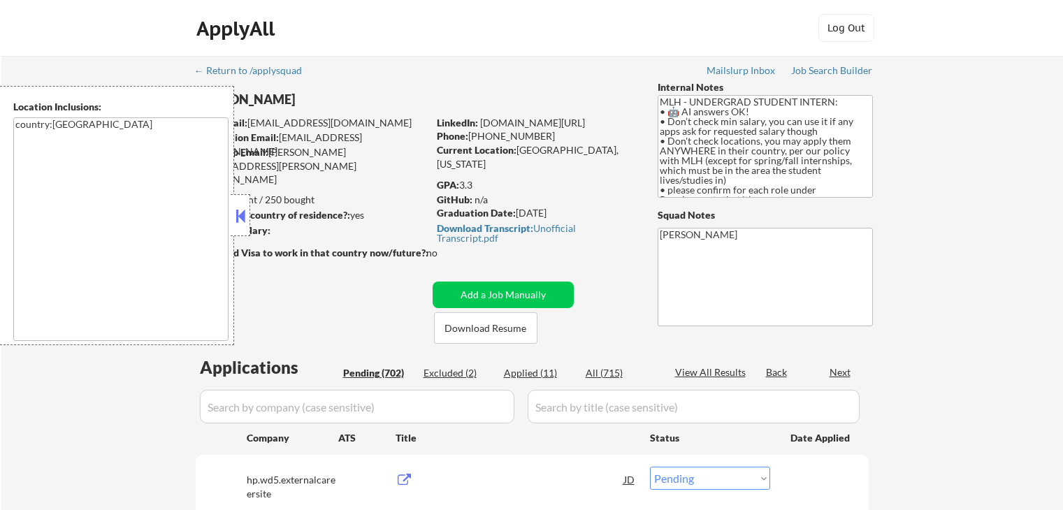
select select ""pending""
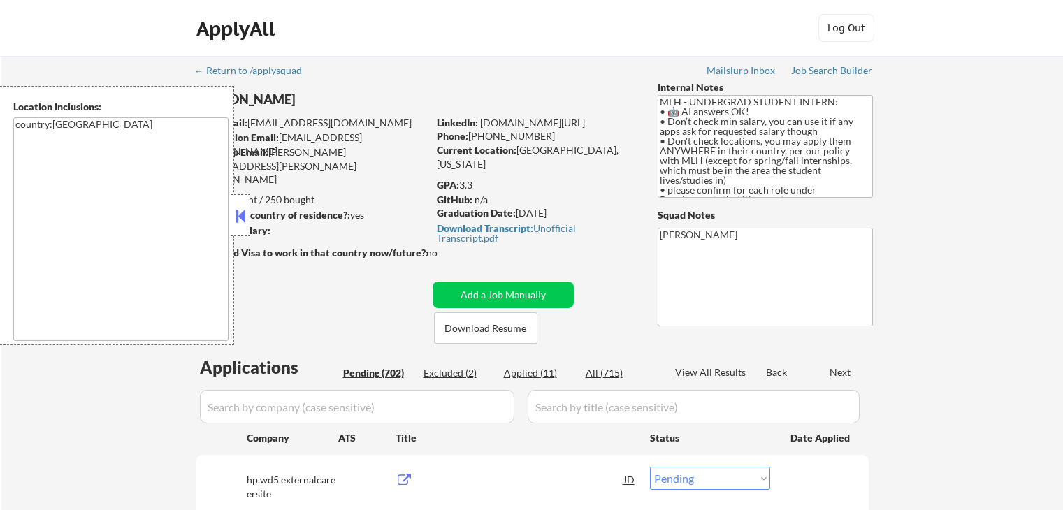
select select ""pending""
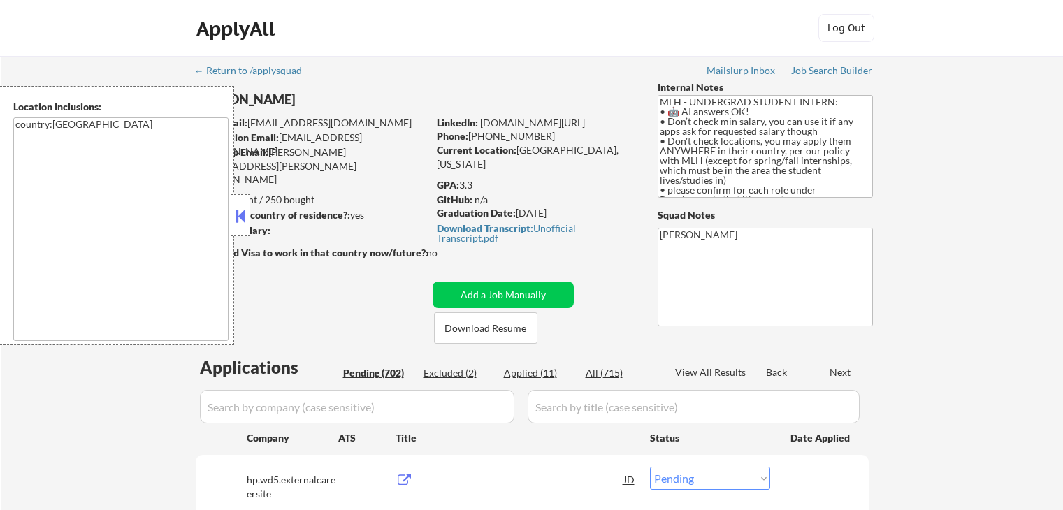
select select ""pending""
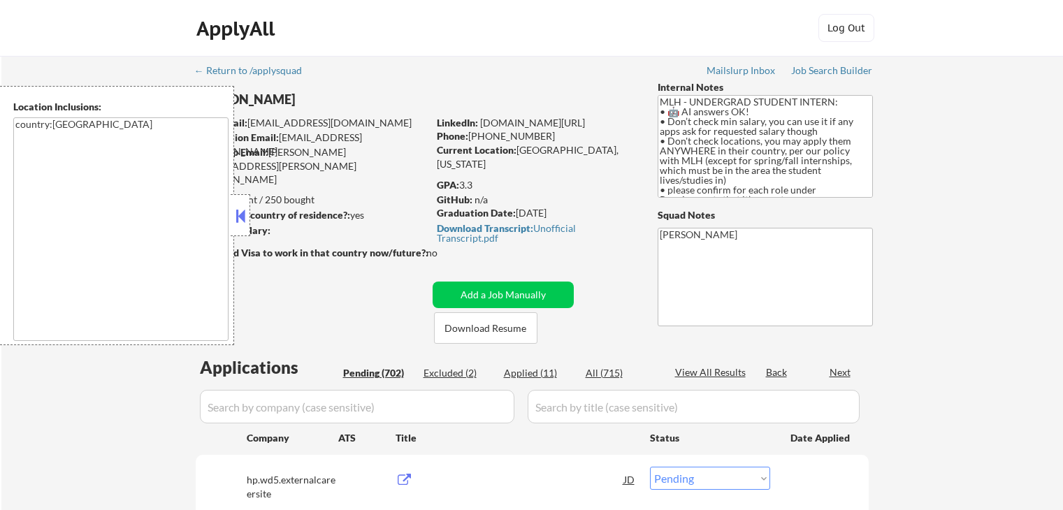
select select ""pending""
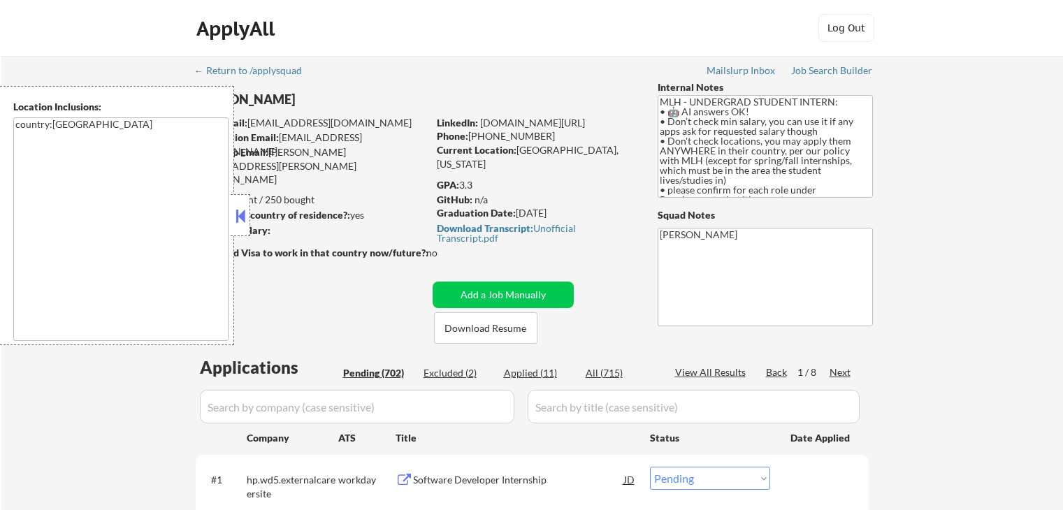
select select ""pending""
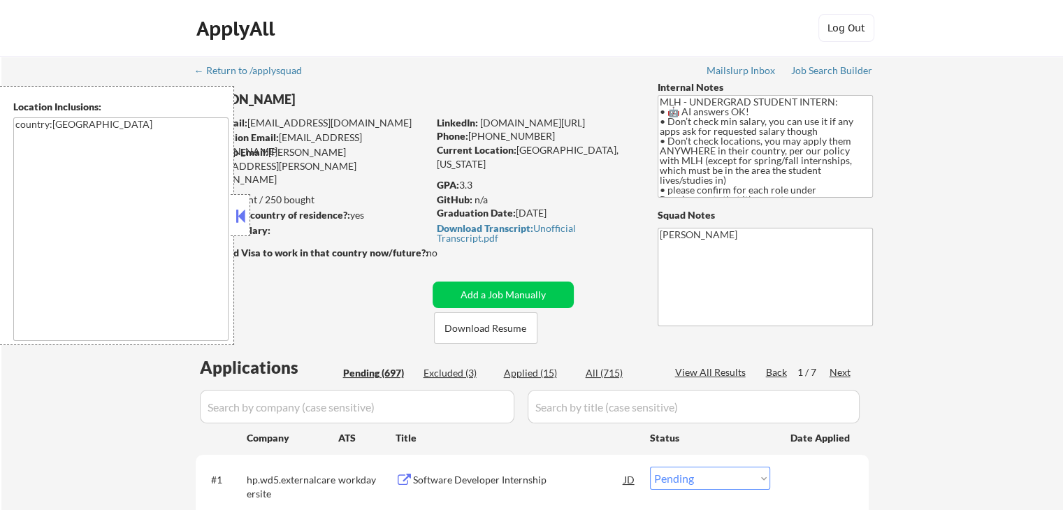
select select ""pending""
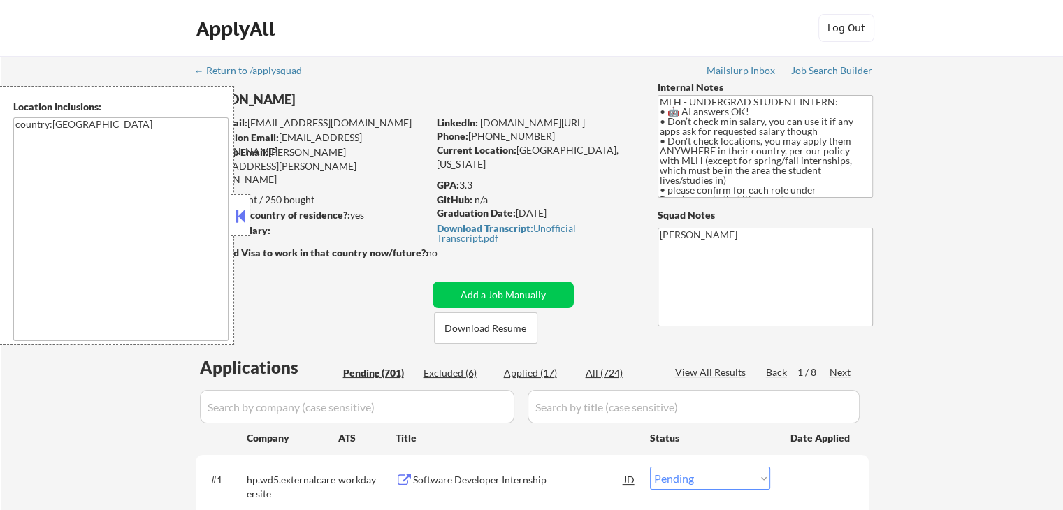
select select ""pending""
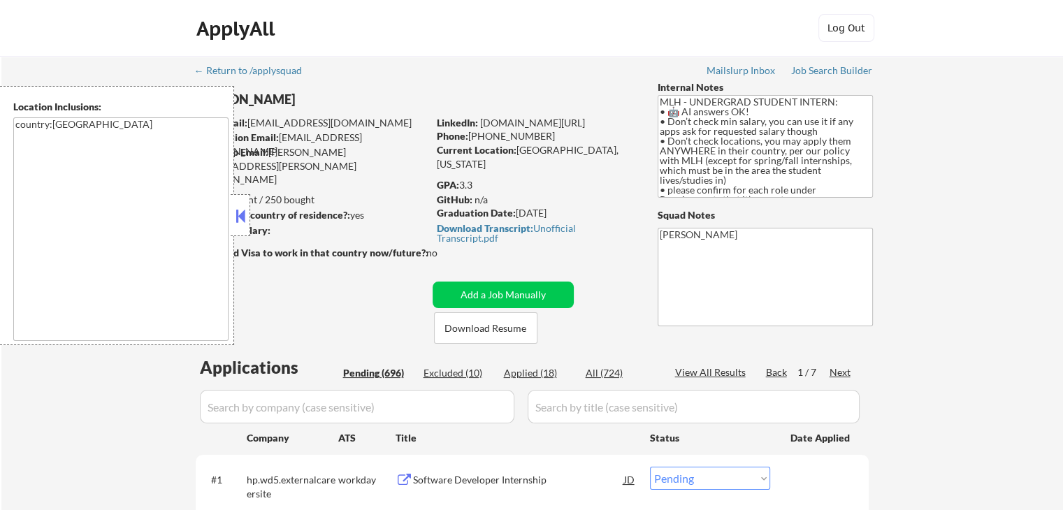
select select ""pending""
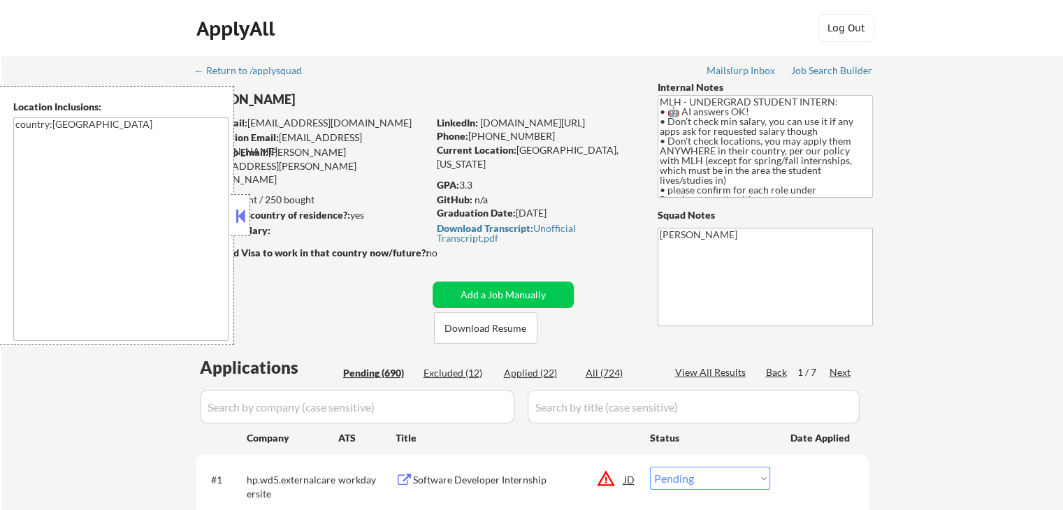
select select ""pending""
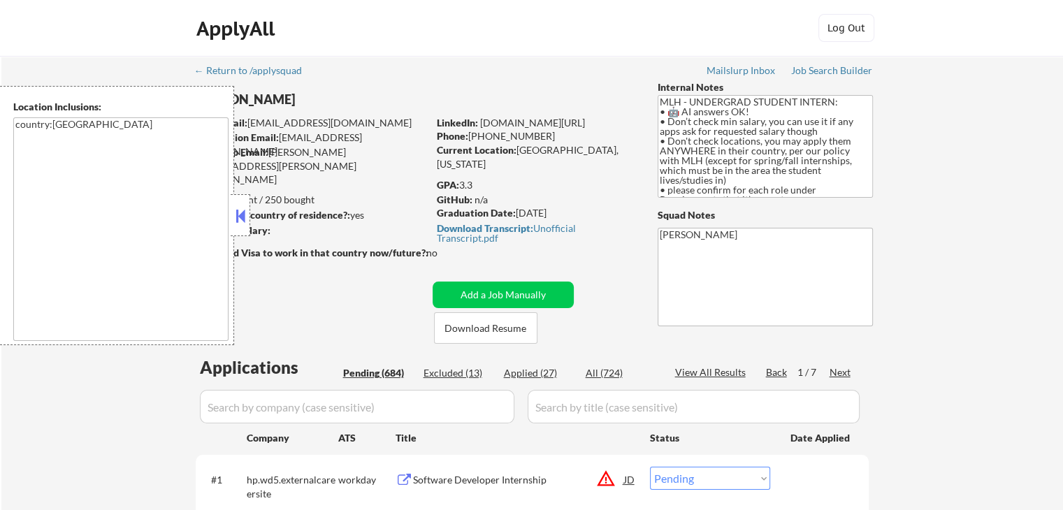
select select ""pending""
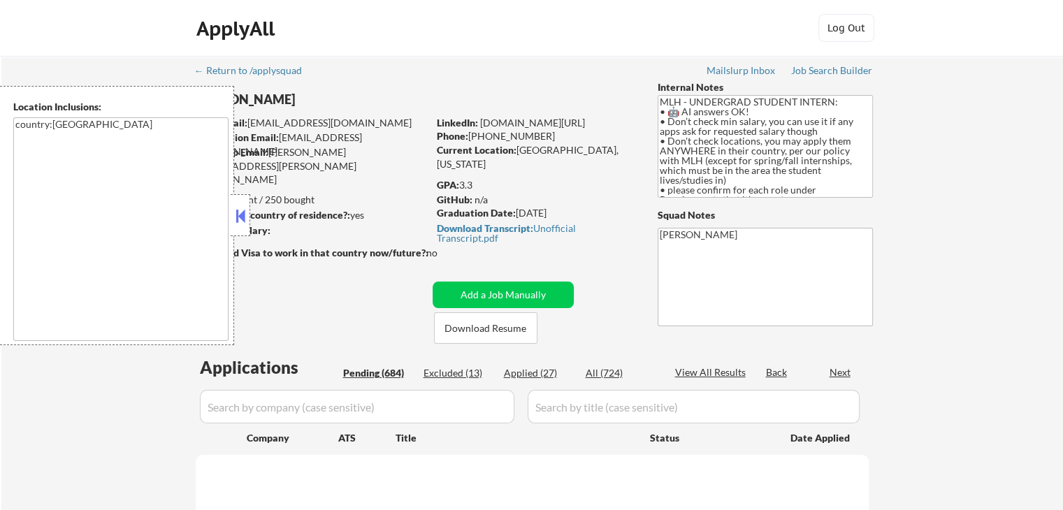
select select ""pending""
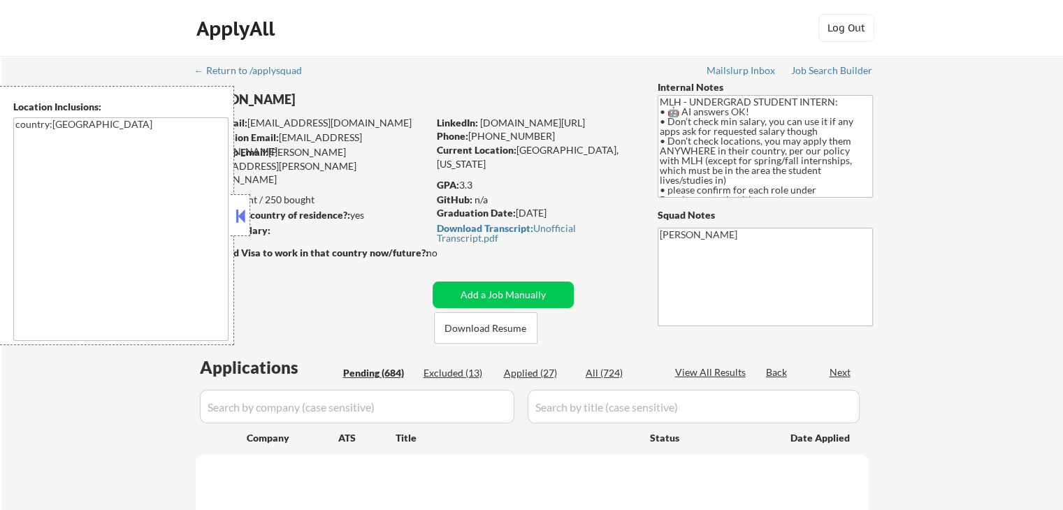
select select ""pending""
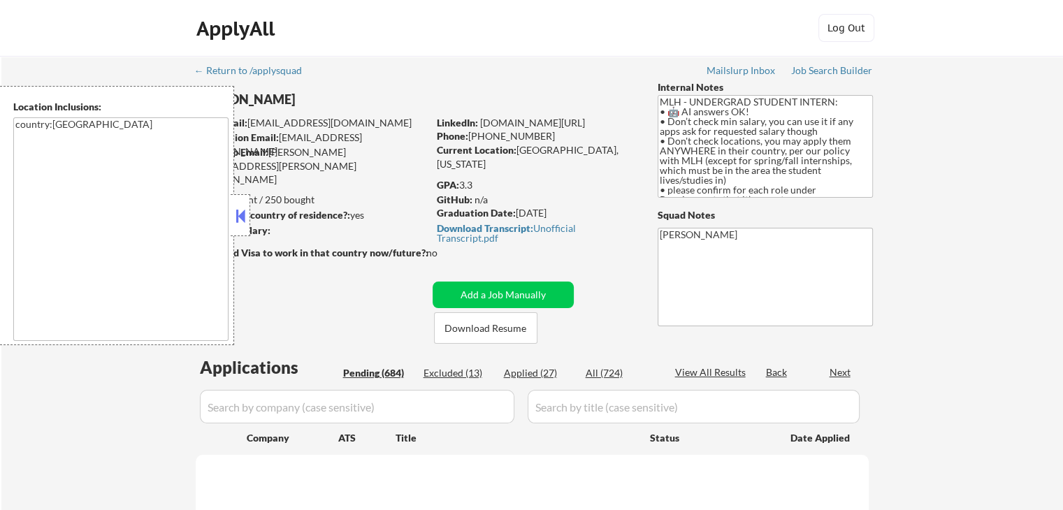
select select ""pending""
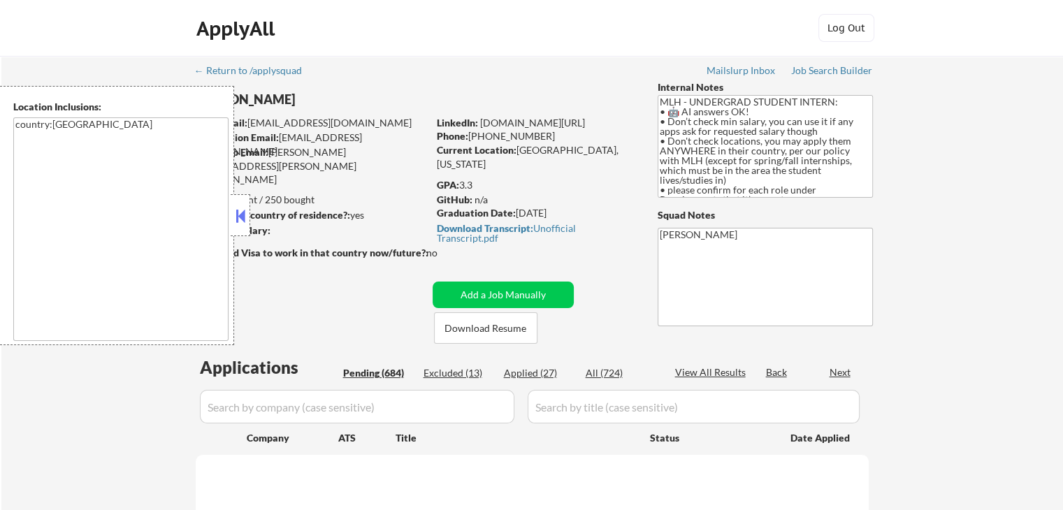
select select ""pending""
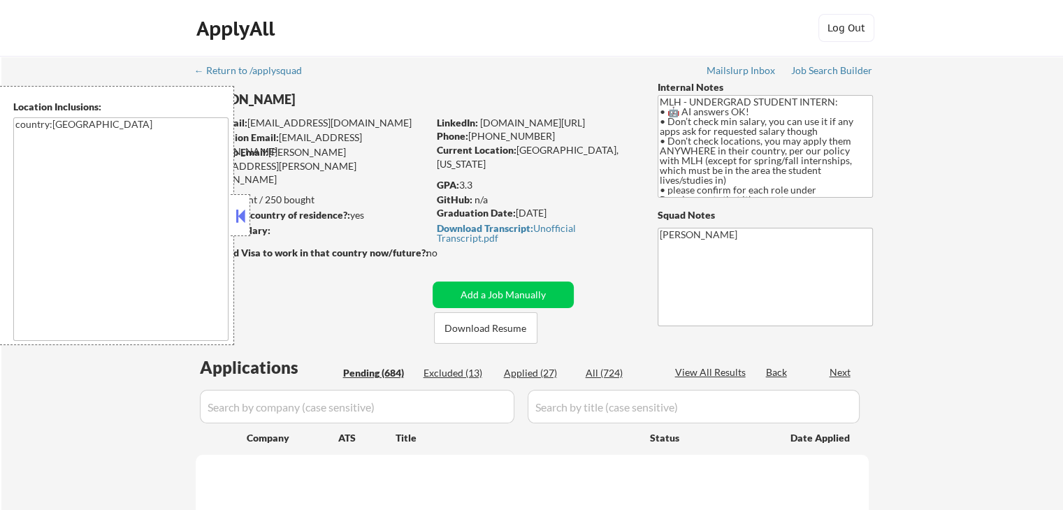
select select ""pending""
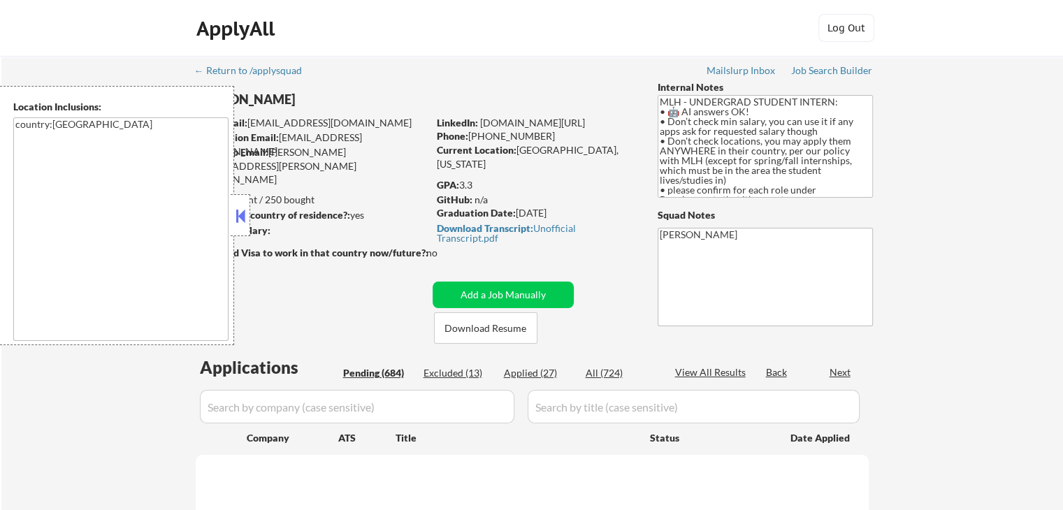
select select ""pending""
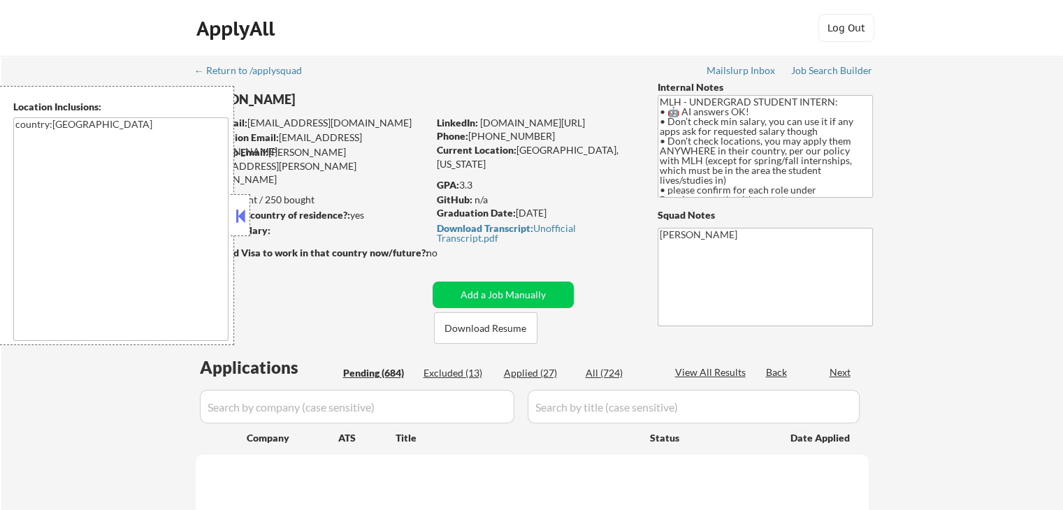
select select ""pending""
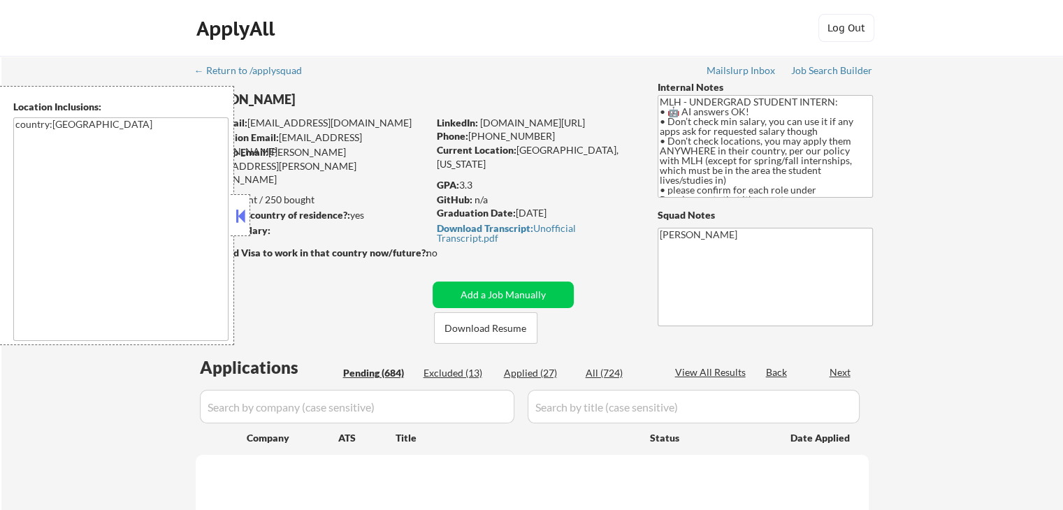
select select ""pending""
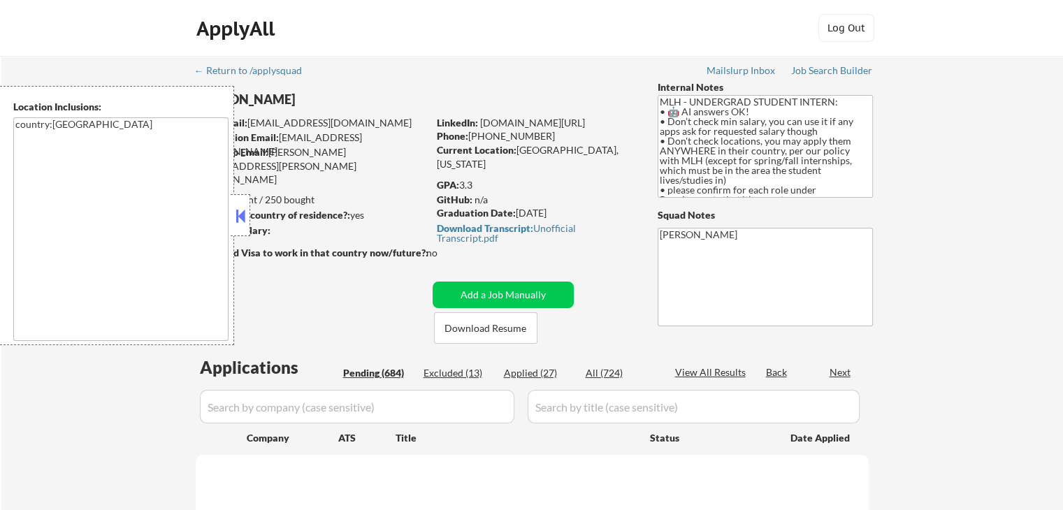
select select ""pending""
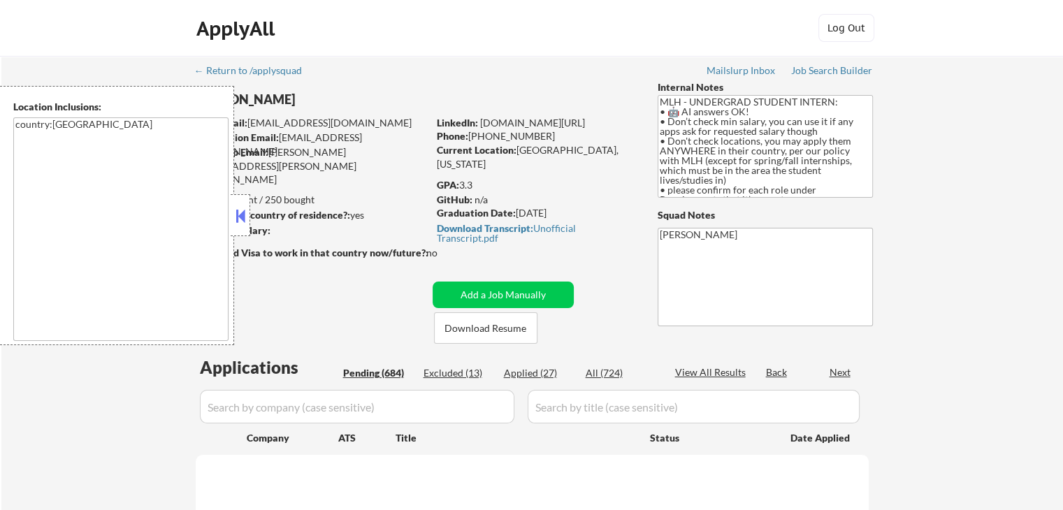
select select ""pending""
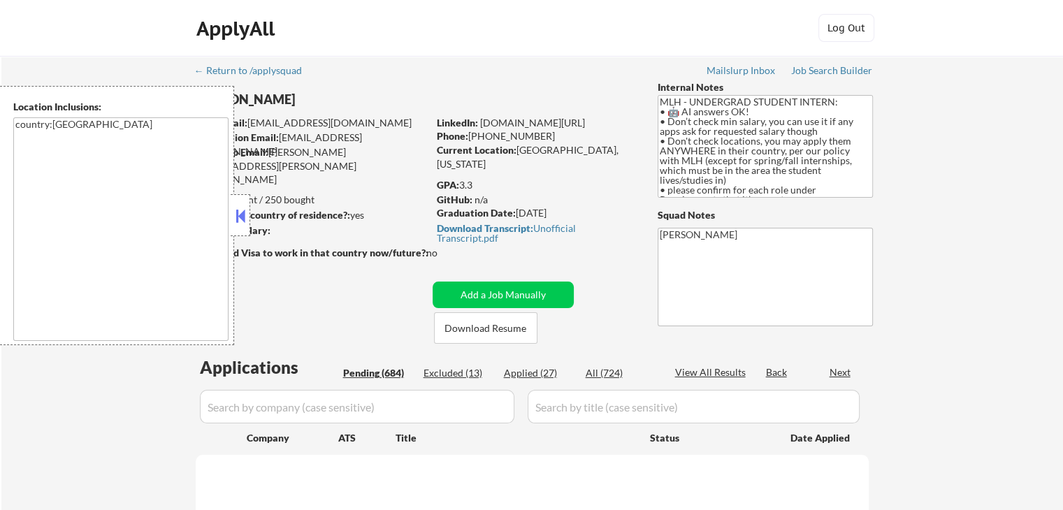
select select ""pending""
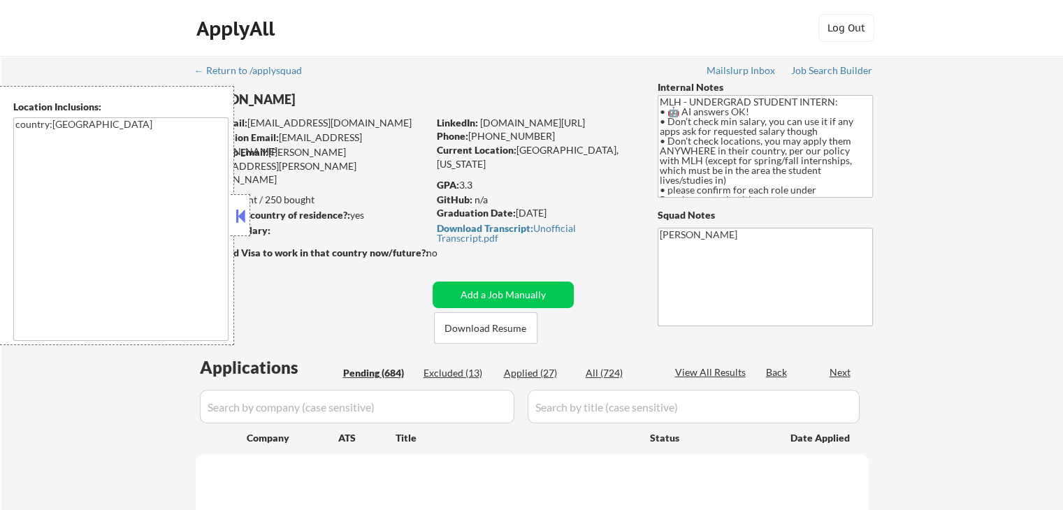
select select ""pending""
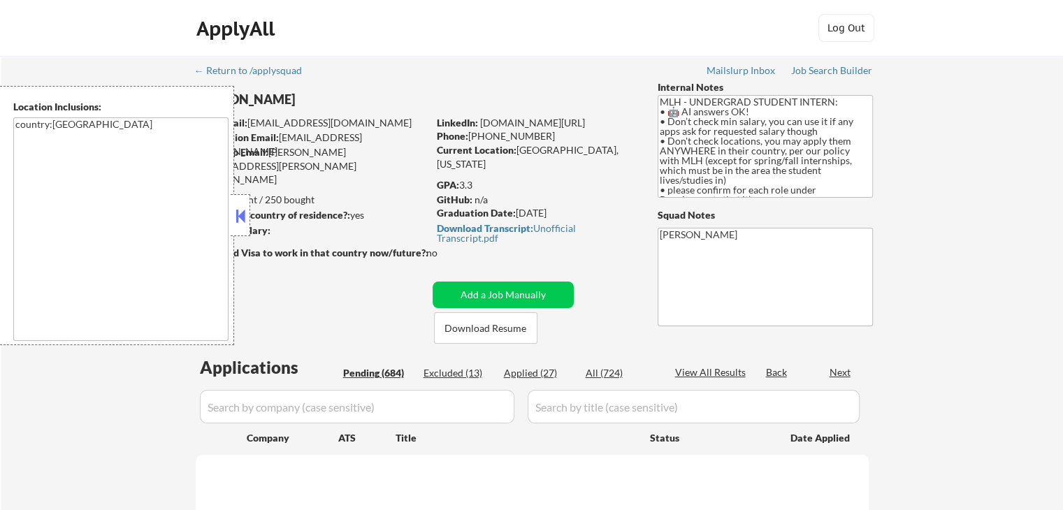
select select ""pending""
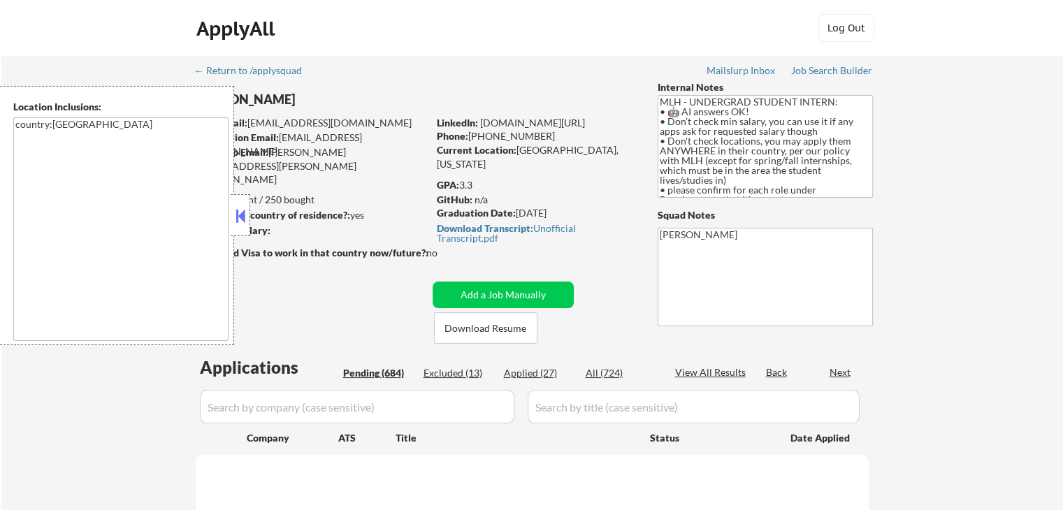
select select ""pending""
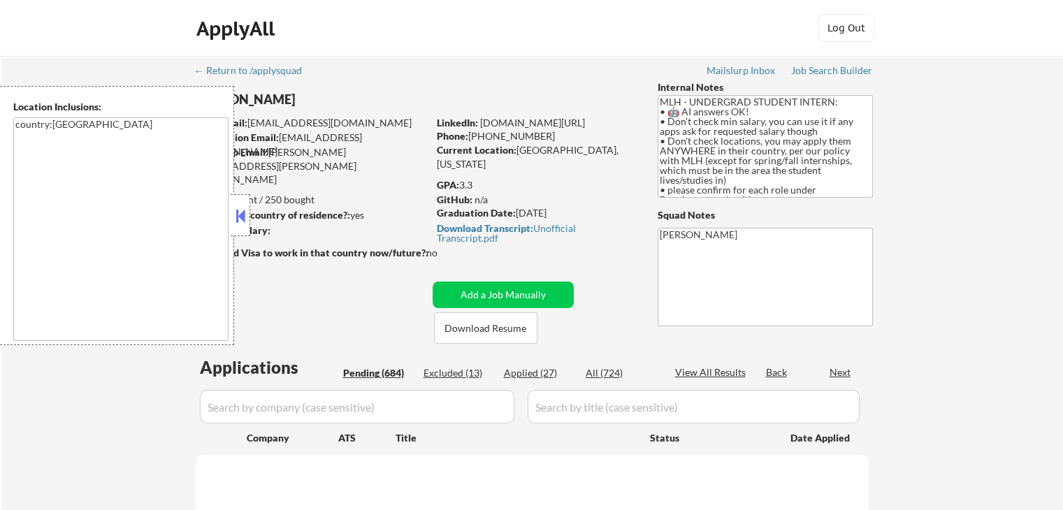
select select ""pending""
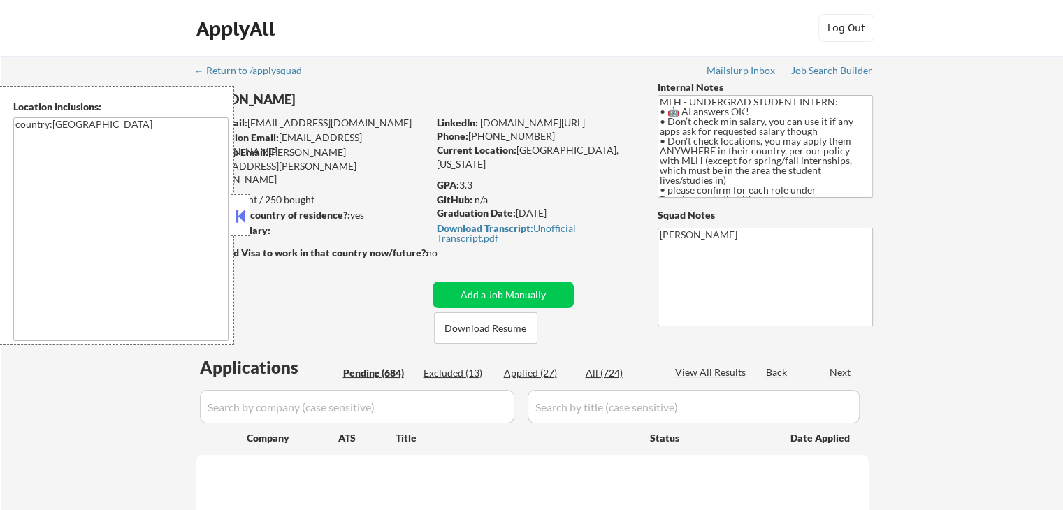
select select ""pending""
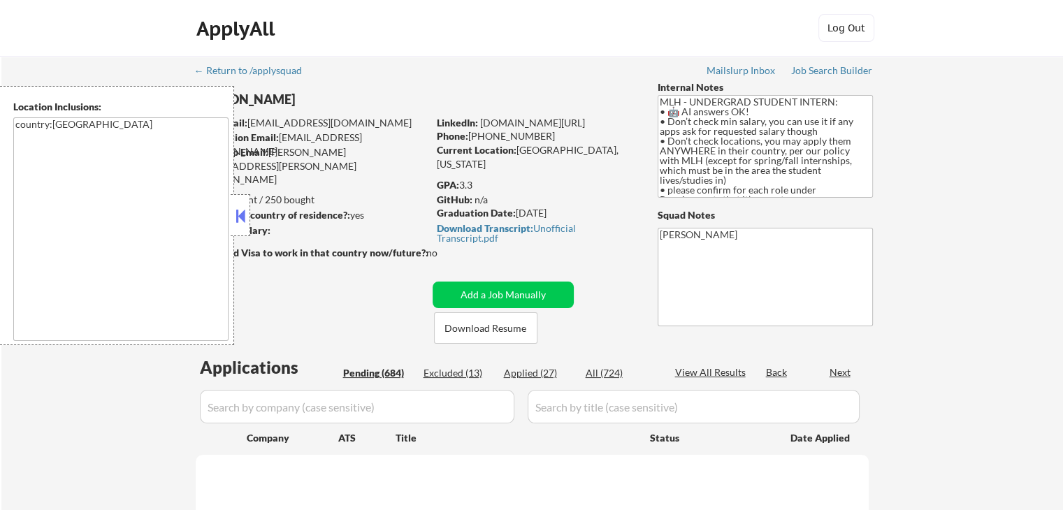
select select ""pending""
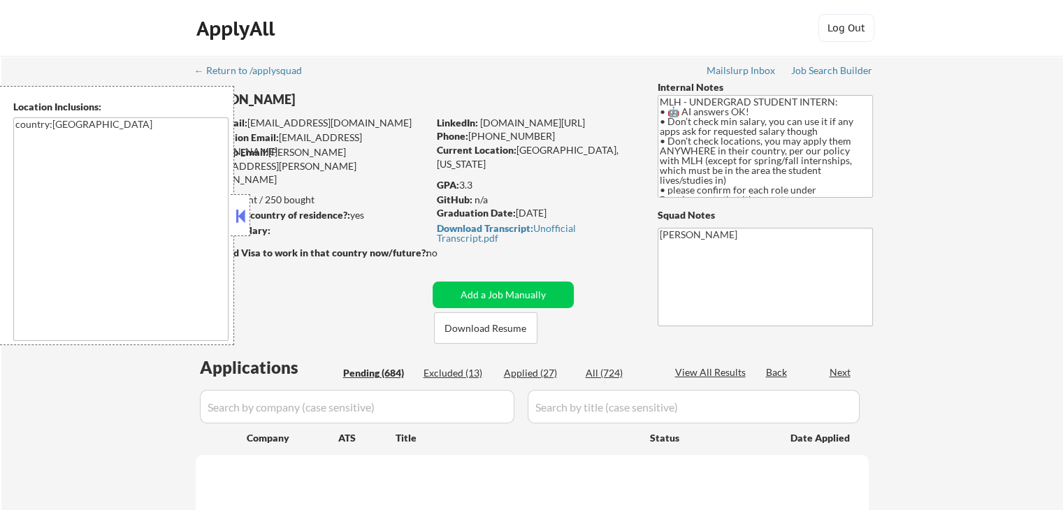
select select ""pending""
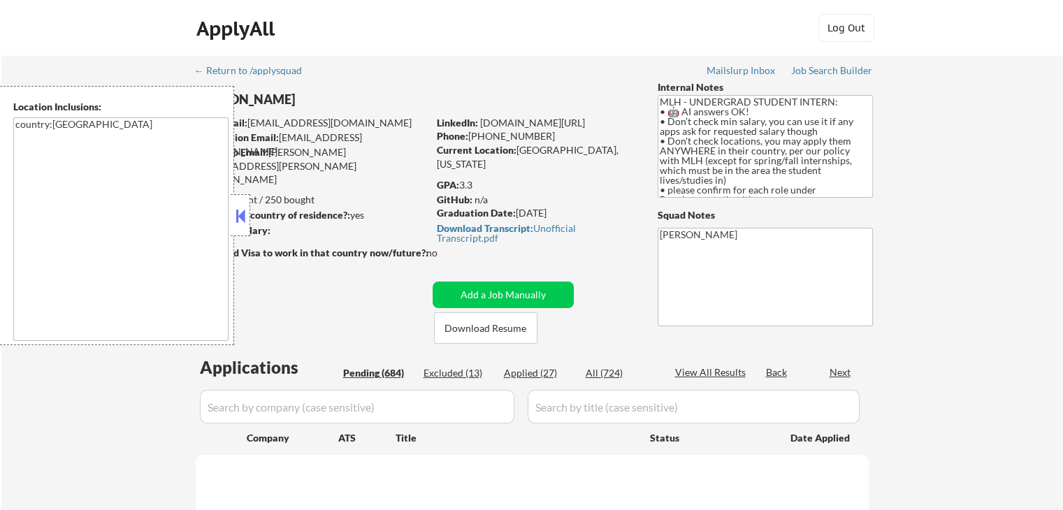
select select ""pending""
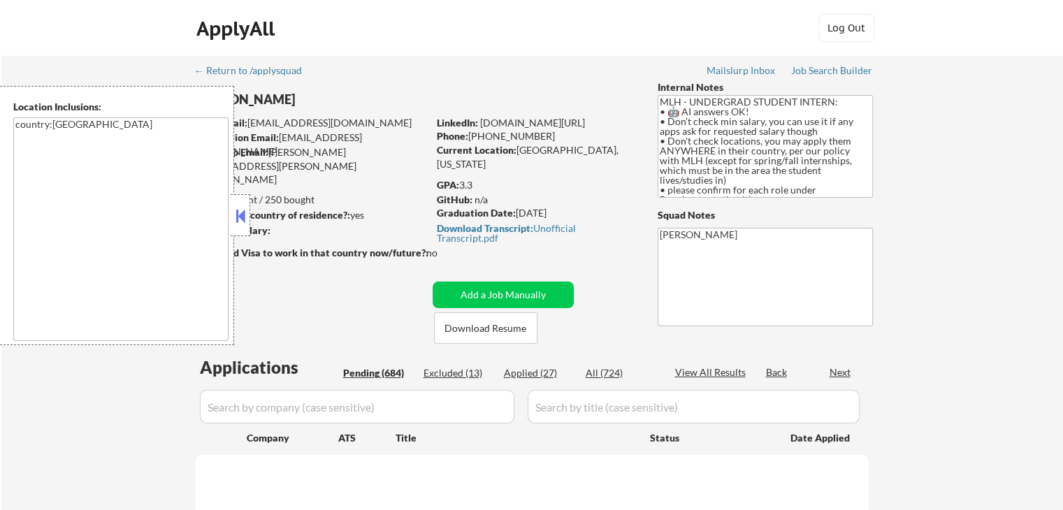
select select ""pending""
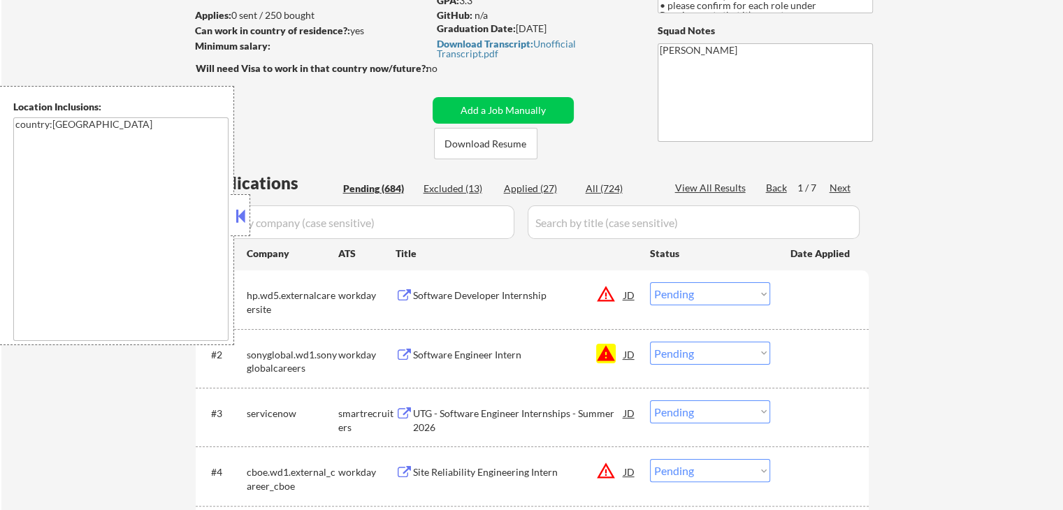
scroll to position [210, 0]
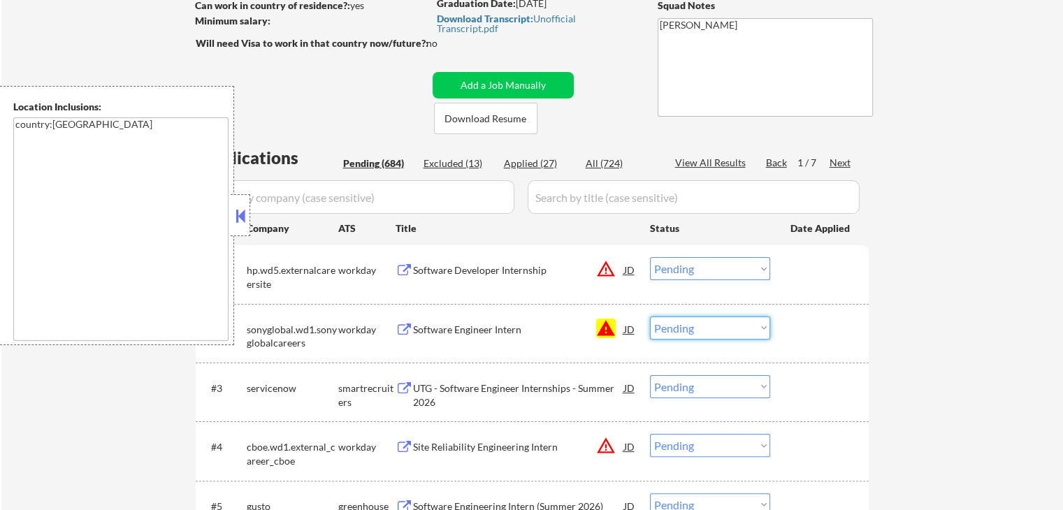
drag, startPoint x: 681, startPoint y: 324, endPoint x: 685, endPoint y: 332, distance: 8.4
click at [682, 324] on select "Choose an option... Pending Applied Excluded (Questions) Excluded (Expired) Exc…" at bounding box center [710, 328] width 120 height 23
click at [650, 317] on select "Choose an option... Pending Applied Excluded (Questions) Excluded (Expired) Exc…" at bounding box center [710, 328] width 120 height 23
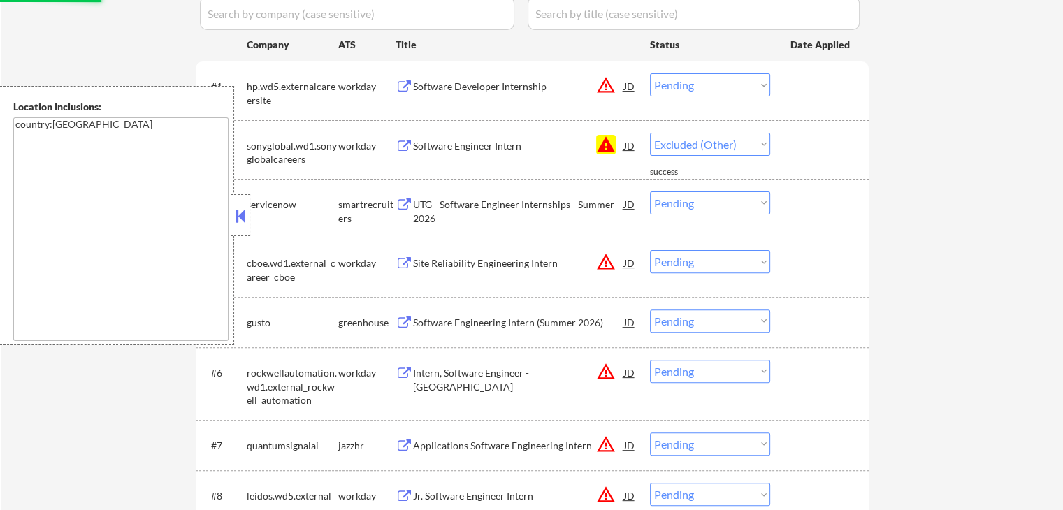
scroll to position [419, 0]
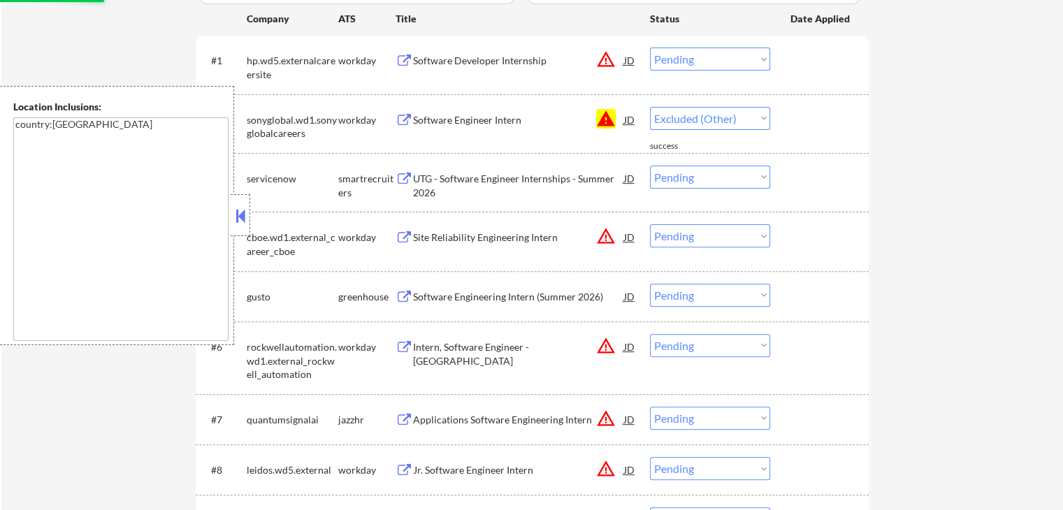
select select ""pending""
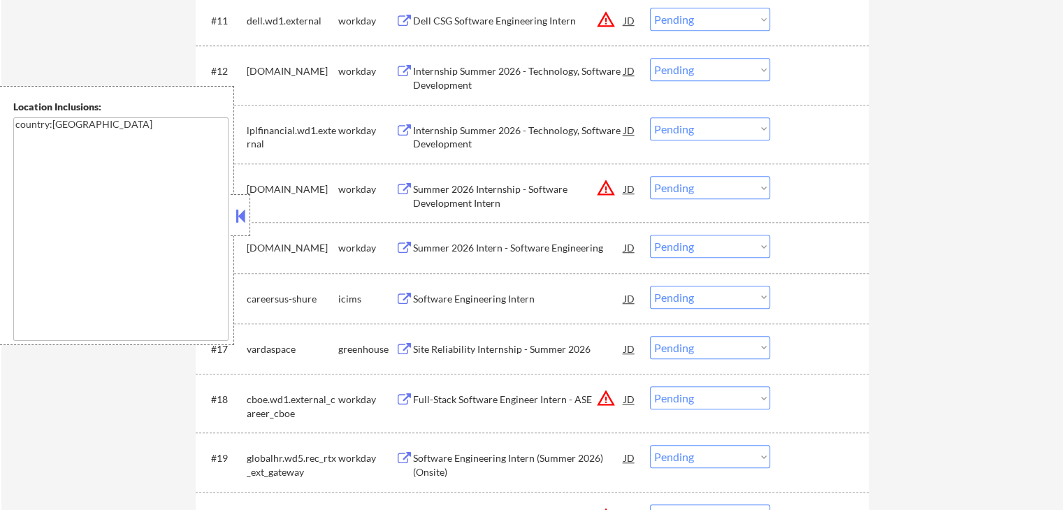
scroll to position [1118, 0]
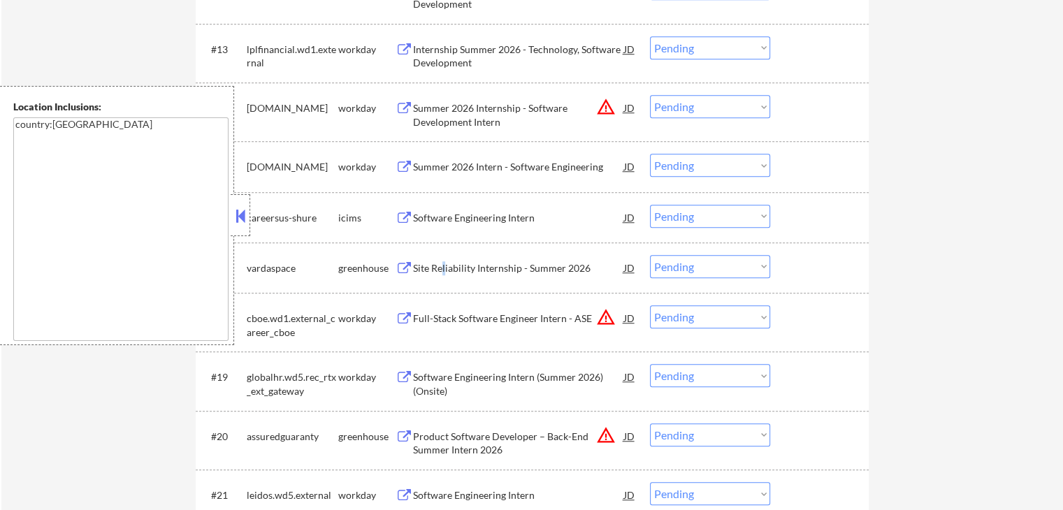
click at [443, 268] on div "Site Reliability Internship - Summer 2026" at bounding box center [518, 268] width 211 height 14
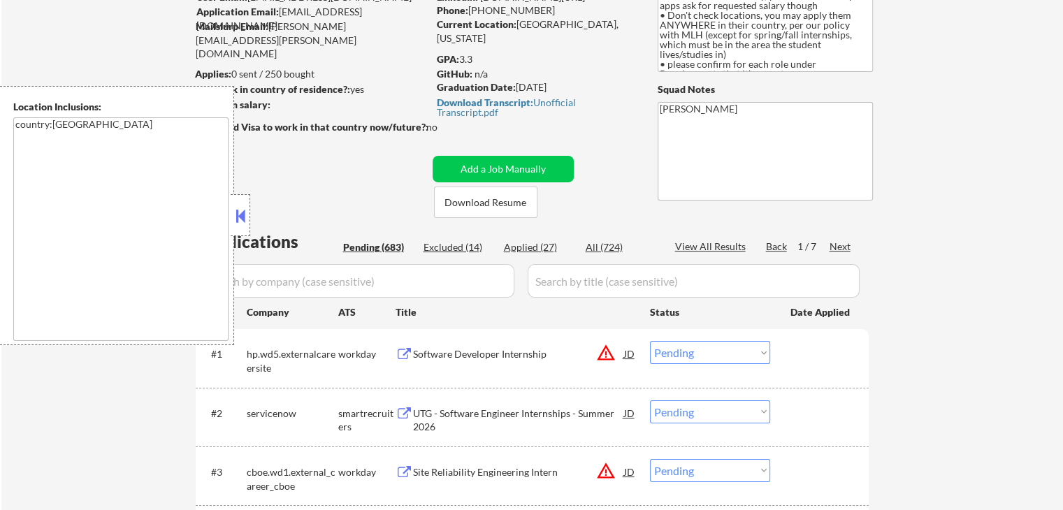
scroll to position [0, 0]
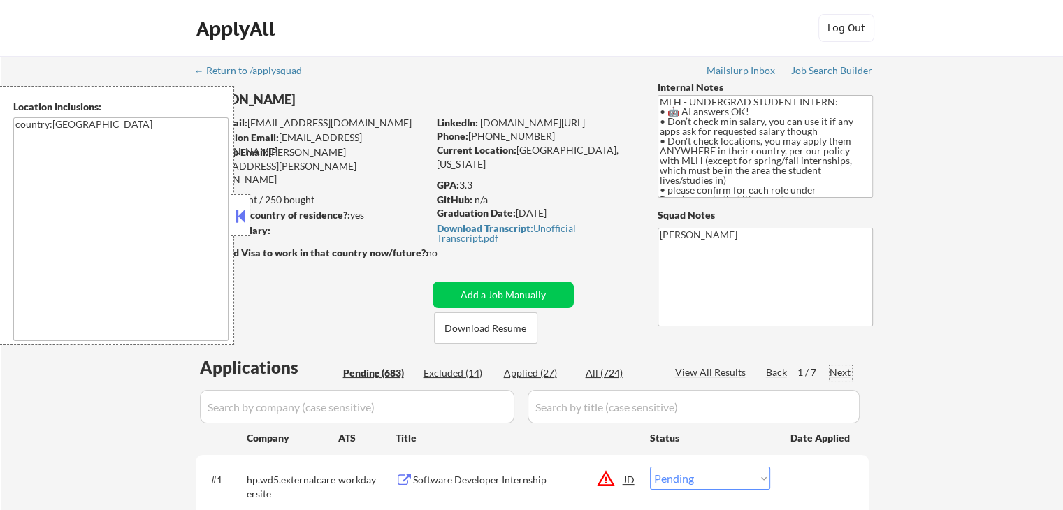
click at [834, 375] on div "Next" at bounding box center [840, 372] width 22 height 14
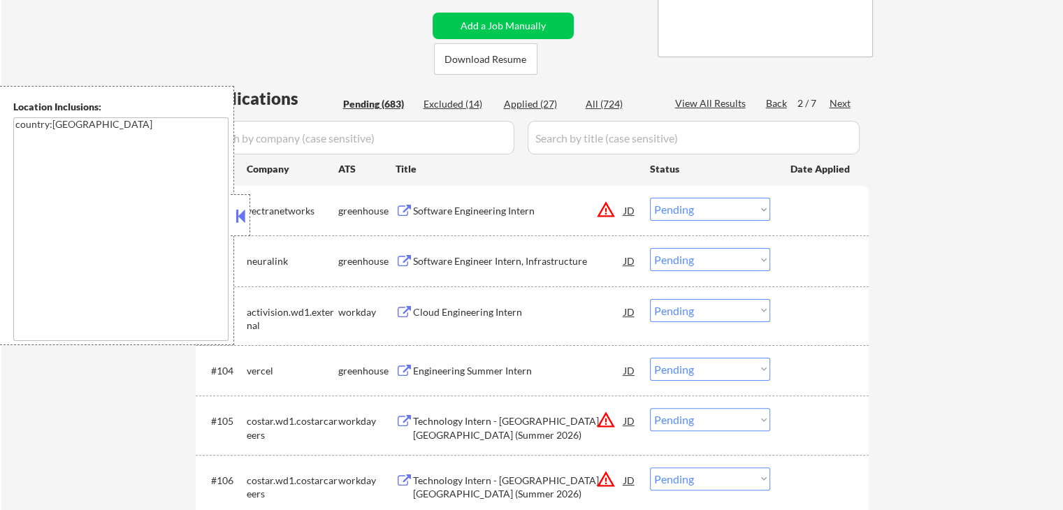
scroll to position [349, 0]
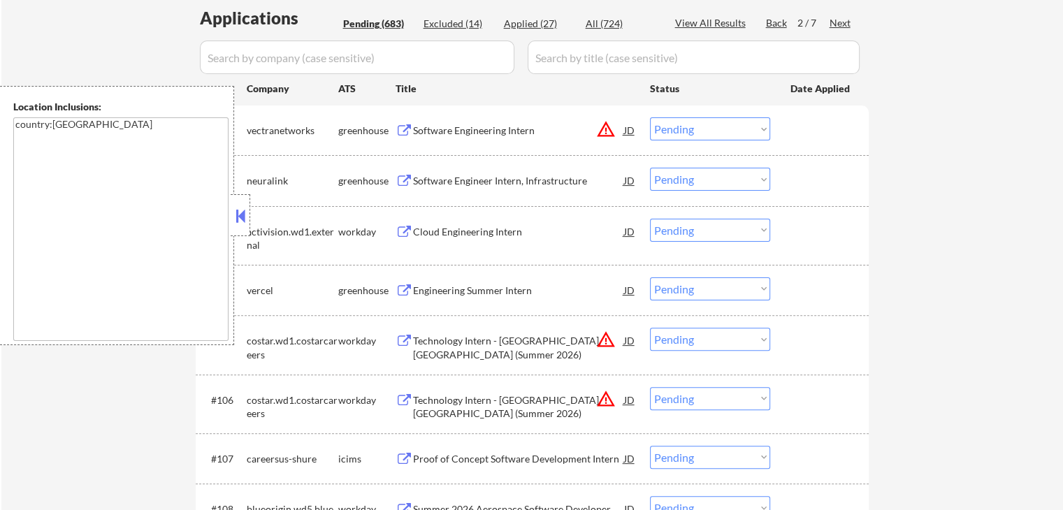
click at [430, 126] on div "Software Engineering Intern" at bounding box center [518, 131] width 211 height 14
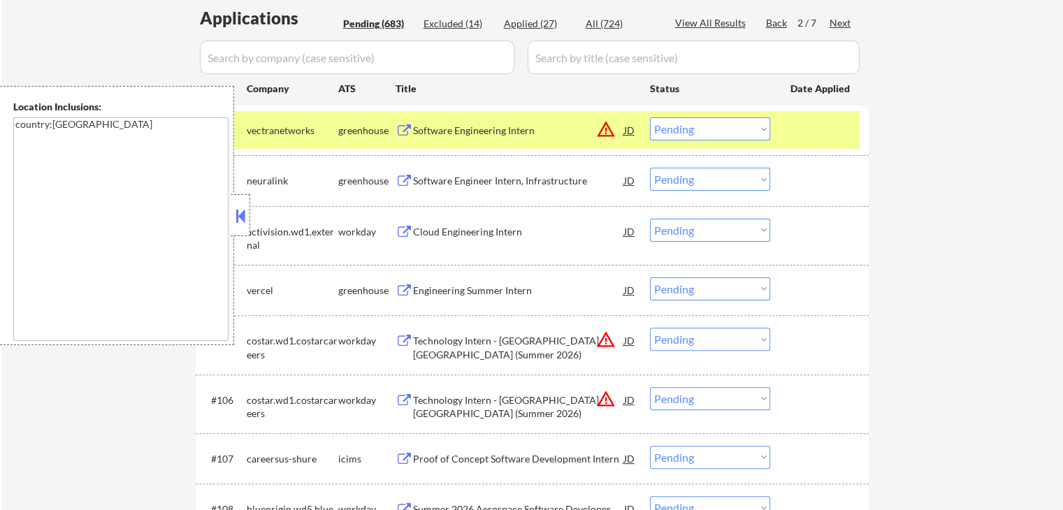
click at [438, 176] on div "Software Engineer Intern, Infrastructure" at bounding box center [518, 181] width 211 height 14
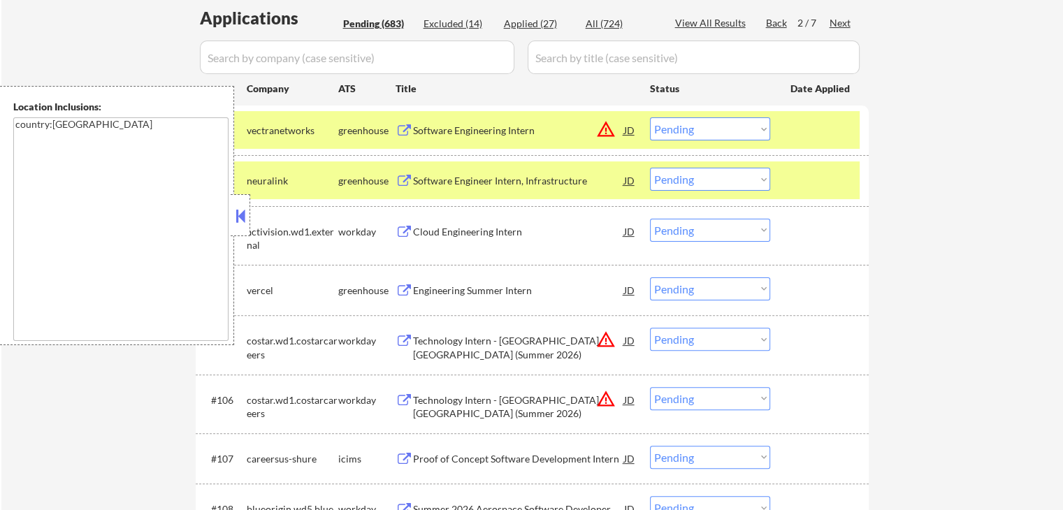
click at [431, 284] on div "Engineering Summer Intern" at bounding box center [518, 291] width 211 height 14
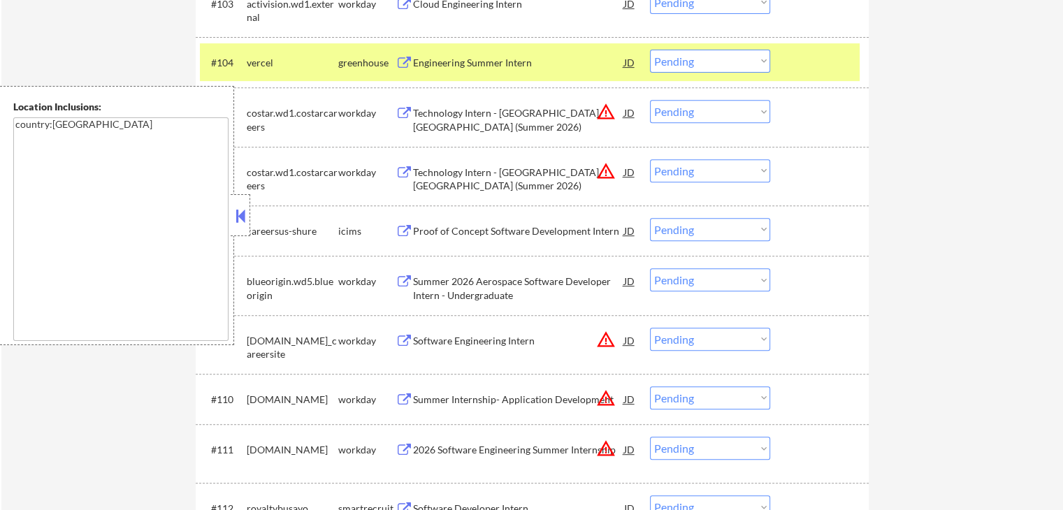
scroll to position [629, 0]
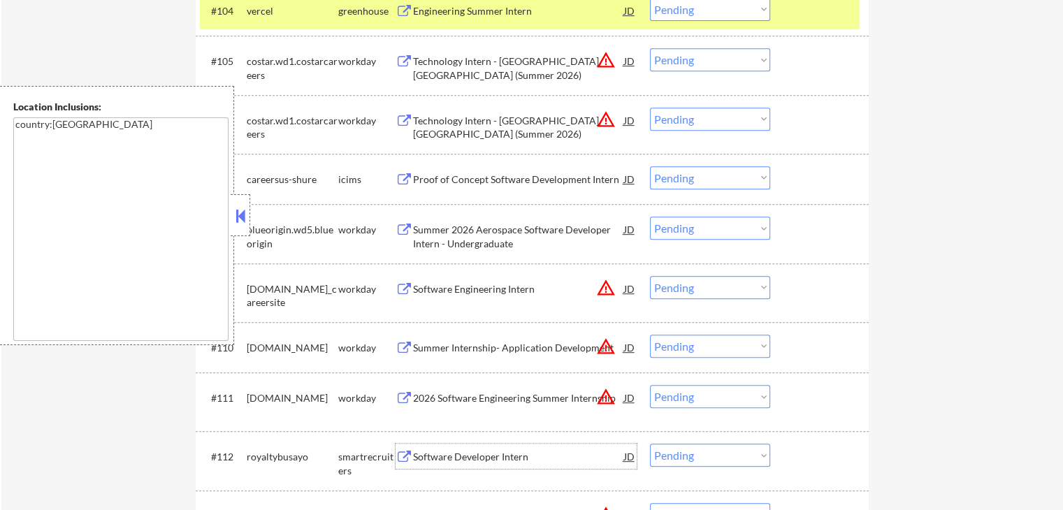
click at [440, 454] on div "Software Developer Intern" at bounding box center [518, 457] width 211 height 14
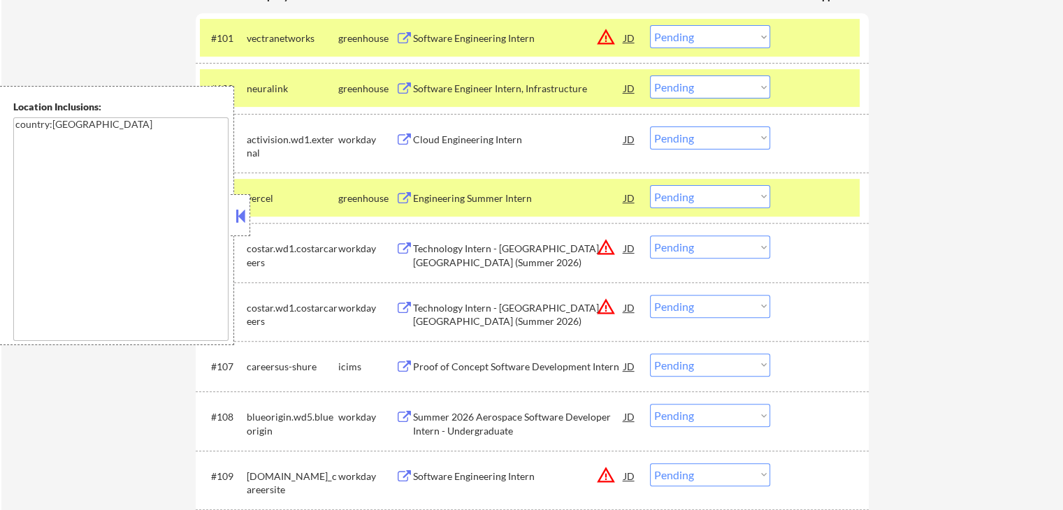
scroll to position [419, 0]
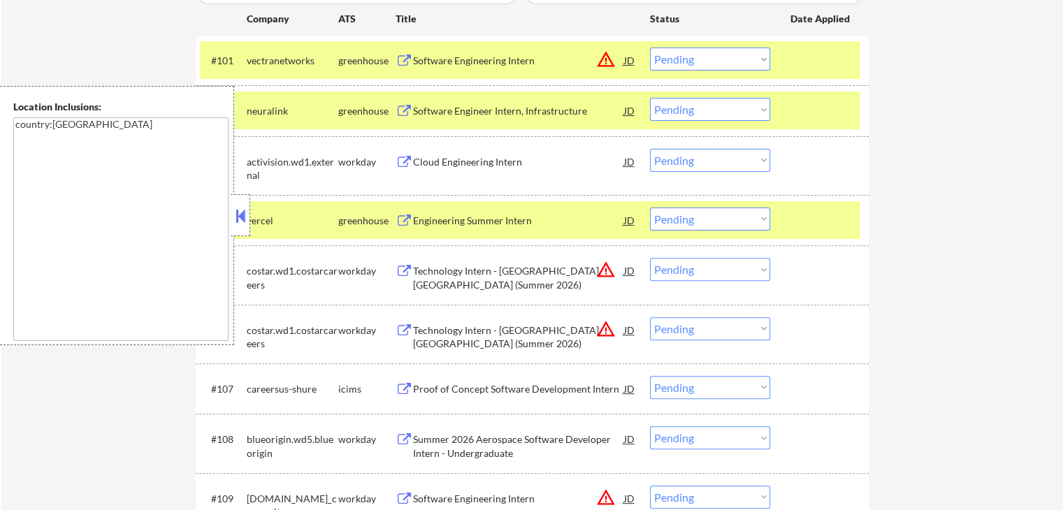
drag, startPoint x: 682, startPoint y: 55, endPoint x: 686, endPoint y: 68, distance: 13.9
click at [682, 55] on select "Choose an option... Pending Applied Excluded (Questions) Excluded (Expired) Exc…" at bounding box center [710, 59] width 120 height 23
click at [650, 48] on select "Choose an option... Pending Applied Excluded (Questions) Excluded (Expired) Exc…" at bounding box center [710, 59] width 120 height 23
select select ""pending""
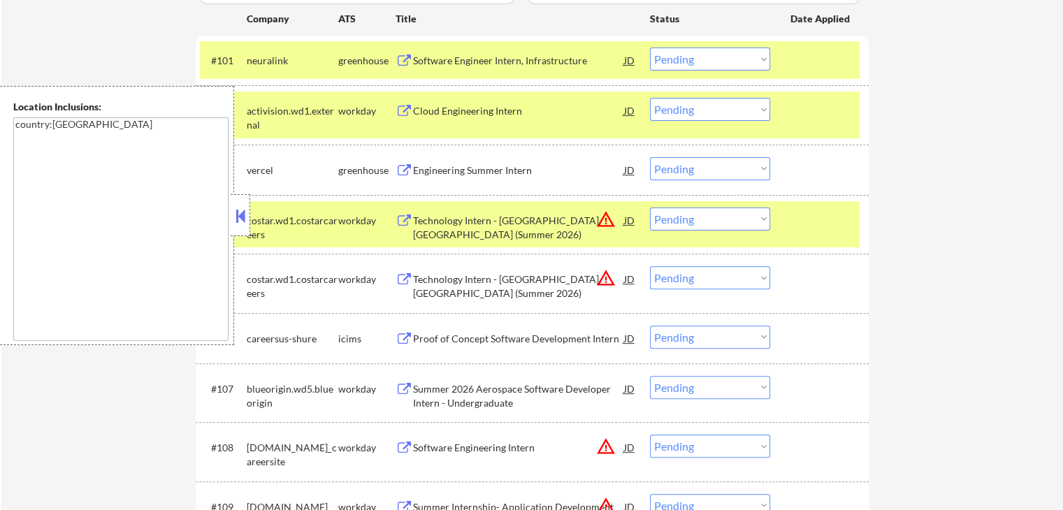
click at [637, 170] on div "#103 vercel greenhouse Engineering Summer Intern JD warning_amber Choose an opt…" at bounding box center [530, 170] width 660 height 38
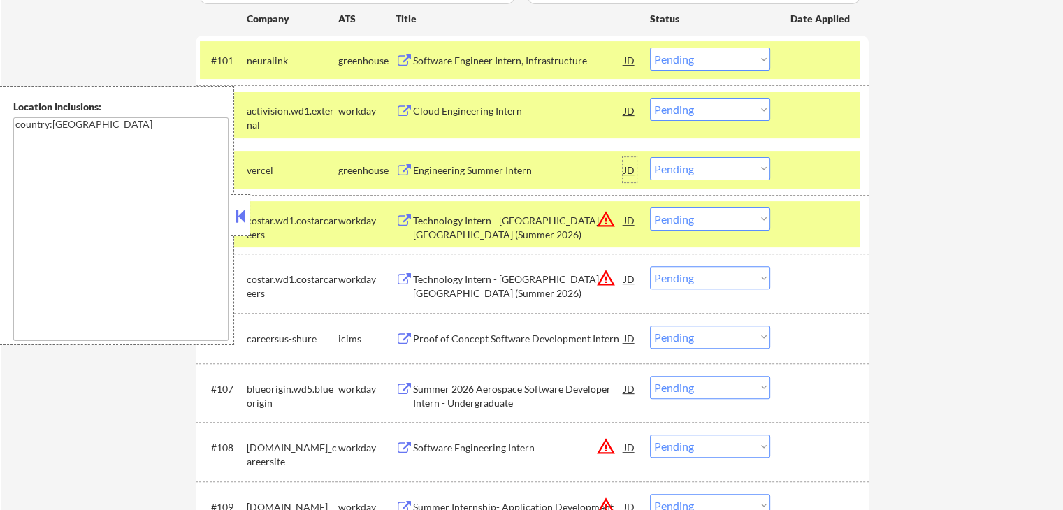
click at [626, 169] on div "JD" at bounding box center [630, 169] width 14 height 25
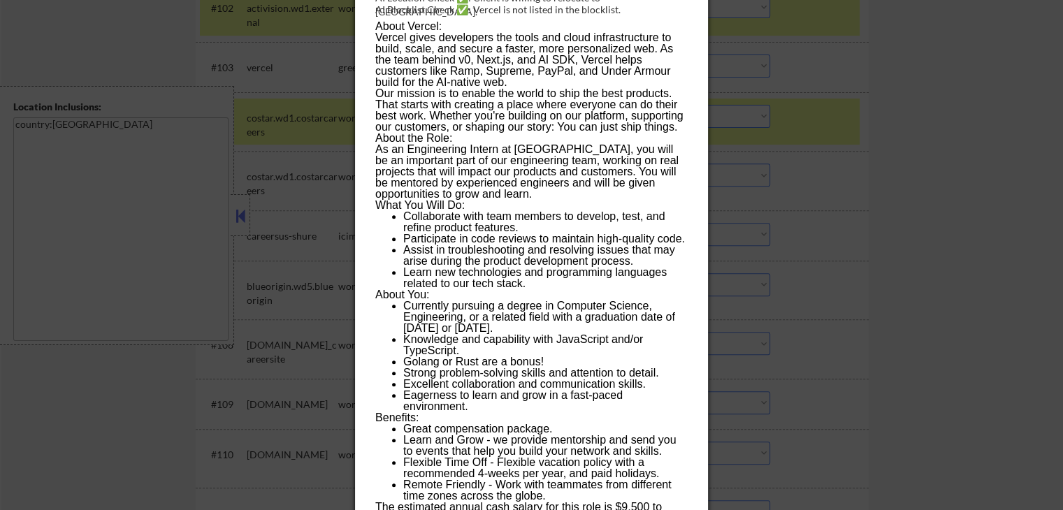
scroll to position [629, 0]
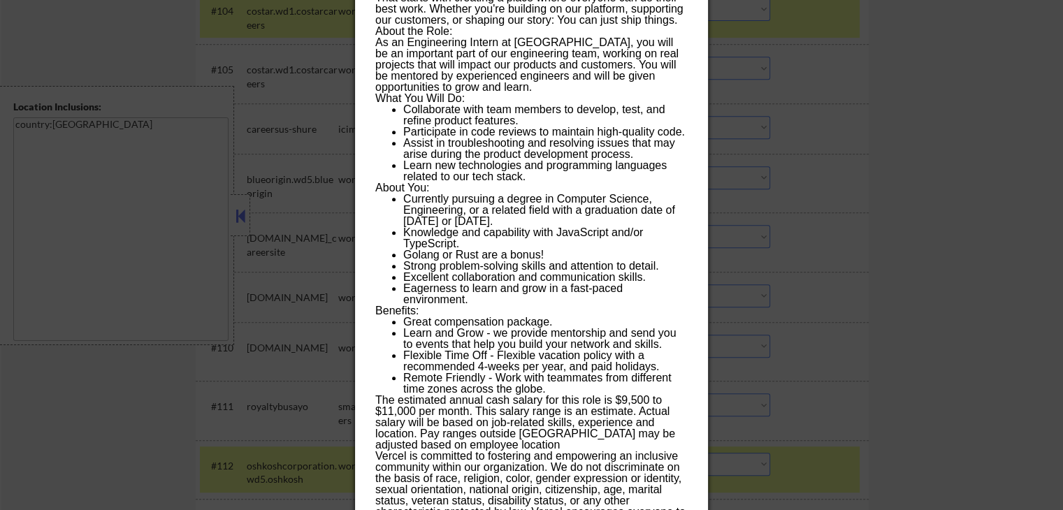
click at [892, 179] on div at bounding box center [531, 255] width 1063 height 510
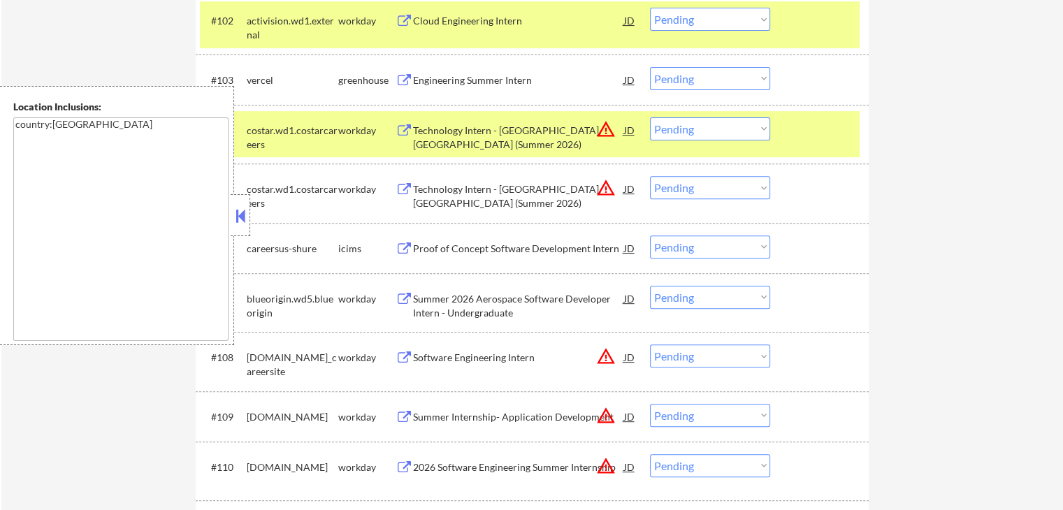
scroll to position [489, 0]
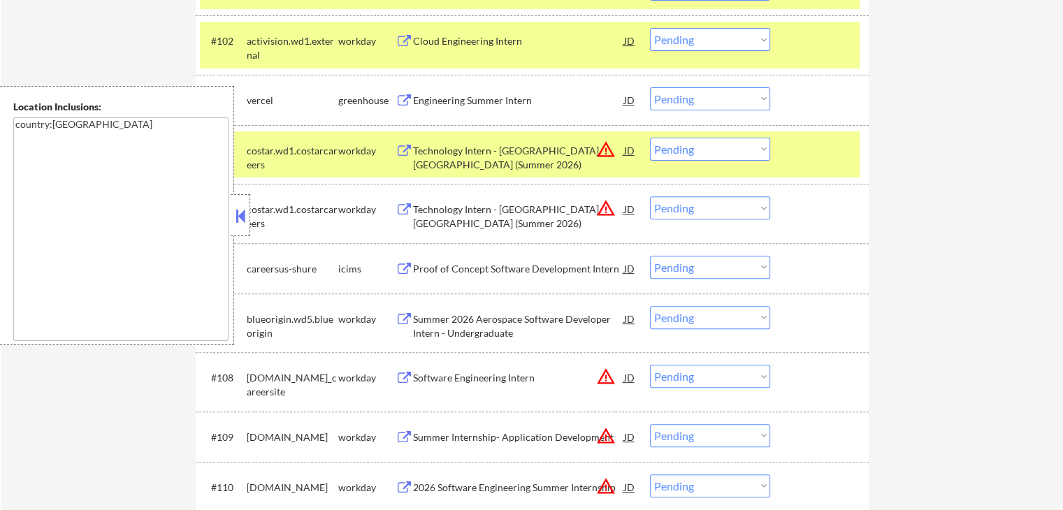
click at [681, 100] on select "Choose an option... Pending Applied Excluded (Questions) Excluded (Expired) Exc…" at bounding box center [710, 98] width 120 height 23
click at [650, 87] on select "Choose an option... Pending Applied Excluded (Questions) Excluded (Expired) Exc…" at bounding box center [710, 98] width 120 height 23
select select ""pending""
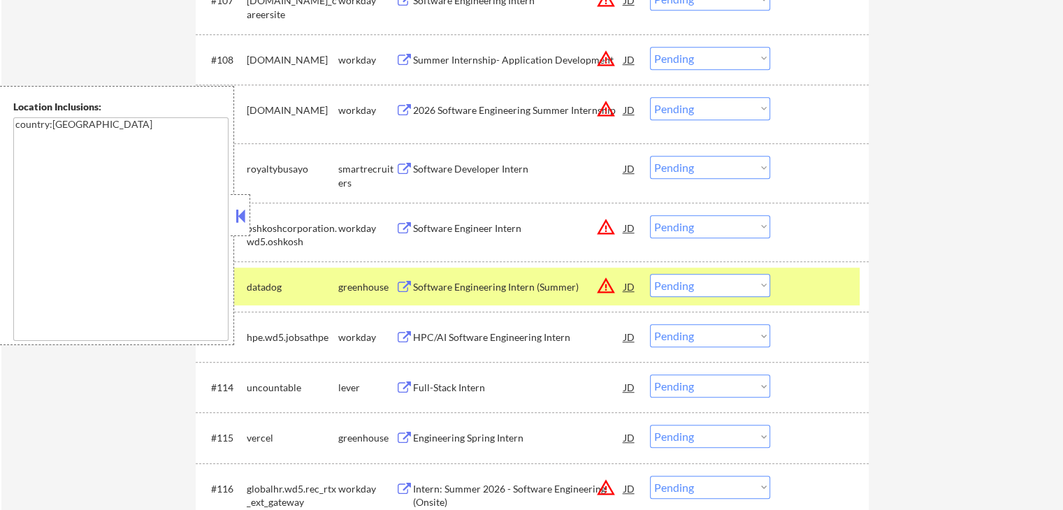
scroll to position [839, 0]
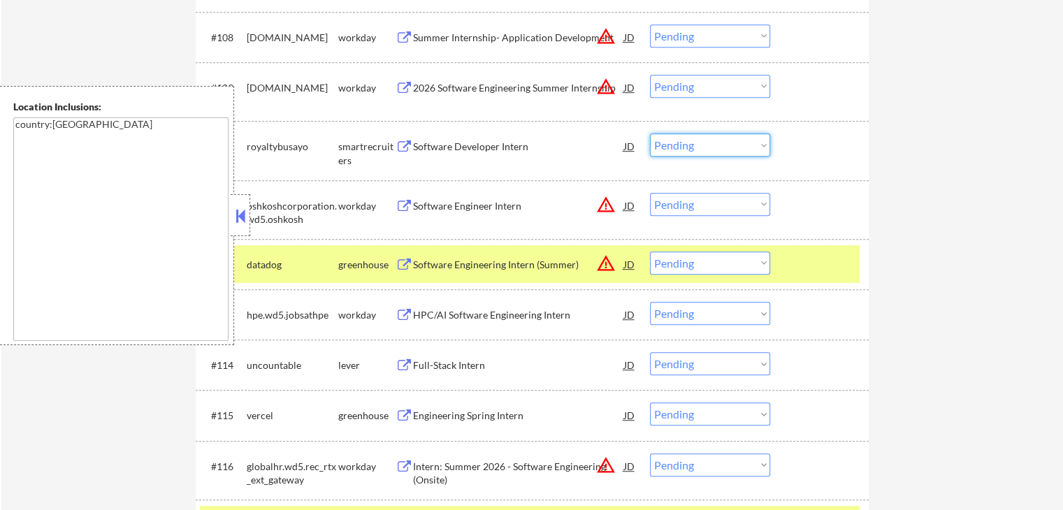
drag, startPoint x: 690, startPoint y: 143, endPoint x: 697, endPoint y: 154, distance: 13.4
click at [692, 143] on select "Choose an option... Pending Applied Excluded (Questions) Excluded (Expired) Exc…" at bounding box center [710, 144] width 120 height 23
click at [650, 133] on select "Choose an option... Pending Applied Excluded (Questions) Excluded (Expired) Exc…" at bounding box center [710, 144] width 120 height 23
select select ""pending""
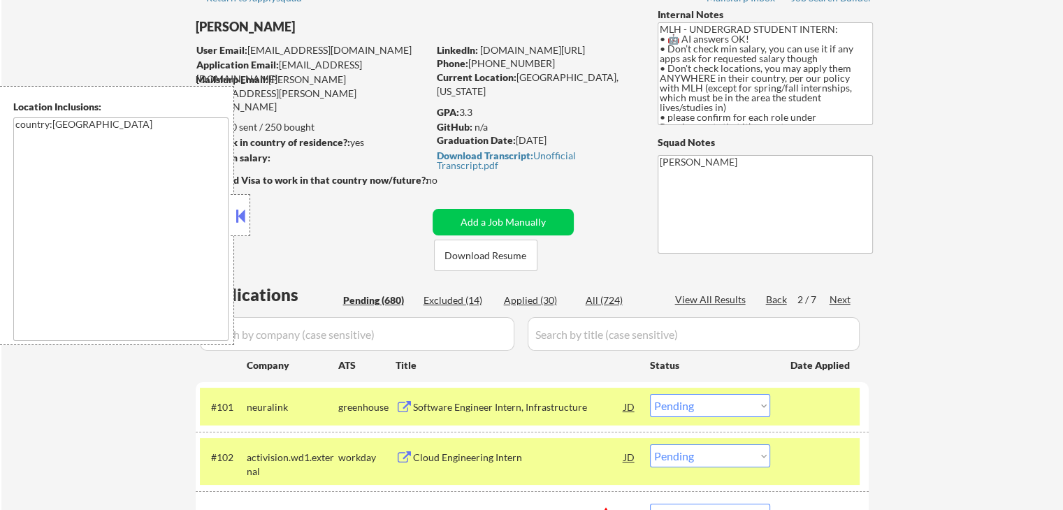
scroll to position [0, 0]
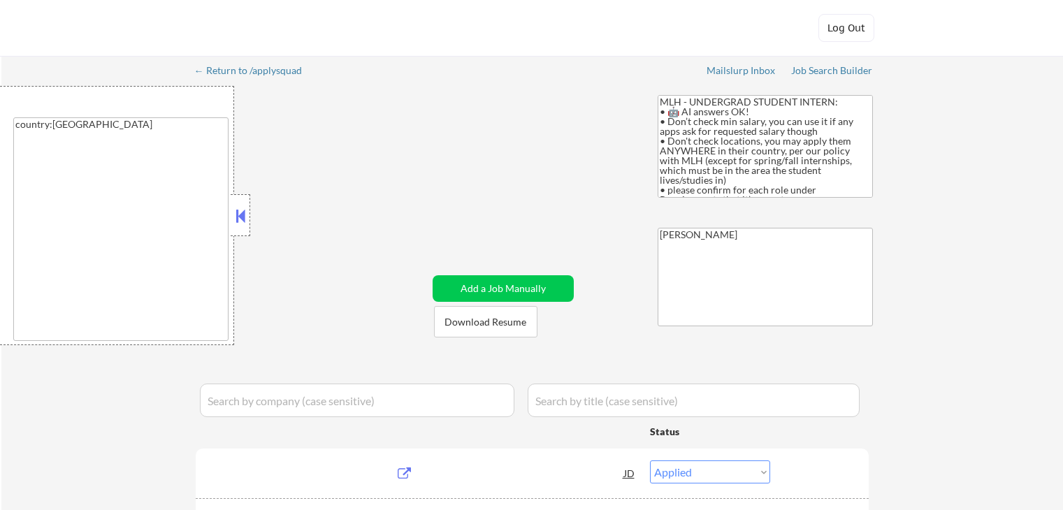
select select ""applied""
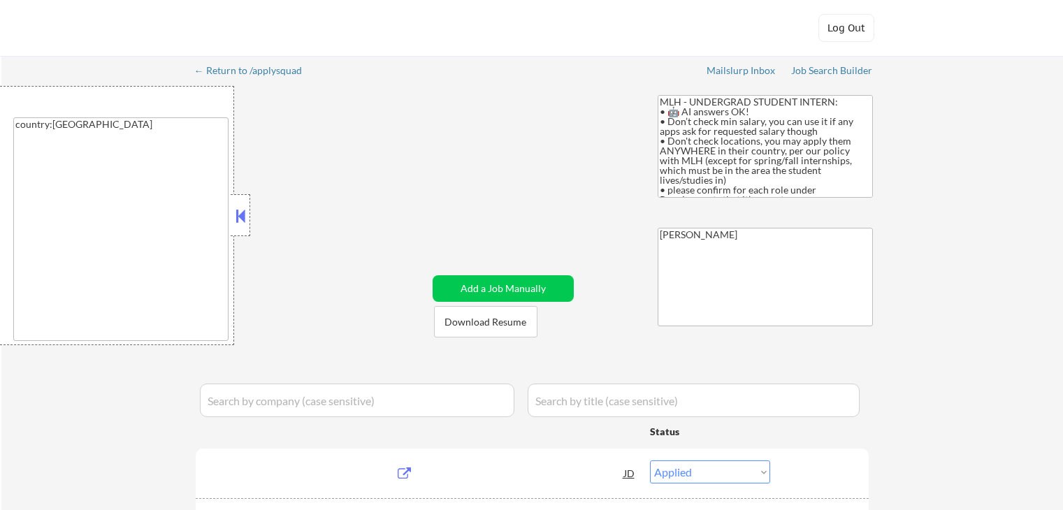
select select ""applied""
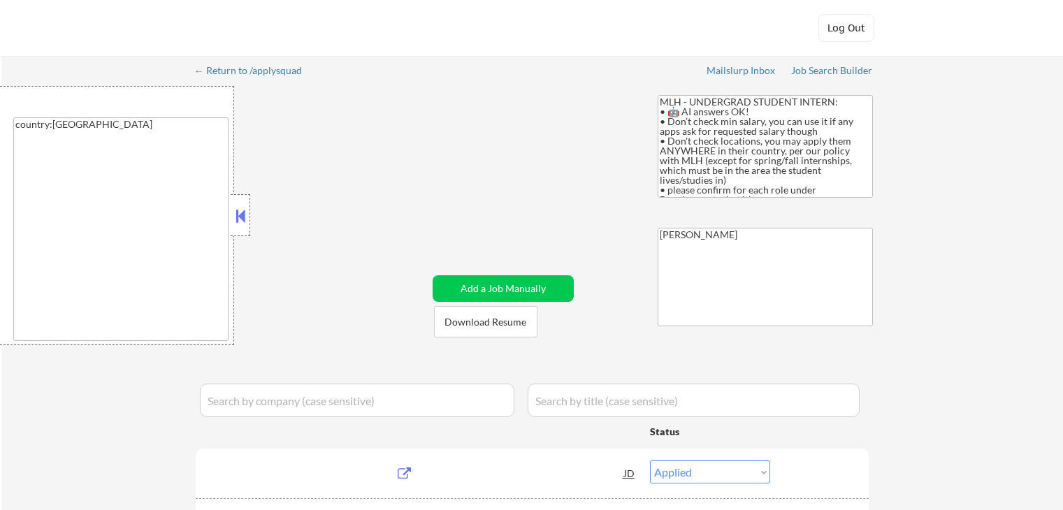
select select ""applied""
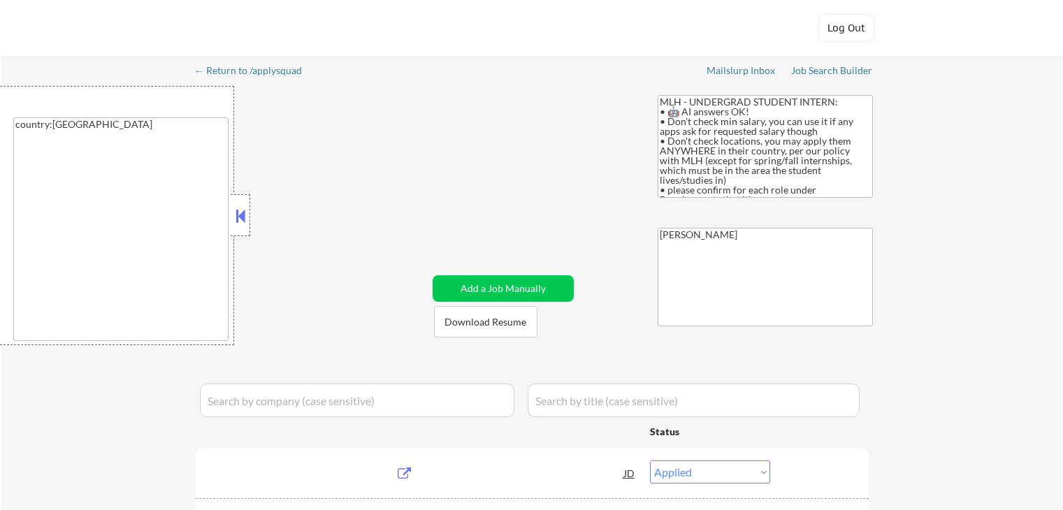
select select ""applied""
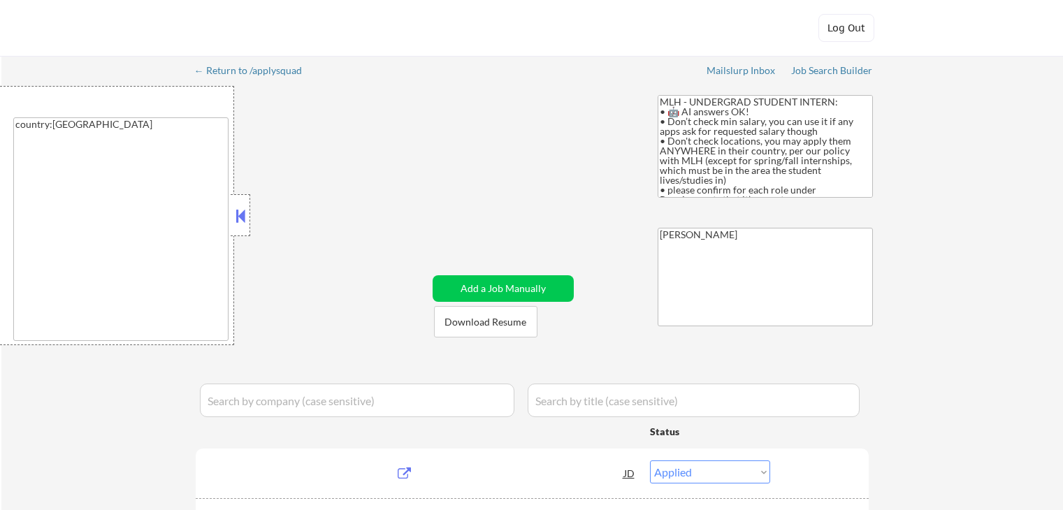
select select ""applied""
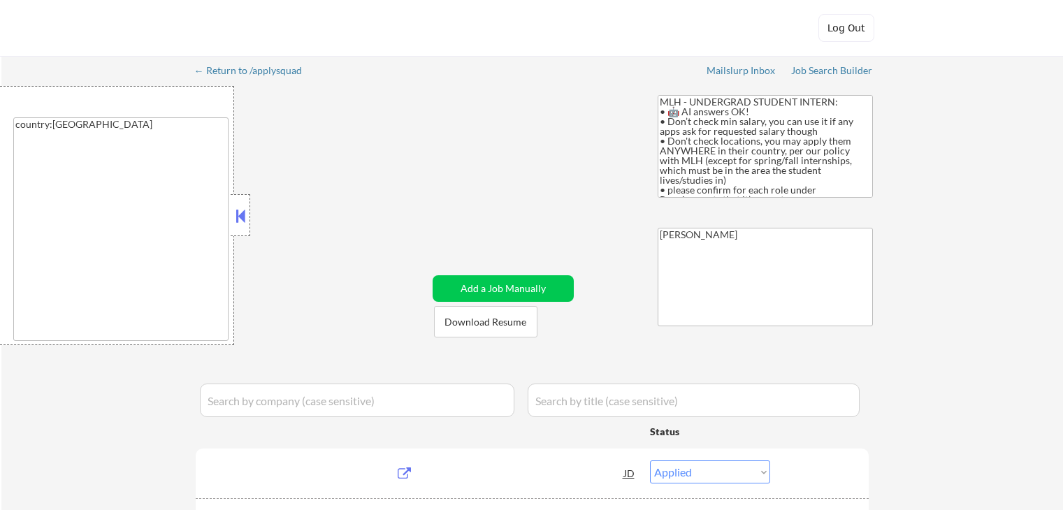
select select ""applied""
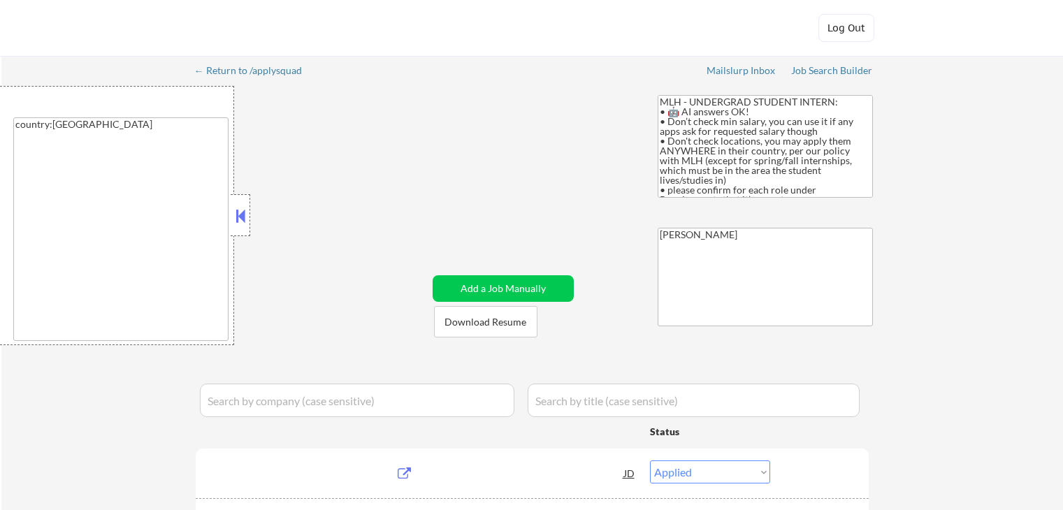
select select ""pending""
select select ""excluded__other_""
select select ""pending""
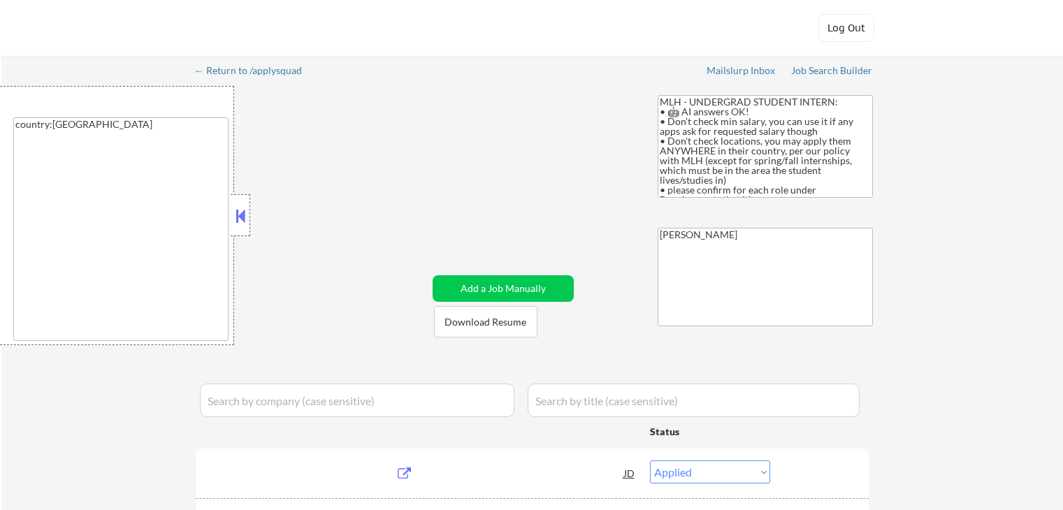
select select ""pending""
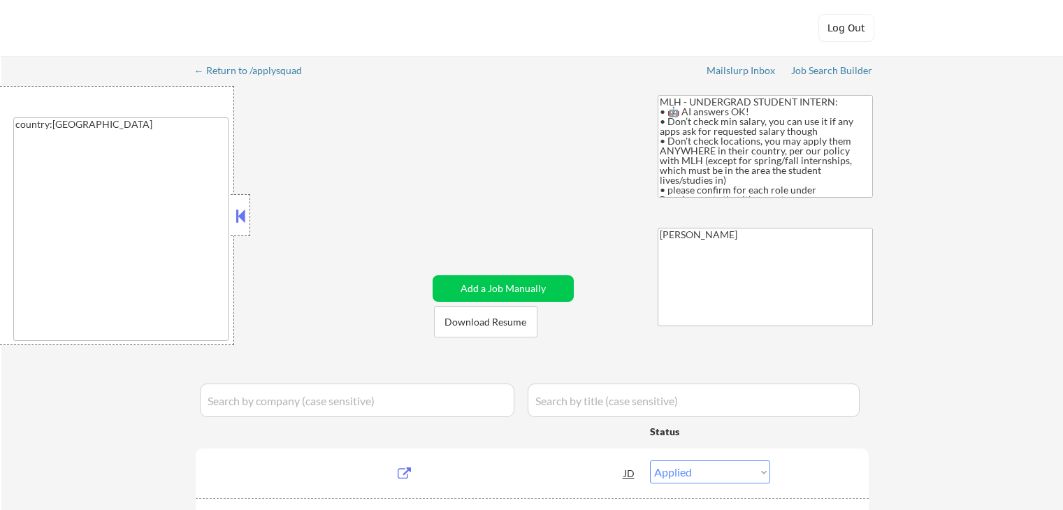
select select ""excluded__bad_match_""
select select ""pending""
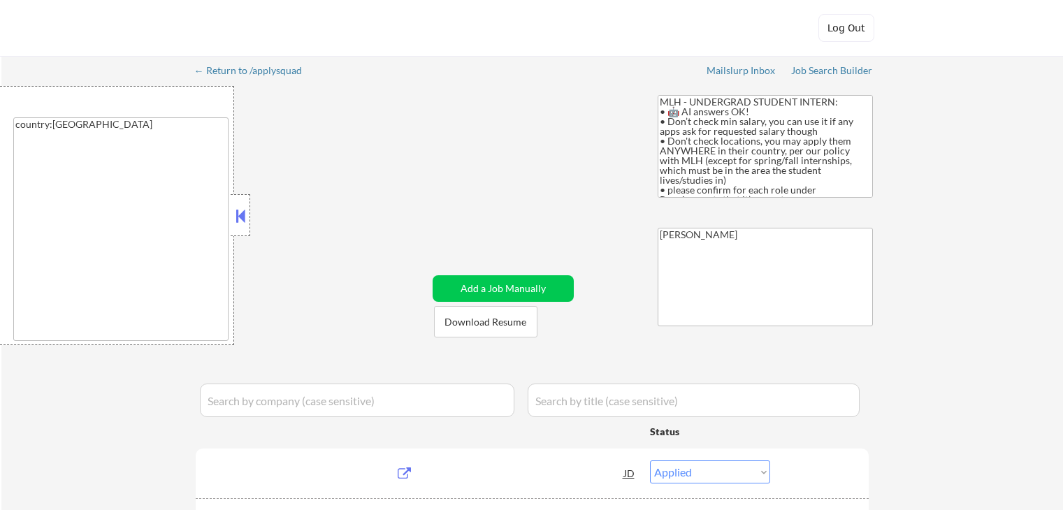
select select ""pending""
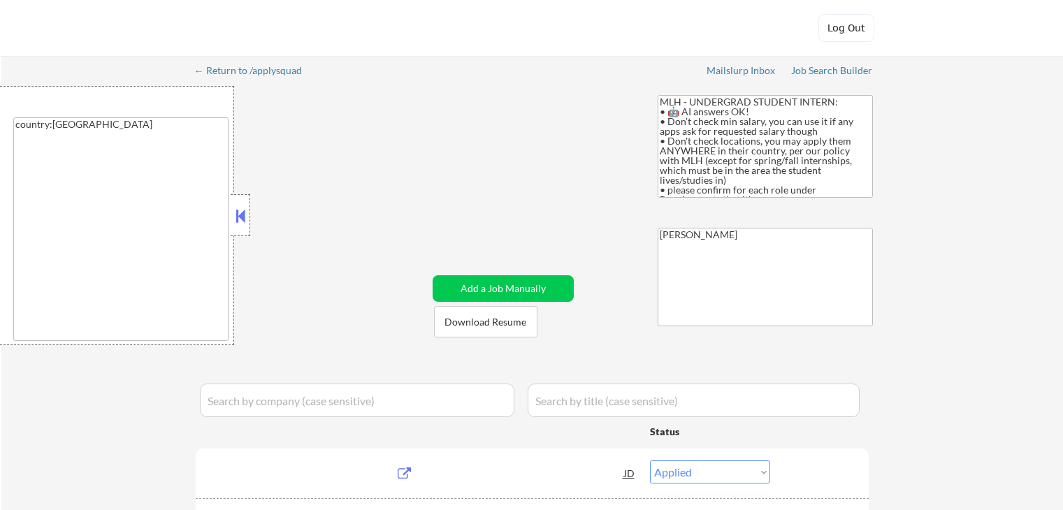
select select ""pending""
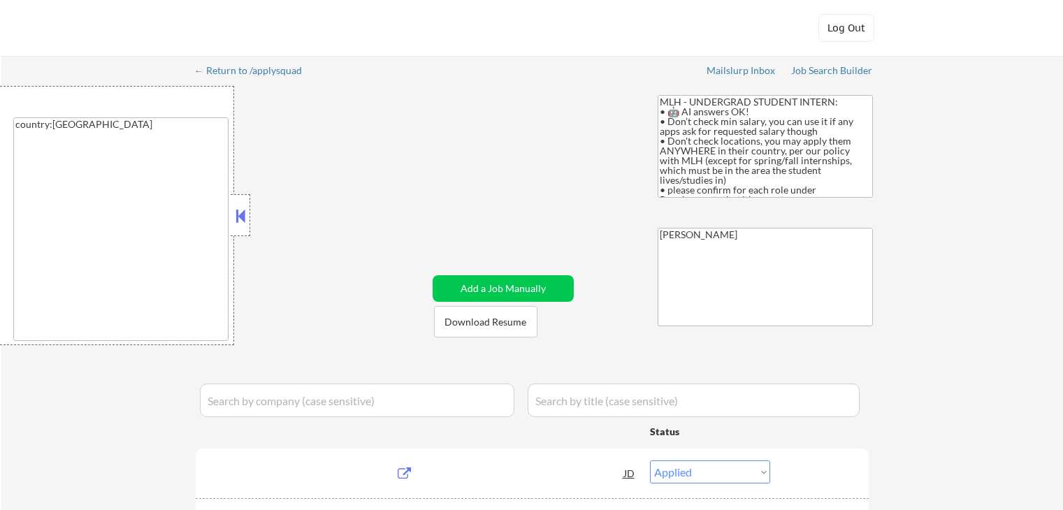
select select ""pending""
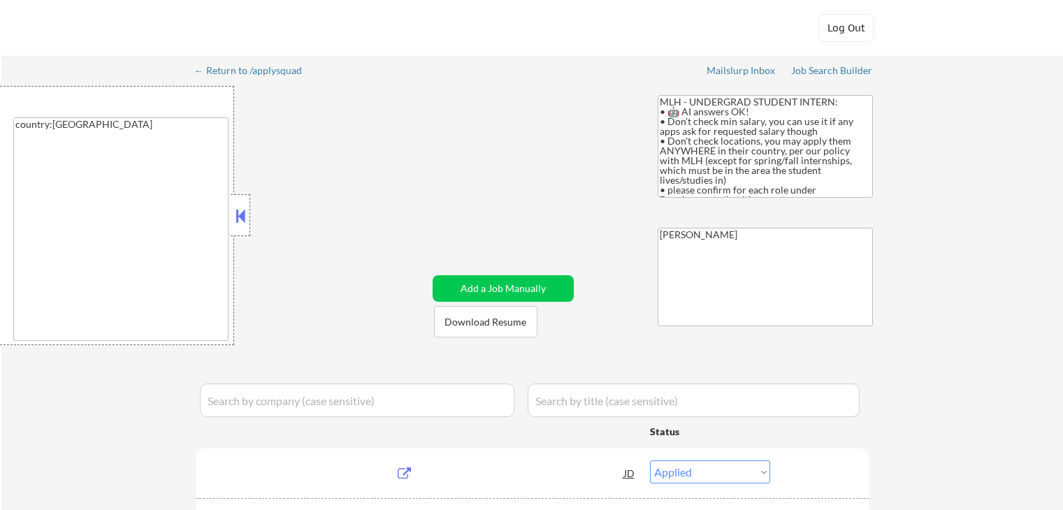
select select ""pending""
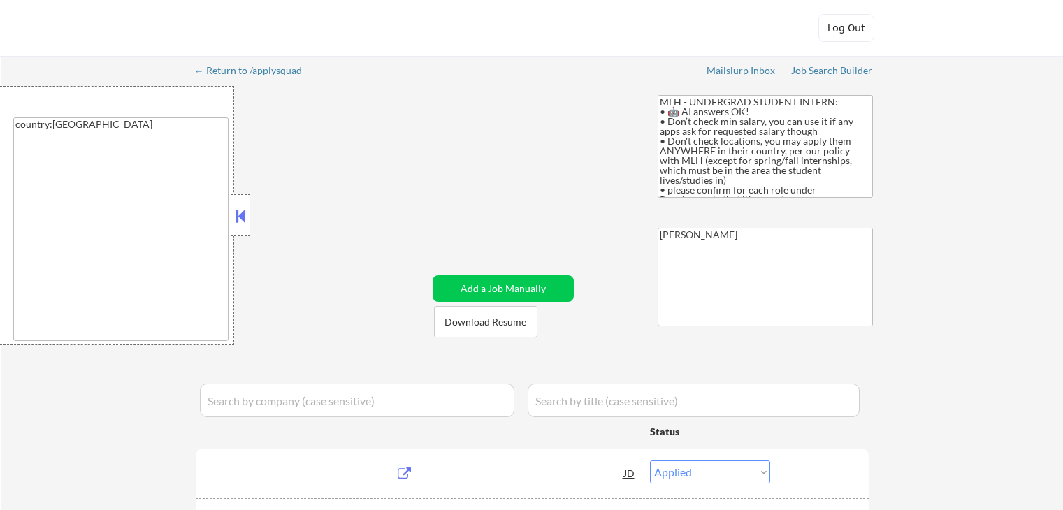
select select ""pending""
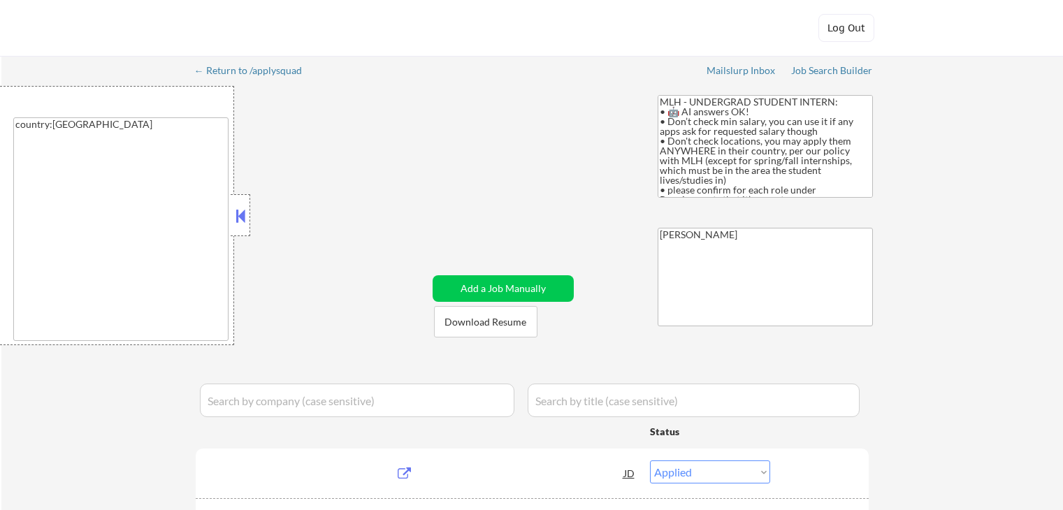
select select ""excluded__expired_""
select select ""pending""
select select ""excluded__bad_match_""
select select ""pending""
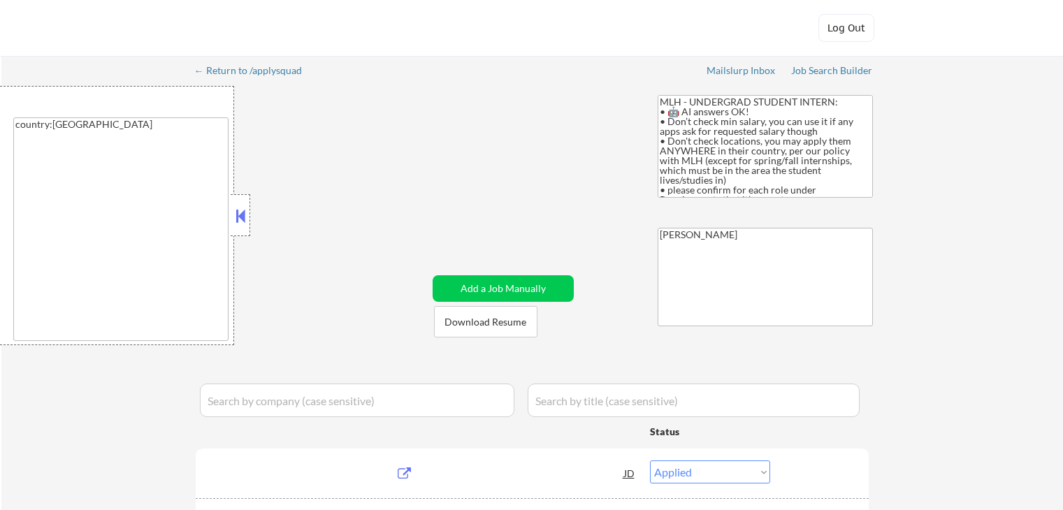
select select ""pending""
select select ""excluded__expired_""
select select ""pending""
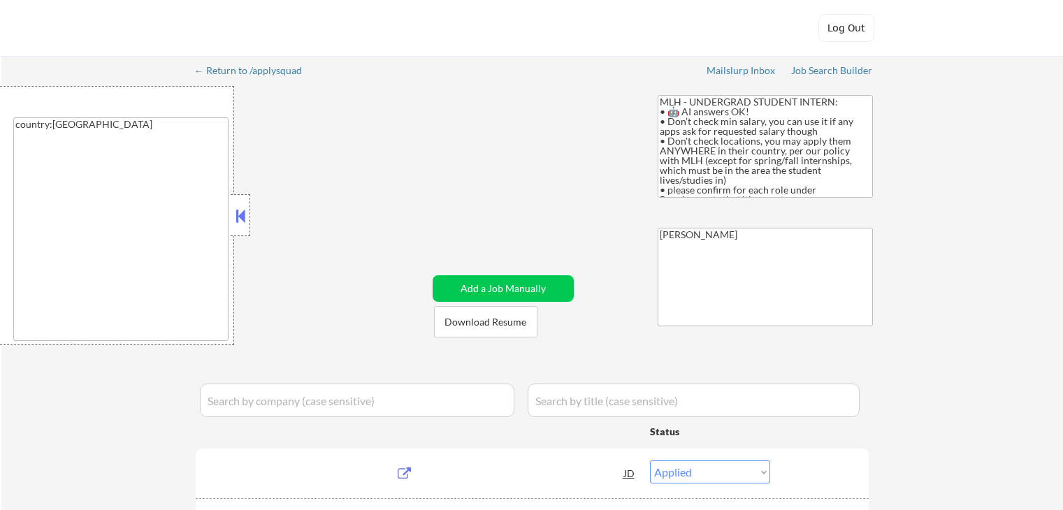
select select ""excluded__bad_match_""
select select ""pending""
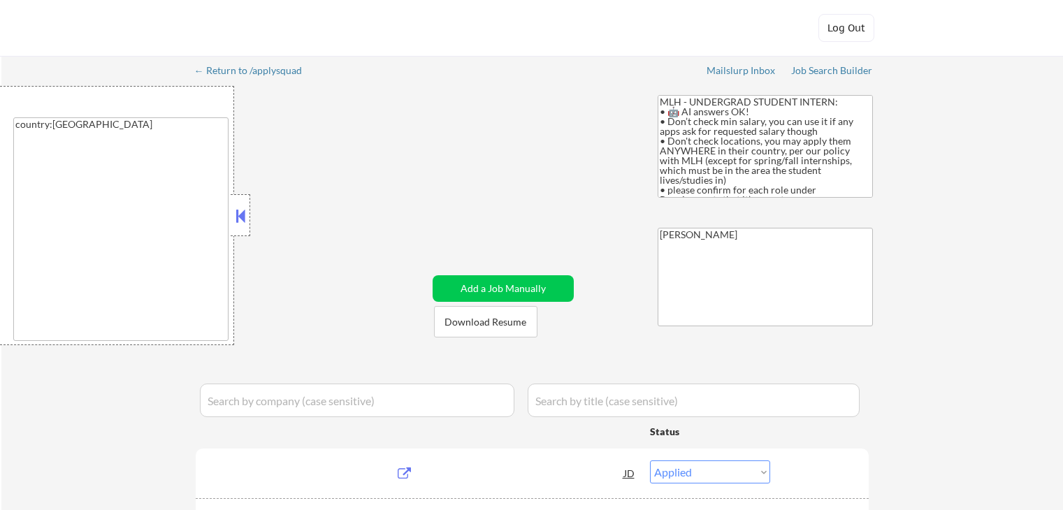
select select ""pending""
select select ""excluded""
select select ""pending""
select select ""excluded__expired_""
select select ""excluded__bad_match_""
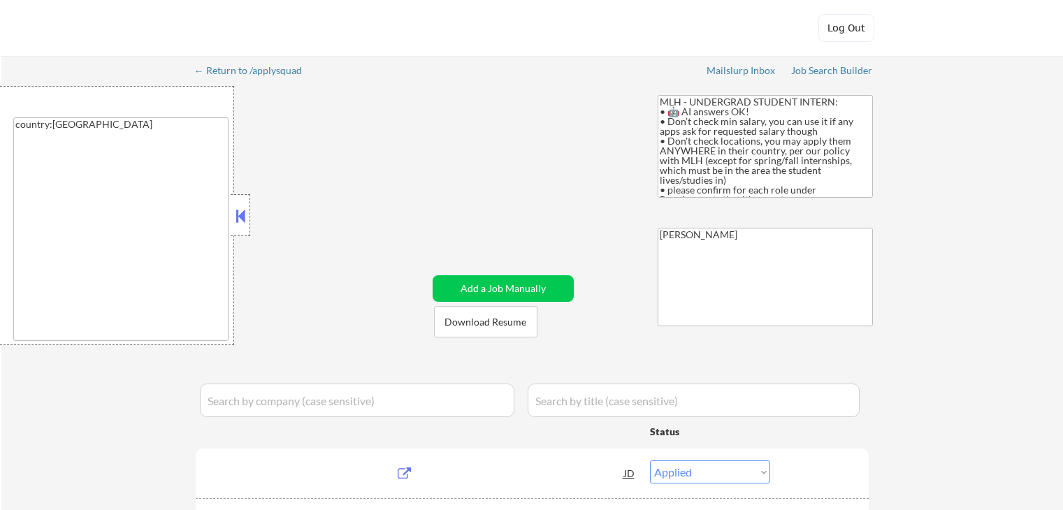
select select ""pending""
select select ""excluded__bad_match_""
select select ""pending""
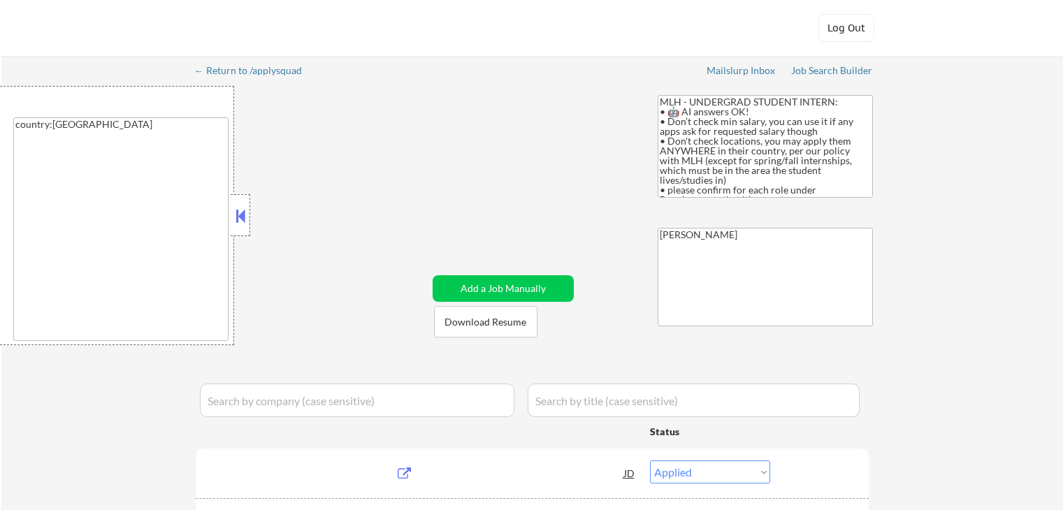
select select ""pending""
select select ""excluded__bad_match_""
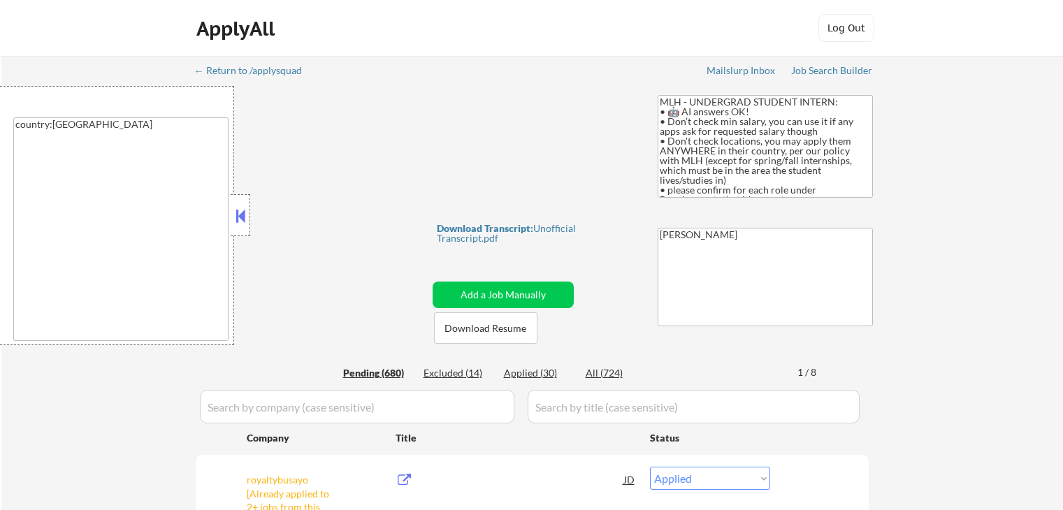
select select ""pending""
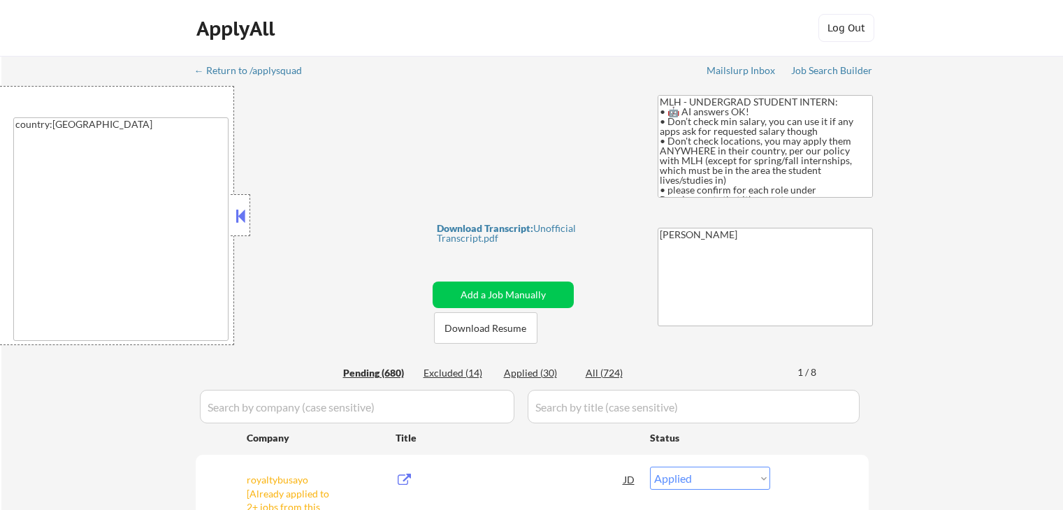
select select ""pending""
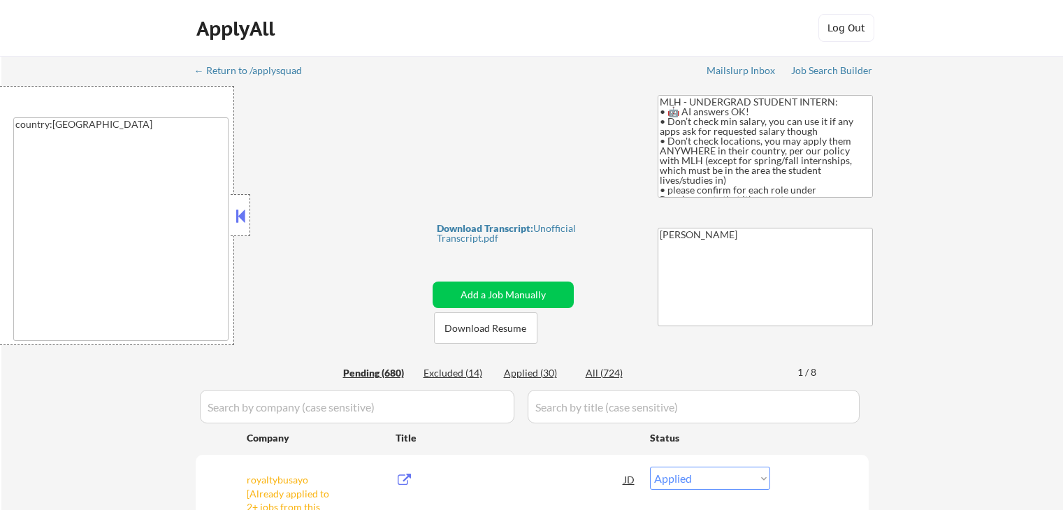
select select ""pending""
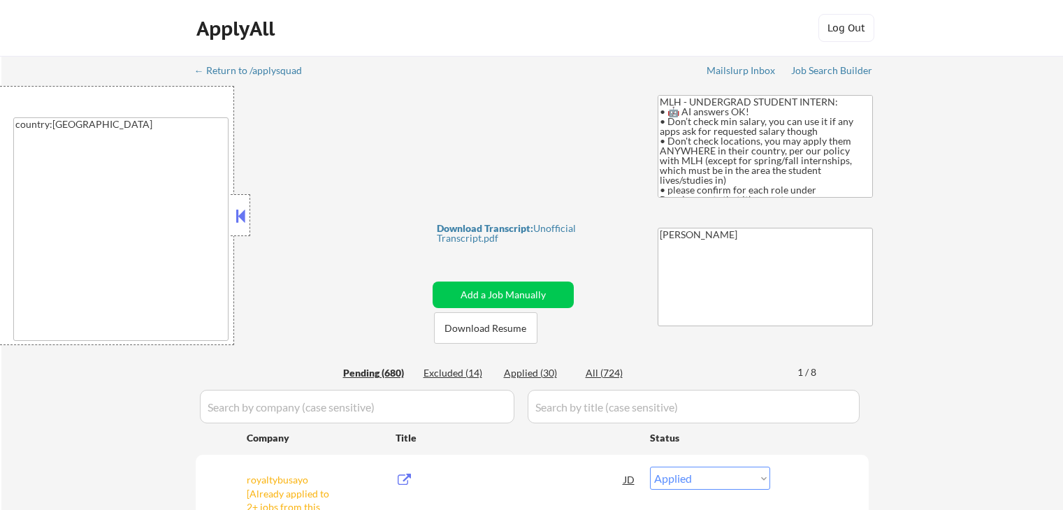
select select ""pending""
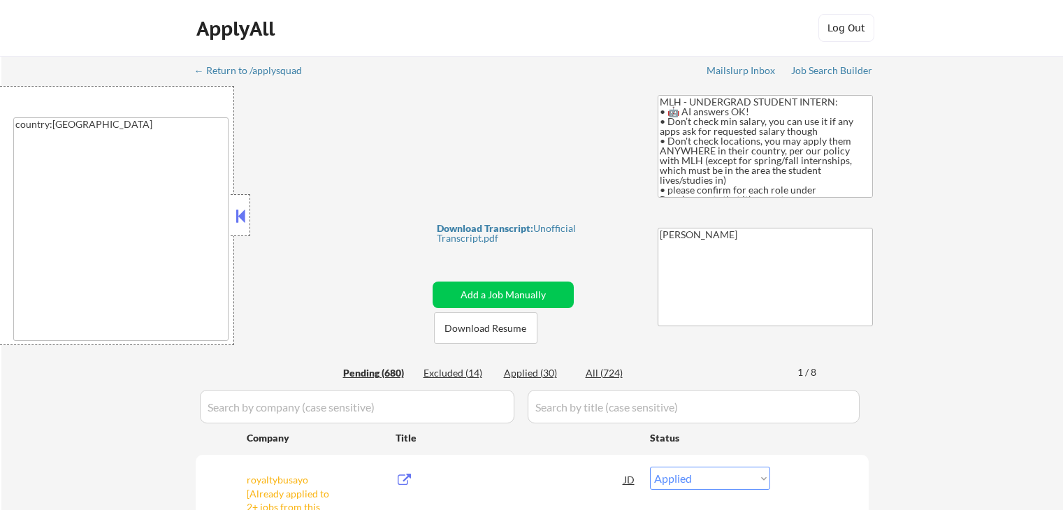
select select ""pending""
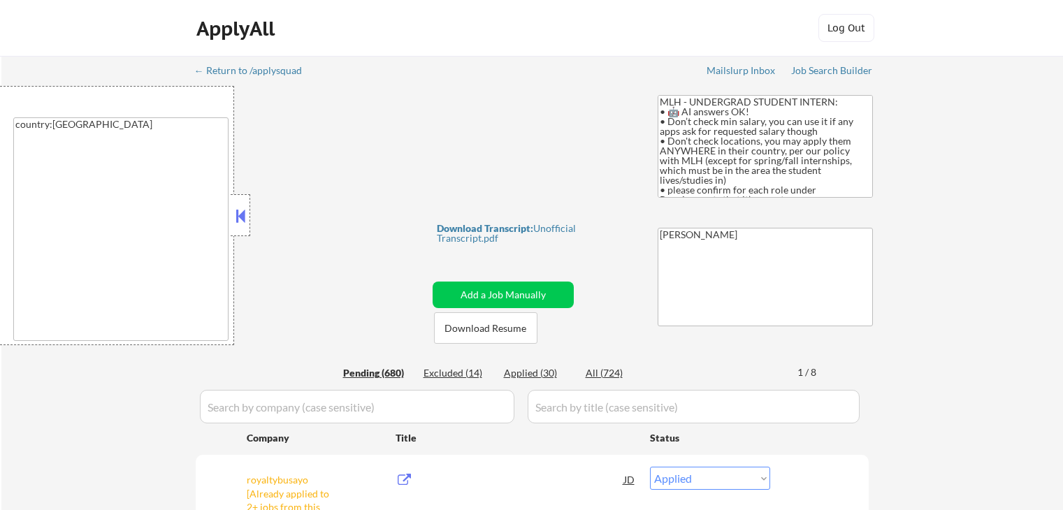
select select ""pending""
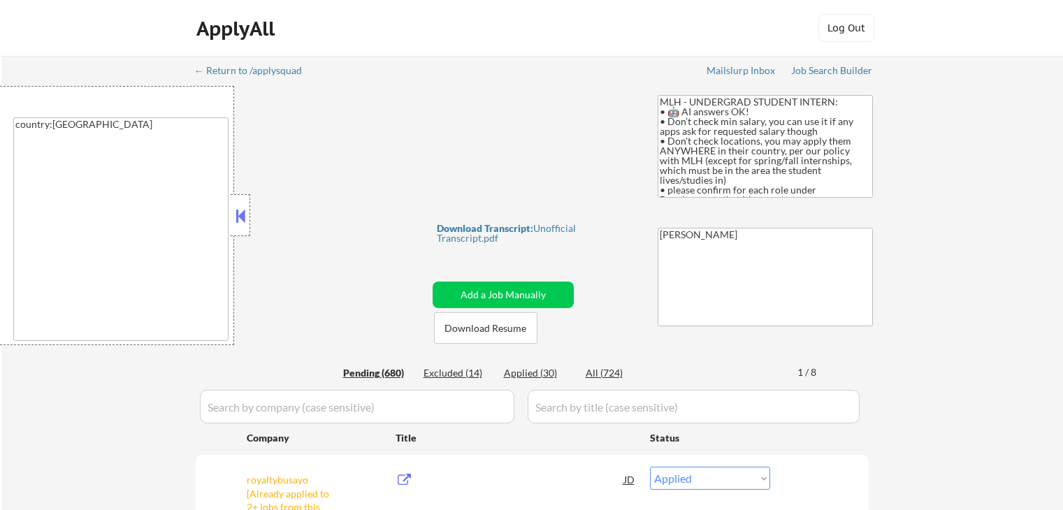
select select ""pending""
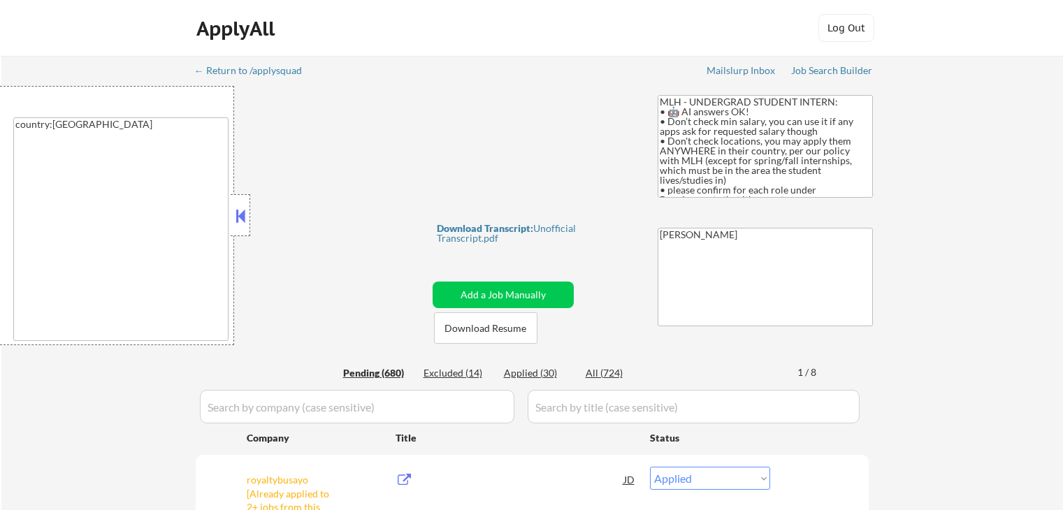
select select ""pending""
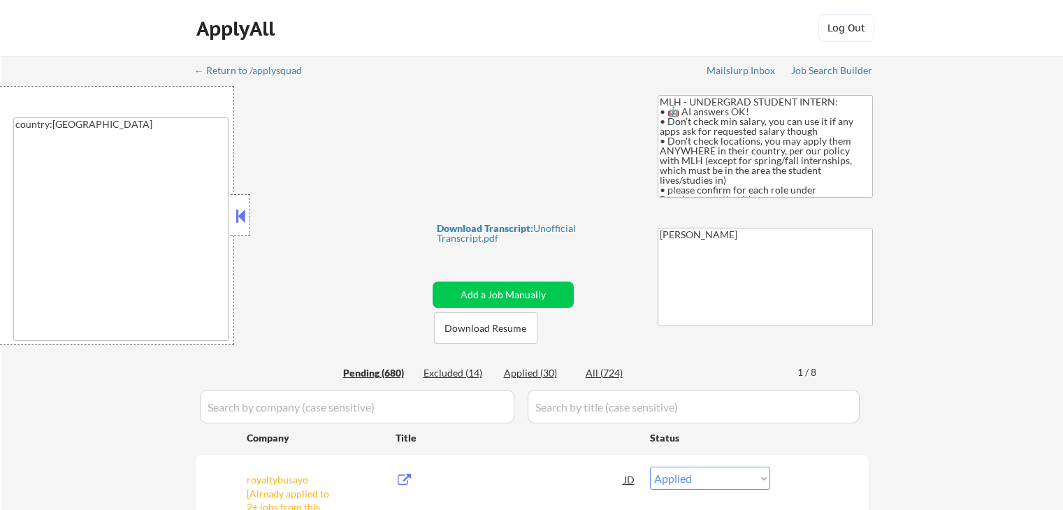
select select ""pending""
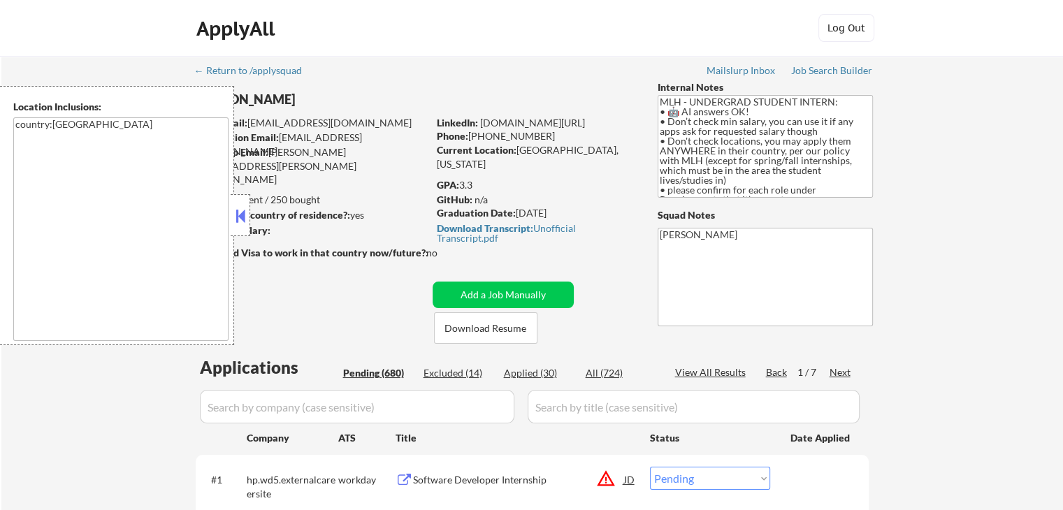
scroll to position [140, 0]
